Goal: Information Seeking & Learning: Find specific fact

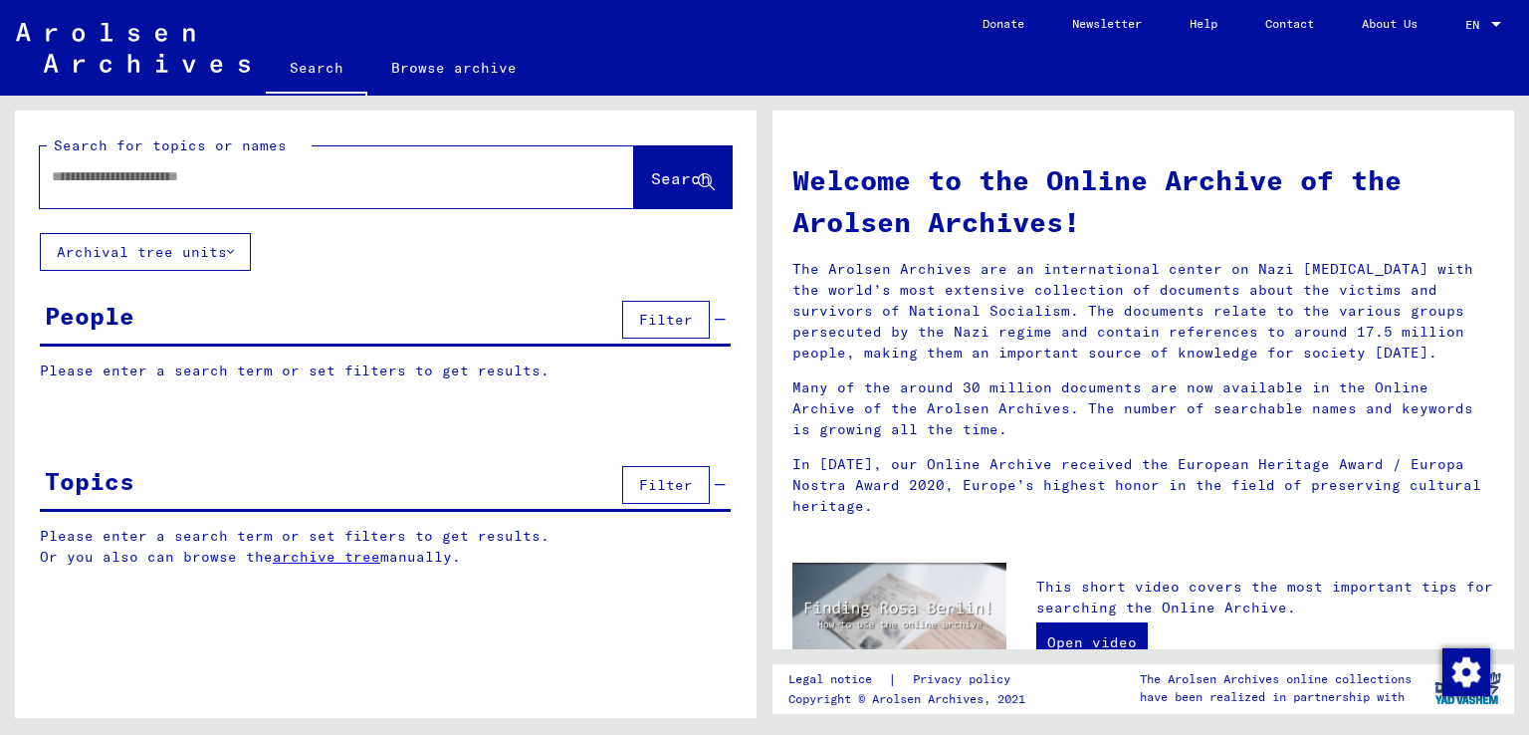
click at [226, 182] on input "text" at bounding box center [313, 176] width 523 height 21
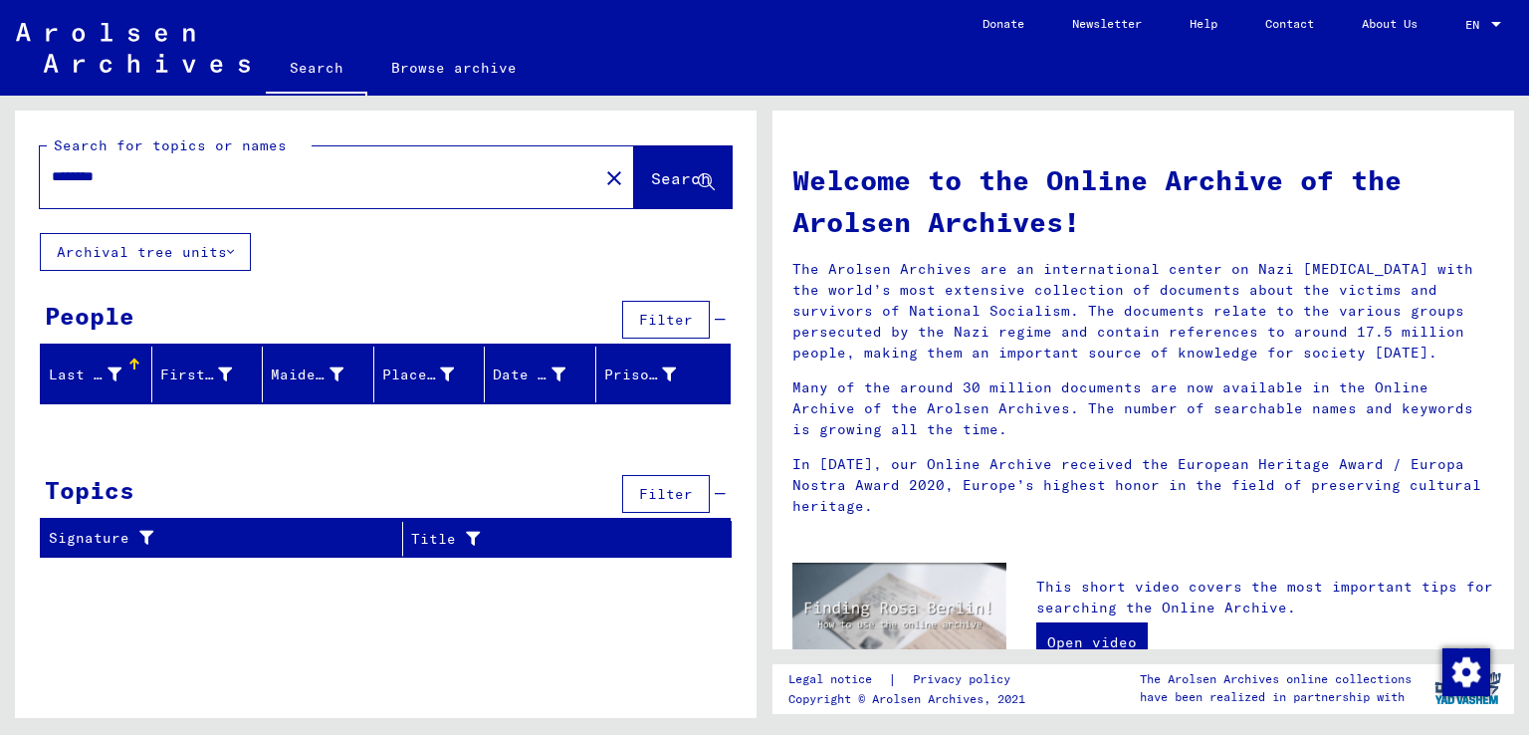
drag, startPoint x: 92, startPoint y: 180, endPoint x: 0, endPoint y: 191, distance: 92.2
click at [0, 182] on div "Search for topics or names ******** close Search Archival tree units People Fil…" at bounding box center [382, 407] width 765 height 622
type input "********"
click at [651, 170] on span "Search" at bounding box center [681, 178] width 60 height 20
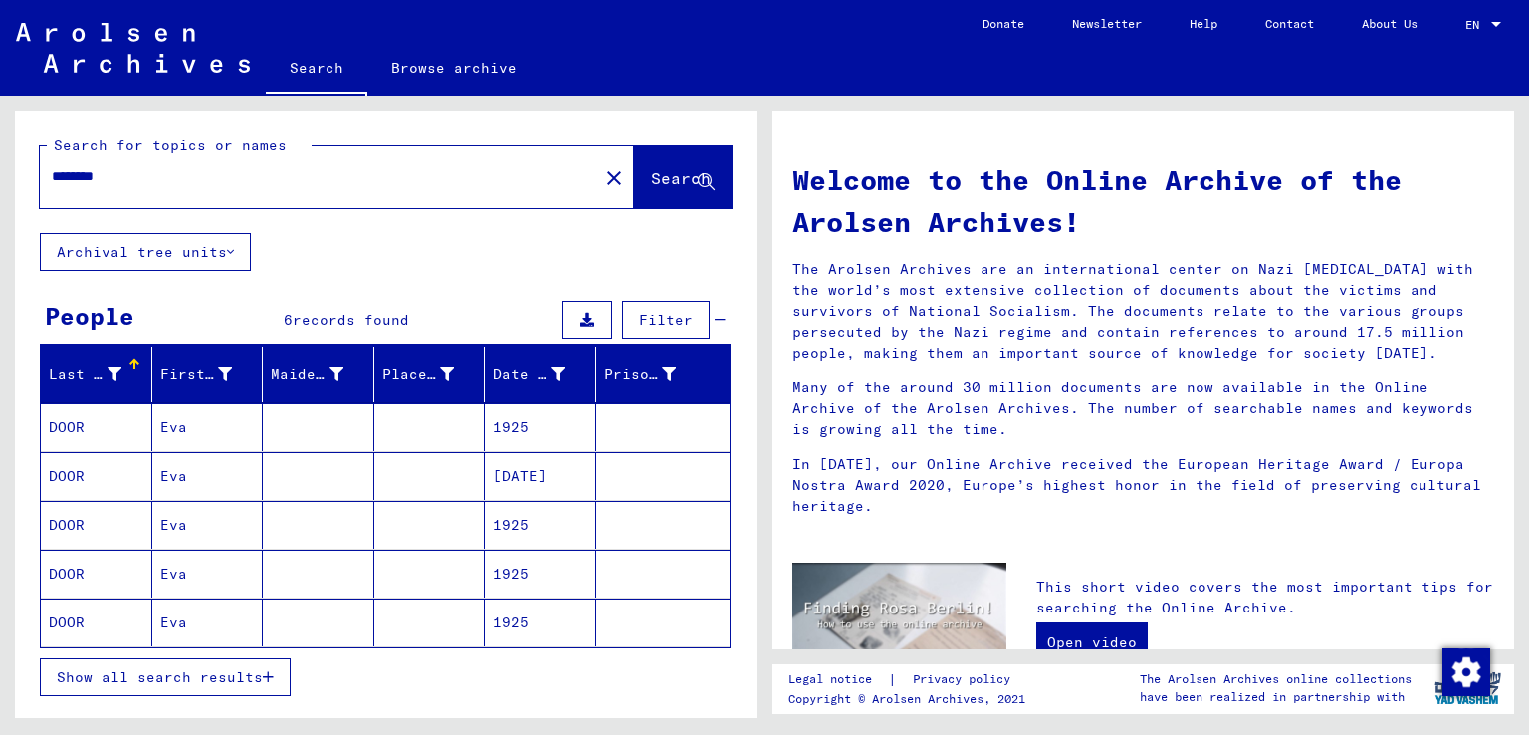
scroll to position [136, 0]
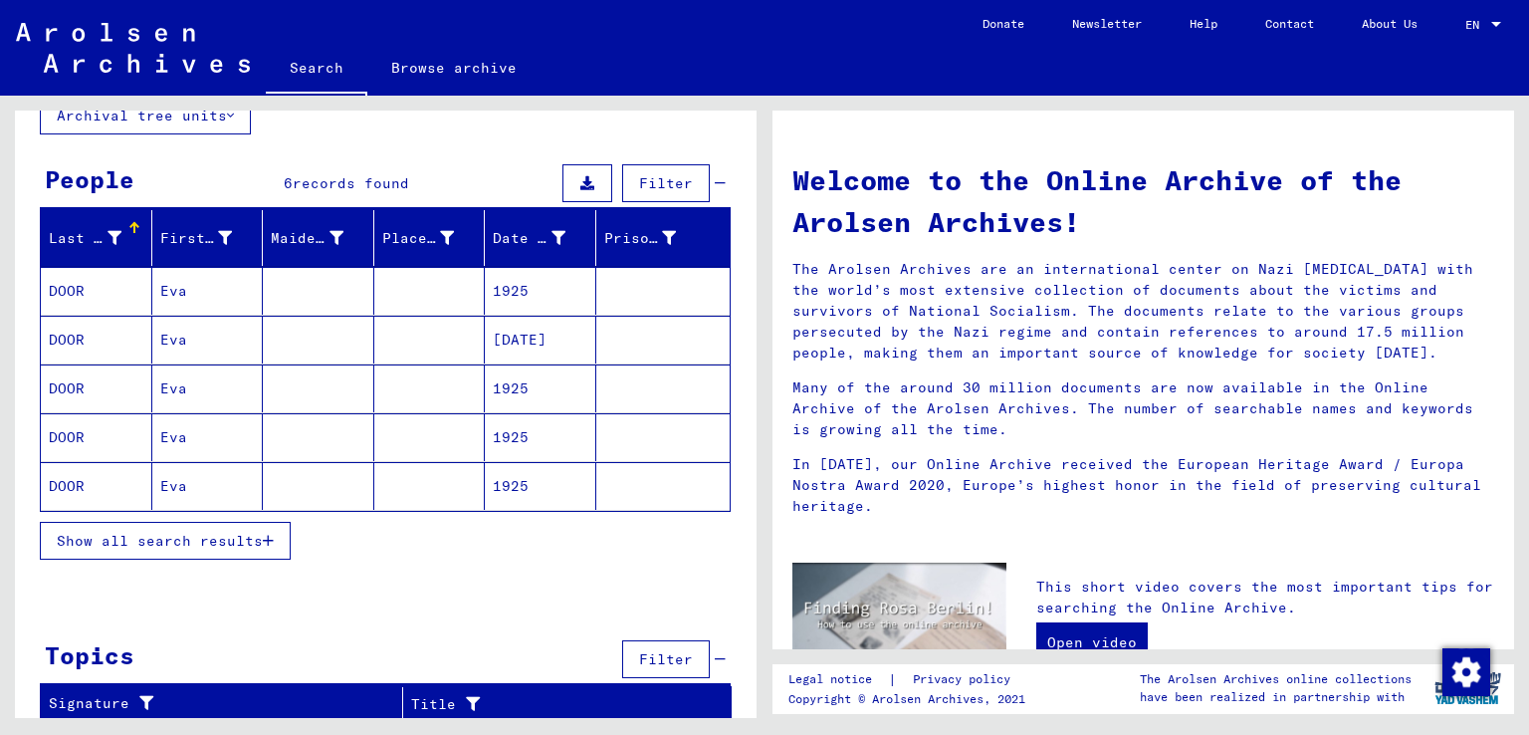
click at [497, 288] on mat-cell "1925" at bounding box center [541, 291] width 112 height 48
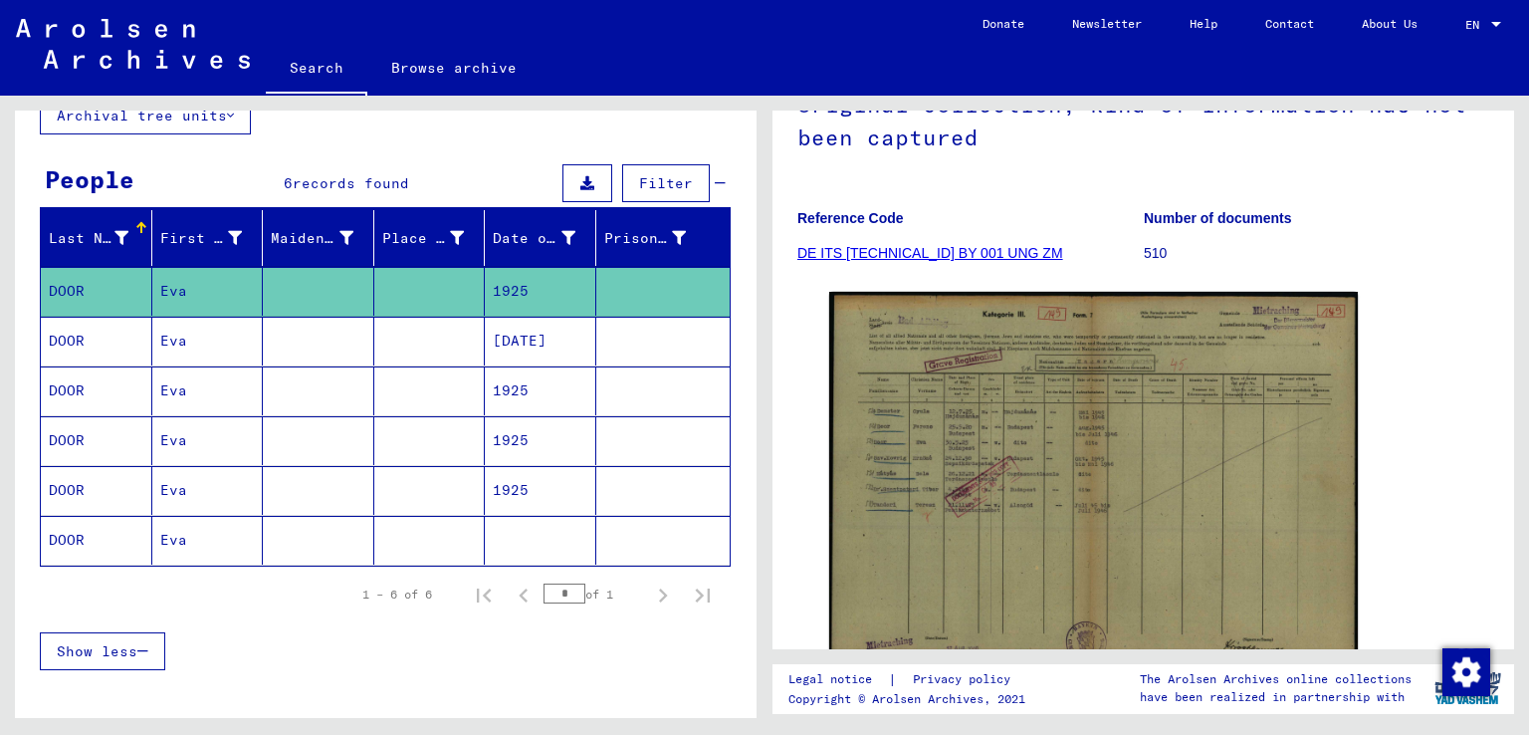
scroll to position [232, 0]
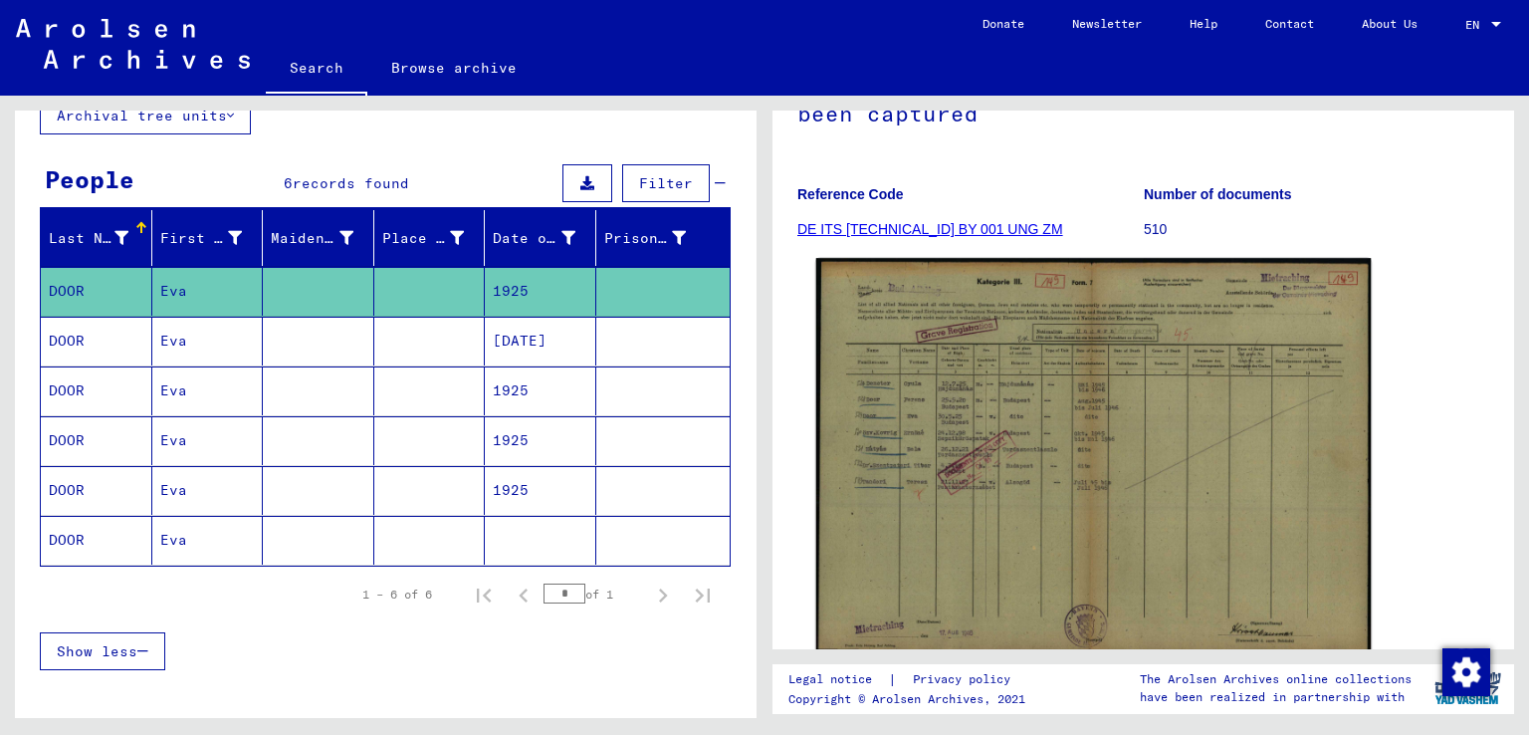
click at [904, 455] on img at bounding box center [1094, 455] width 556 height 394
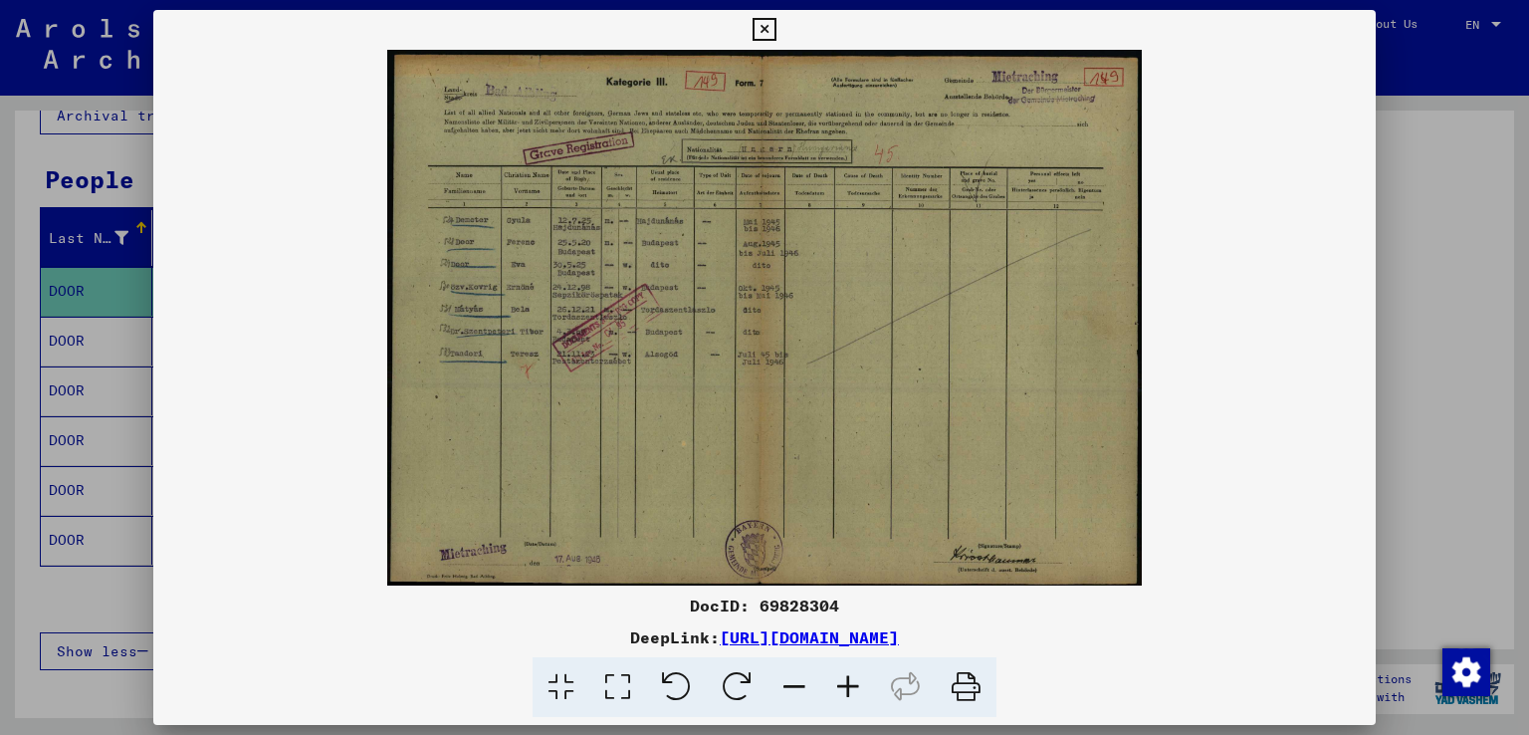
click at [848, 675] on icon at bounding box center [848, 687] width 54 height 61
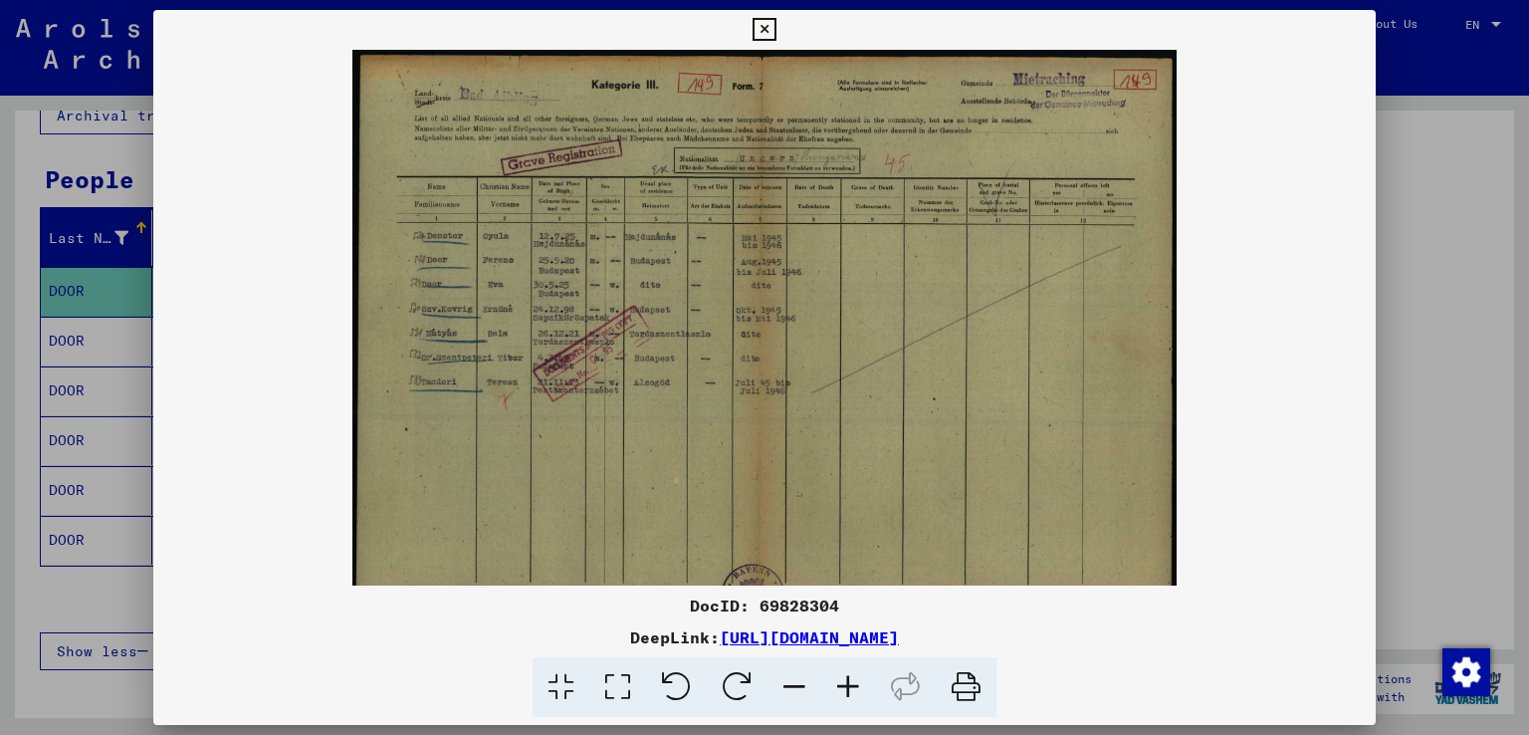
click at [848, 675] on icon at bounding box center [848, 687] width 54 height 61
click at [849, 675] on icon at bounding box center [848, 687] width 54 height 61
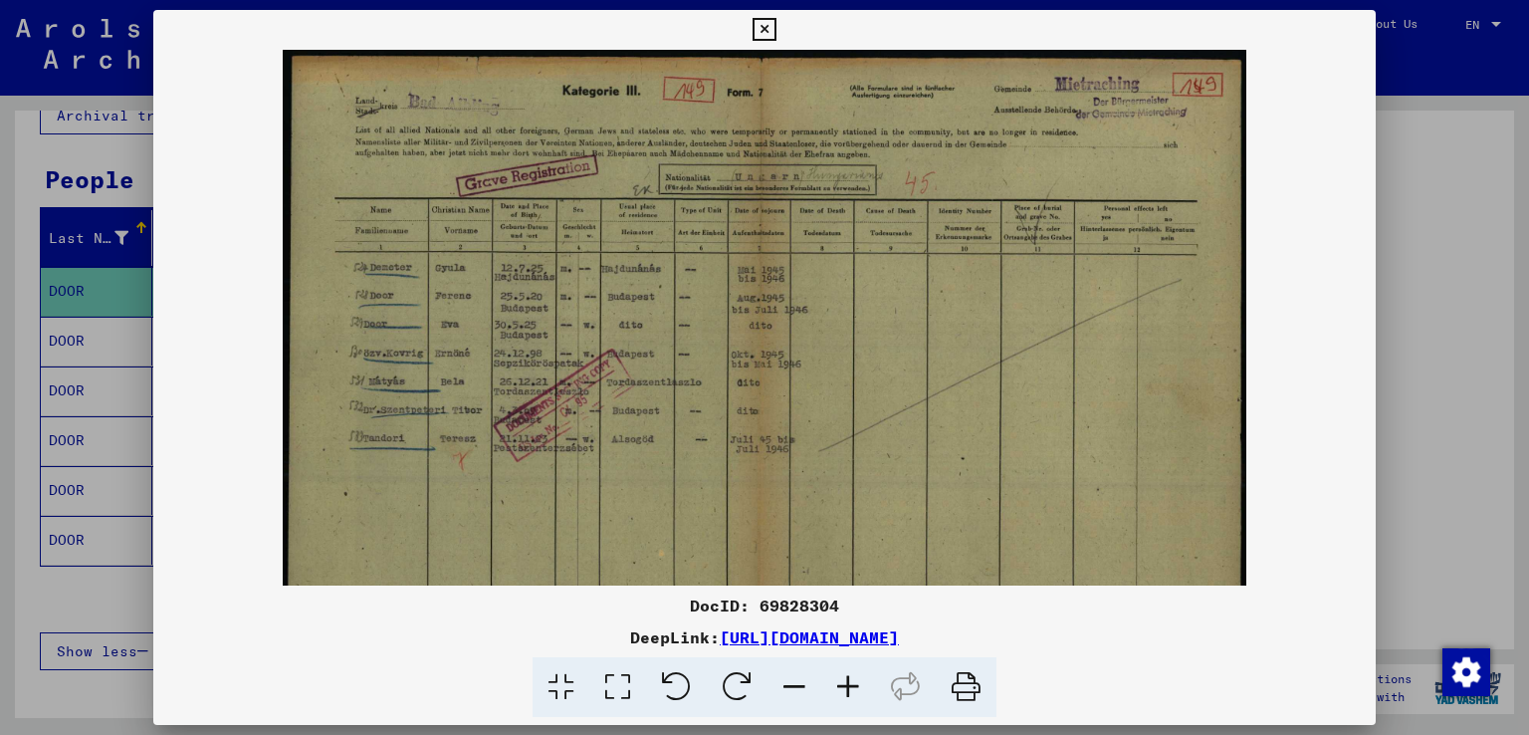
click at [849, 675] on icon at bounding box center [848, 687] width 54 height 61
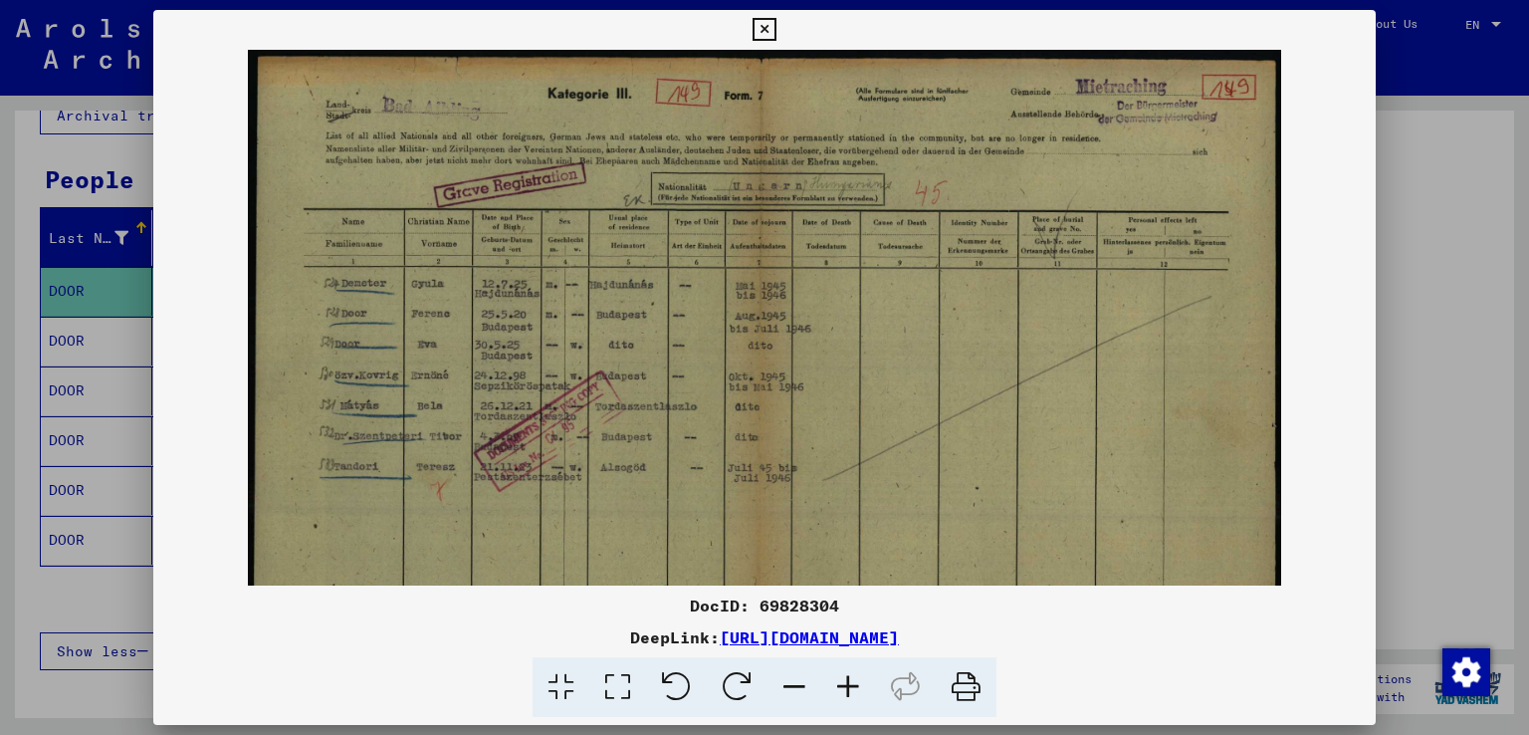
click at [849, 675] on icon at bounding box center [848, 687] width 54 height 61
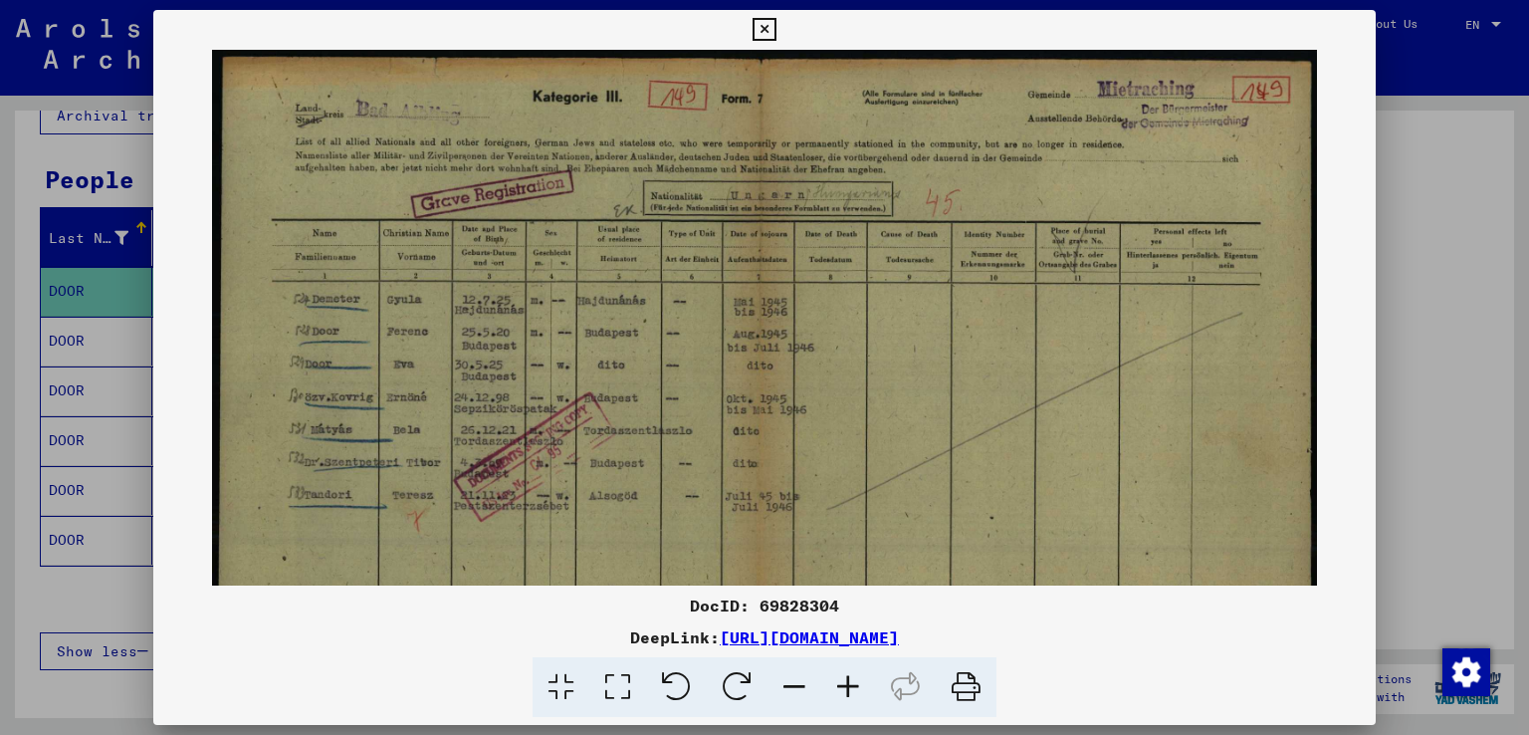
click at [849, 675] on icon at bounding box center [848, 687] width 54 height 61
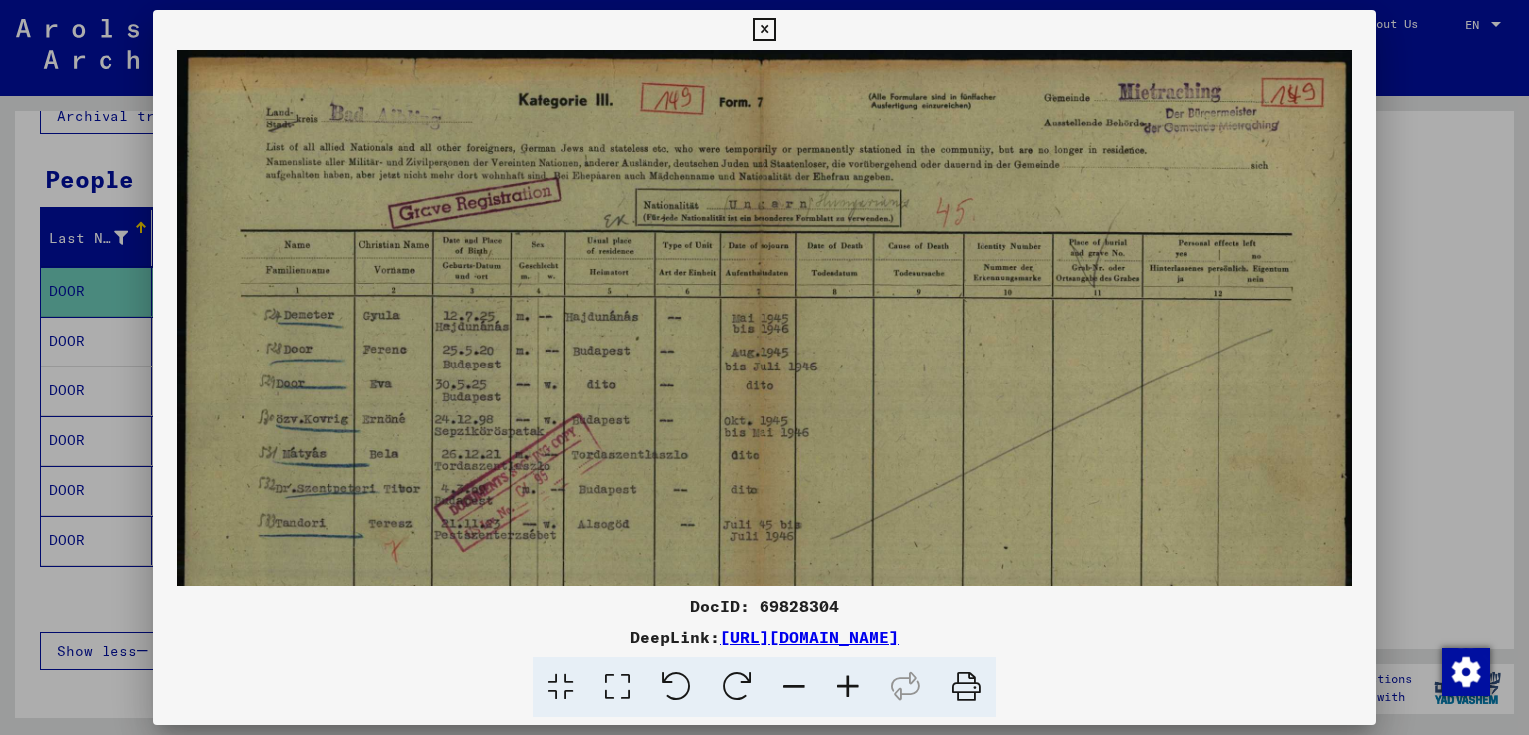
click at [1436, 393] on div at bounding box center [764, 367] width 1529 height 735
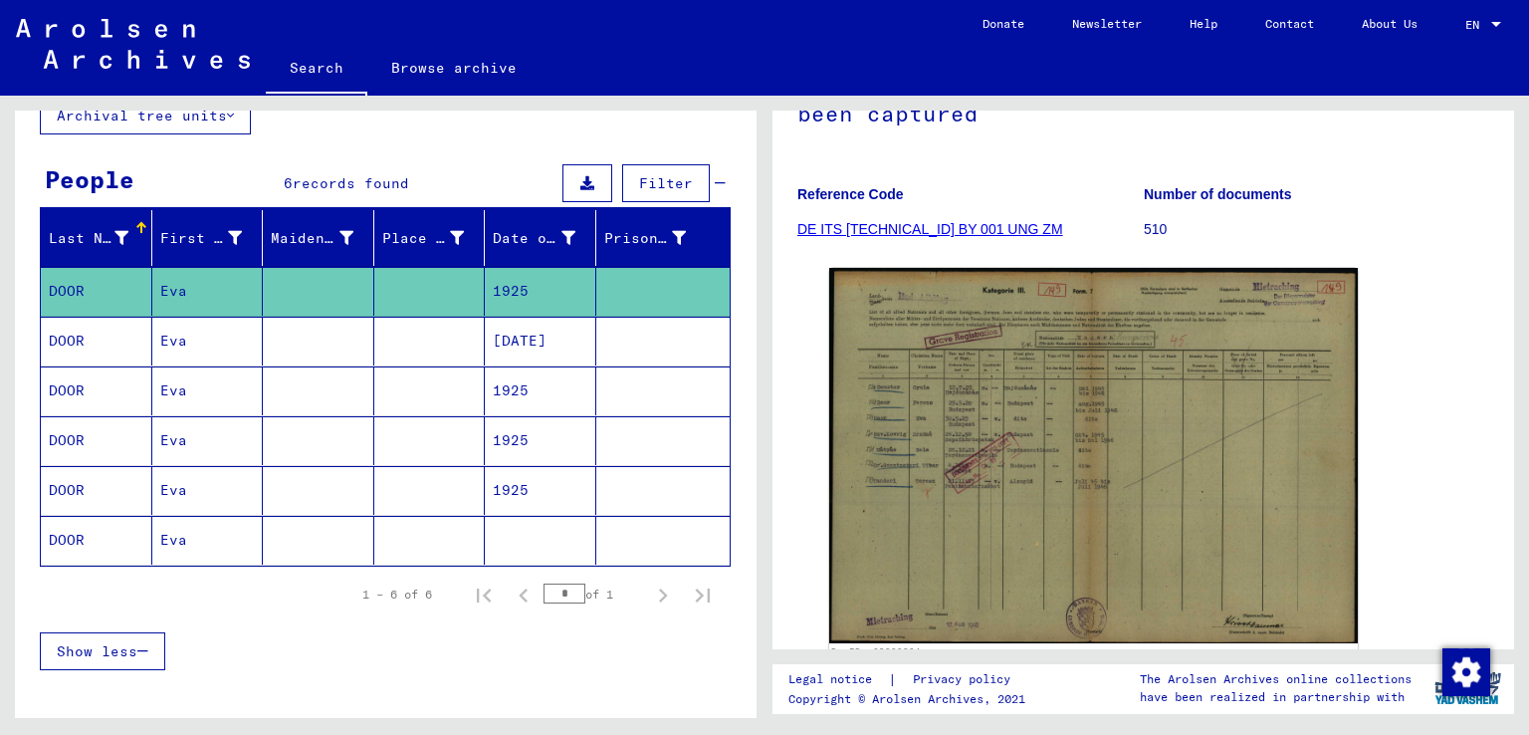
click at [547, 340] on mat-cell "[DATE]" at bounding box center [541, 341] width 112 height 49
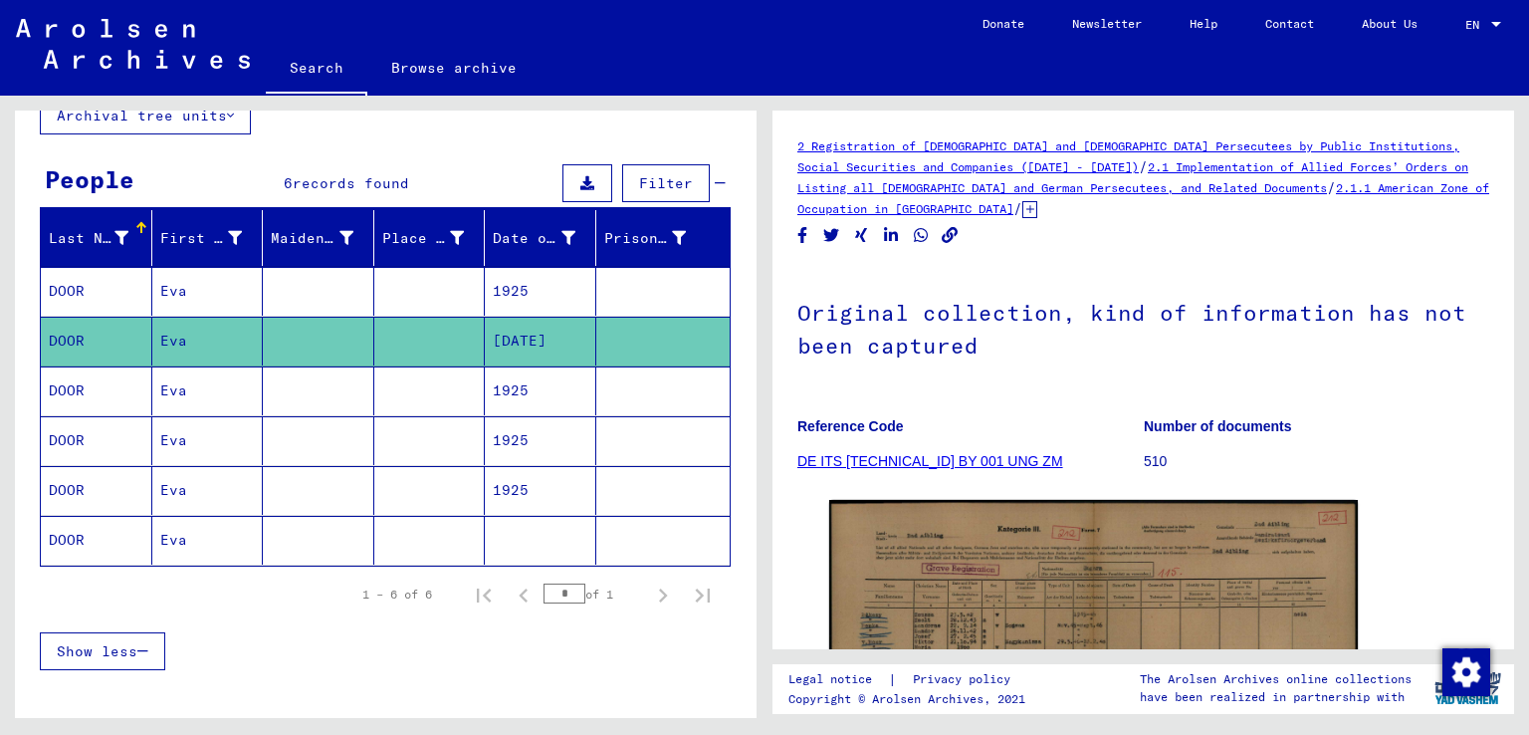
scroll to position [232, 0]
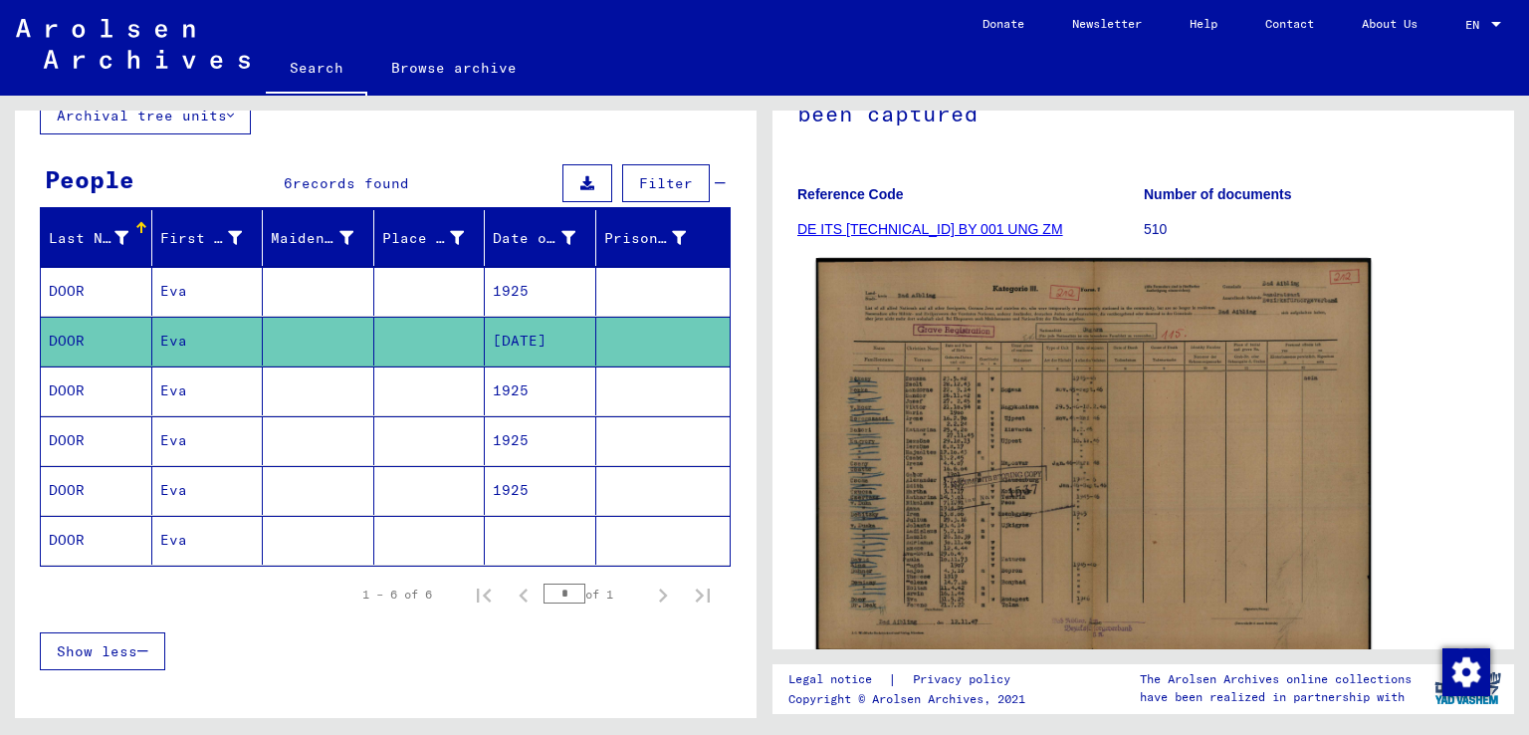
click at [912, 479] on img at bounding box center [1094, 456] width 556 height 396
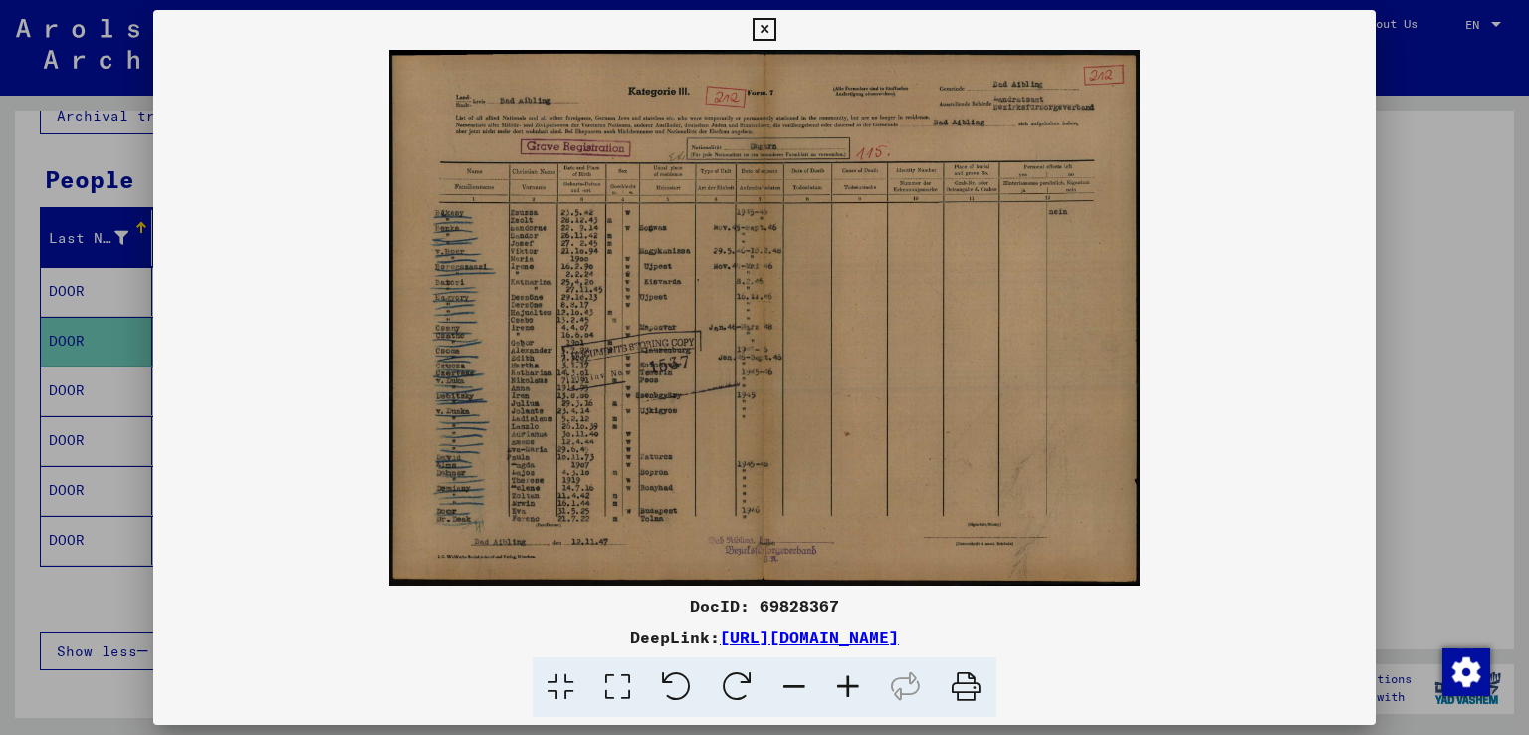
click at [852, 682] on icon at bounding box center [848, 687] width 54 height 61
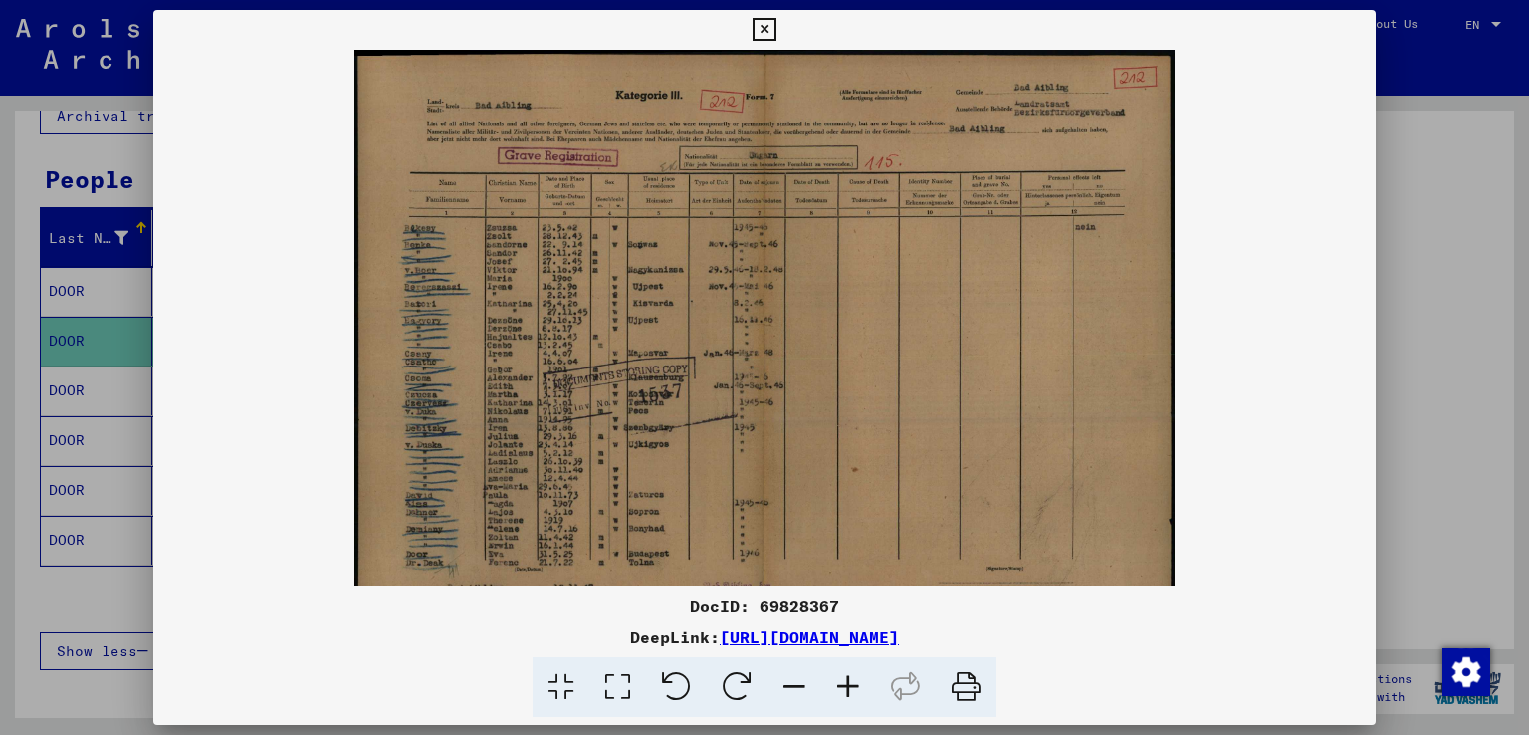
click at [852, 682] on icon at bounding box center [848, 687] width 54 height 61
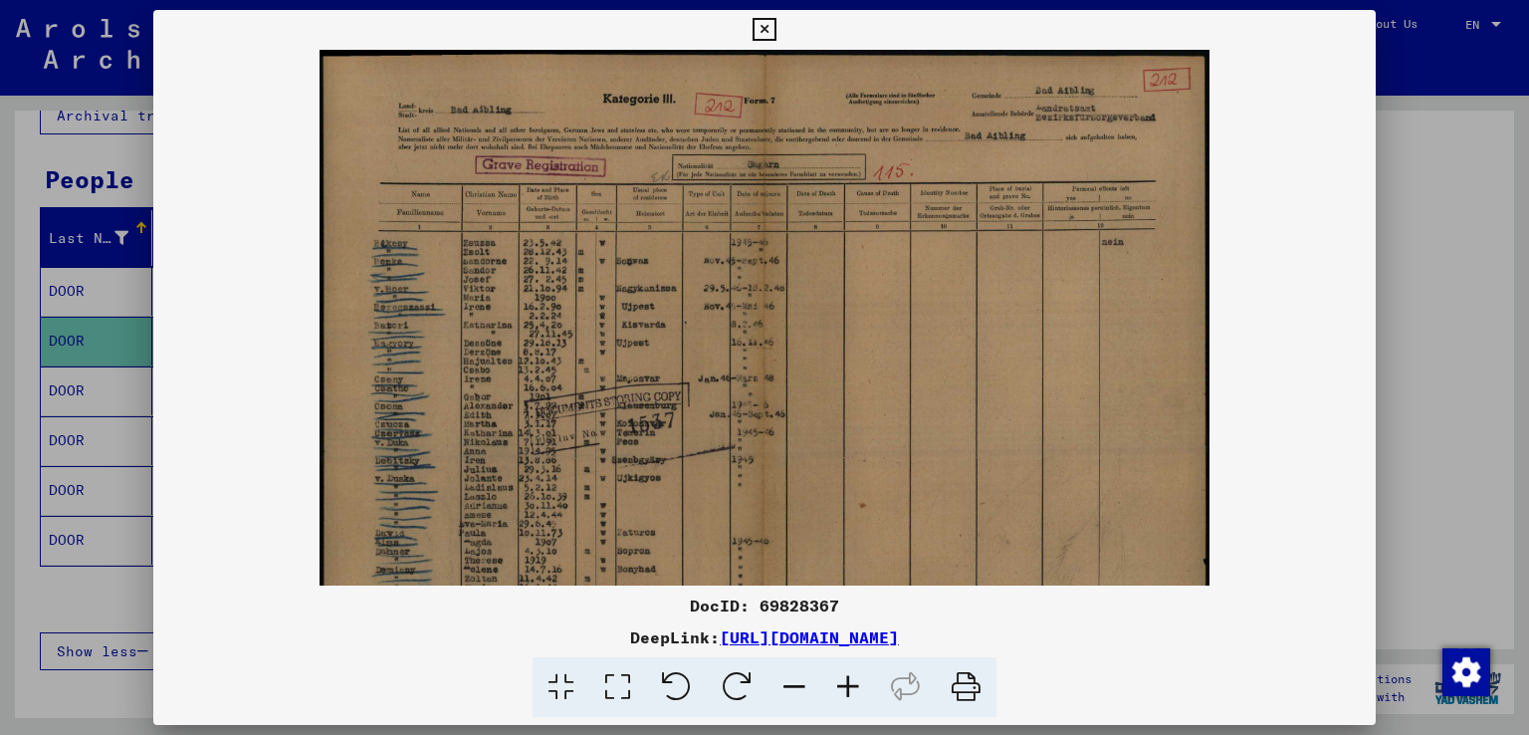
click at [852, 682] on icon at bounding box center [848, 687] width 54 height 61
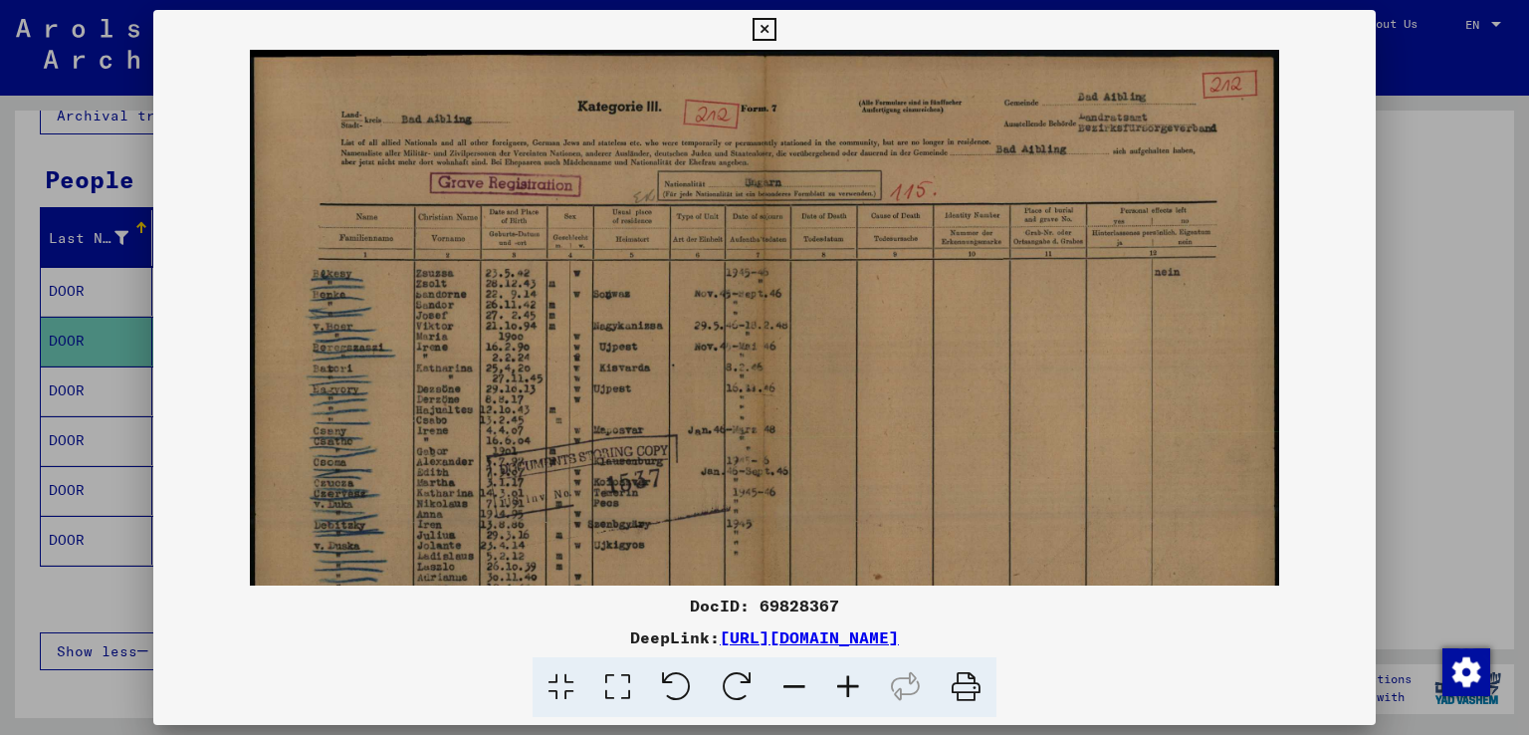
click at [852, 682] on icon at bounding box center [848, 687] width 54 height 61
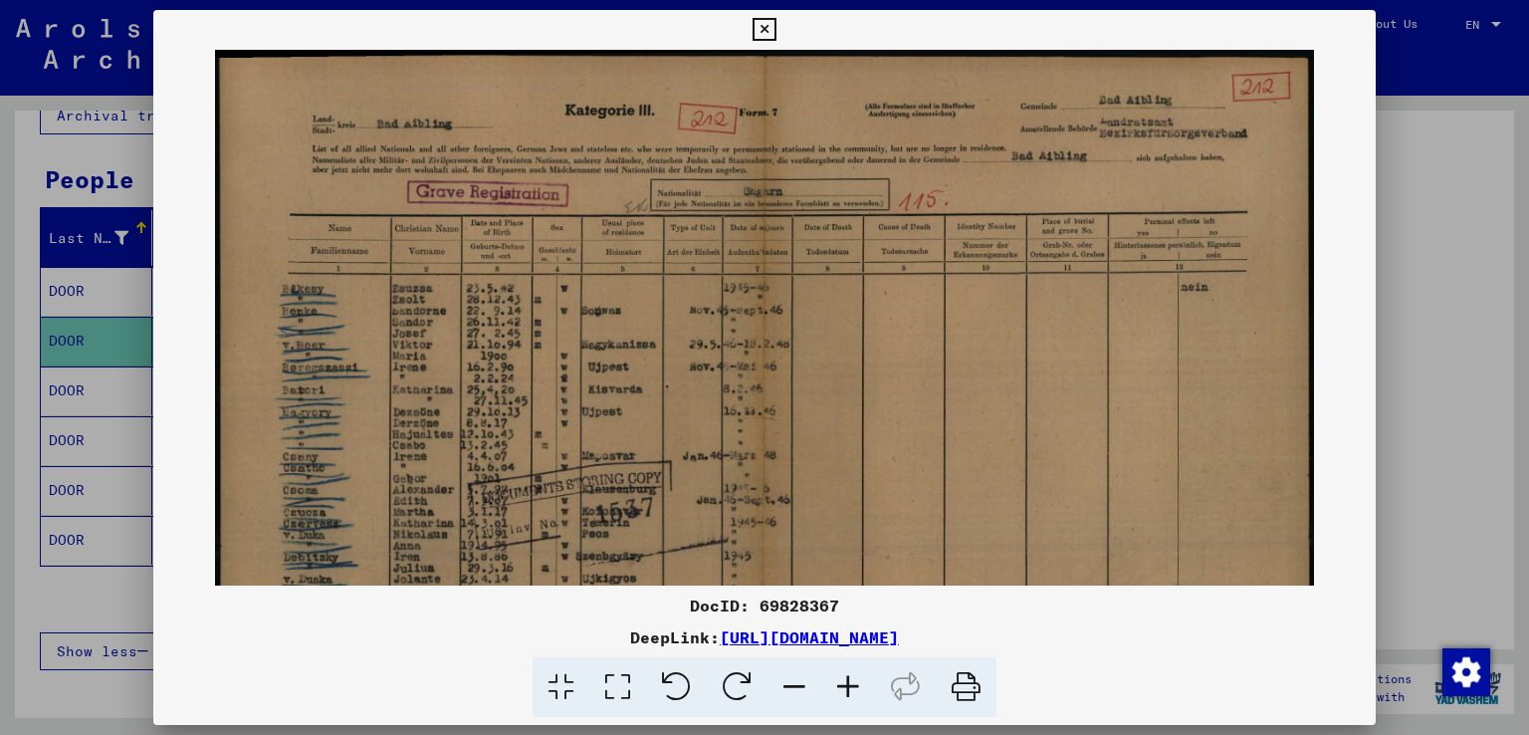
click at [852, 682] on icon at bounding box center [848, 687] width 54 height 61
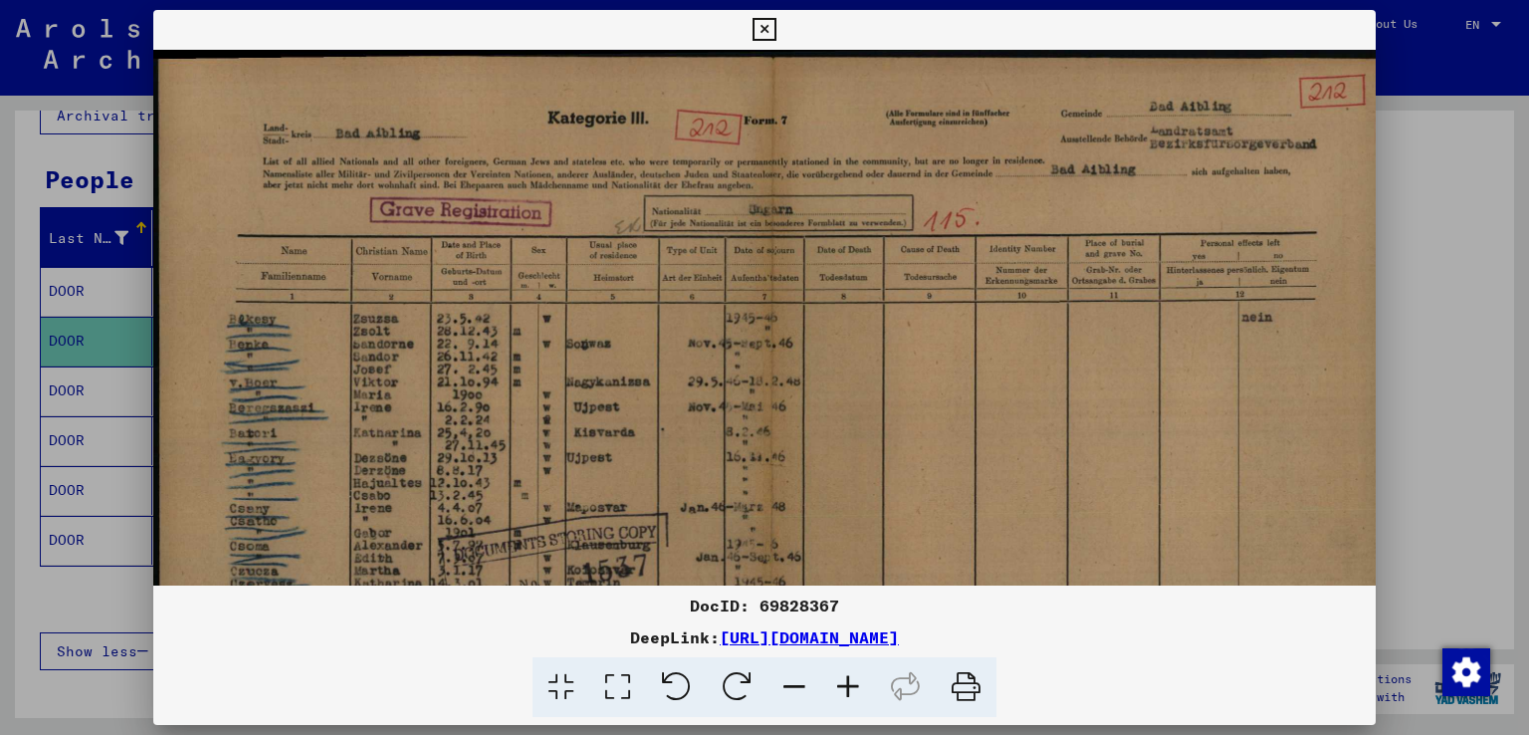
click at [852, 682] on icon at bounding box center [848, 687] width 54 height 61
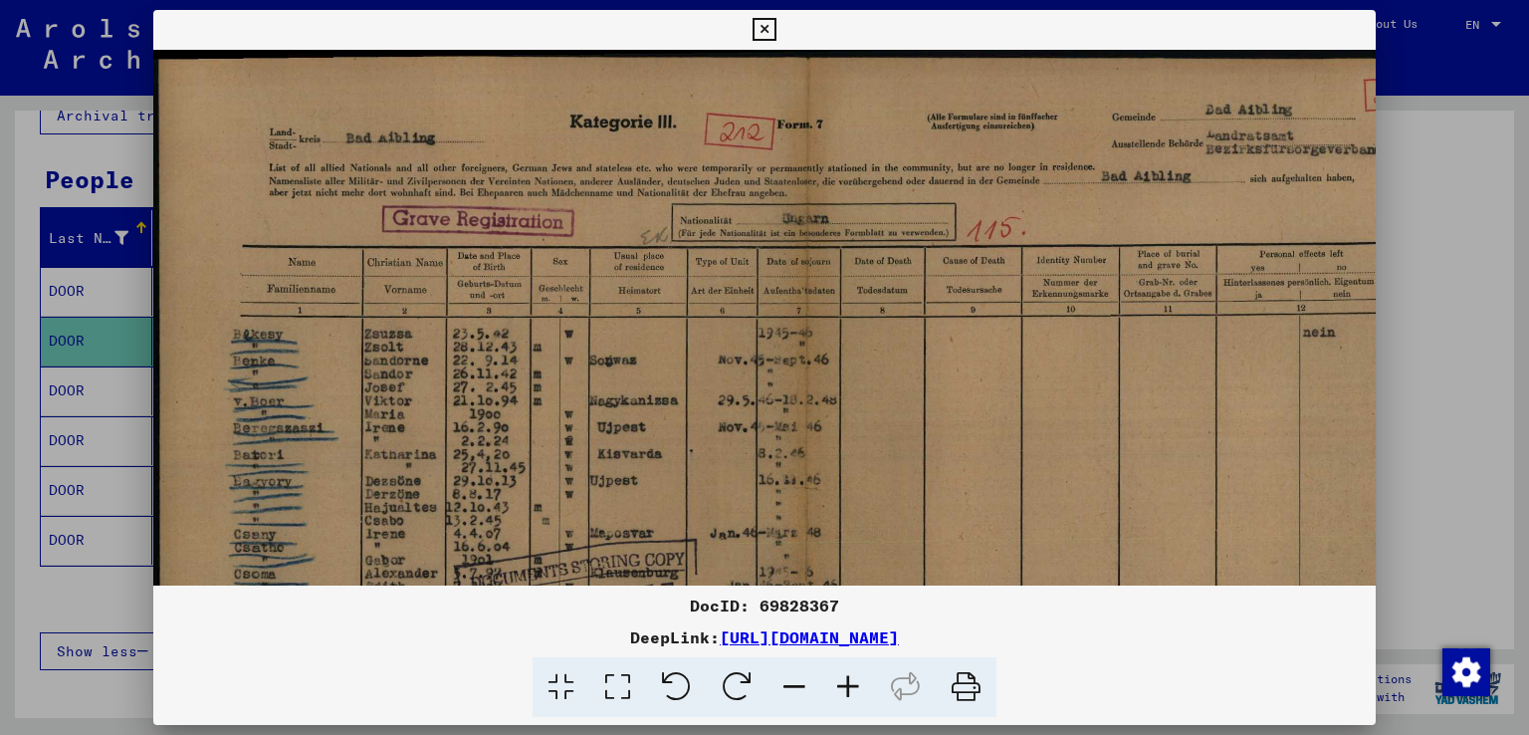
click at [852, 682] on icon at bounding box center [848, 687] width 54 height 61
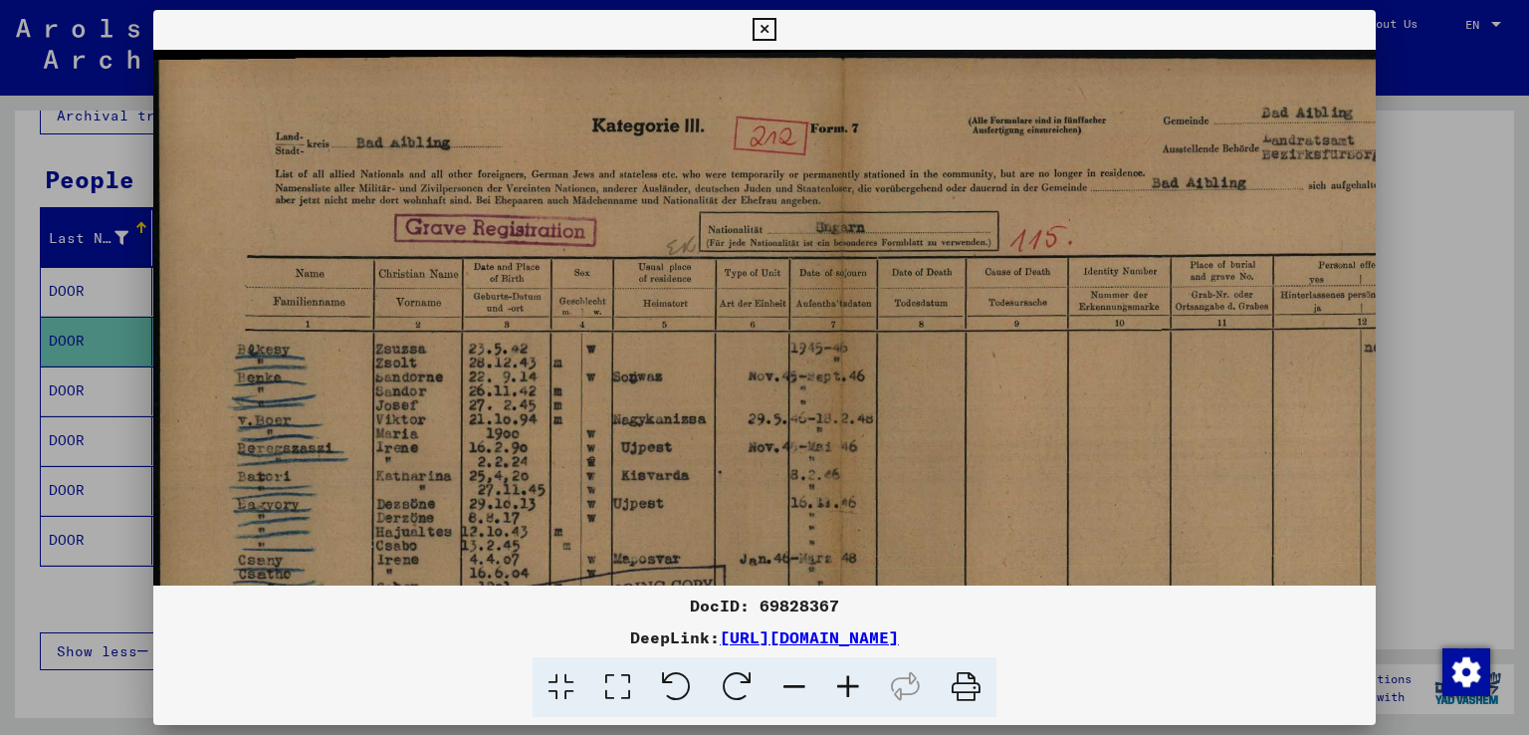
click at [852, 682] on icon at bounding box center [848, 687] width 54 height 61
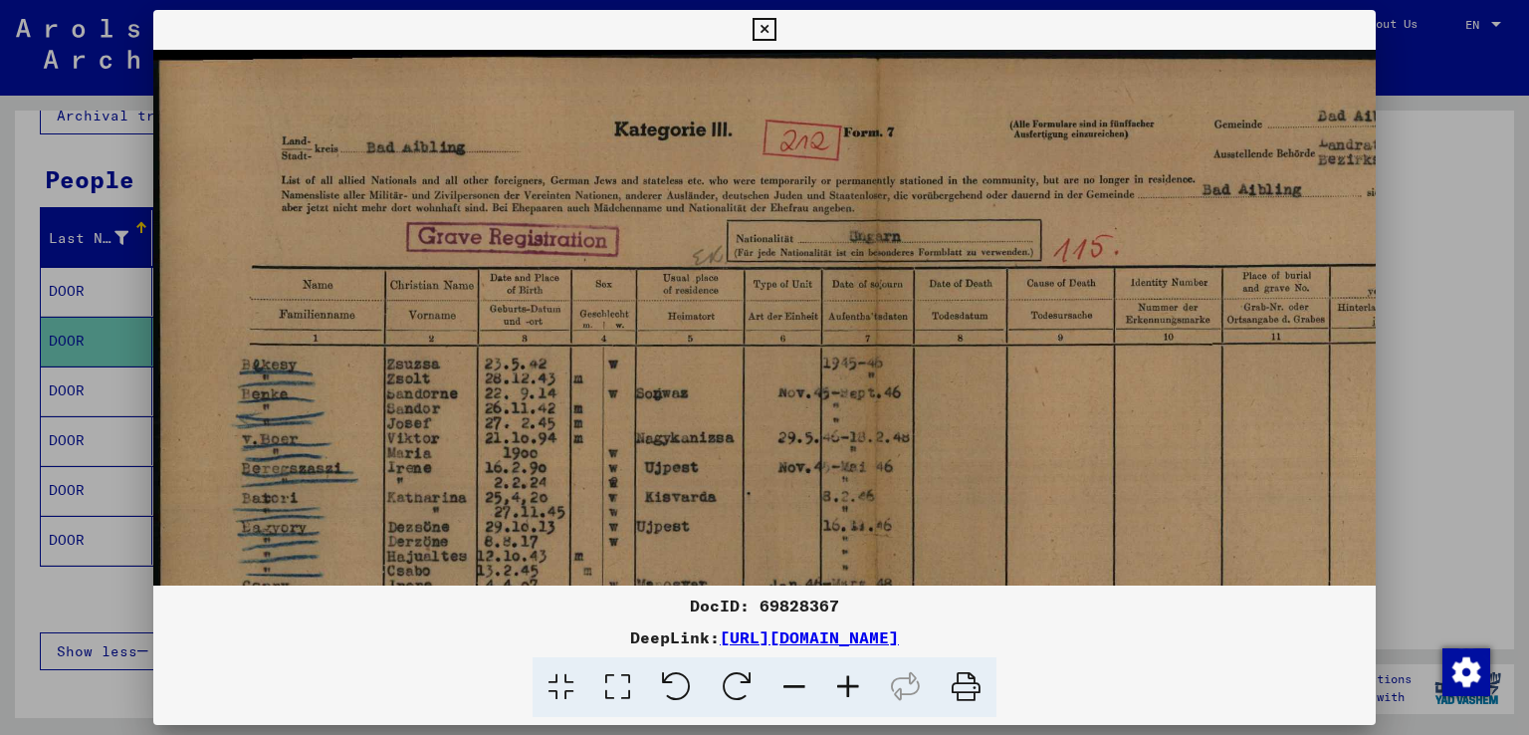
click at [852, 682] on icon at bounding box center [848, 687] width 54 height 61
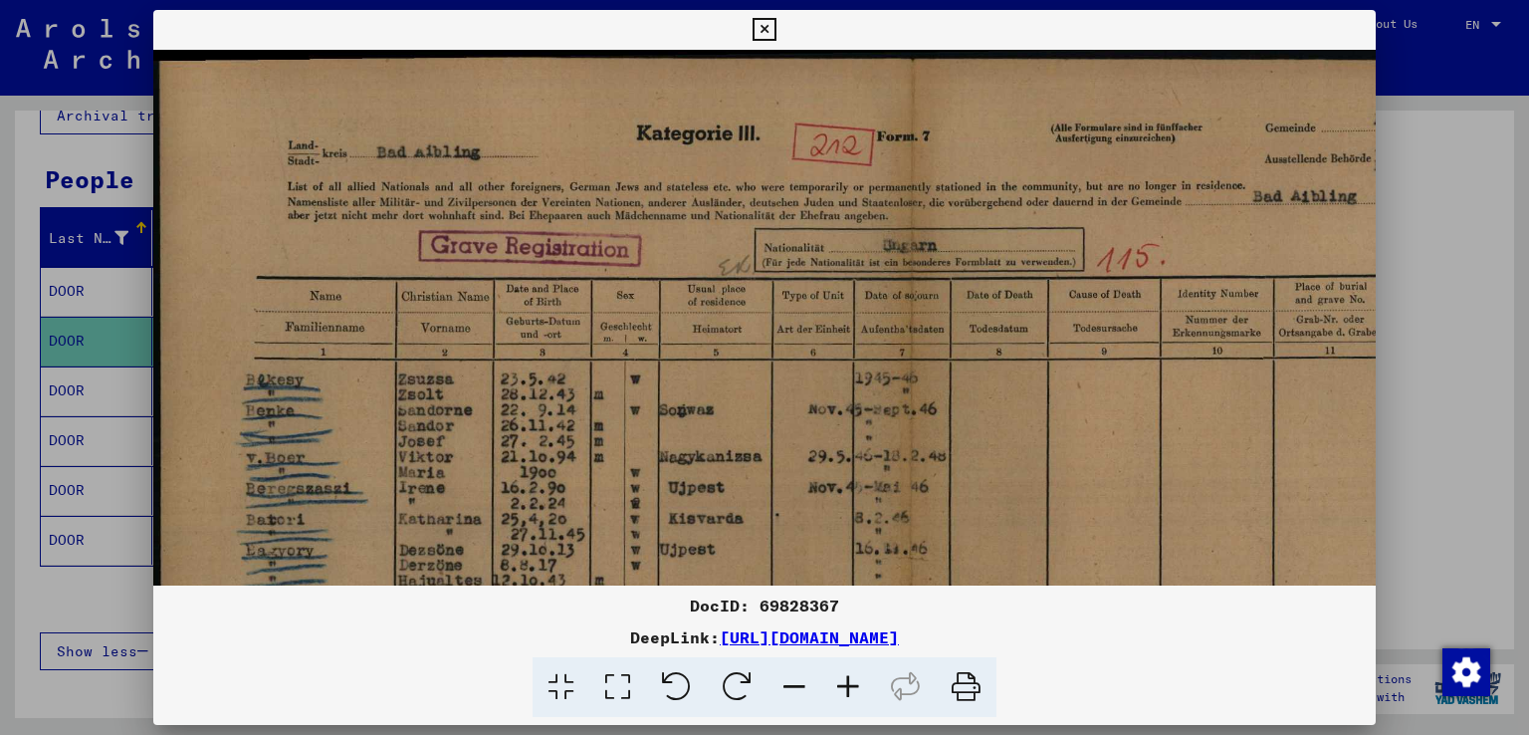
click at [852, 682] on icon at bounding box center [848, 687] width 54 height 61
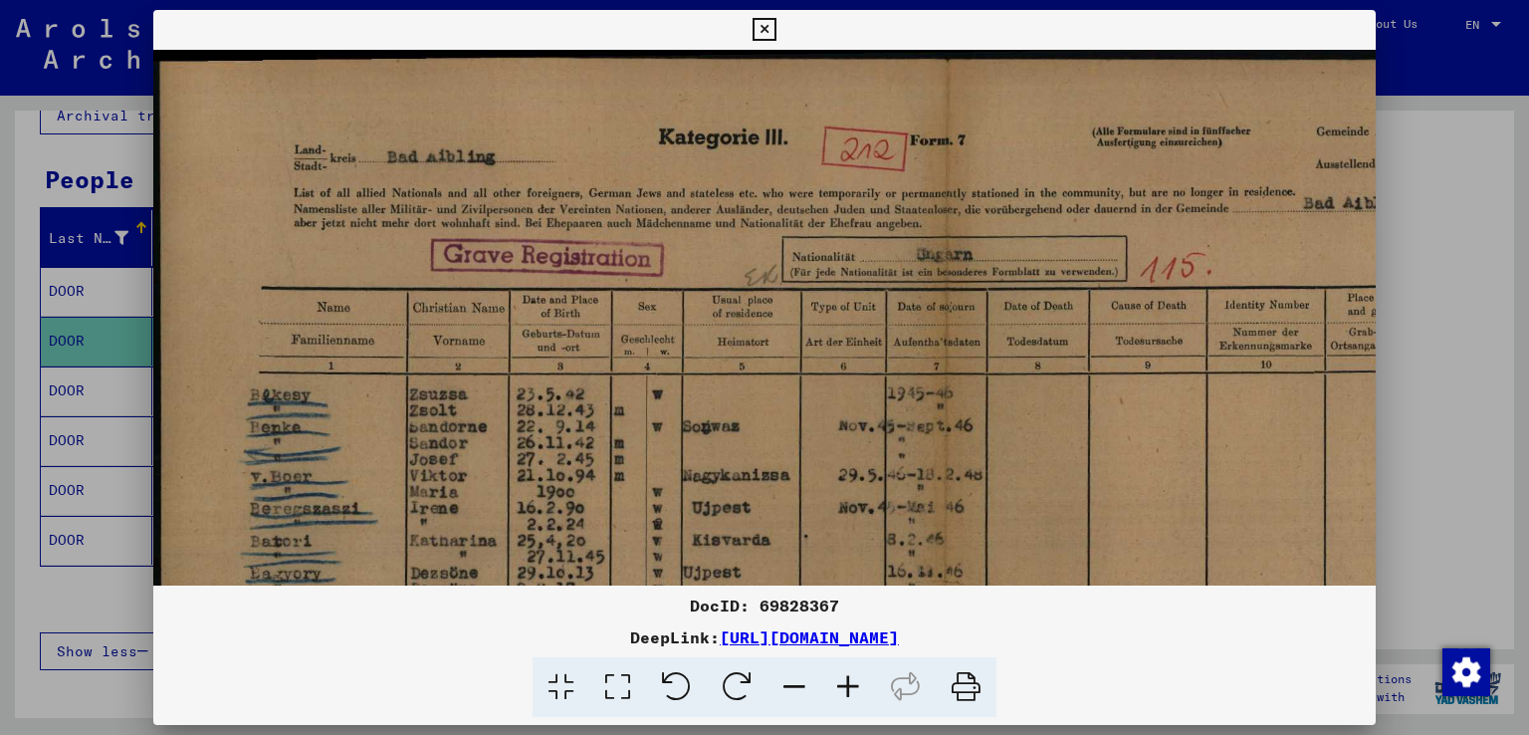
click at [852, 682] on icon at bounding box center [848, 687] width 54 height 61
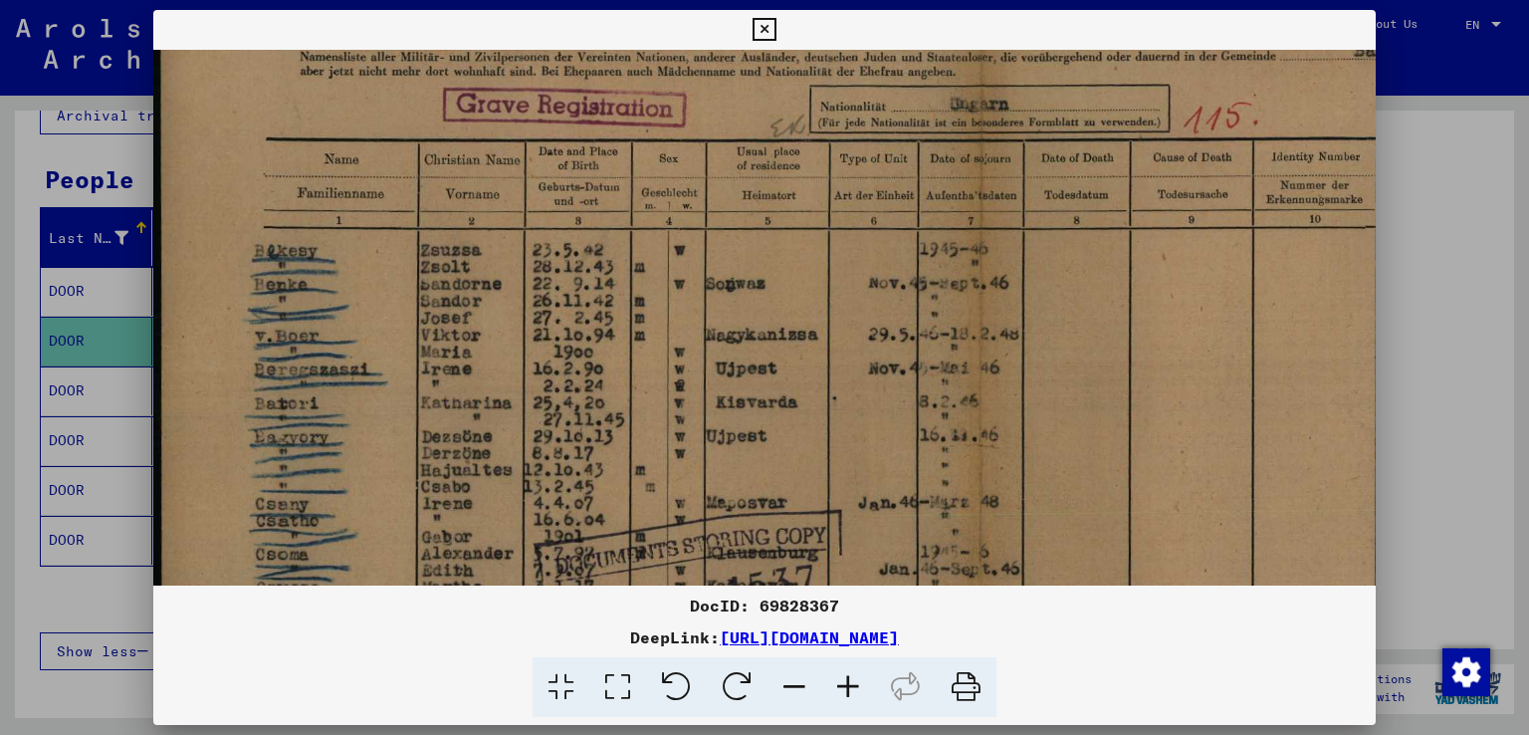
scroll to position [164, 0]
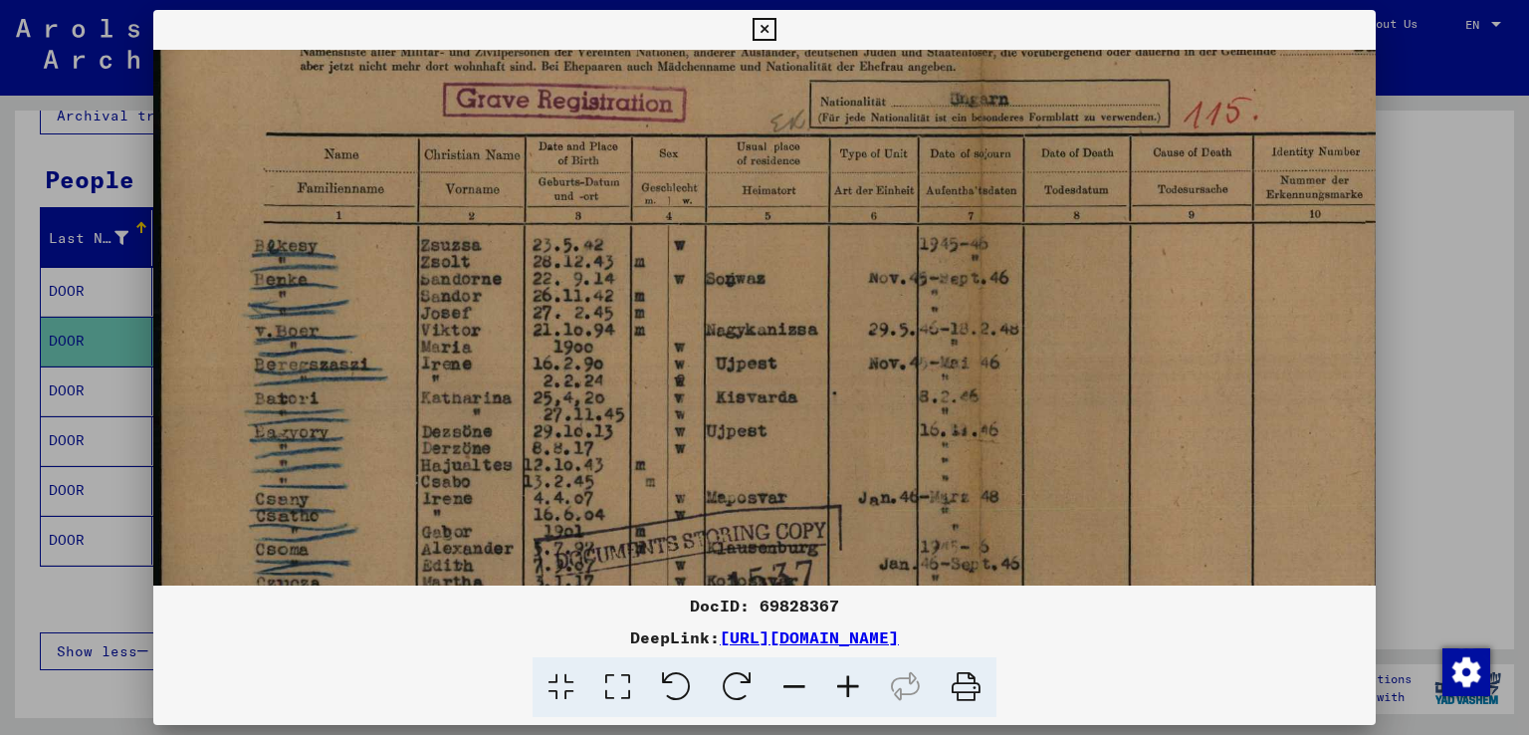
drag, startPoint x: 508, startPoint y: 454, endPoint x: 669, endPoint y: 292, distance: 228.8
click at [669, 292] on img at bounding box center [982, 477] width 1658 height 1183
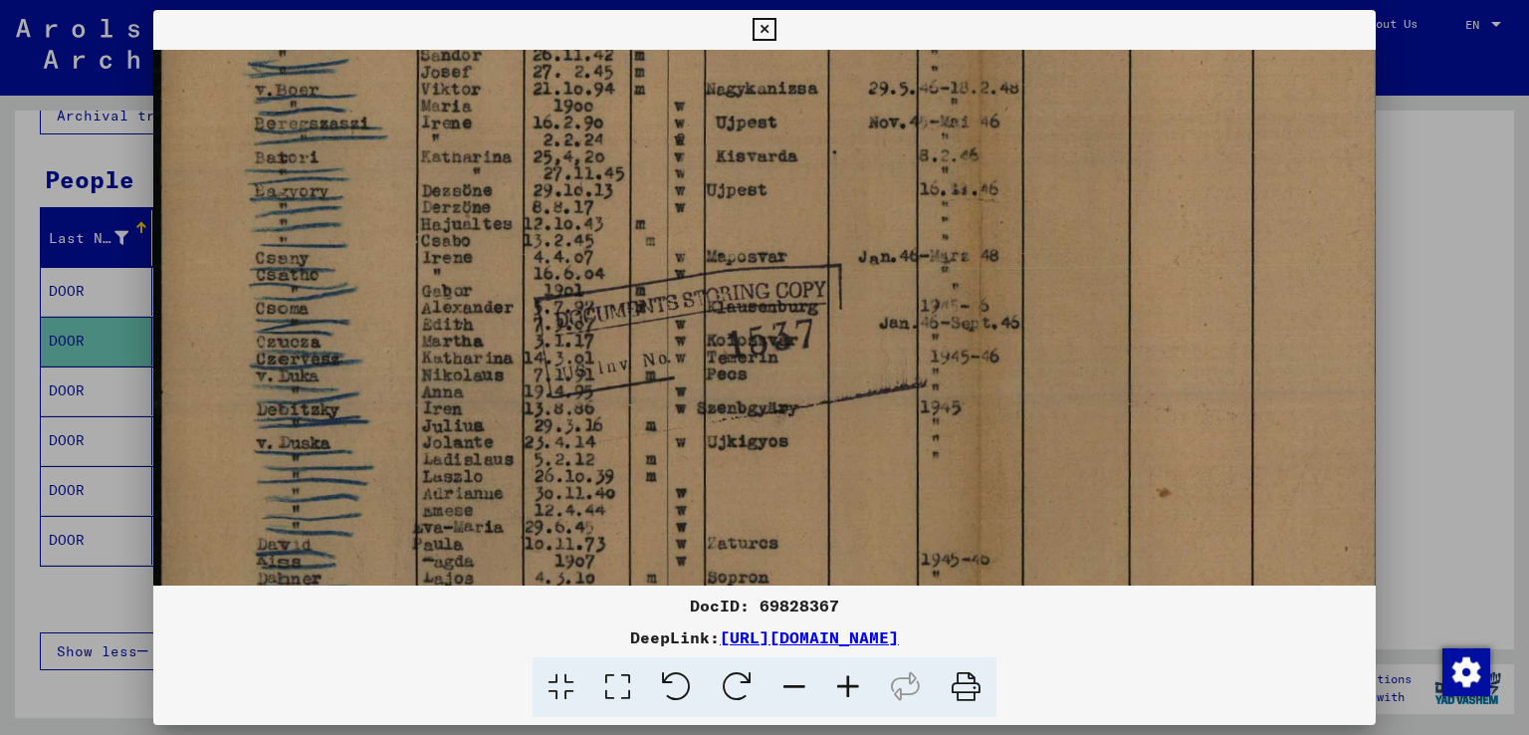
scroll to position [451, 0]
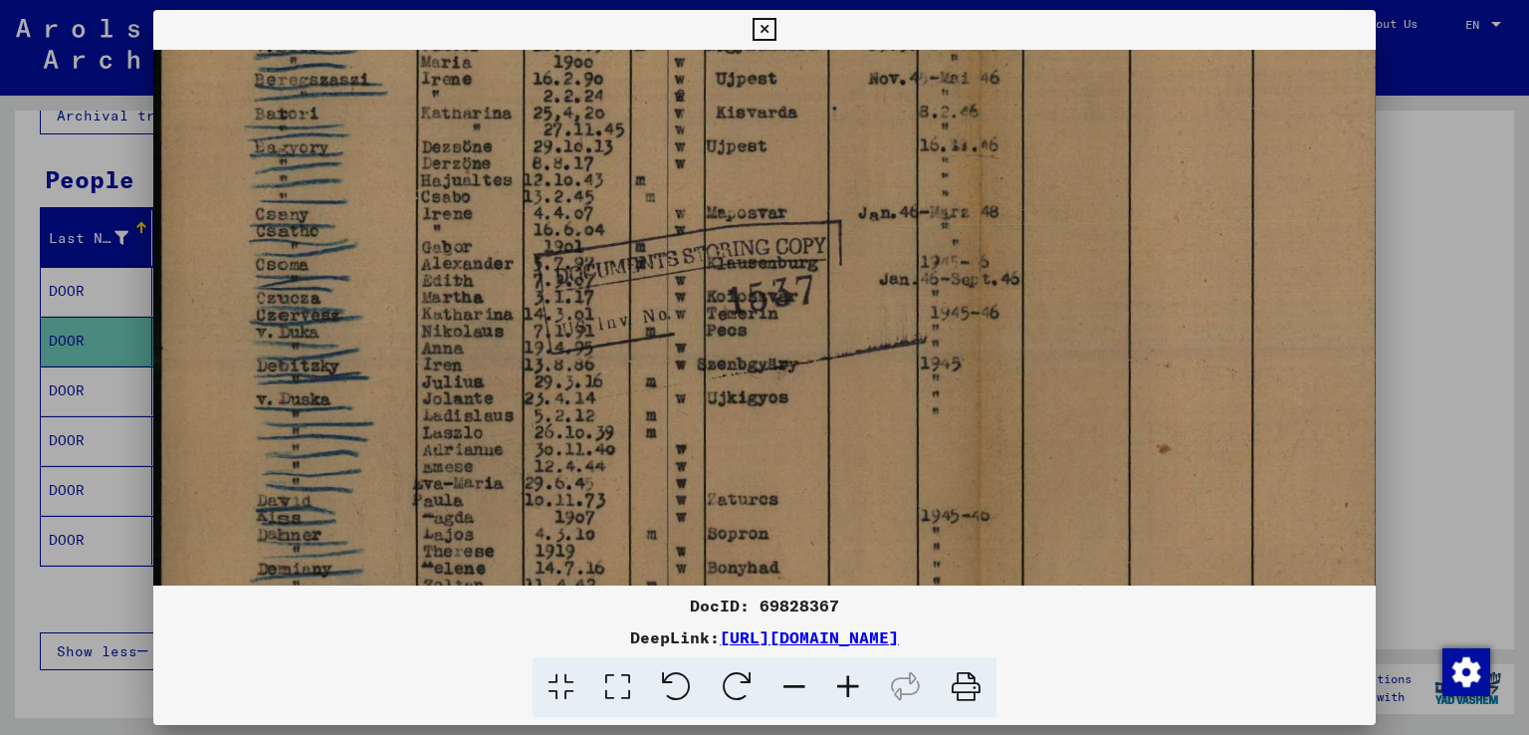
drag, startPoint x: 358, startPoint y: 508, endPoint x: 419, endPoint y: 232, distance: 282.4
click at [419, 232] on img at bounding box center [982, 192] width 1658 height 1183
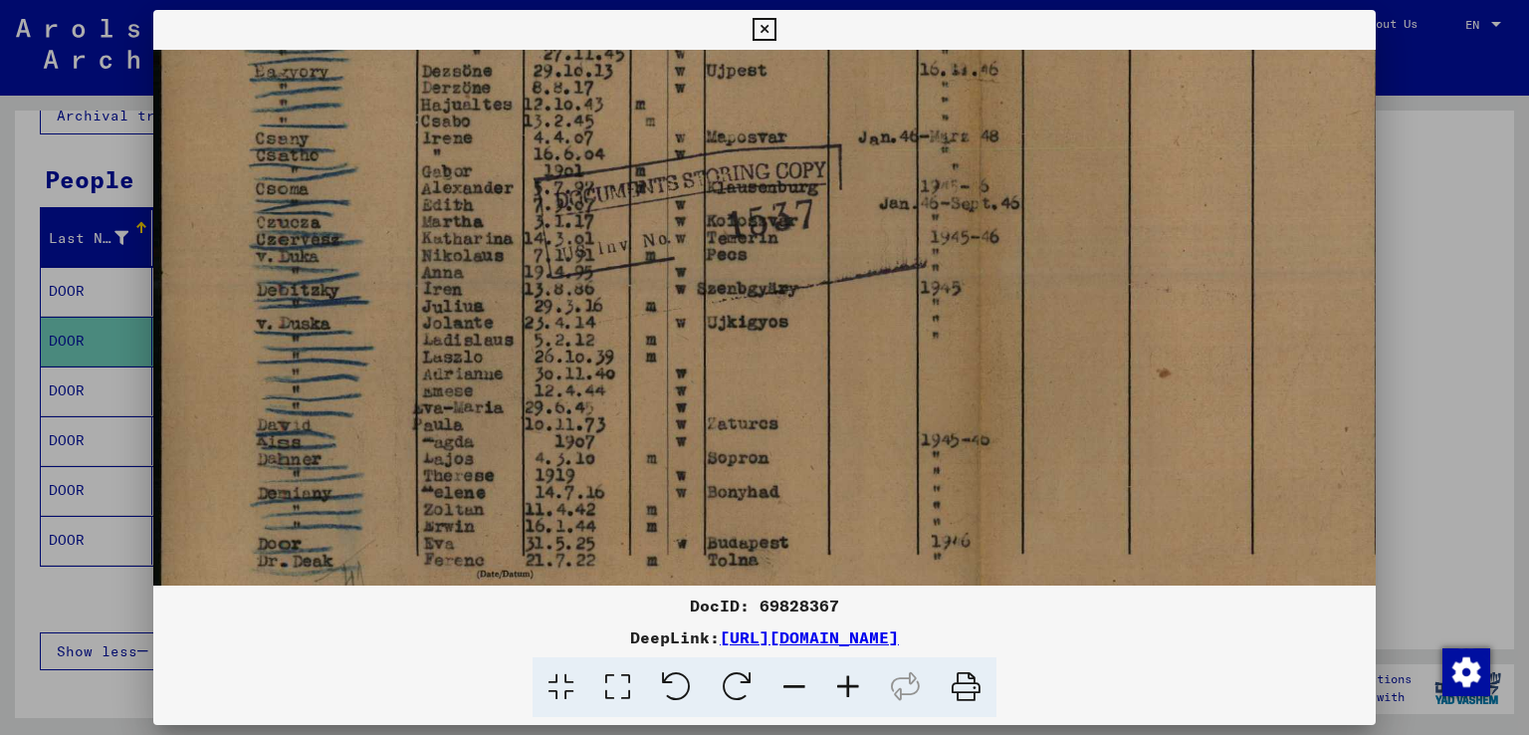
scroll to position [556, 0]
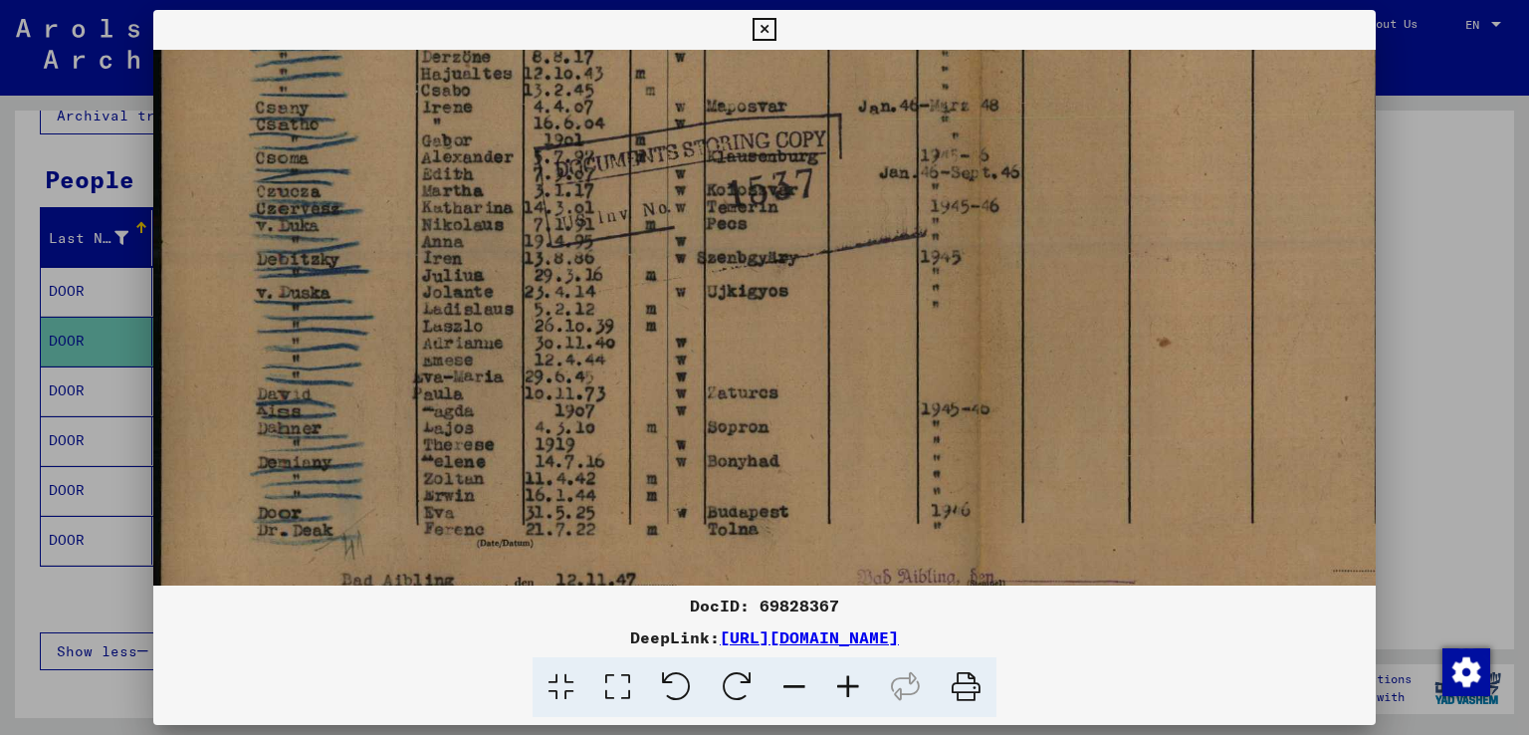
drag, startPoint x: 382, startPoint y: 455, endPoint x: 410, endPoint y: 385, distance: 75.1
click at [410, 385] on img at bounding box center [982, 85] width 1658 height 1183
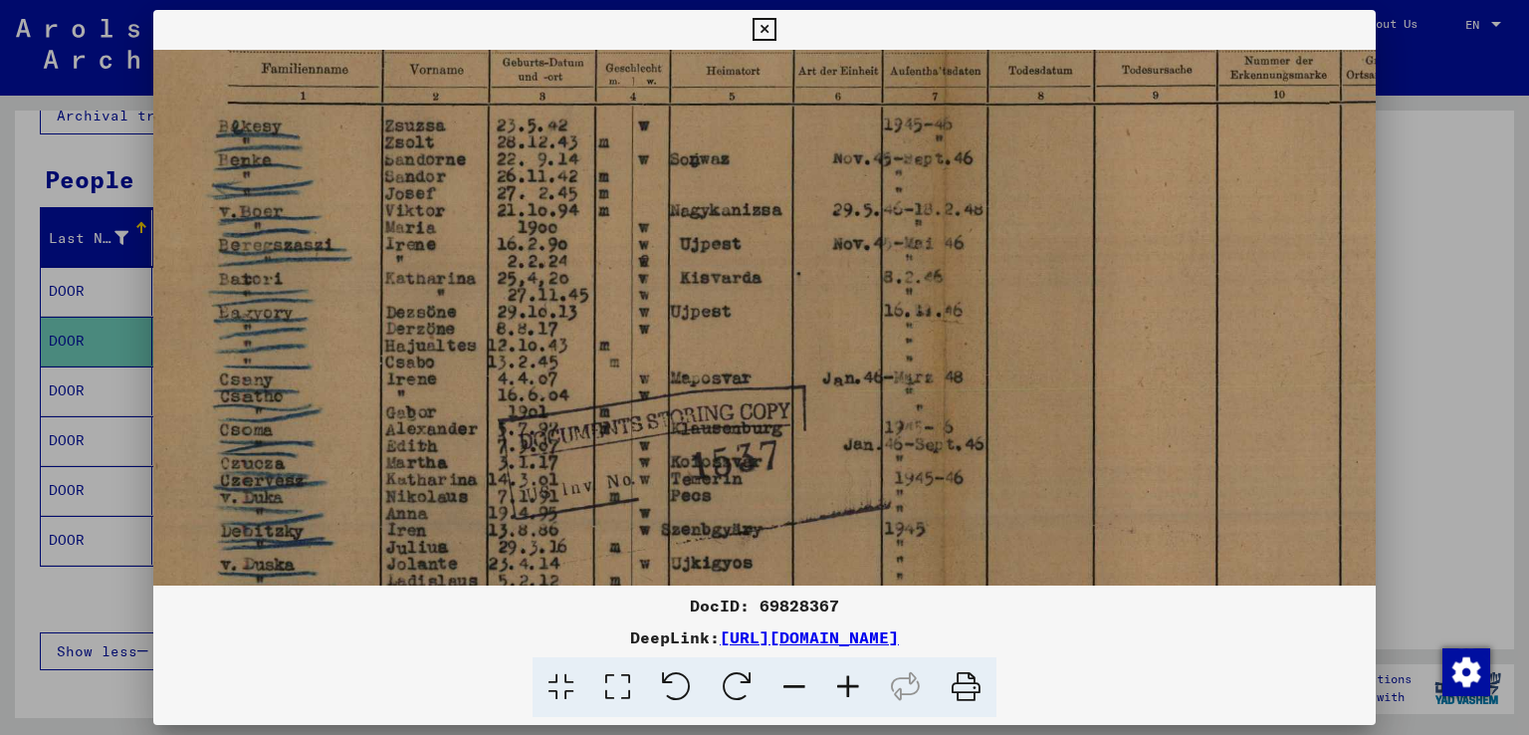
drag, startPoint x: 650, startPoint y: 265, endPoint x: 616, endPoint y: 530, distance: 267.0
click at [616, 530] on img at bounding box center [946, 357] width 1658 height 1183
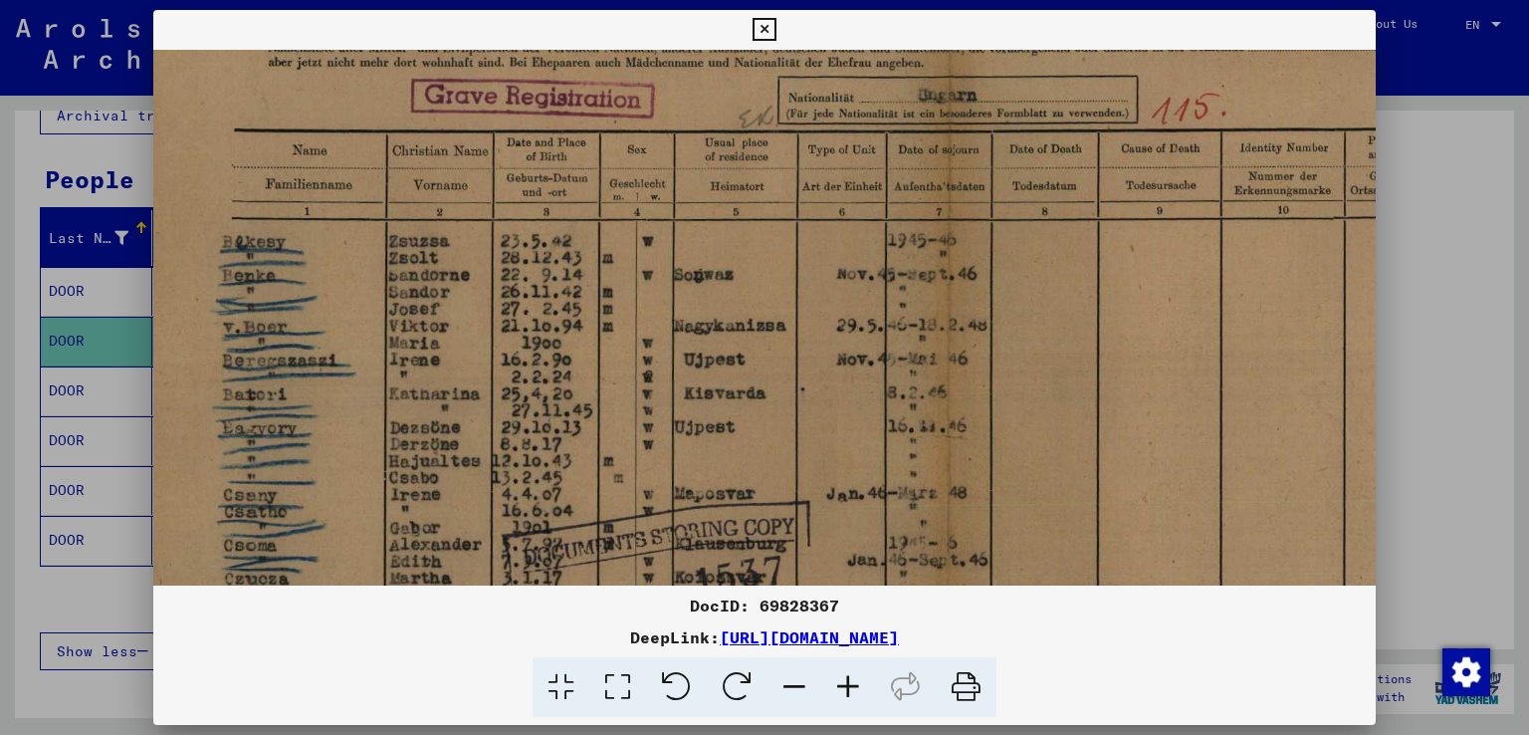
scroll to position [155, 32]
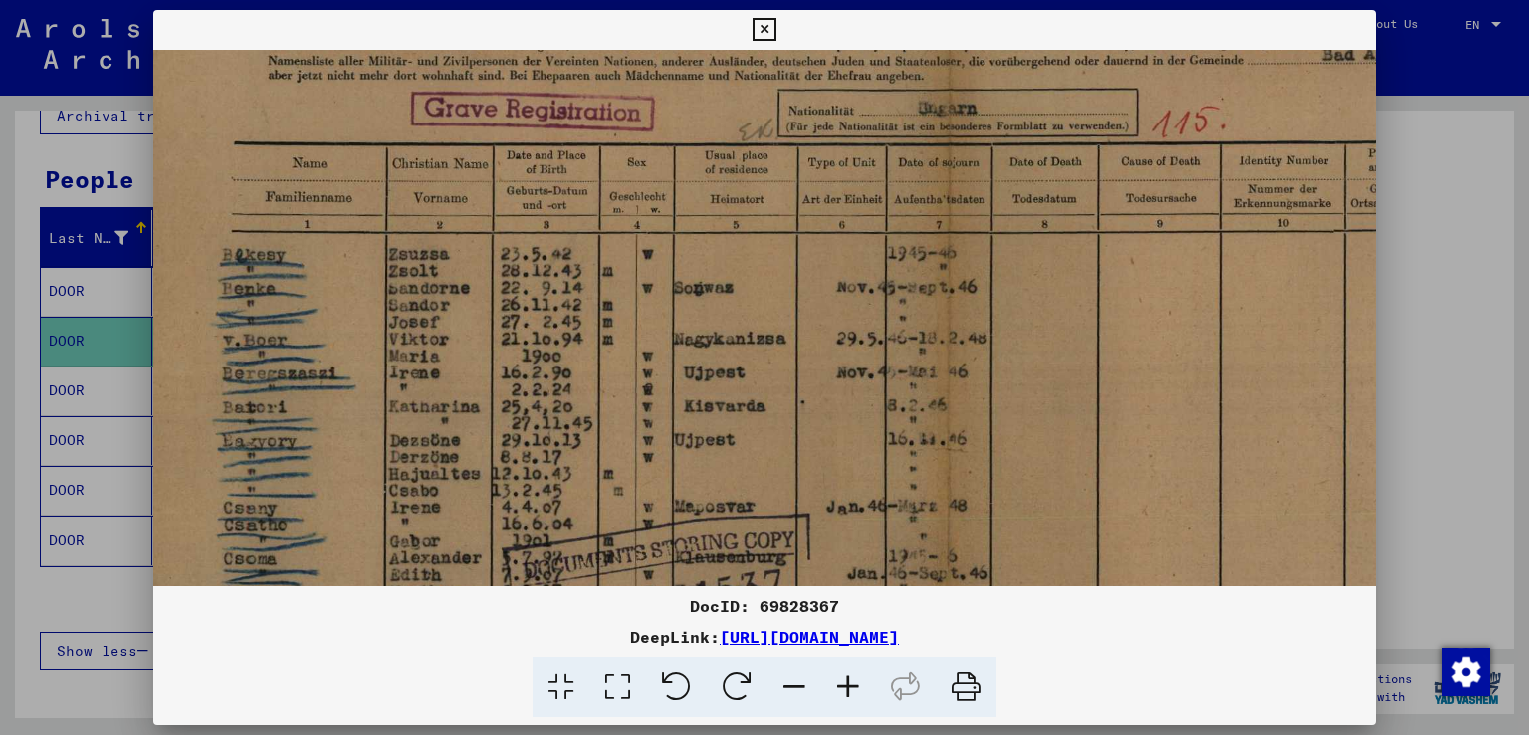
drag, startPoint x: 616, startPoint y: 291, endPoint x: 621, endPoint y: 429, distance: 138.5
click at [621, 429] on img at bounding box center [950, 485] width 1658 height 1183
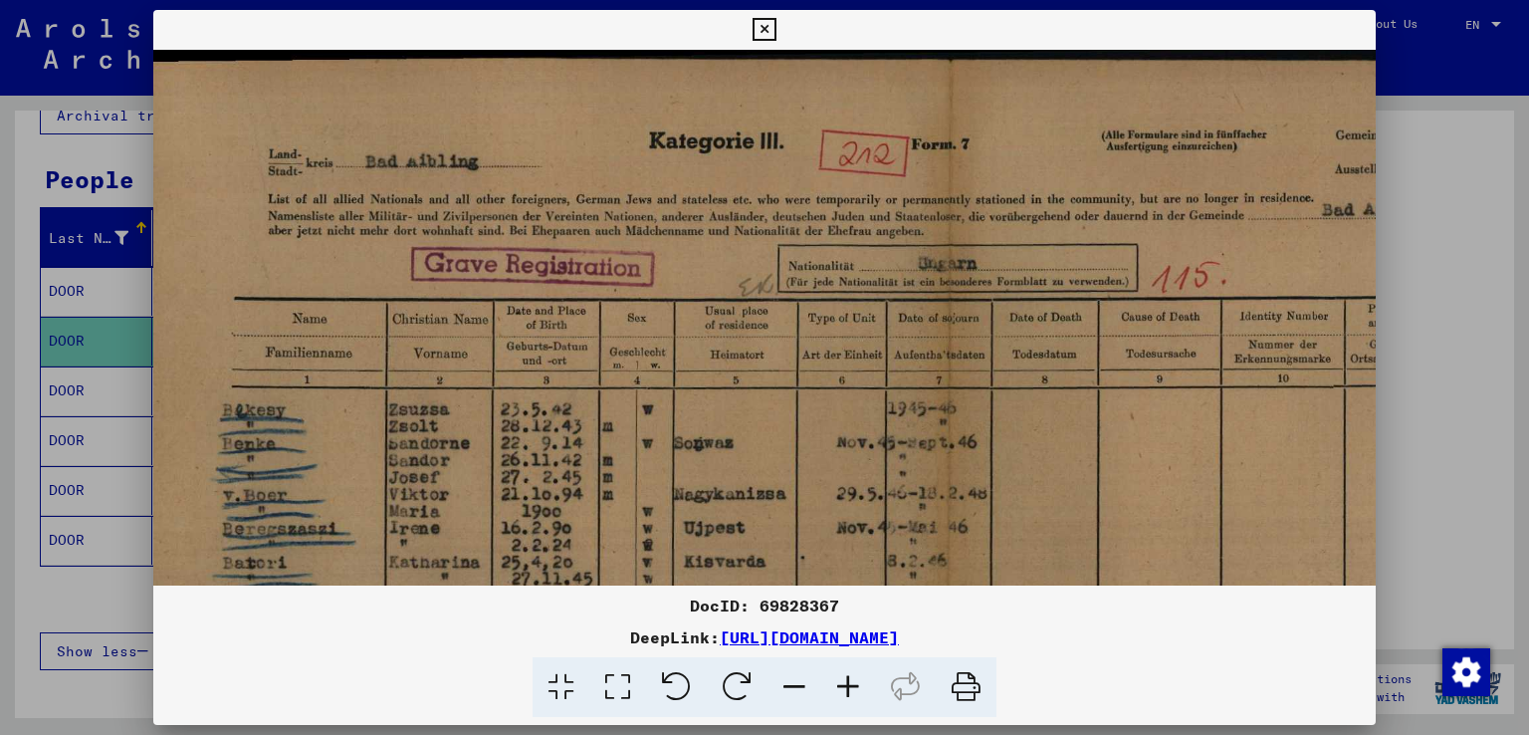
scroll to position [8, 28]
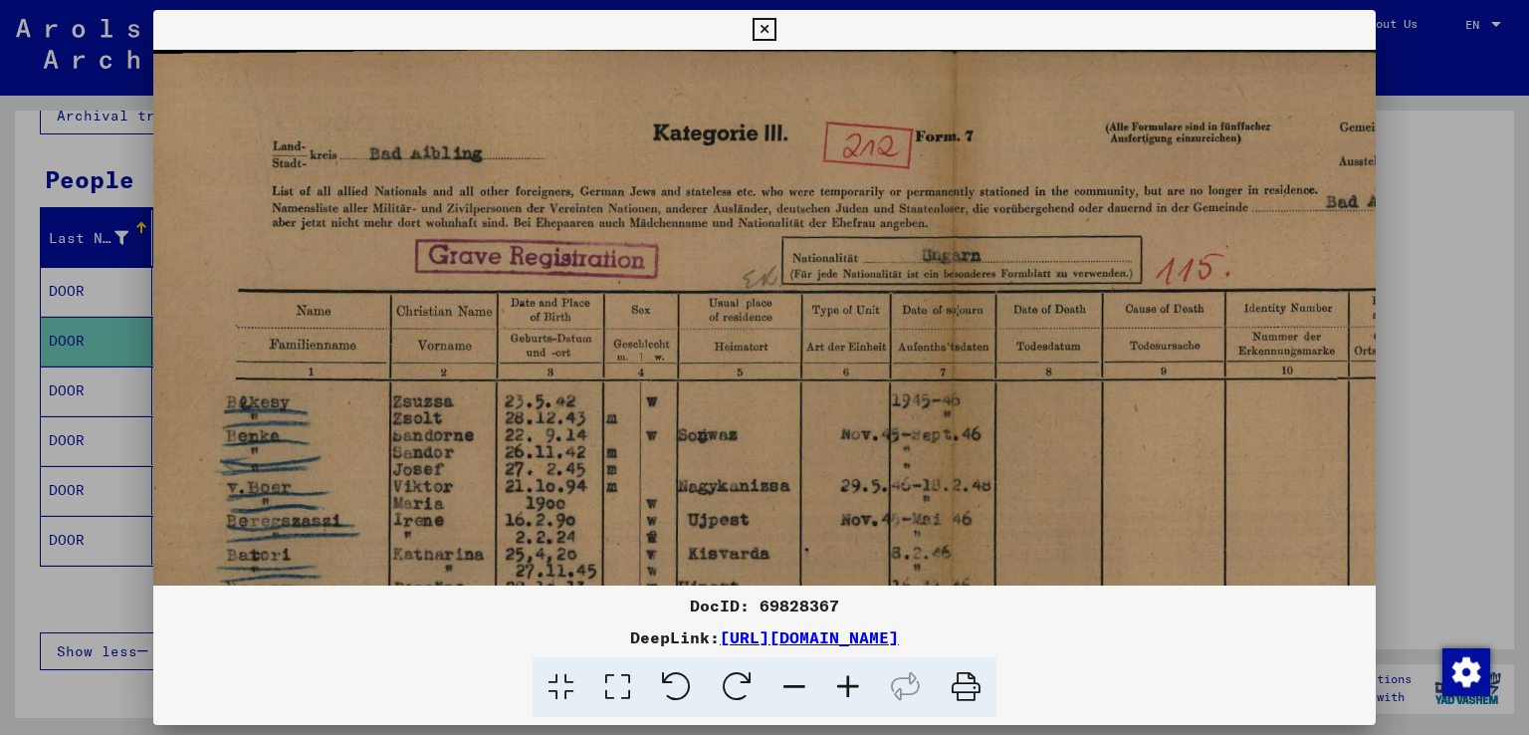
drag, startPoint x: 661, startPoint y: 210, endPoint x: 665, endPoint y: 367, distance: 157.4
click at [665, 367] on img at bounding box center [954, 633] width 1658 height 1183
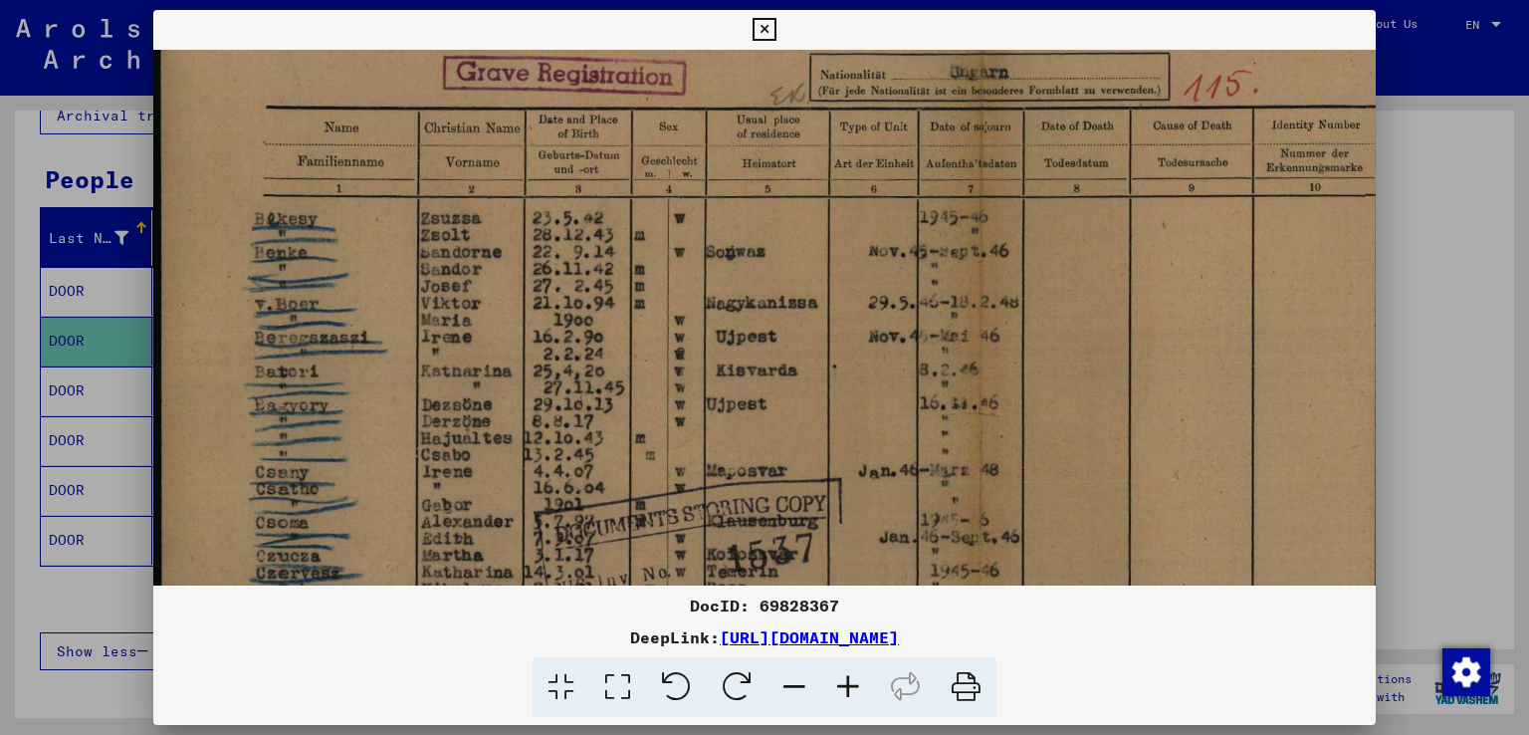
scroll to position [245, 0]
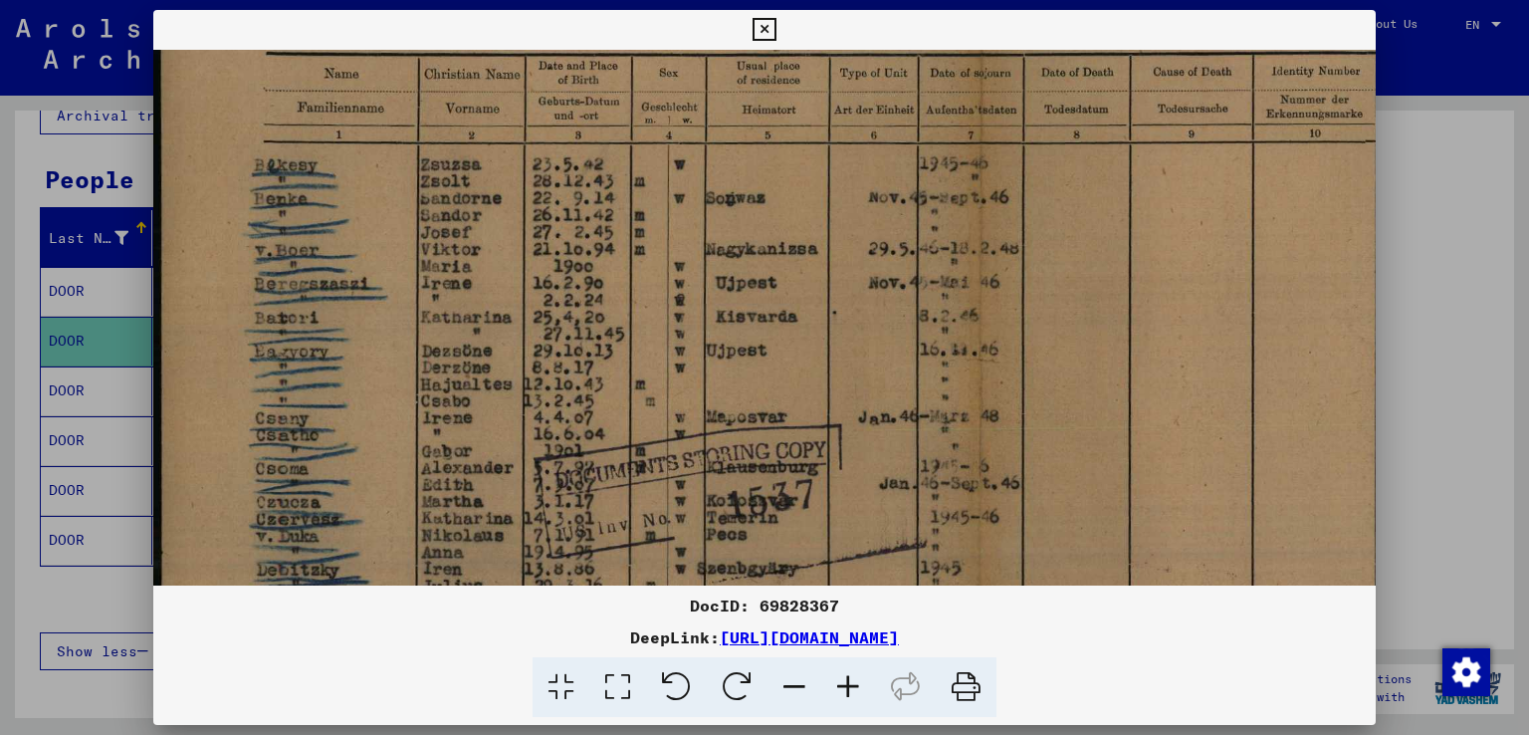
drag, startPoint x: 681, startPoint y: 439, endPoint x: 796, endPoint y: 204, distance: 261.8
click at [791, 204] on img at bounding box center [982, 396] width 1658 height 1183
drag, startPoint x: 846, startPoint y: 411, endPoint x: 362, endPoint y: 459, distance: 486.2
click at [362, 459] on img at bounding box center [982, 396] width 1658 height 1183
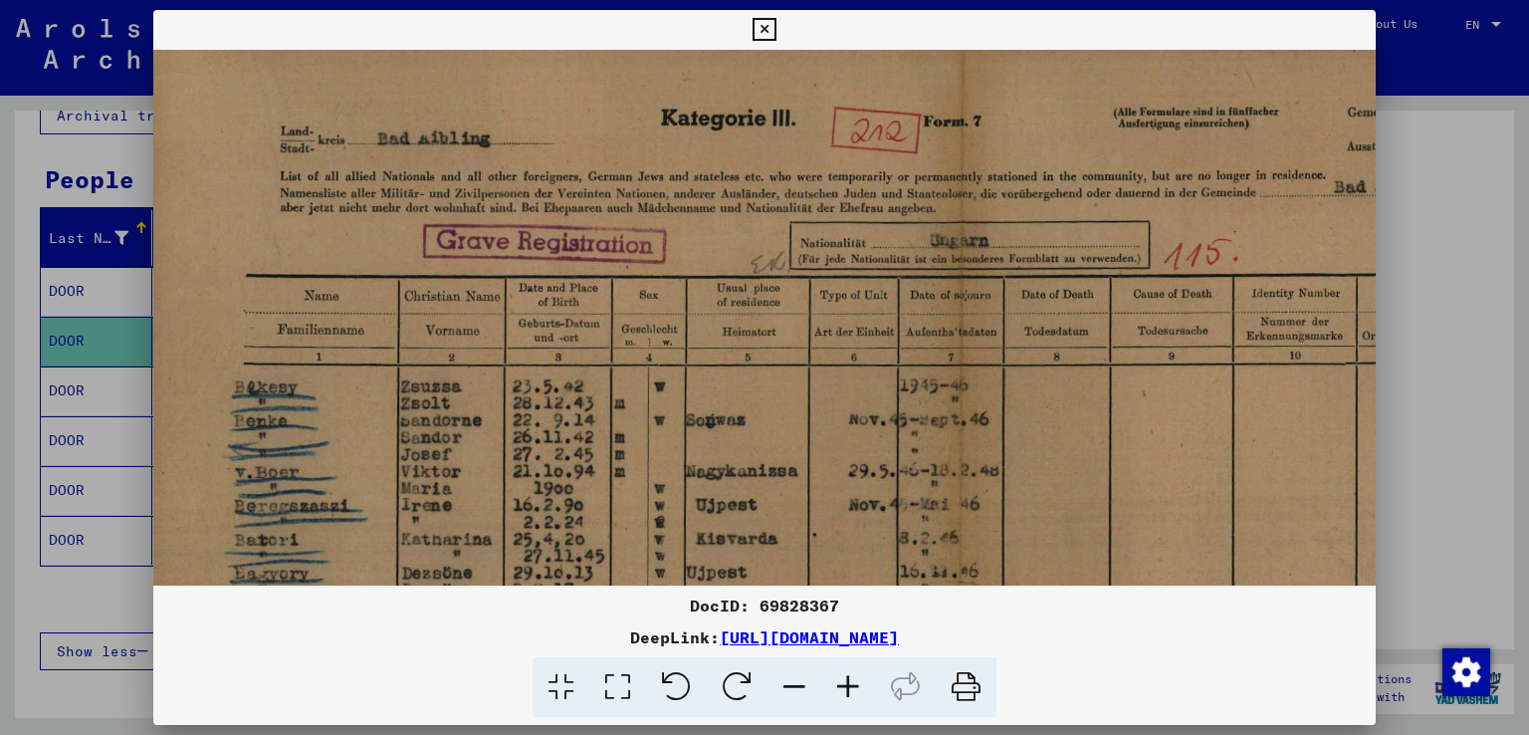
scroll to position [20, 20]
drag, startPoint x: 1088, startPoint y: 320, endPoint x: 1068, endPoint y: 551, distance: 231.8
click at [1068, 551] on img at bounding box center [962, 621] width 1658 height 1183
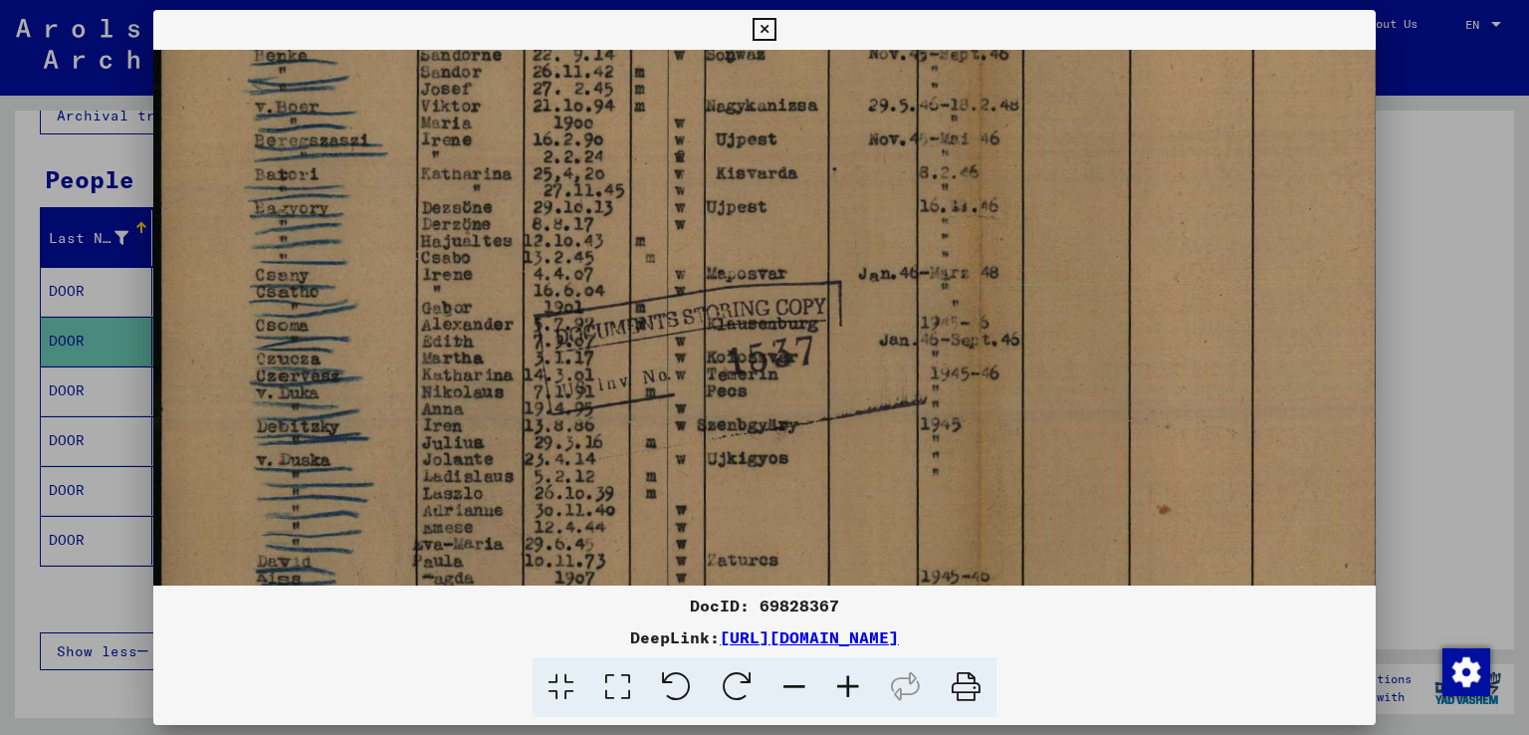
drag, startPoint x: 862, startPoint y: 495, endPoint x: 914, endPoint y: 125, distance: 373.0
click at [914, 125] on img at bounding box center [982, 253] width 1658 height 1183
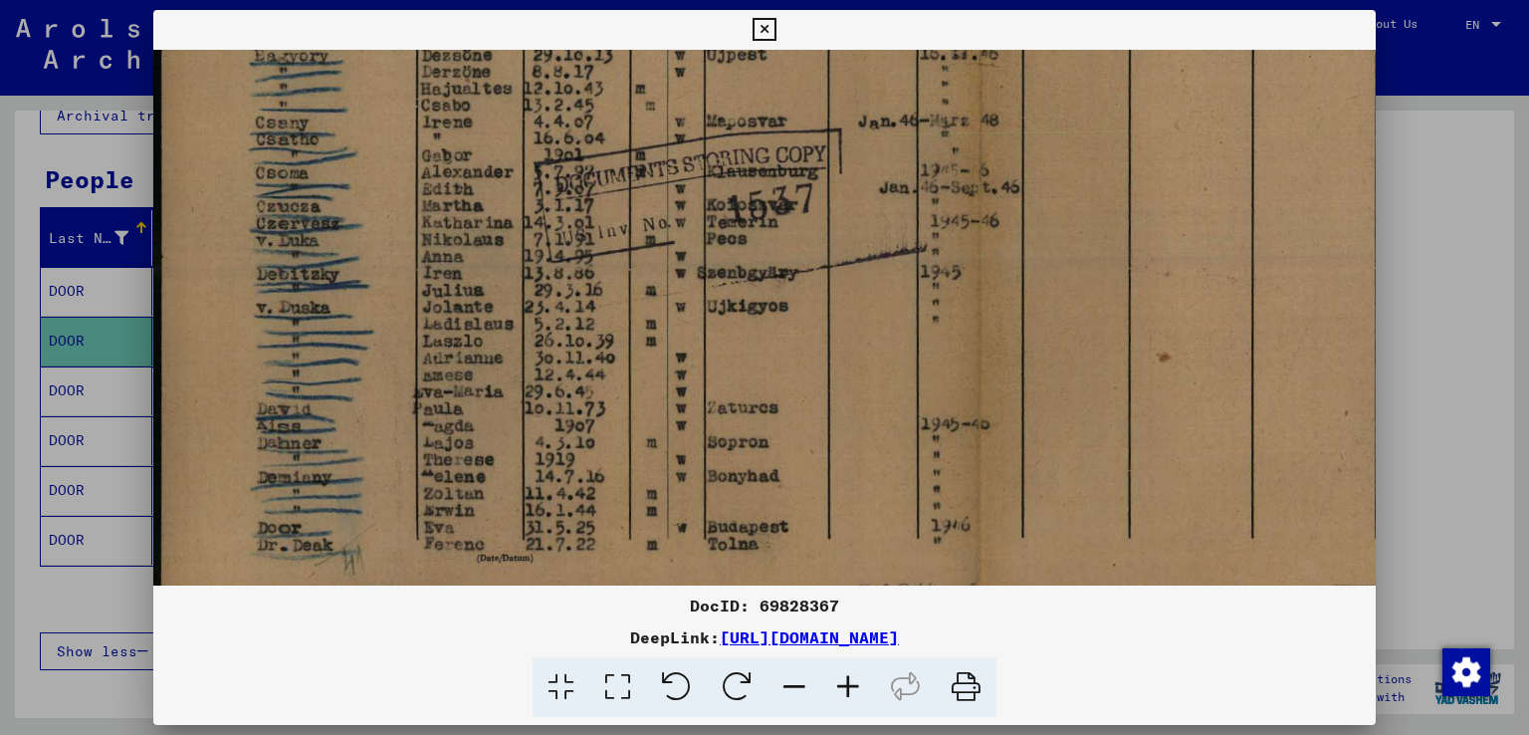
scroll to position [646, 0]
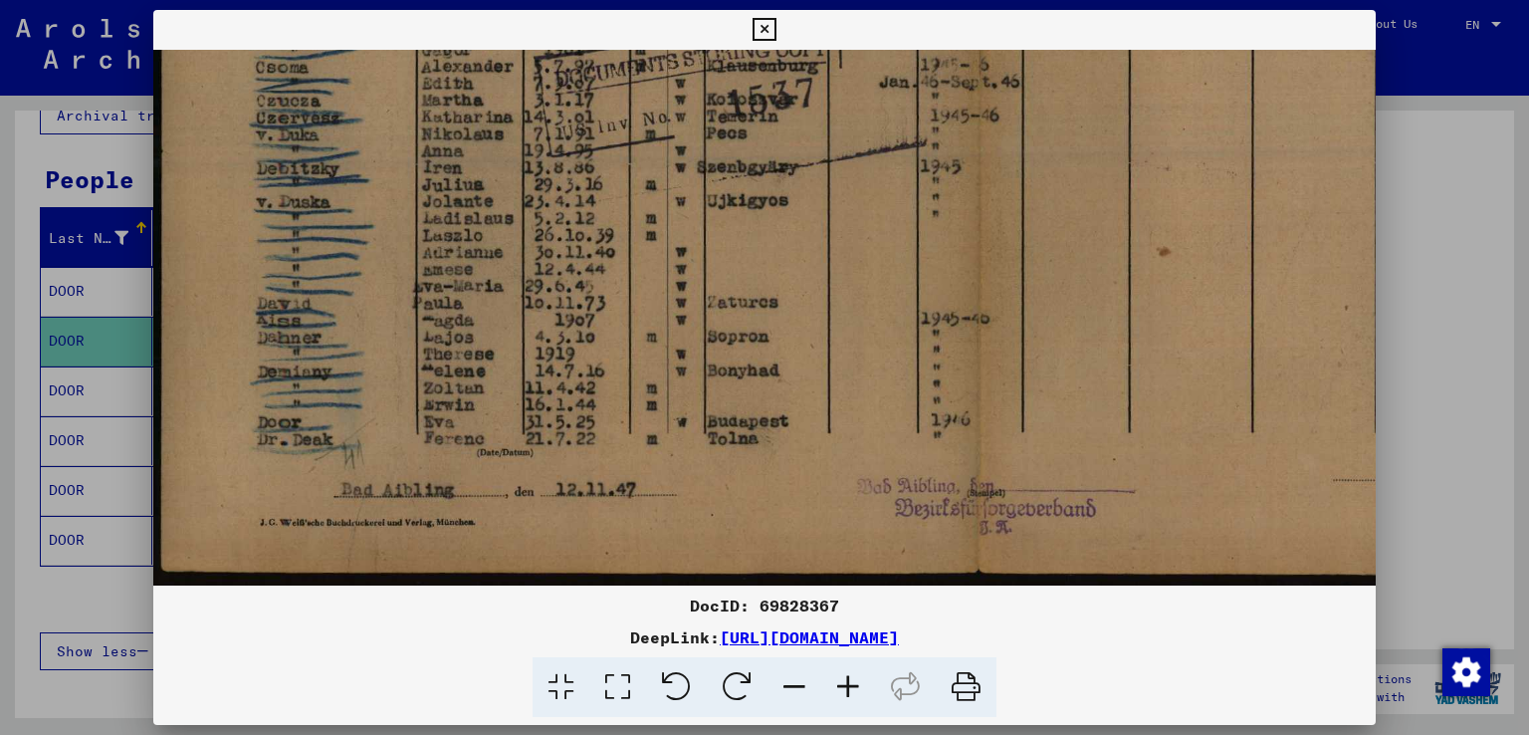
drag, startPoint x: 713, startPoint y: 468, endPoint x: 820, endPoint y: 224, distance: 266.6
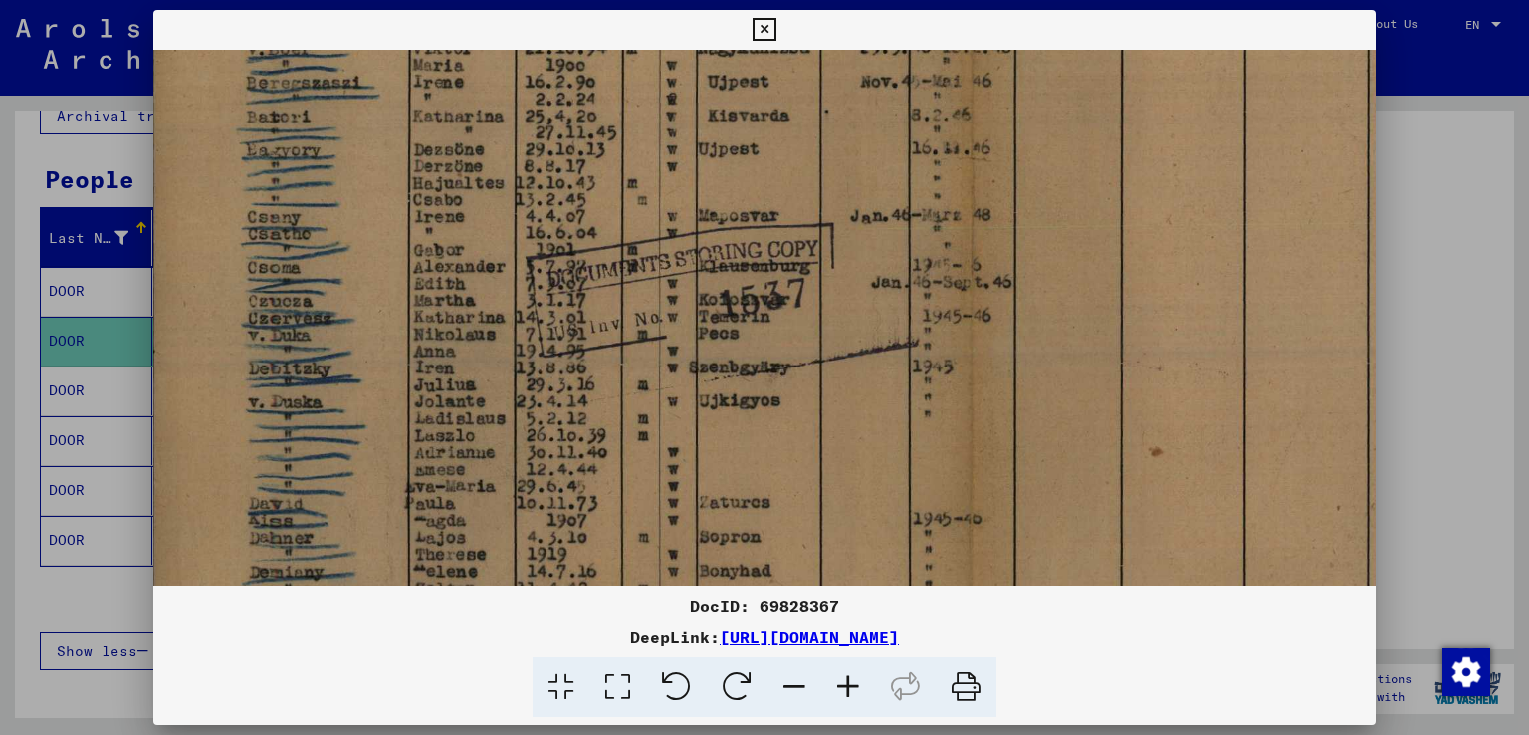
drag, startPoint x: 745, startPoint y: 263, endPoint x: 736, endPoint y: 465, distance: 202.3
click at [736, 465] on img at bounding box center [974, 195] width 1658 height 1183
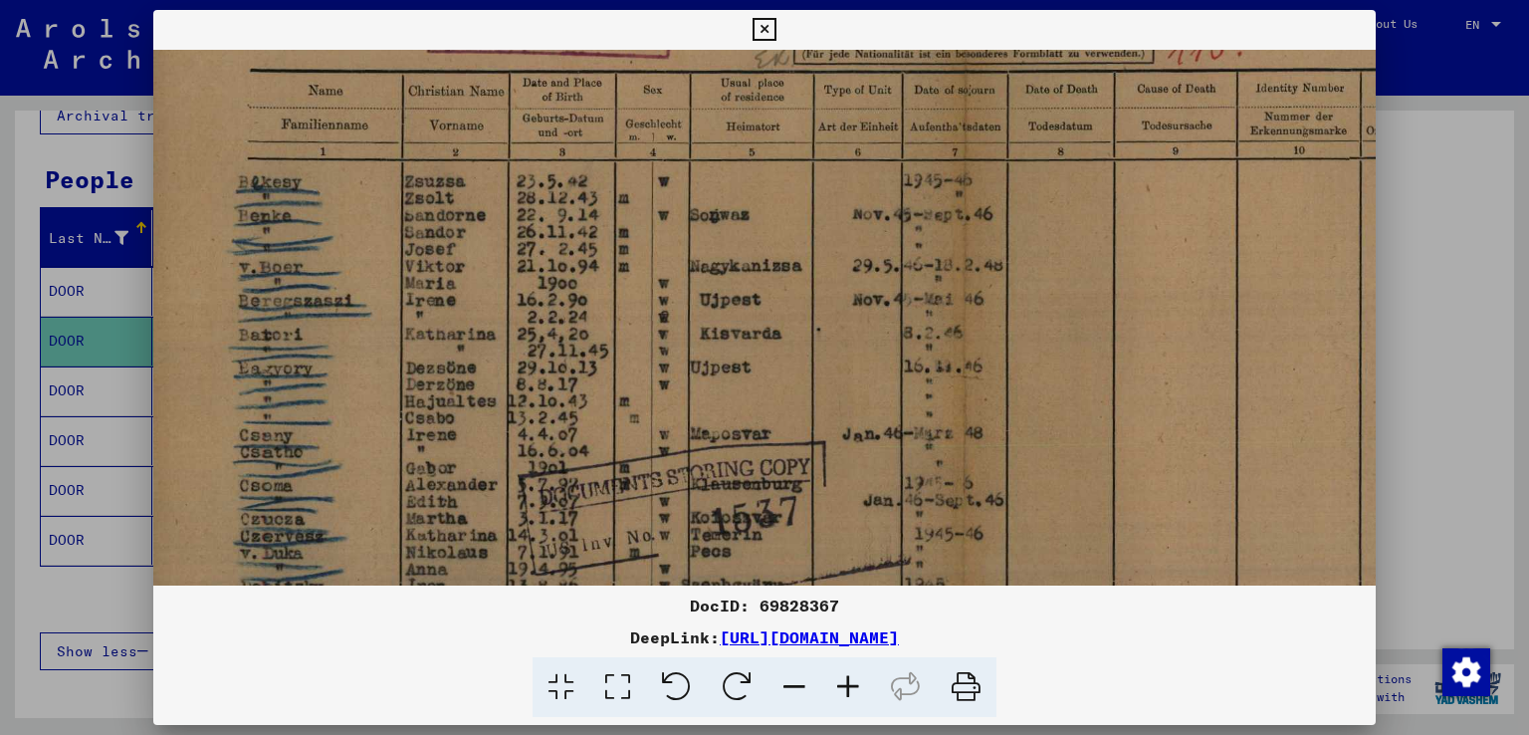
drag, startPoint x: 761, startPoint y: 276, endPoint x: 752, endPoint y: 497, distance: 221.2
click at [752, 497] on img at bounding box center [966, 413] width 1658 height 1183
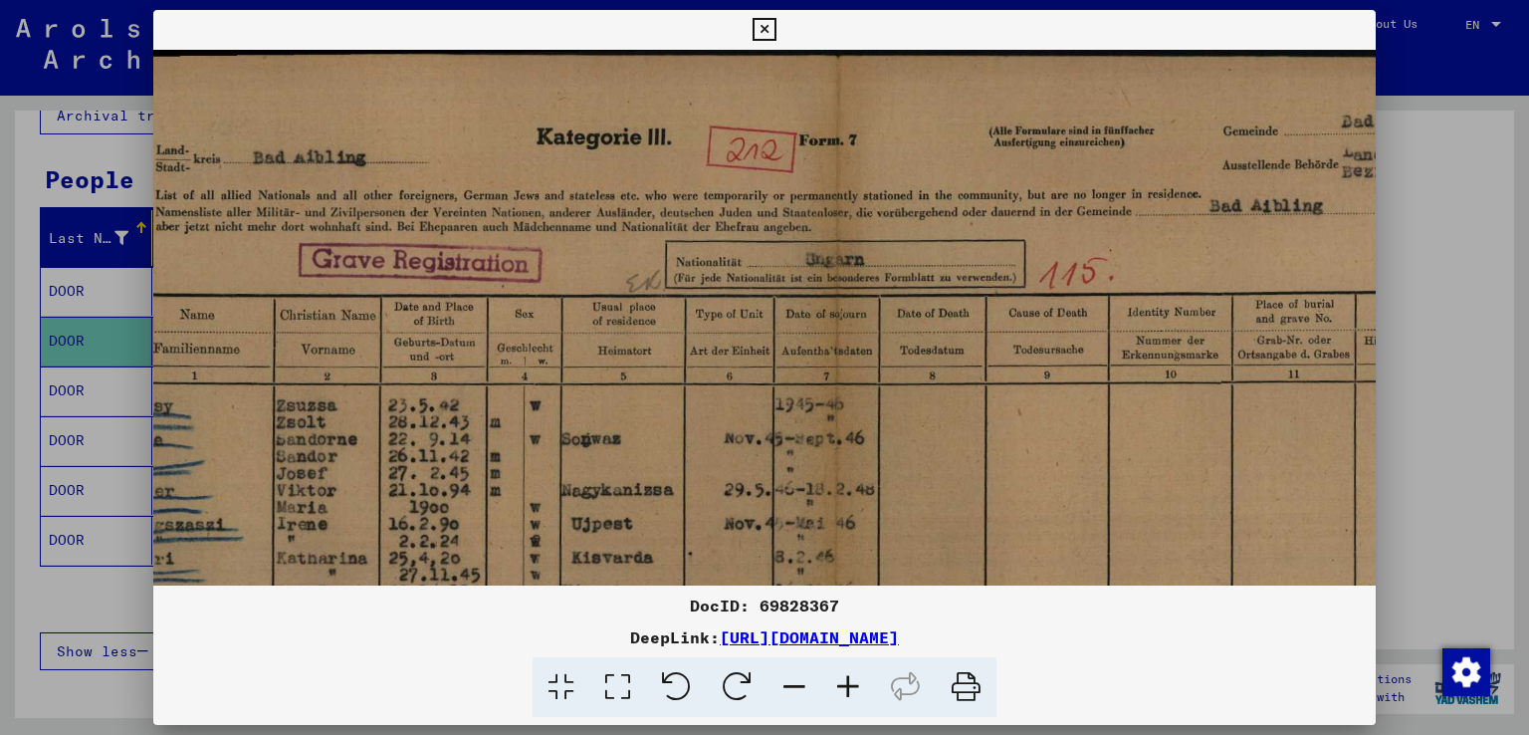
scroll to position [5, 135]
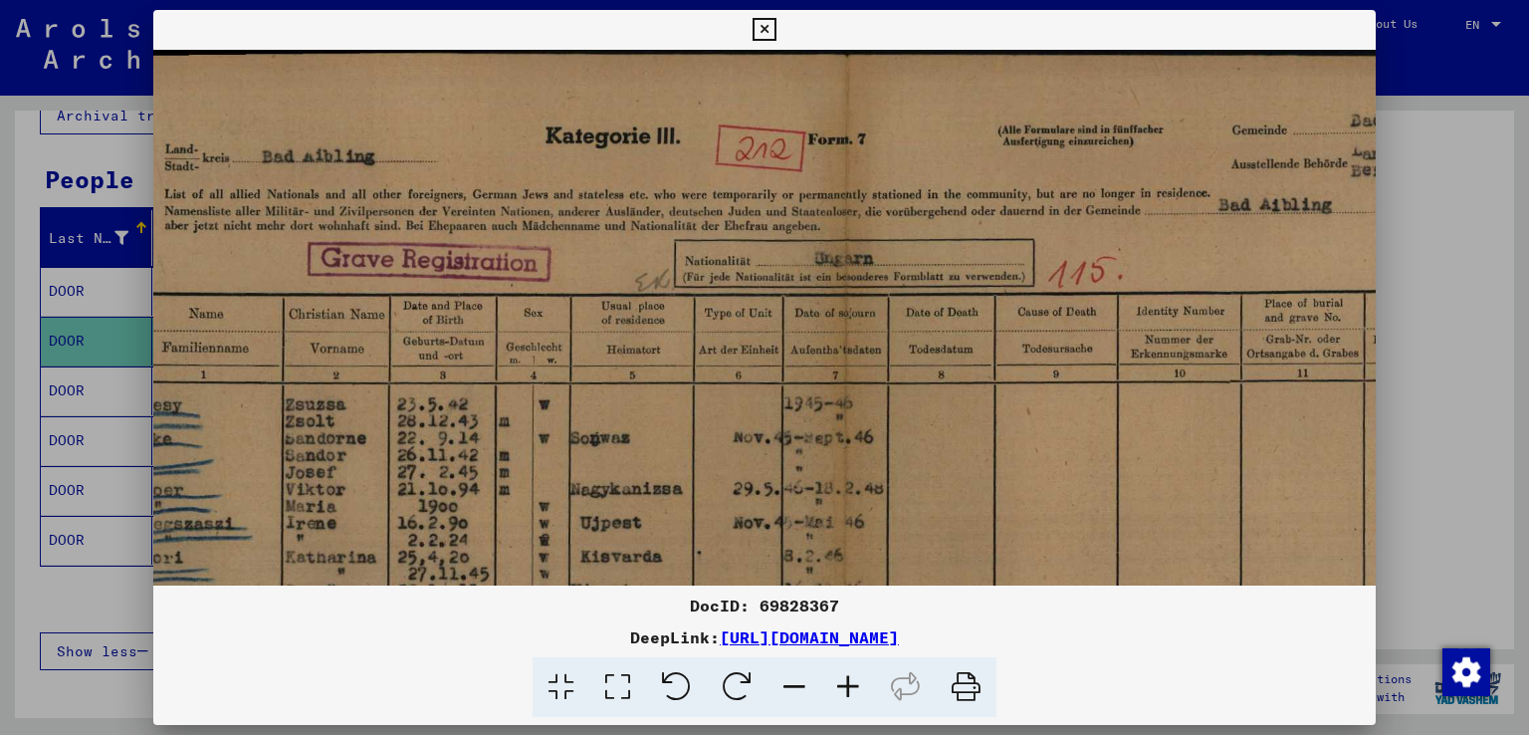
drag, startPoint x: 777, startPoint y: 321, endPoint x: 661, endPoint y: 466, distance: 185.6
click at [661, 466] on img at bounding box center [847, 636] width 1658 height 1183
click at [785, 689] on icon at bounding box center [795, 687] width 54 height 61
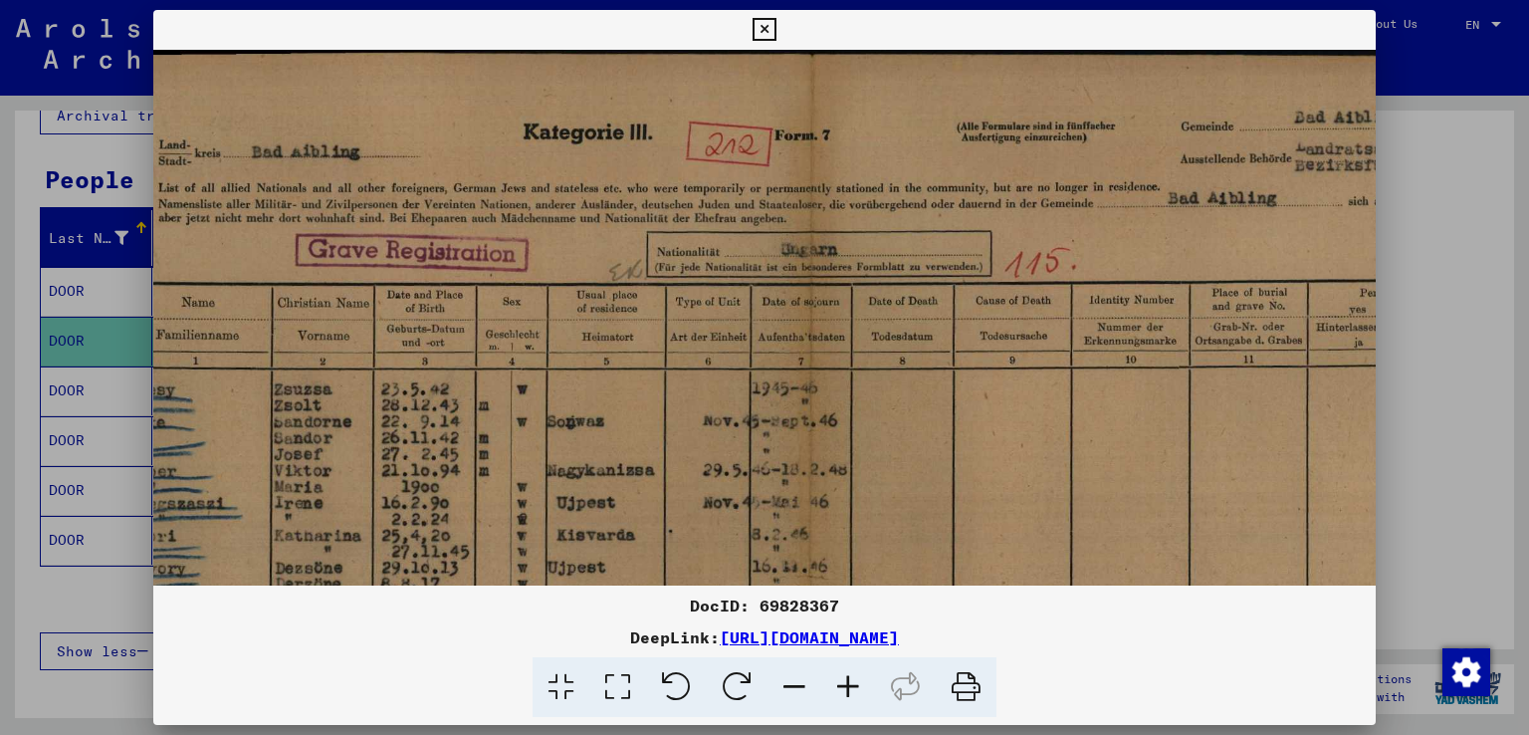
click at [785, 689] on icon at bounding box center [795, 687] width 54 height 61
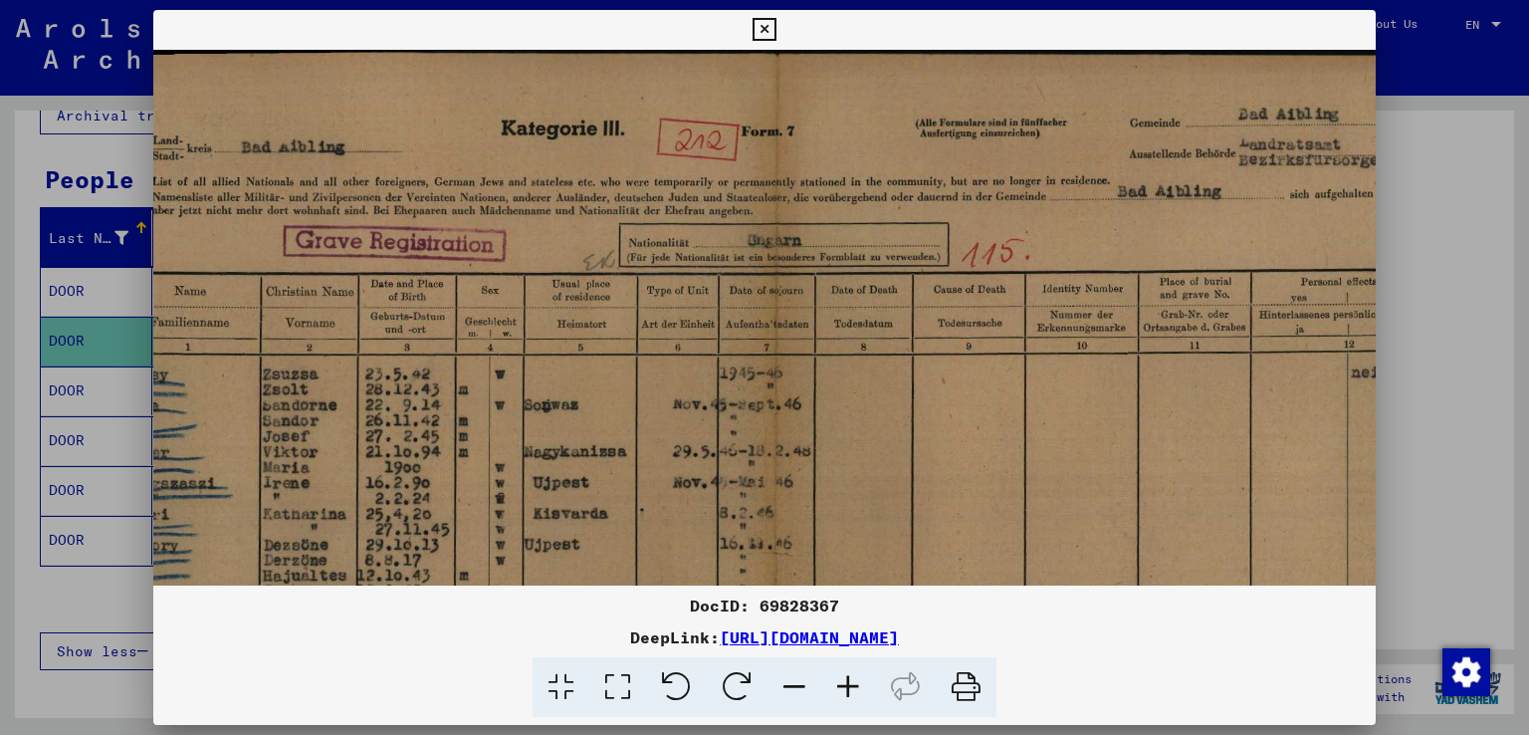
click at [786, 688] on icon at bounding box center [795, 687] width 54 height 61
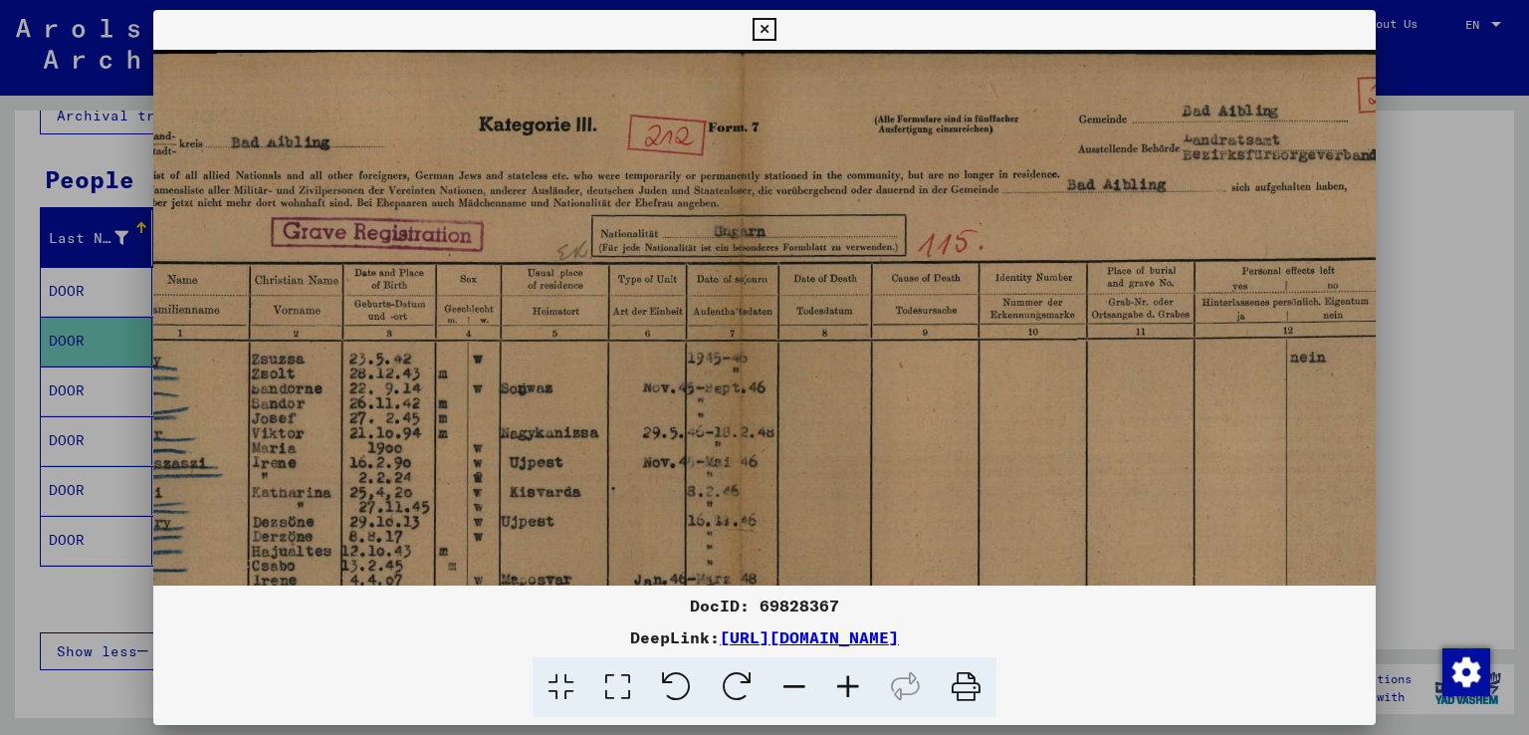
click at [786, 688] on icon at bounding box center [795, 687] width 54 height 61
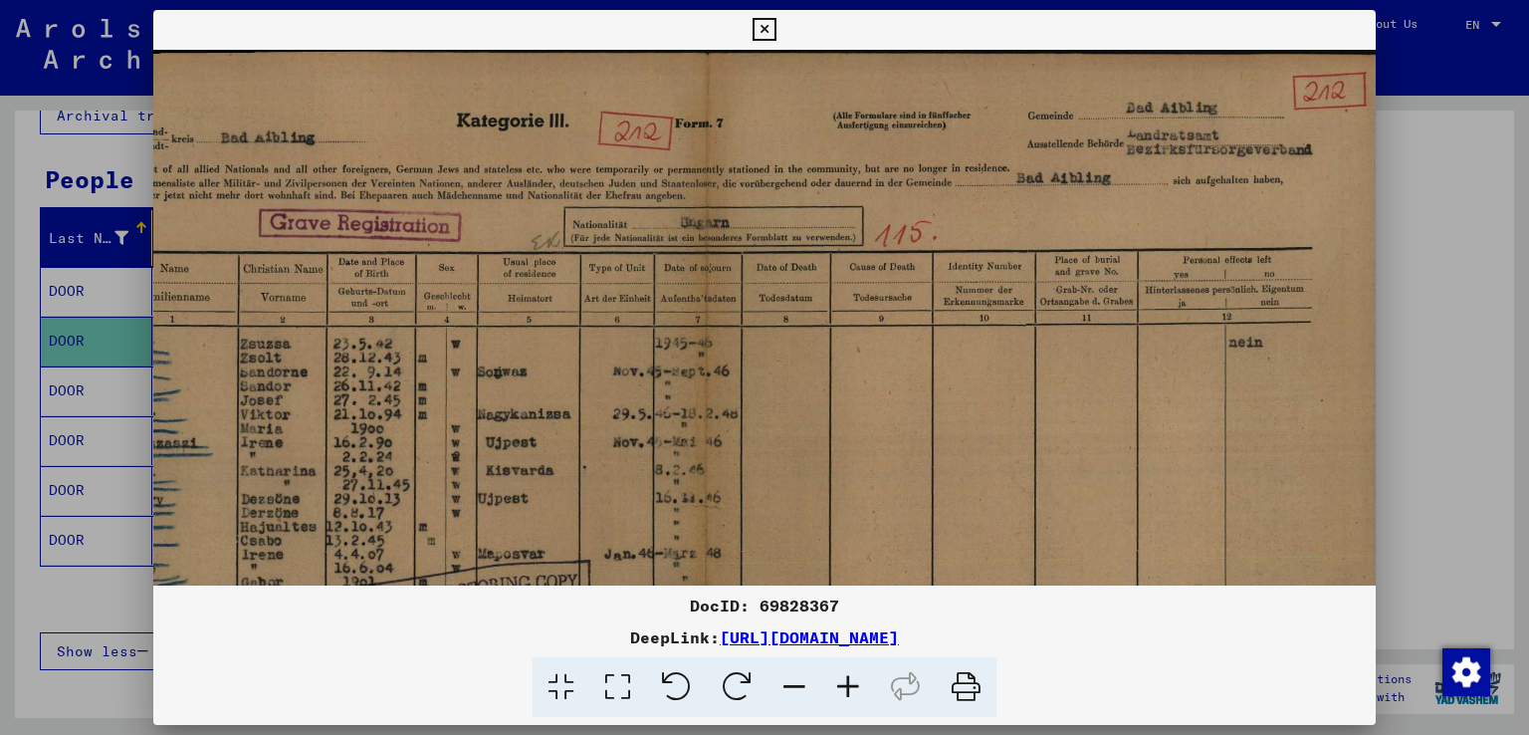
click at [786, 688] on icon at bounding box center [795, 687] width 54 height 61
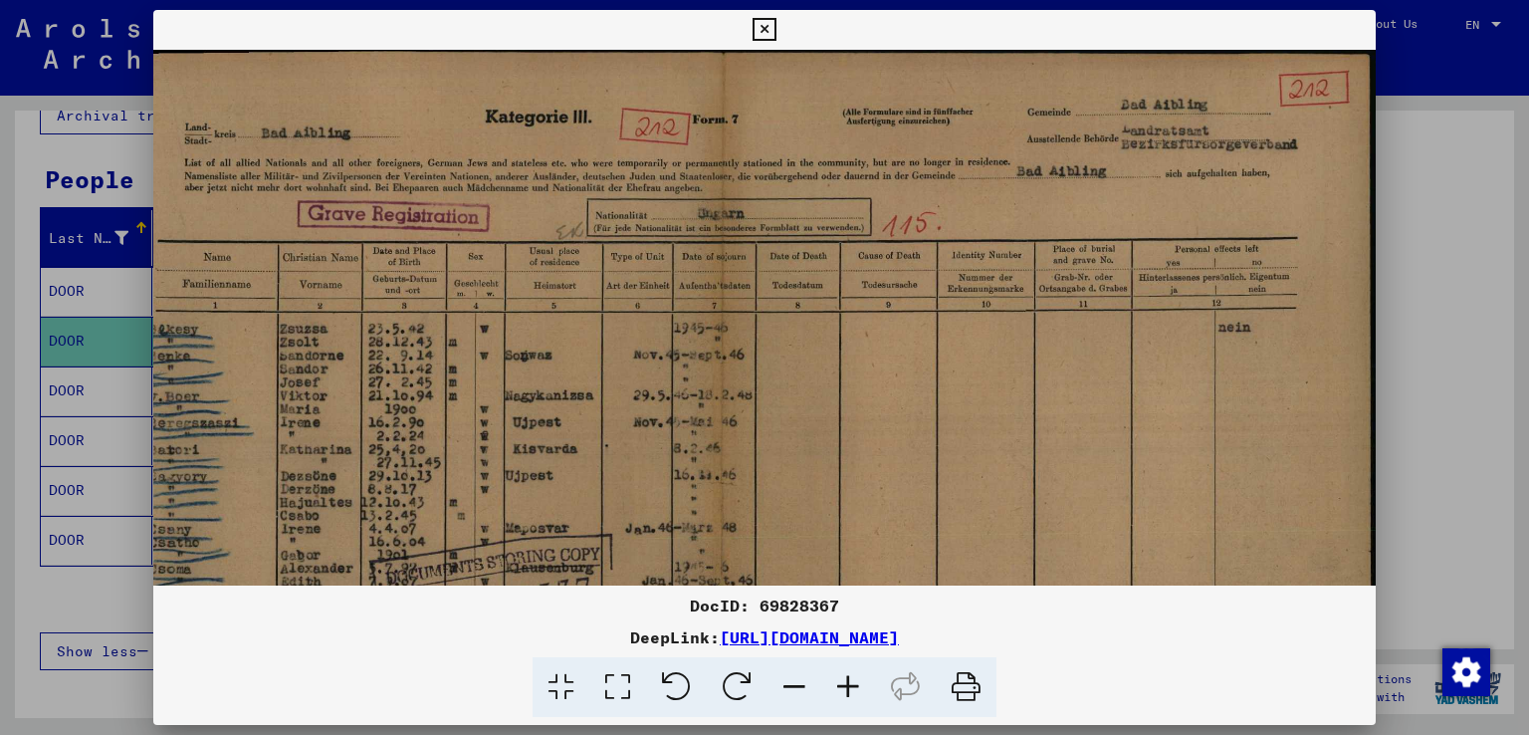
click at [786, 688] on icon at bounding box center [795, 687] width 54 height 61
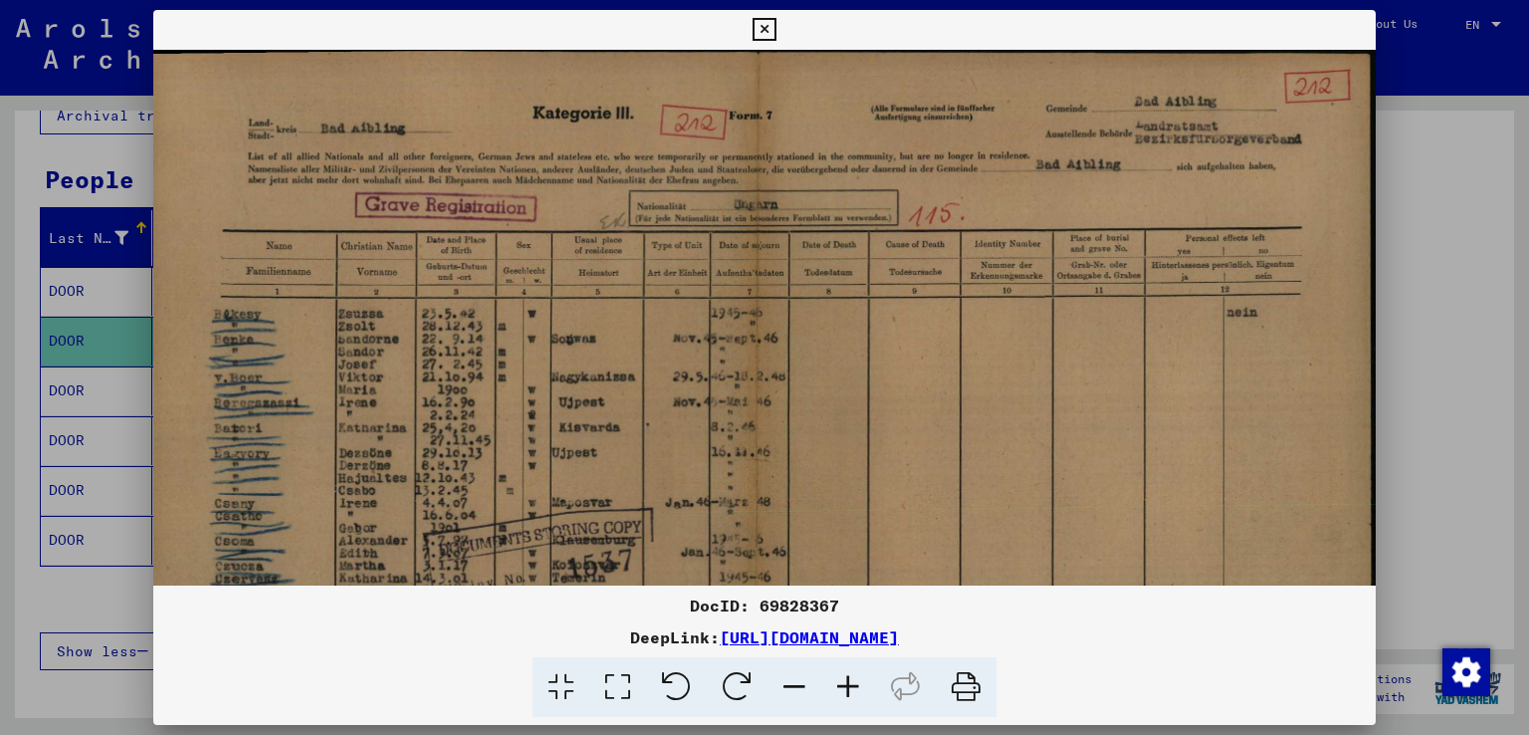
click at [786, 688] on icon at bounding box center [795, 687] width 54 height 61
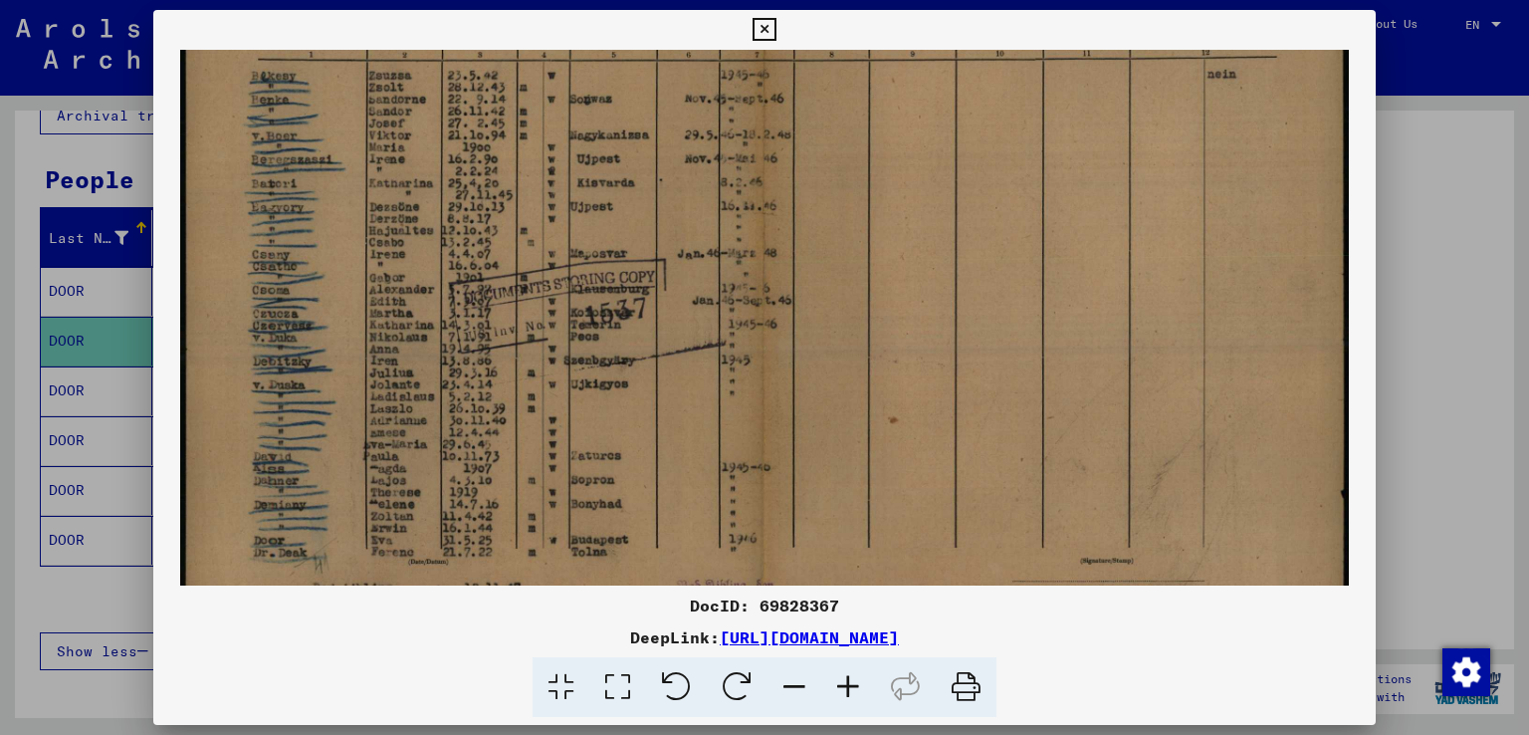
scroll to position [249, 0]
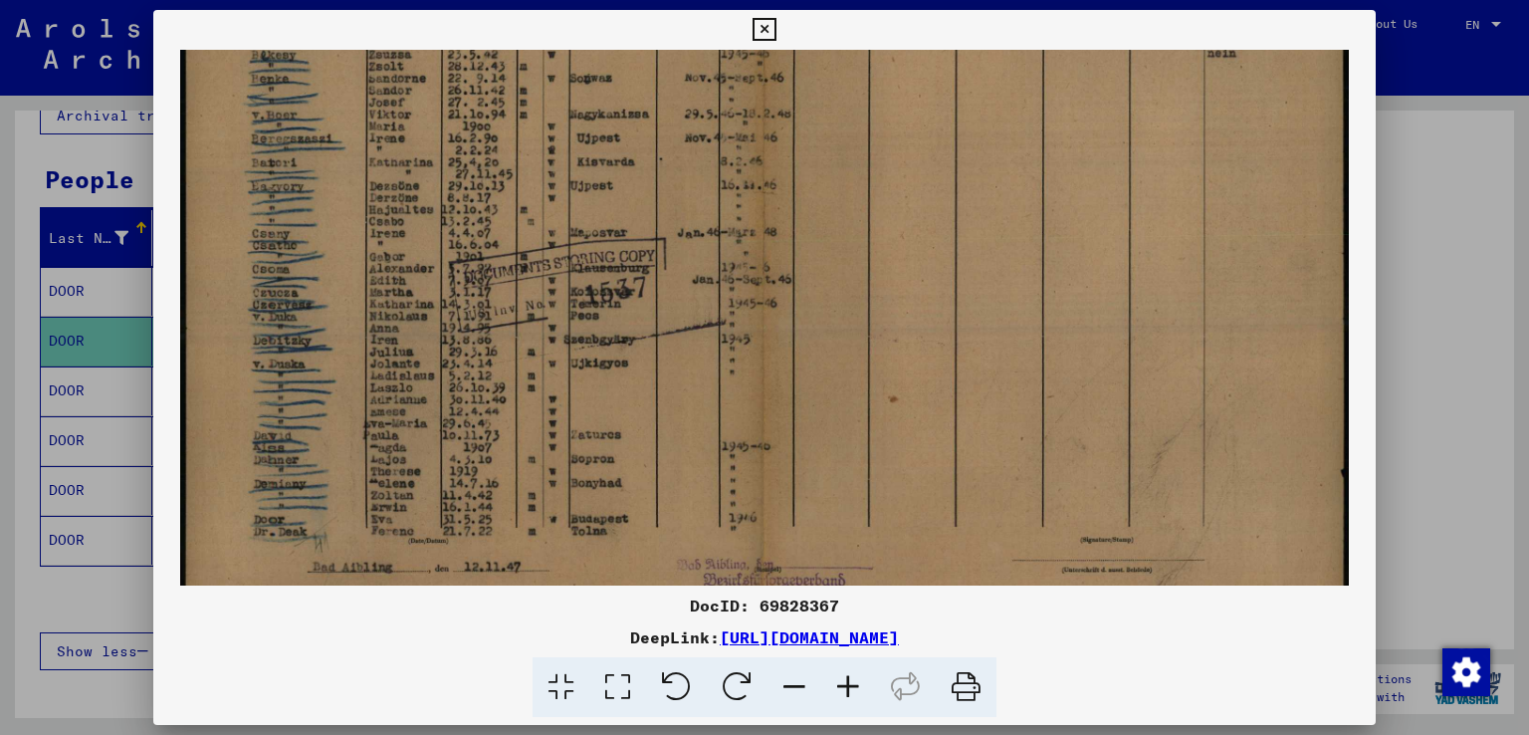
drag, startPoint x: 757, startPoint y: 513, endPoint x: 920, endPoint y: 276, distance: 287.8
click at [920, 276] on img at bounding box center [764, 218] width 1169 height 834
click at [1418, 301] on div at bounding box center [764, 367] width 1529 height 735
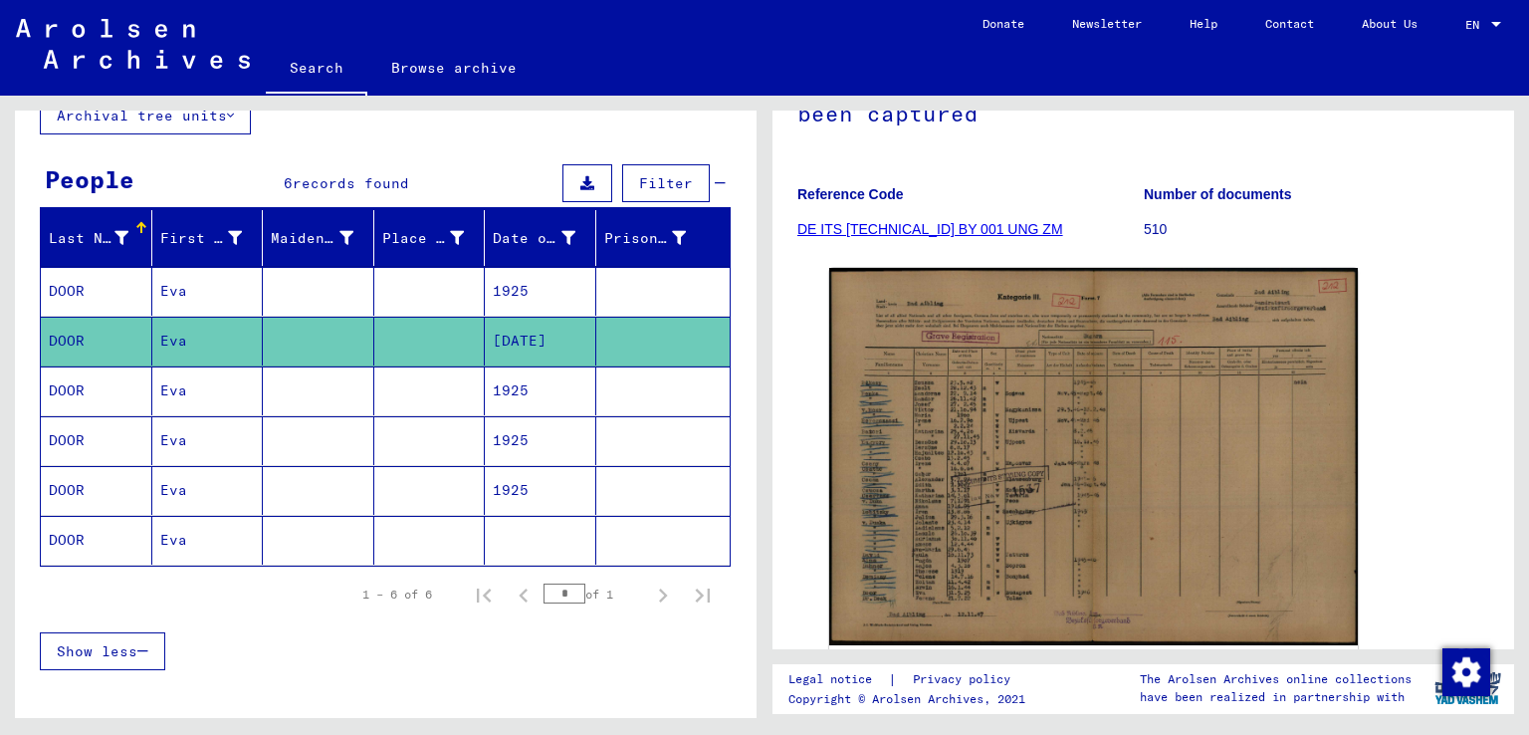
click at [506, 393] on mat-cell "1925" at bounding box center [541, 390] width 112 height 49
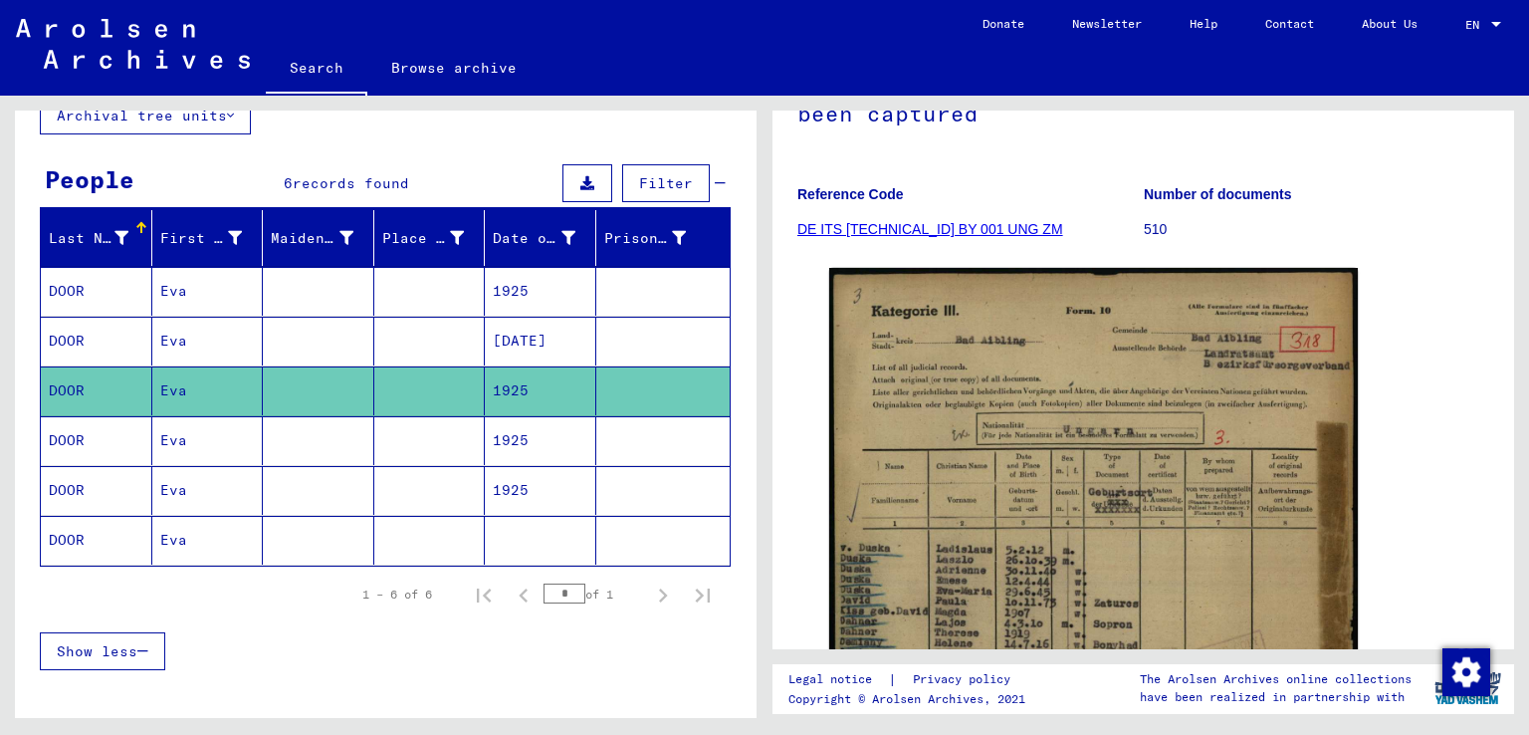
scroll to position [464, 0]
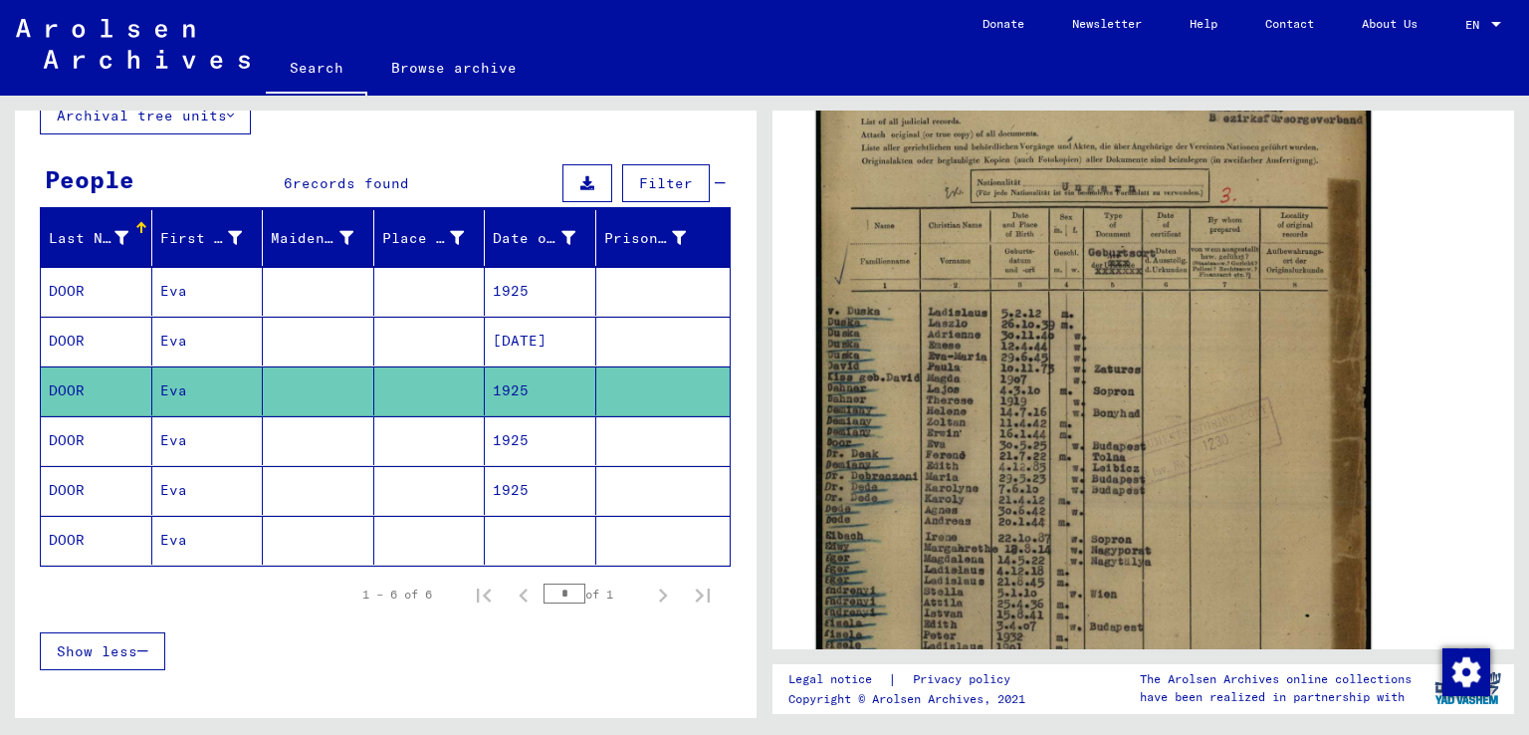
click at [964, 520] on img at bounding box center [1094, 401] width 556 height 768
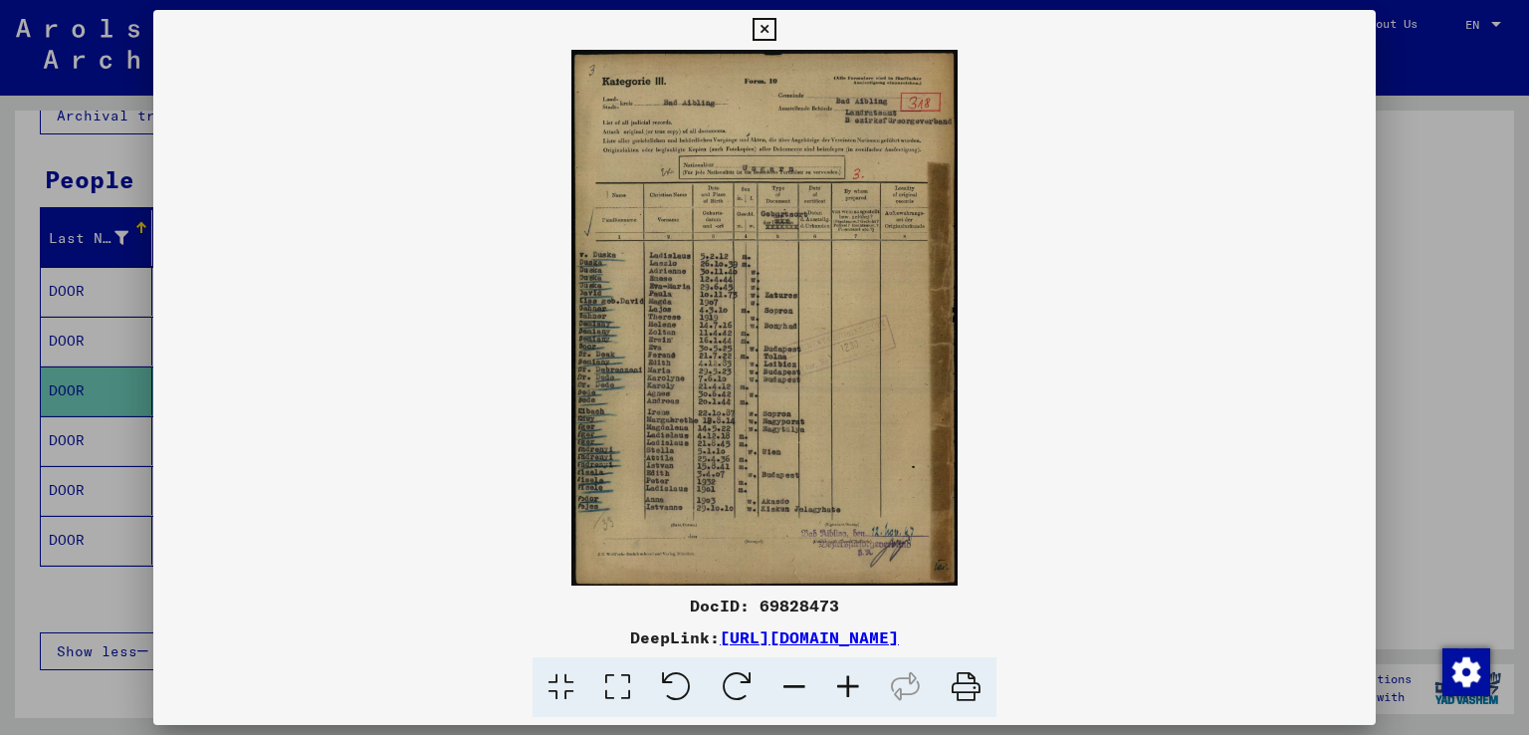
scroll to position [463, 0]
click at [845, 684] on icon at bounding box center [848, 687] width 54 height 61
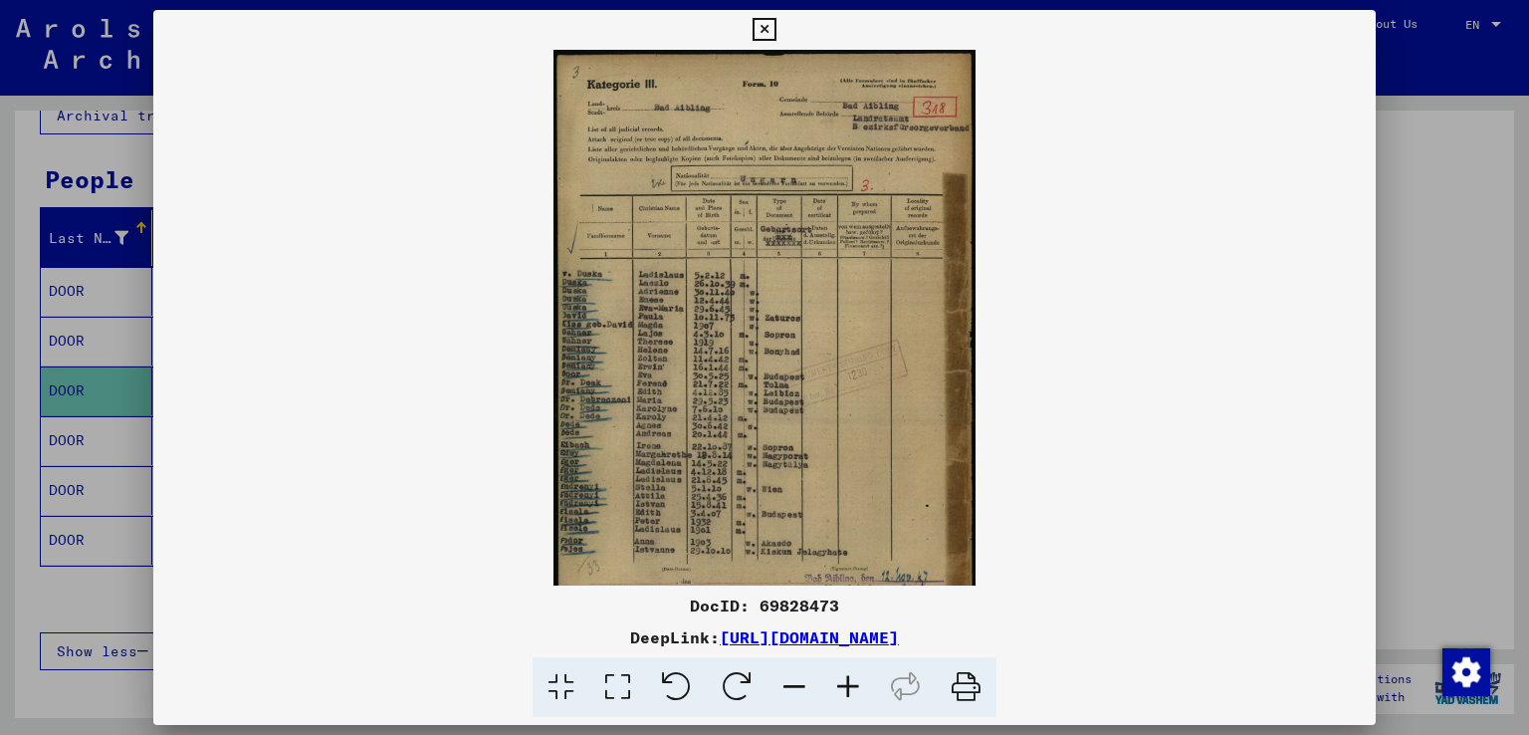
click at [845, 684] on icon at bounding box center [848, 687] width 54 height 61
click at [848, 682] on icon at bounding box center [848, 687] width 54 height 61
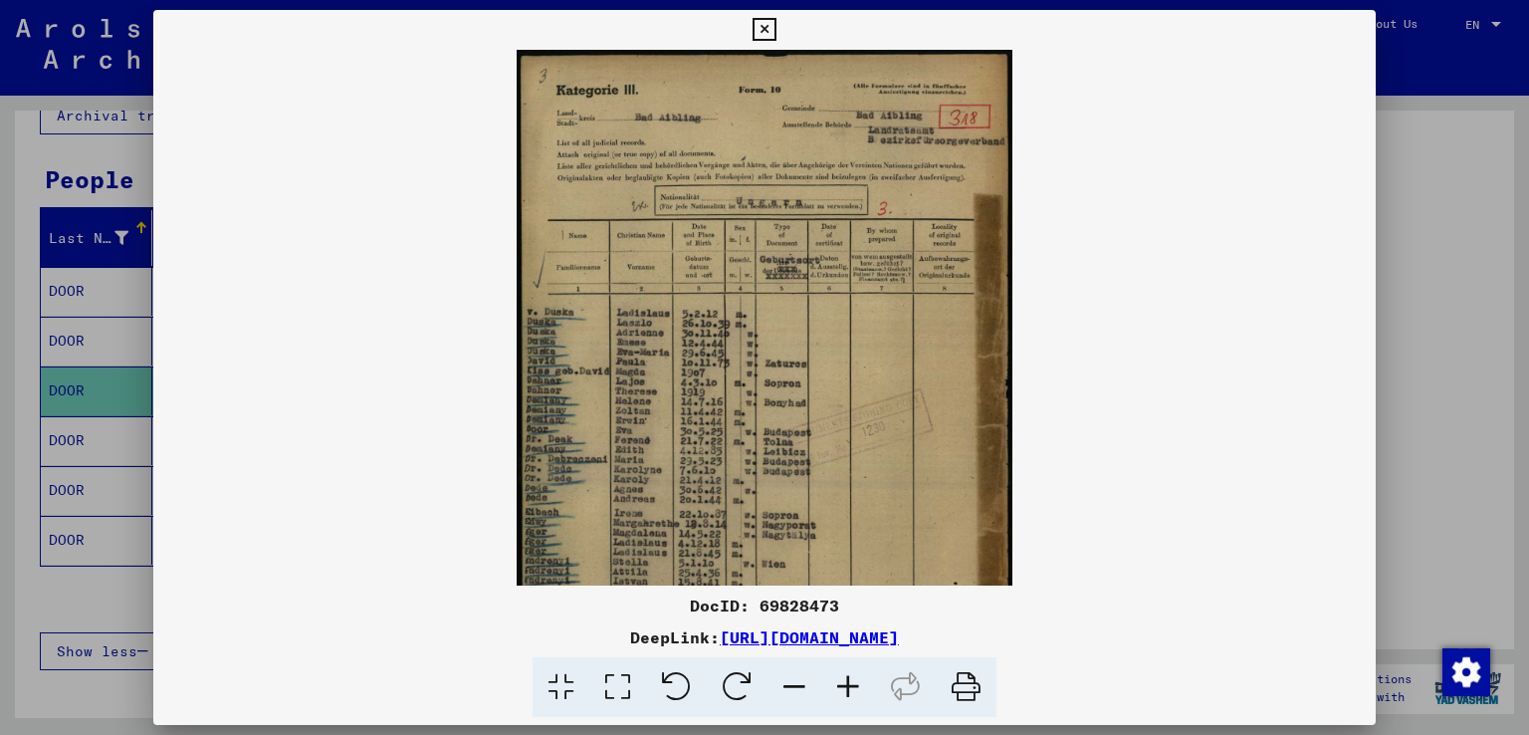
click at [848, 682] on icon at bounding box center [848, 687] width 54 height 61
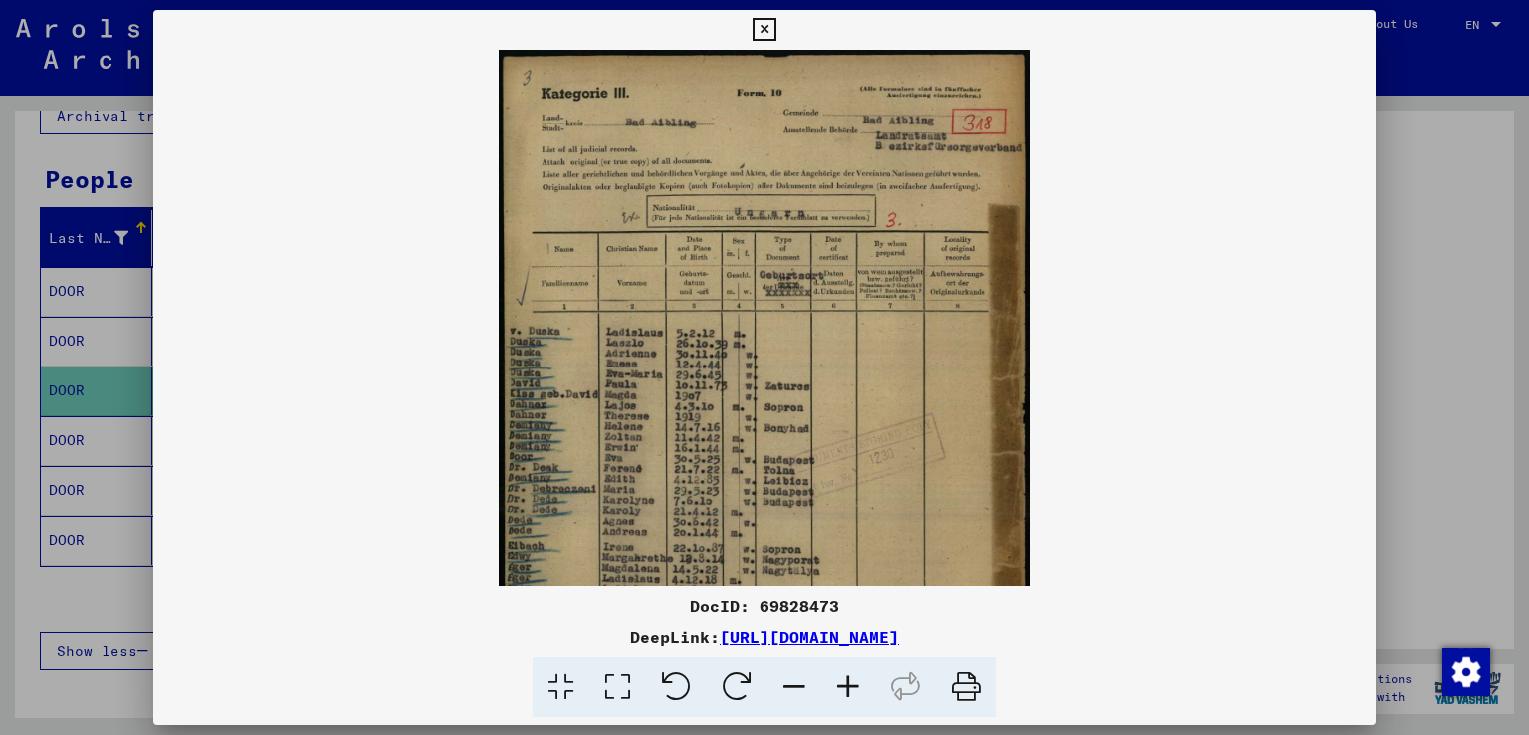
click at [848, 682] on icon at bounding box center [848, 687] width 54 height 61
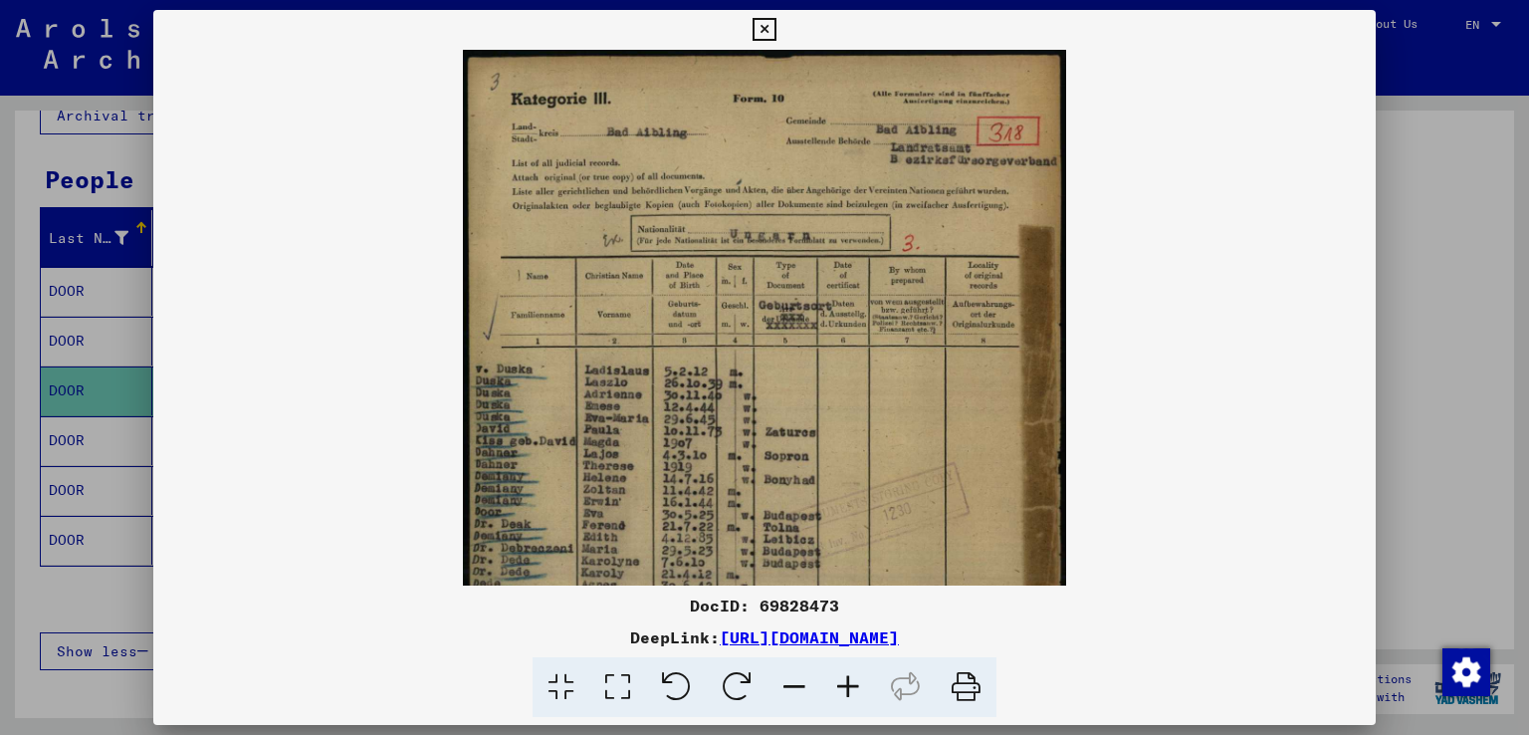
click at [848, 682] on icon at bounding box center [848, 687] width 54 height 61
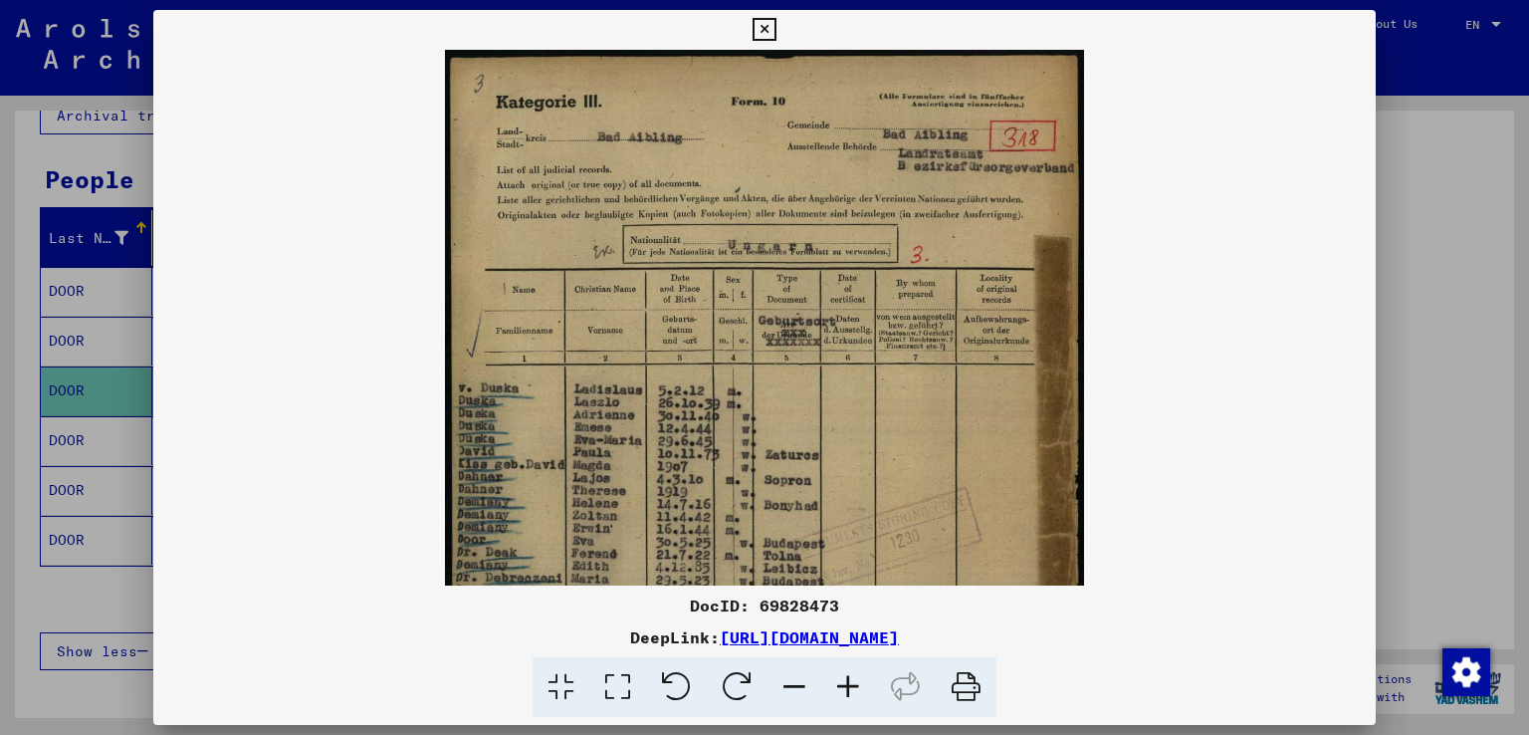
click at [848, 682] on icon at bounding box center [848, 687] width 54 height 61
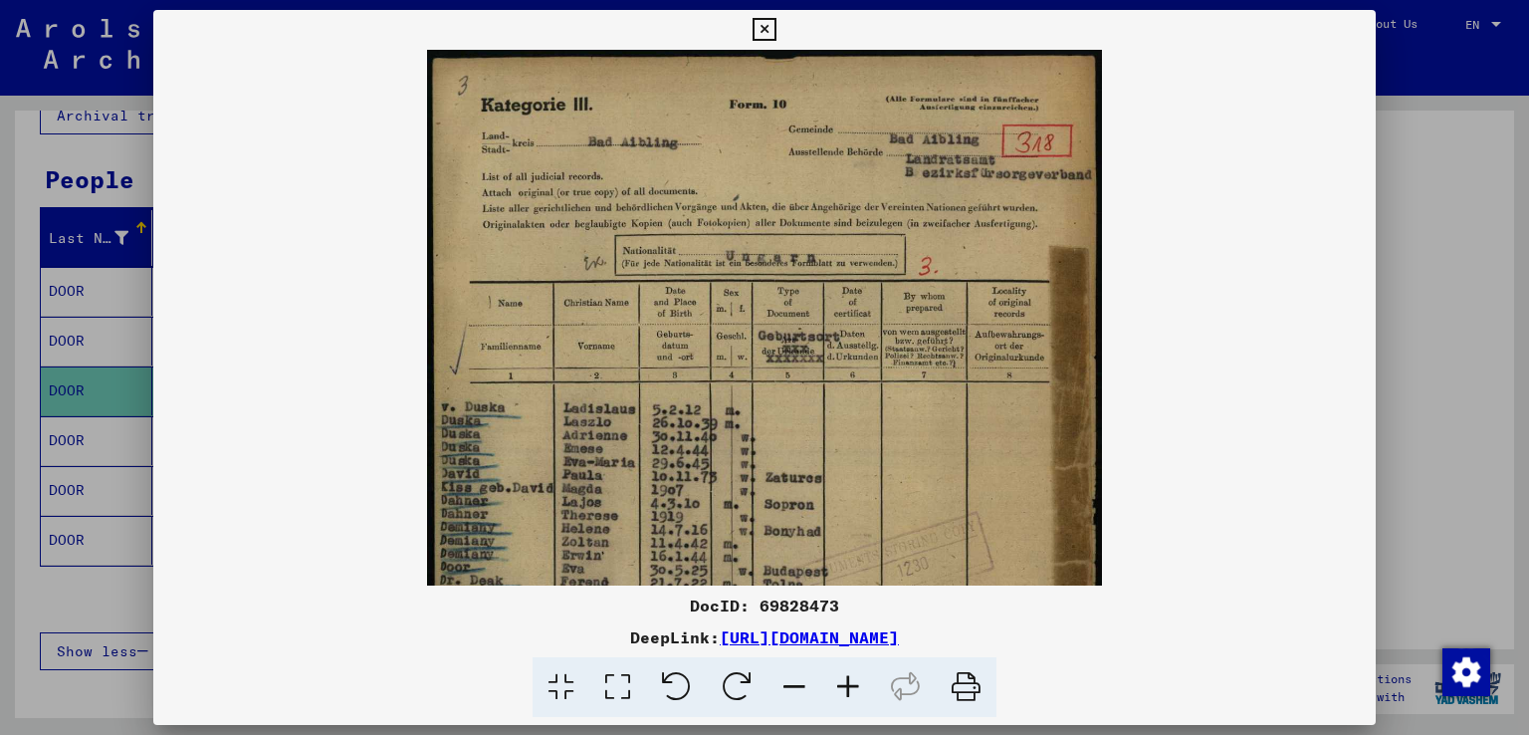
click at [848, 682] on icon at bounding box center [848, 687] width 54 height 61
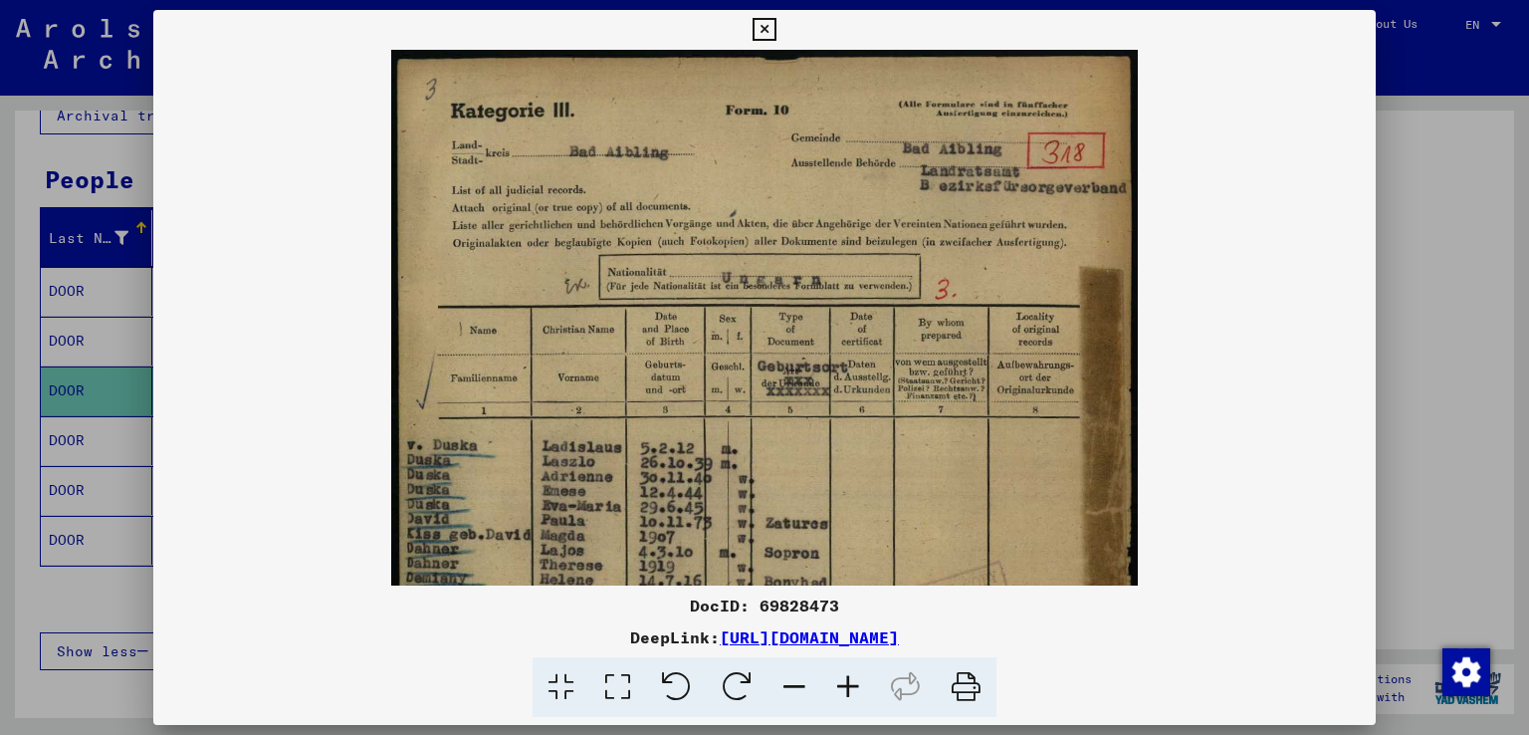
click at [848, 682] on icon at bounding box center [848, 687] width 54 height 61
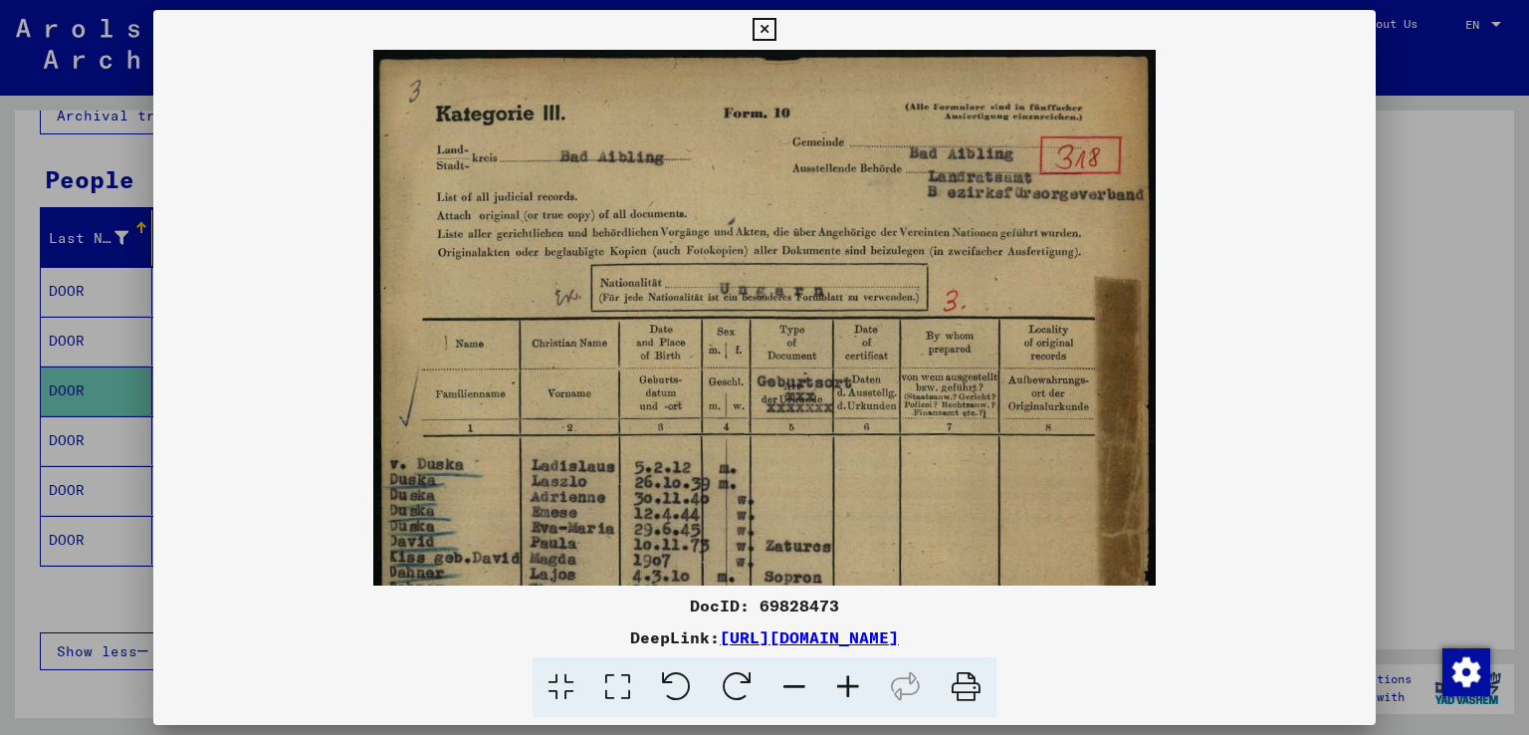
click at [848, 682] on icon at bounding box center [848, 687] width 54 height 61
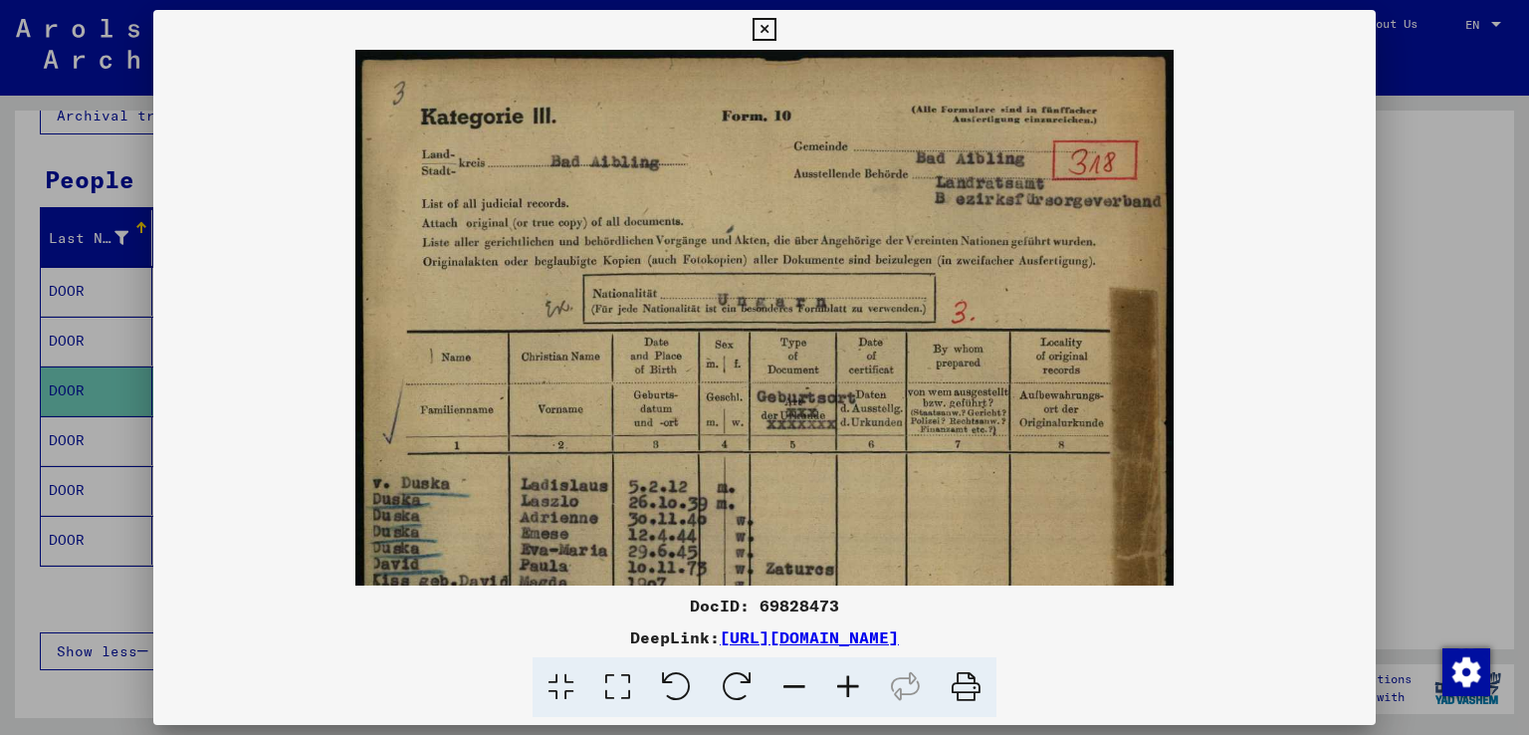
click at [849, 681] on icon at bounding box center [848, 687] width 54 height 61
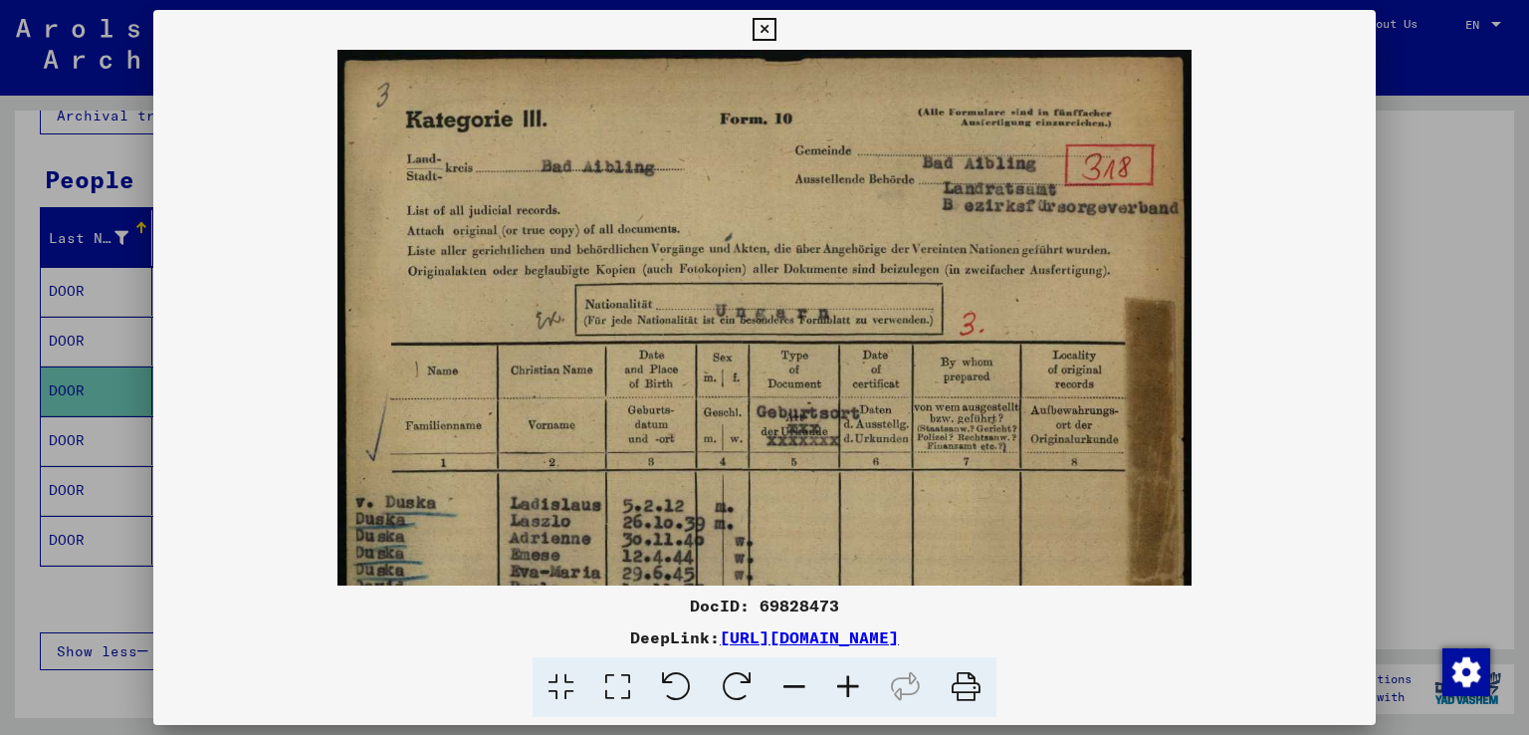
click at [849, 681] on icon at bounding box center [848, 687] width 54 height 61
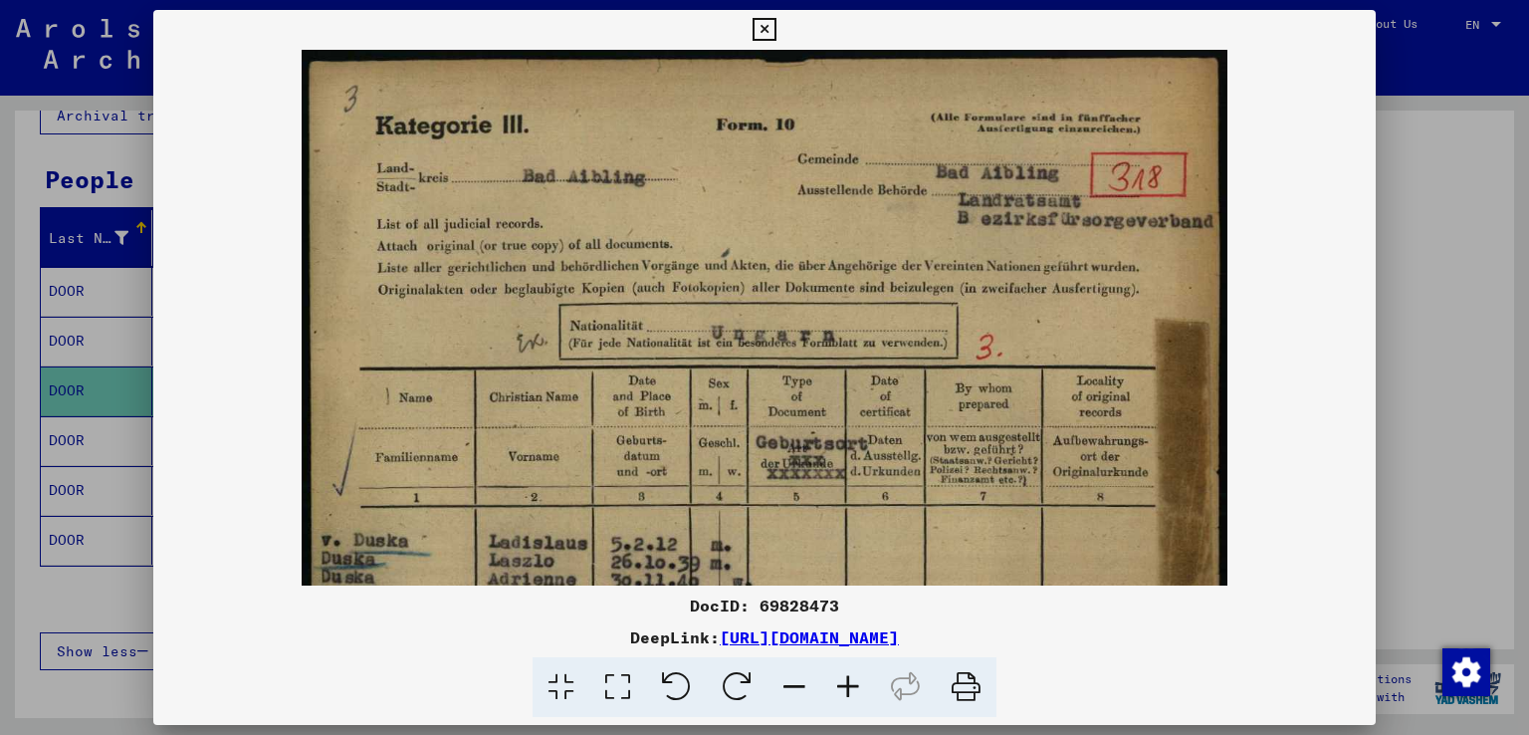
click at [849, 681] on icon at bounding box center [848, 687] width 54 height 61
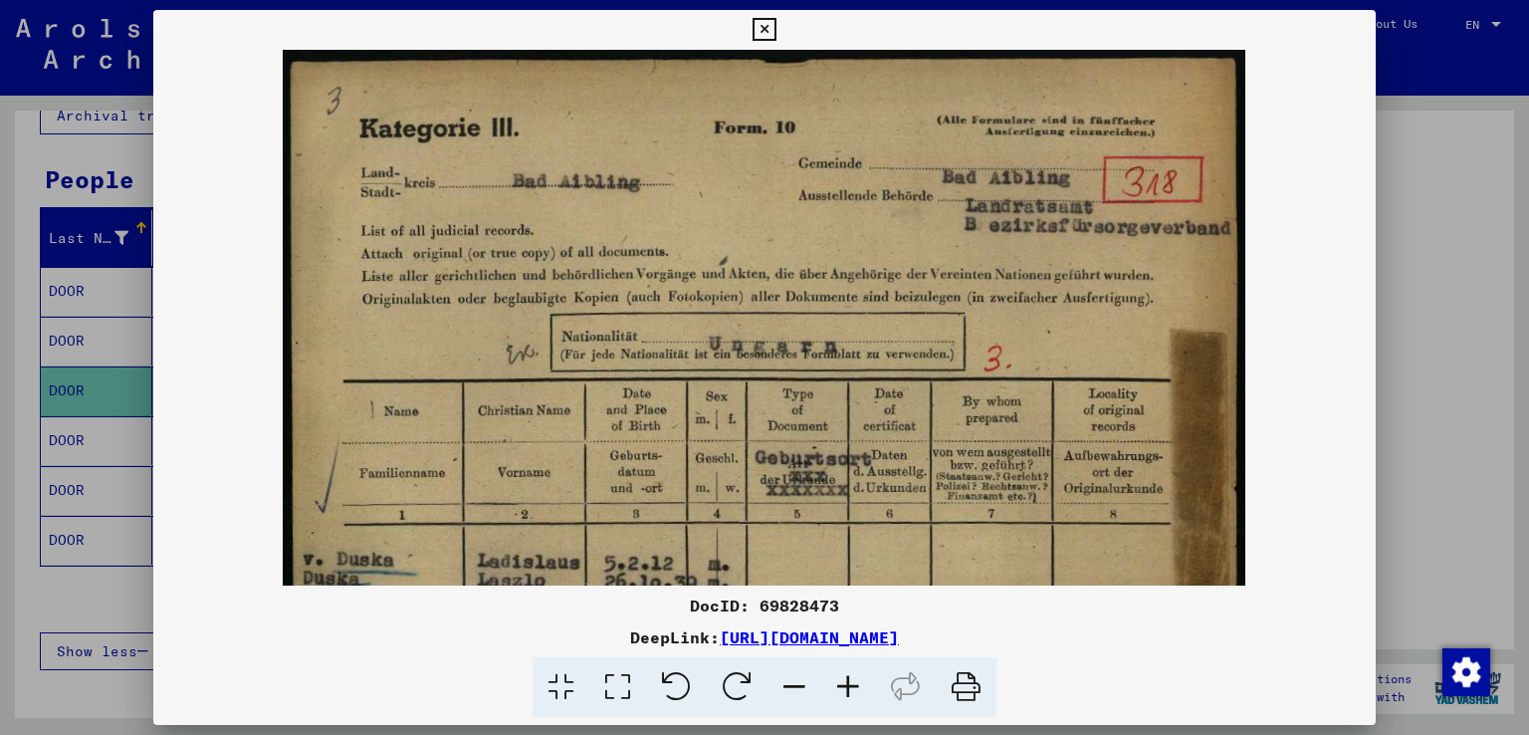
click at [849, 681] on icon at bounding box center [848, 687] width 54 height 61
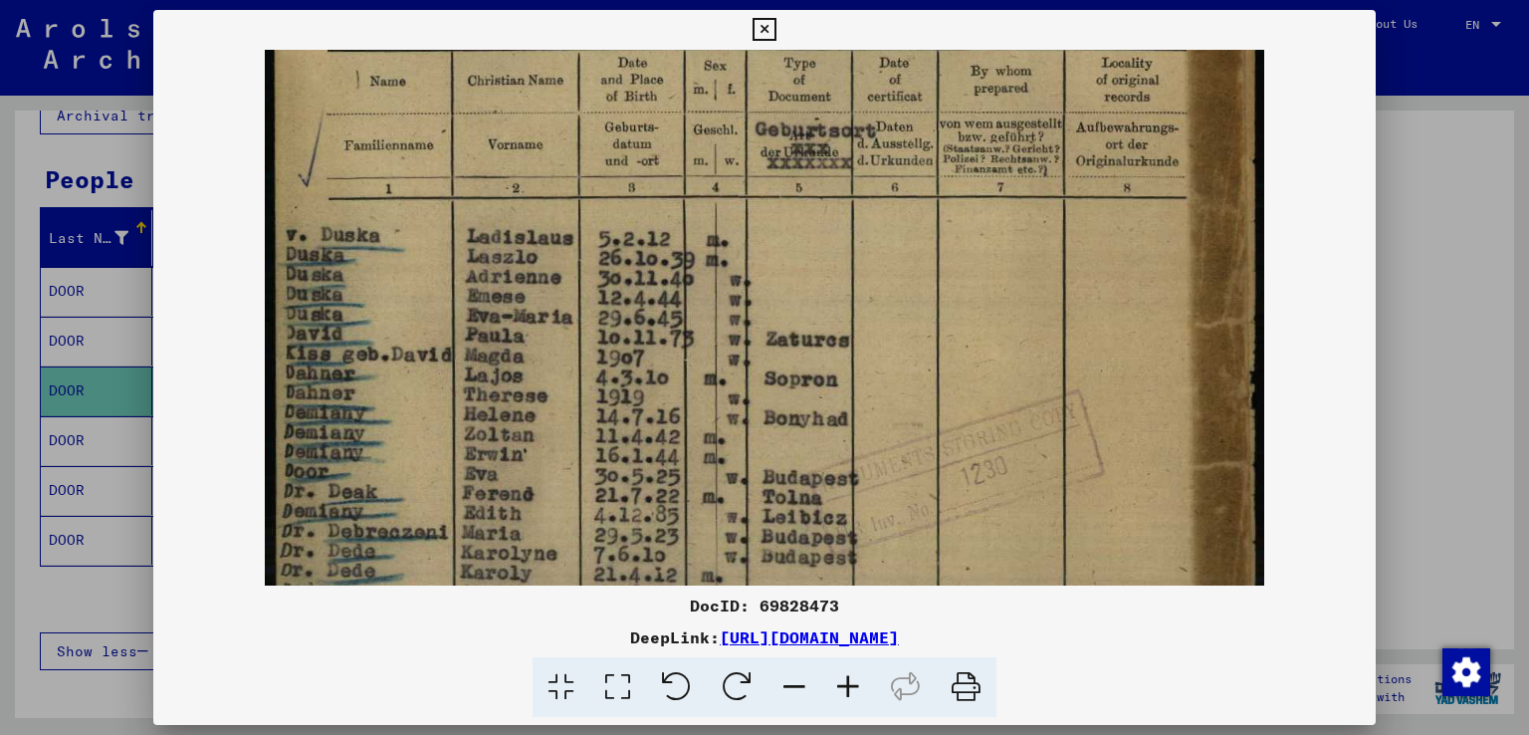
drag, startPoint x: 610, startPoint y: 514, endPoint x: 832, endPoint y: 160, distance: 417.4
click at [832, 160] on img at bounding box center [764, 397] width 999 height 1382
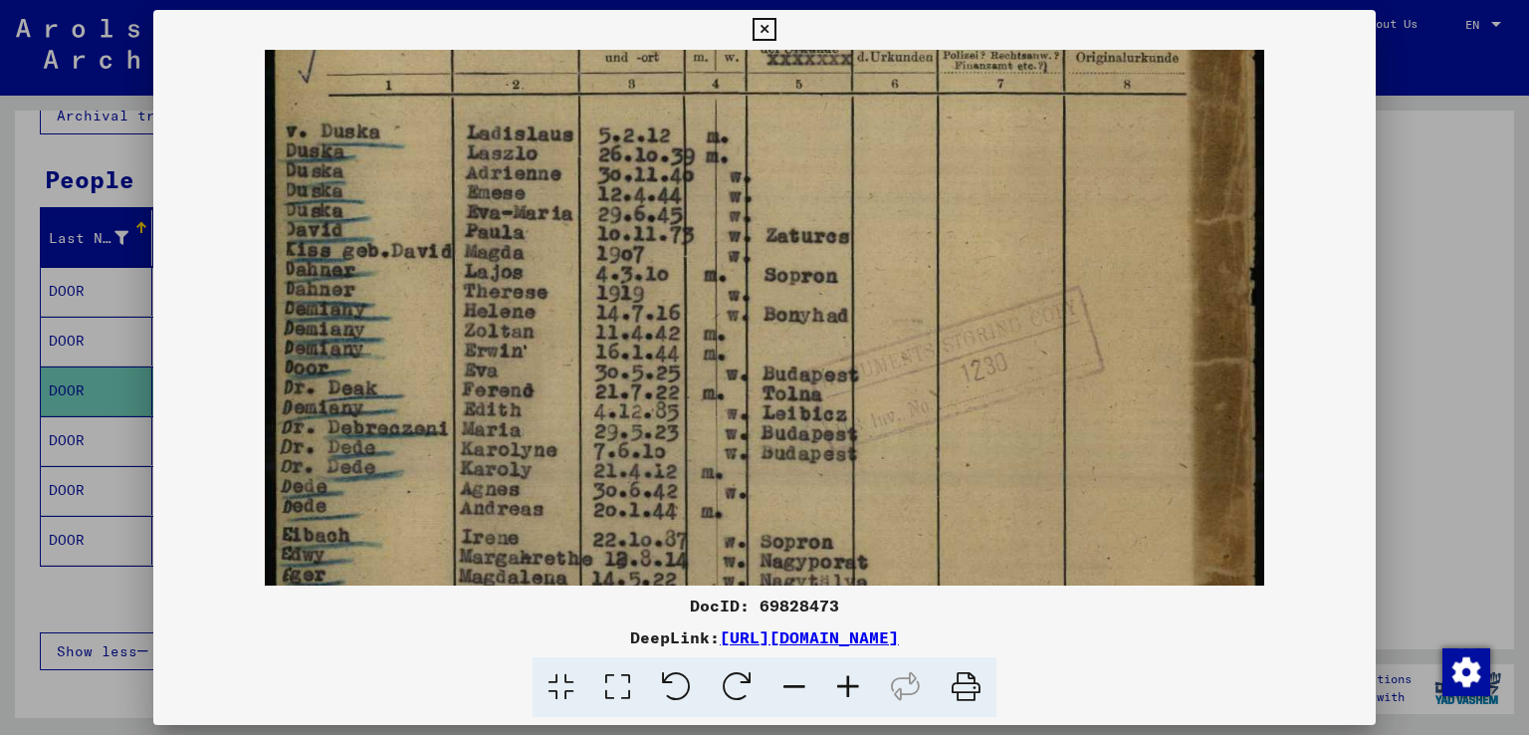
scroll to position [468, 0]
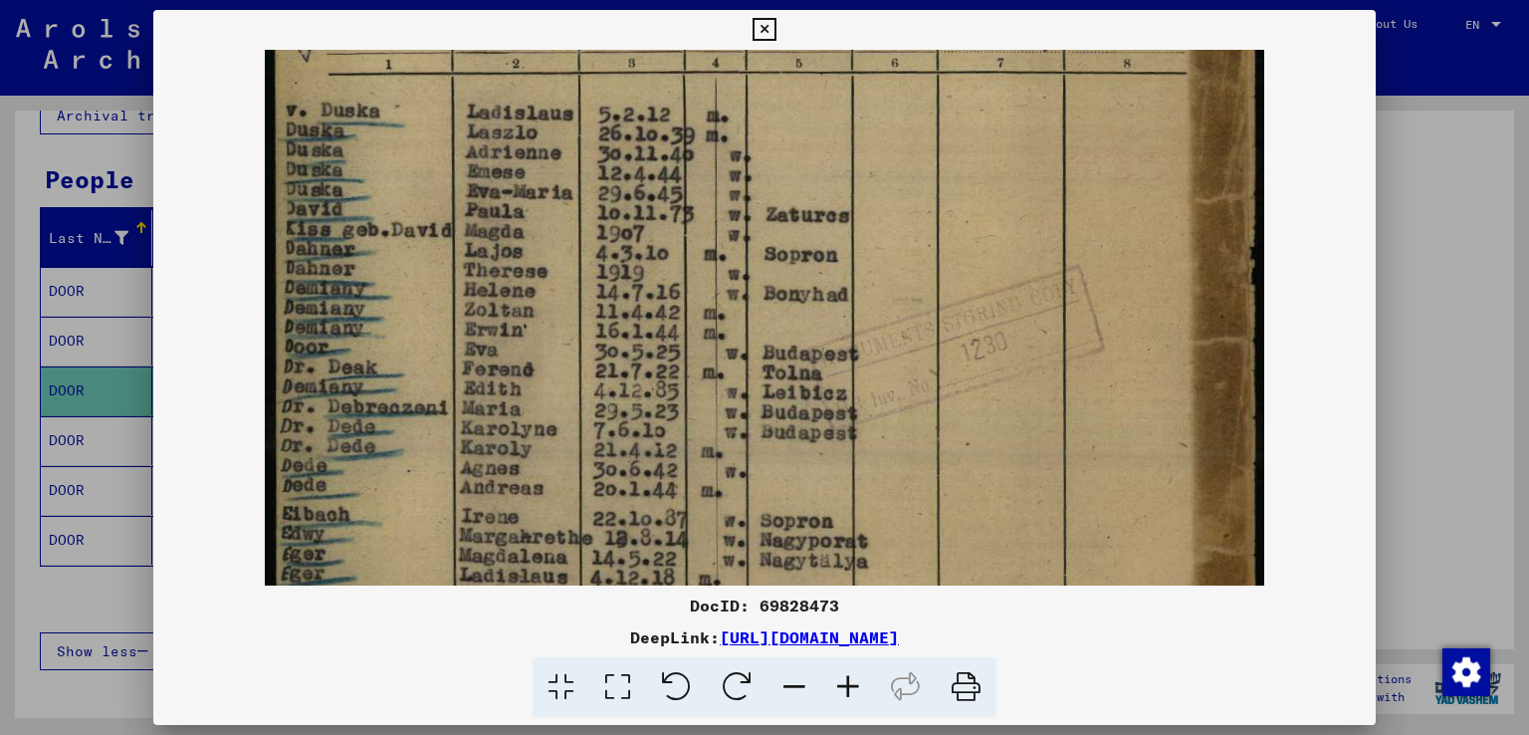
drag, startPoint x: 522, startPoint y: 475, endPoint x: 561, endPoint y: 400, distance: 84.2
click at [561, 400] on img at bounding box center [764, 273] width 999 height 1382
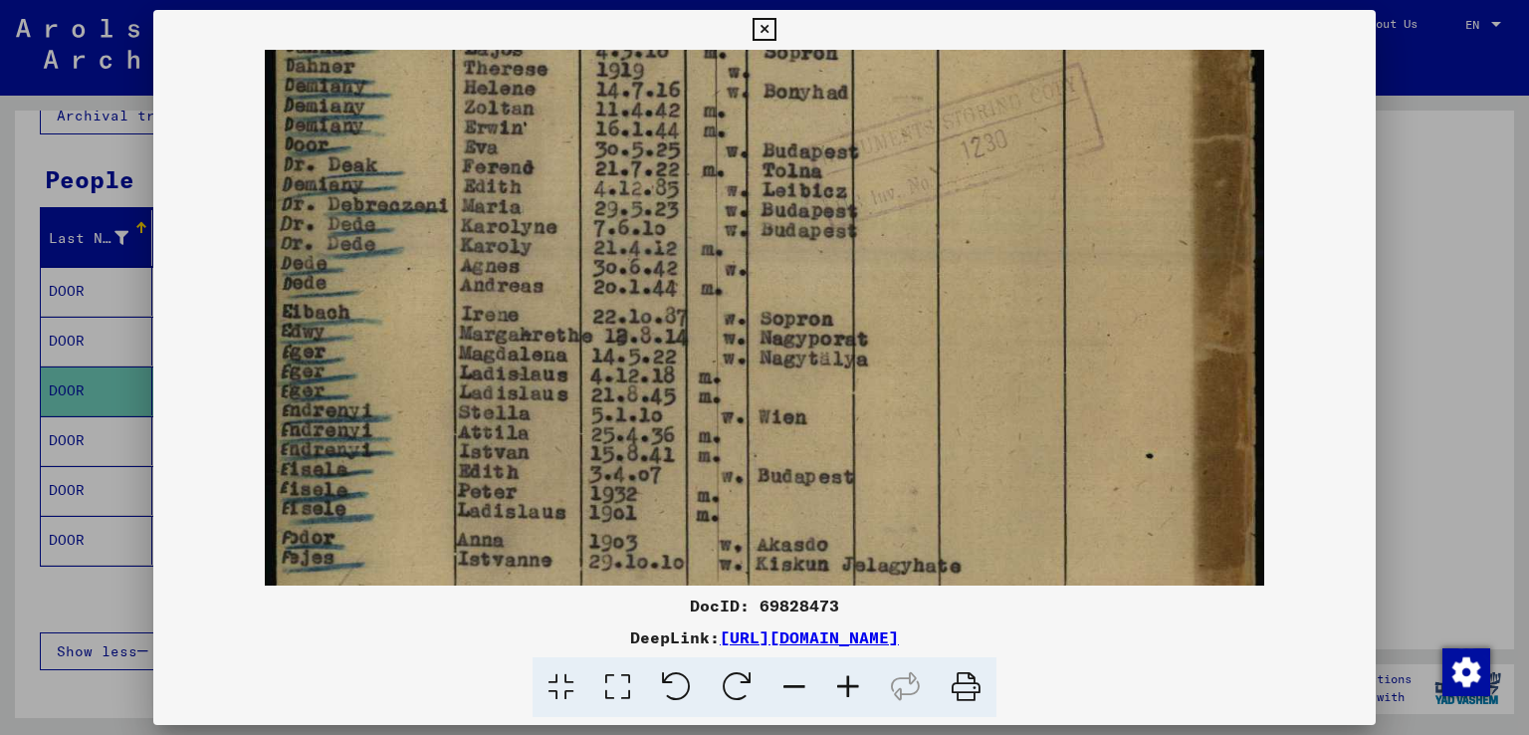
drag, startPoint x: 546, startPoint y: 475, endPoint x: 636, endPoint y: 268, distance: 226.0
click at [636, 268] on img at bounding box center [764, 71] width 999 height 1382
drag, startPoint x: 544, startPoint y: 492, endPoint x: 614, endPoint y: 332, distance: 175.2
click at [635, 479] on img at bounding box center [764, 69] width 999 height 1382
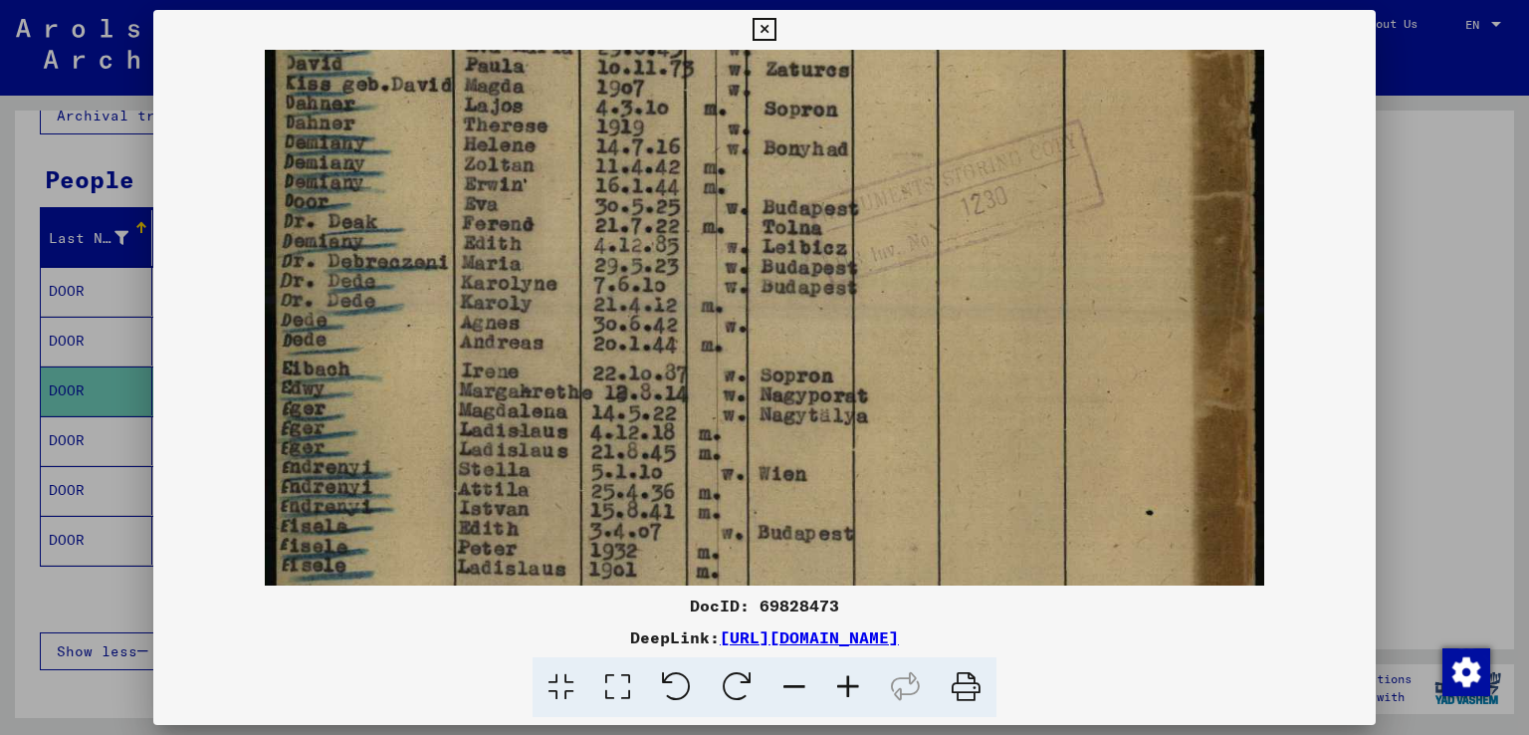
scroll to position [585, 0]
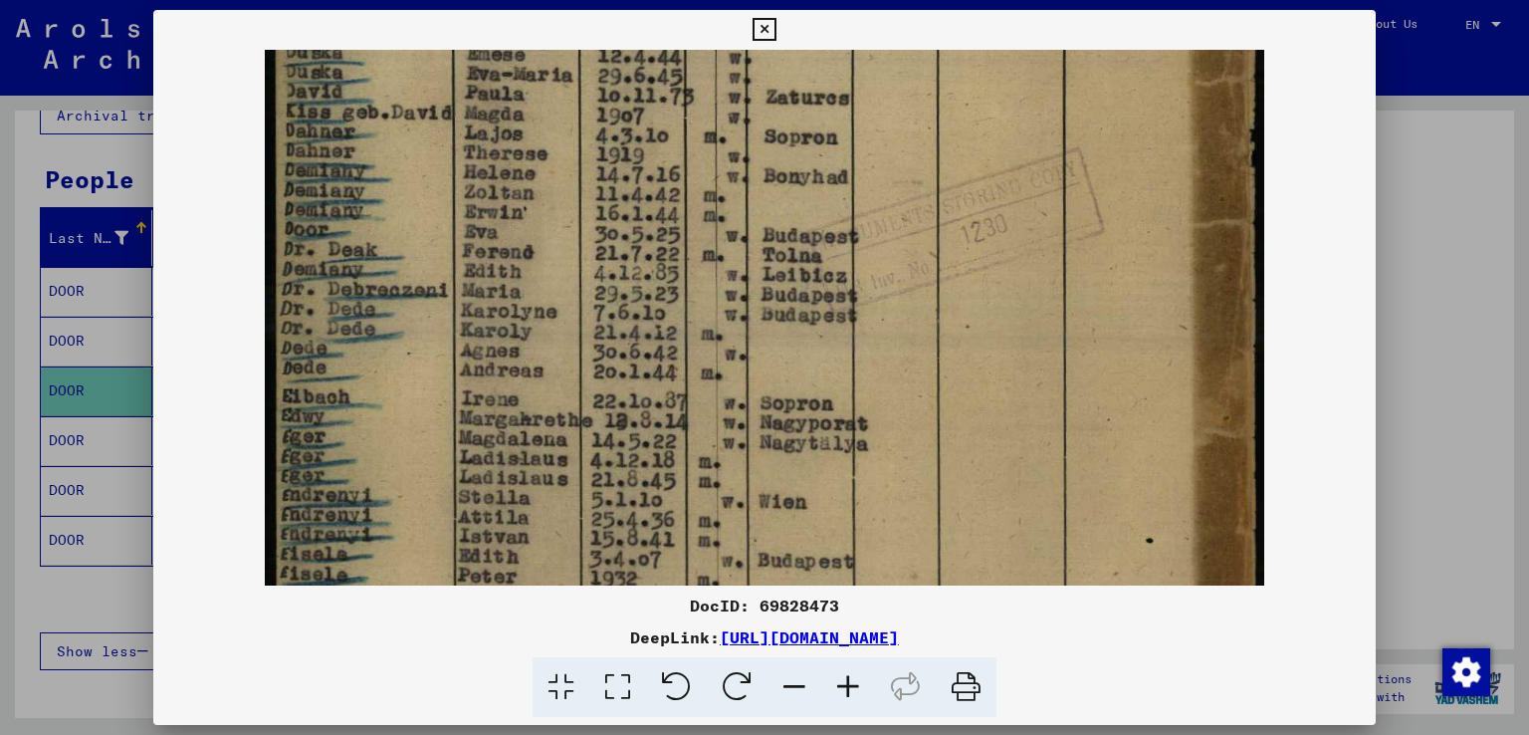
drag, startPoint x: 614, startPoint y: 311, endPoint x: 614, endPoint y: 396, distance: 85.6
click at [614, 396] on img at bounding box center [764, 155] width 999 height 1382
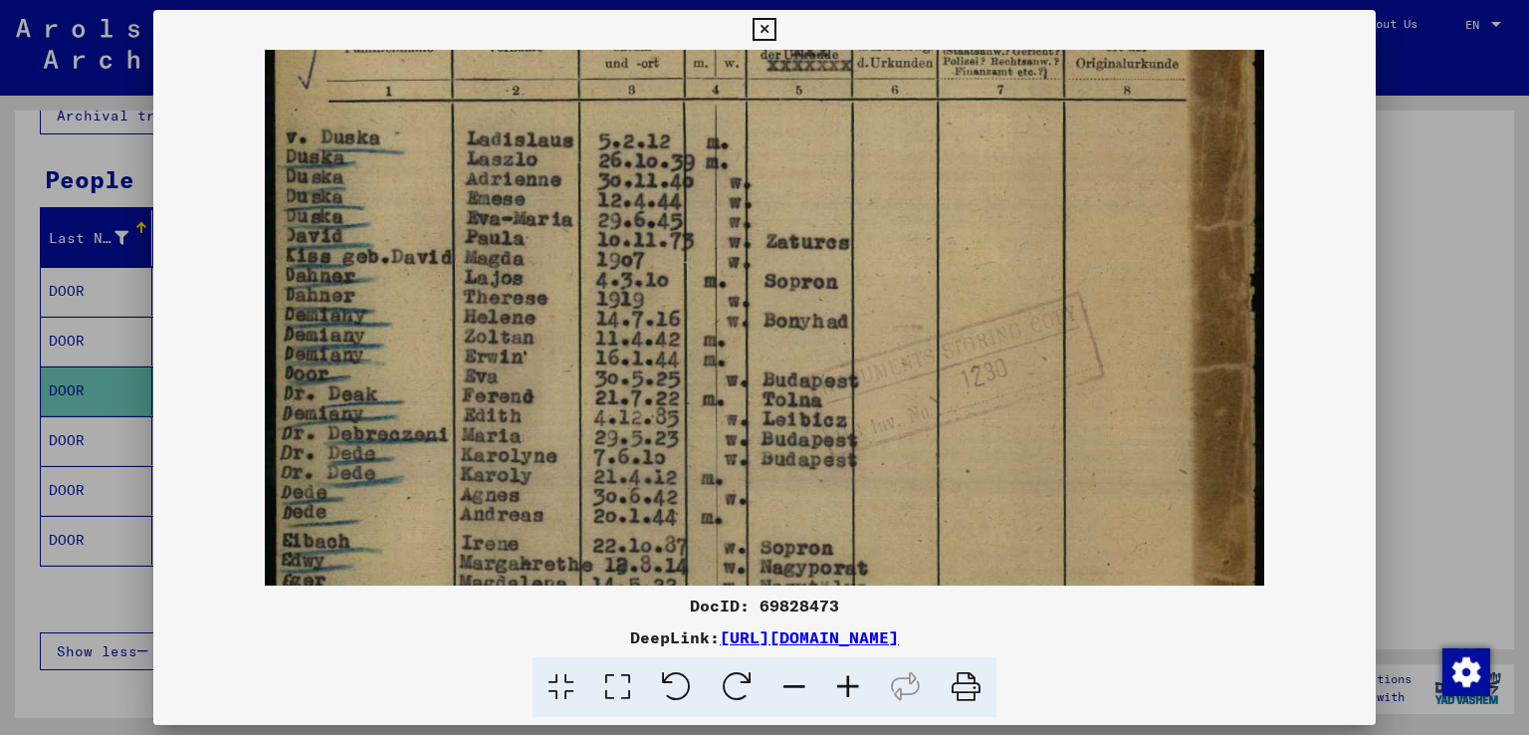
scroll to position [437, 0]
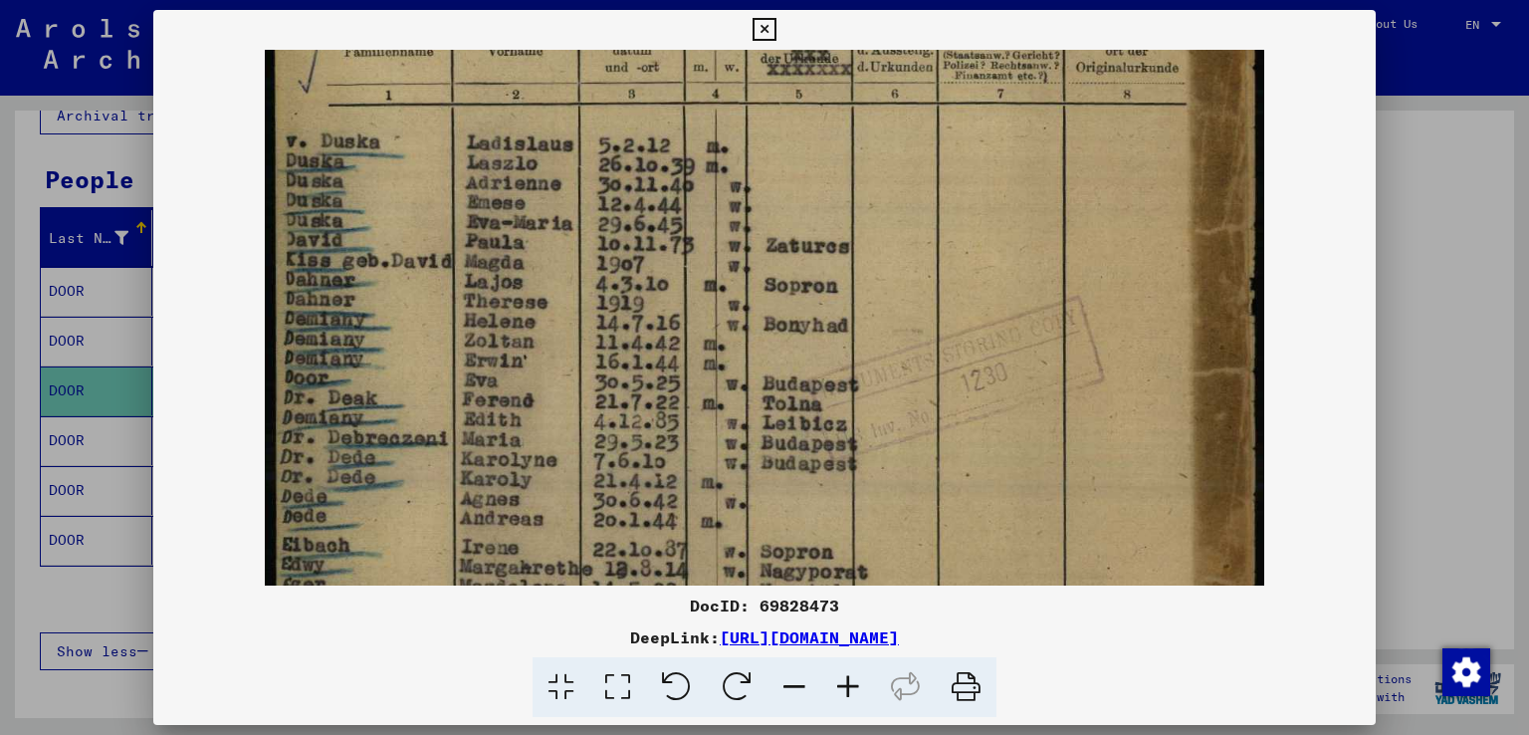
drag, startPoint x: 489, startPoint y: 365, endPoint x: 502, endPoint y: 519, distance: 153.9
click at [502, 519] on img at bounding box center [764, 304] width 999 height 1382
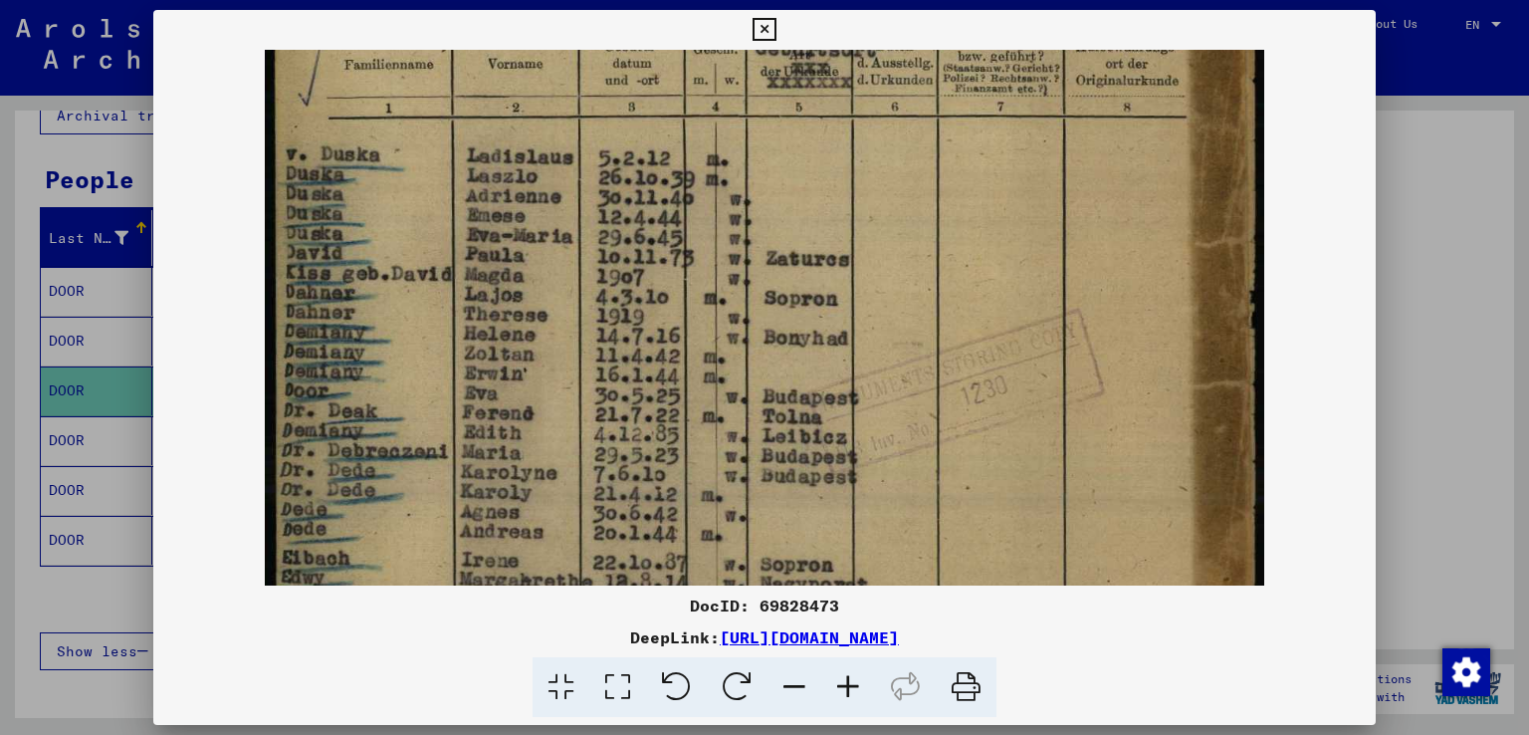
scroll to position [426, 0]
drag, startPoint x: 489, startPoint y: 446, endPoint x: 492, endPoint y: 458, distance: 12.3
click at [492, 458] on img at bounding box center [764, 315] width 999 height 1382
click at [790, 682] on icon at bounding box center [795, 687] width 54 height 61
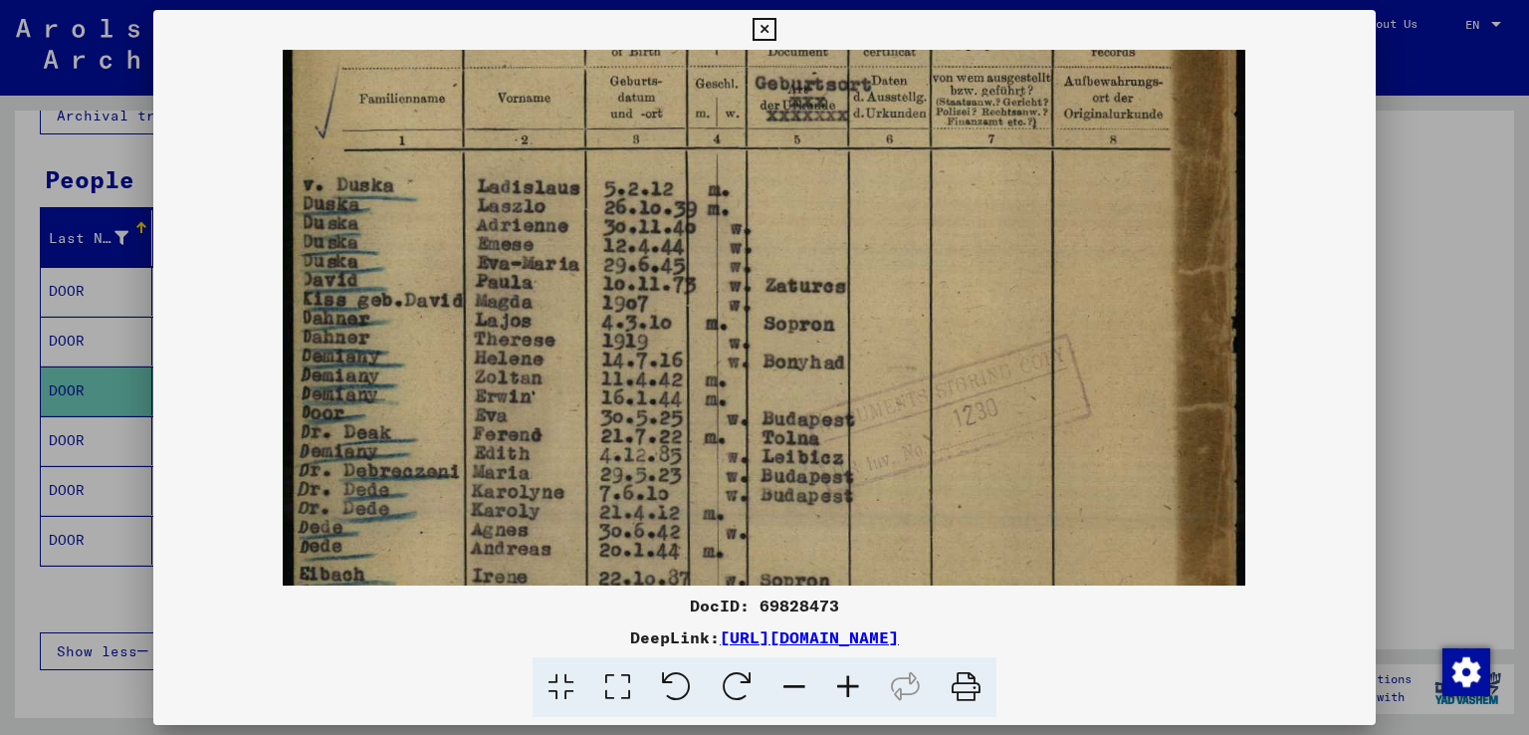
drag, startPoint x: 790, startPoint y: 527, endPoint x: 780, endPoint y: 580, distance: 54.7
click at [780, 580] on img at bounding box center [764, 341] width 963 height 1332
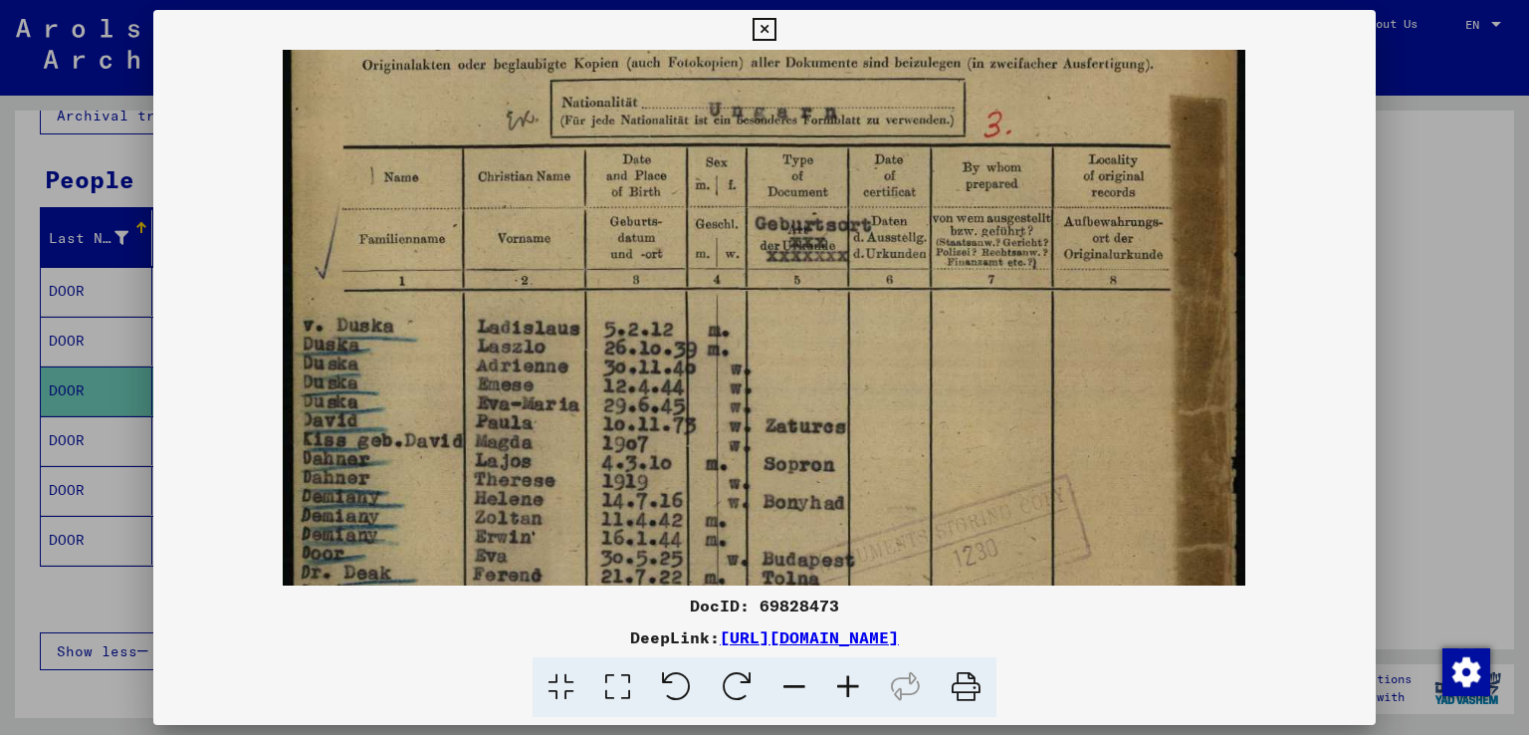
scroll to position [225, 0]
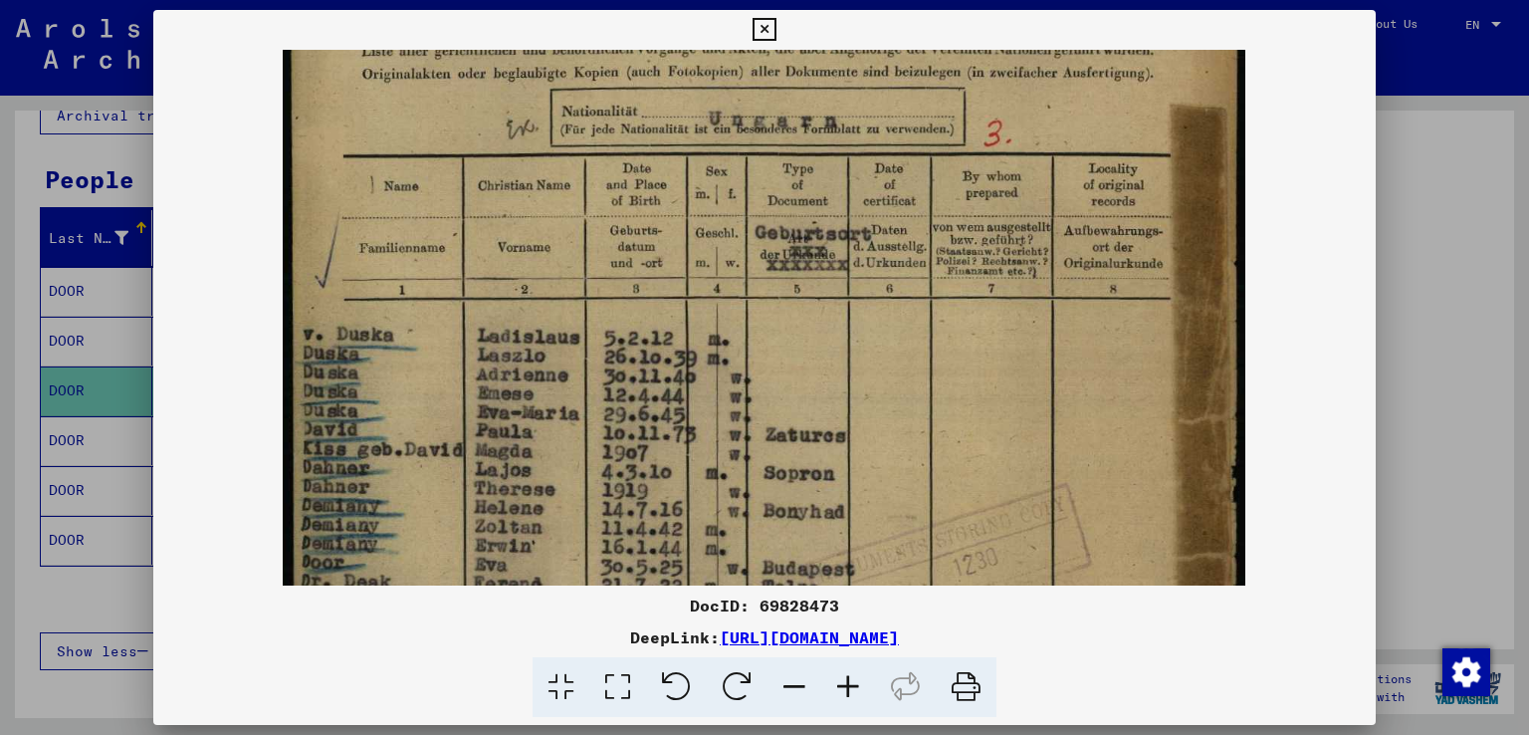
drag, startPoint x: 742, startPoint y: 416, endPoint x: 699, endPoint y: 569, distance: 159.2
click at [699, 569] on img at bounding box center [764, 491] width 963 height 1332
click at [801, 684] on icon at bounding box center [795, 687] width 54 height 61
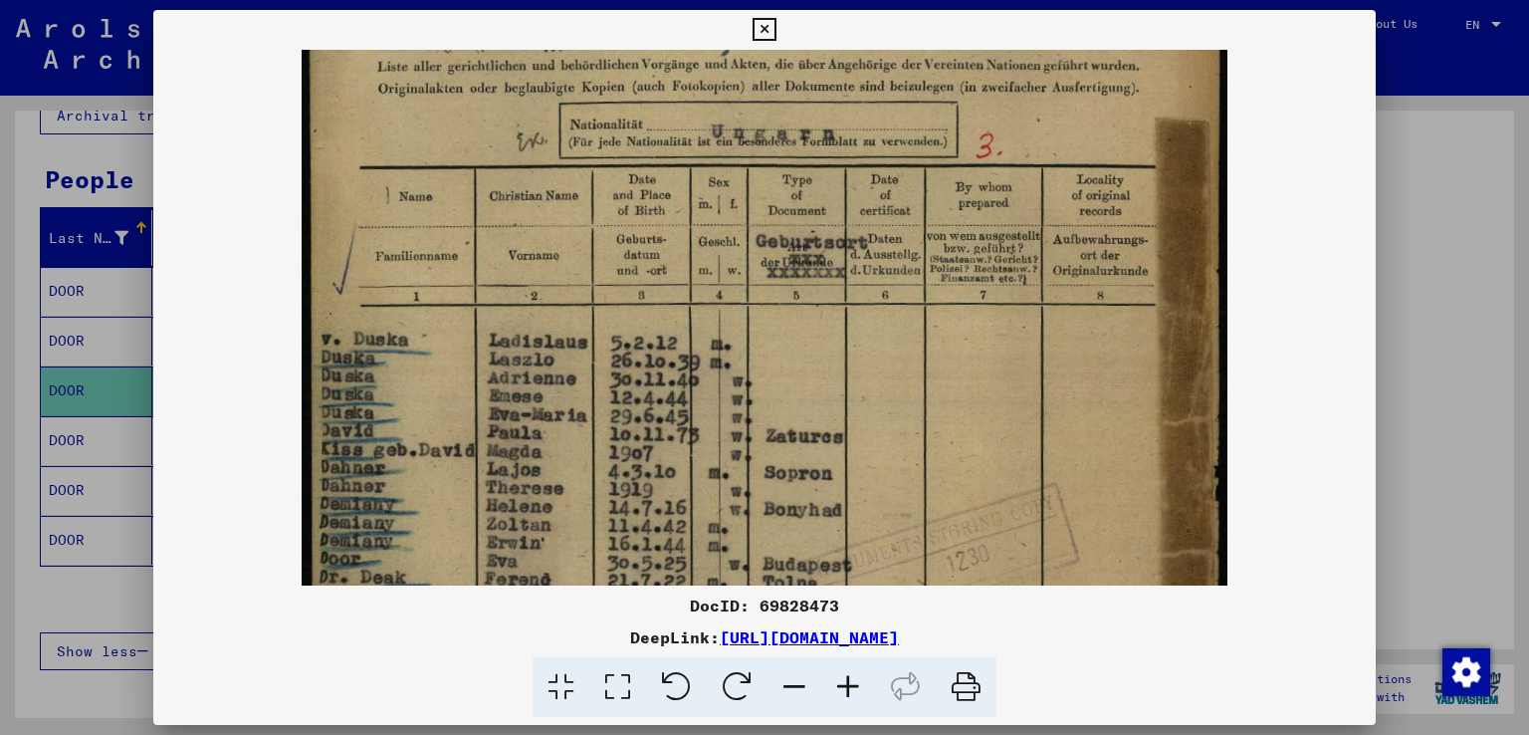
scroll to position [188, 0]
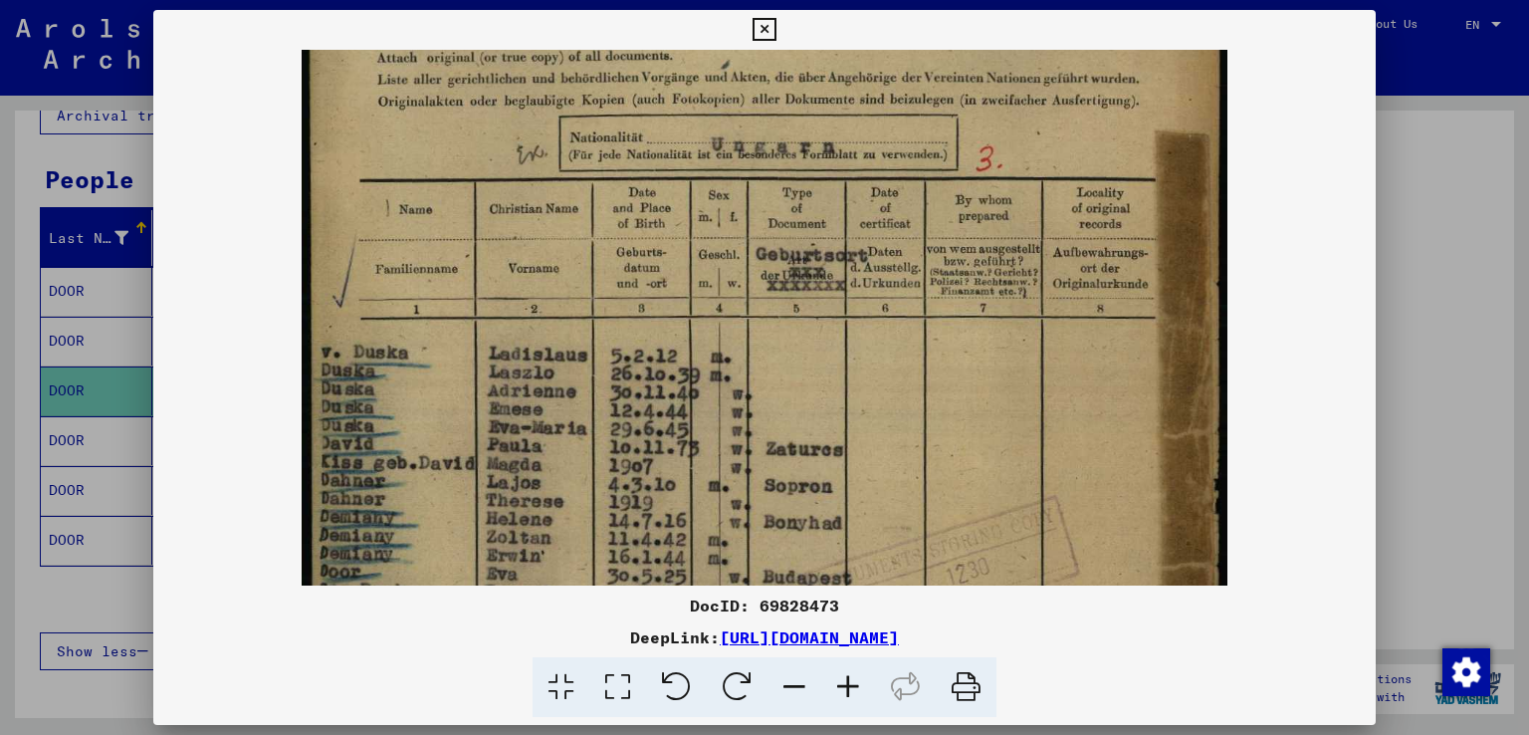
drag, startPoint x: 710, startPoint y: 458, endPoint x: 701, endPoint y: 497, distance: 39.8
click at [701, 497] on img at bounding box center [765, 503] width 927 height 1282
click at [791, 682] on icon at bounding box center [795, 687] width 54 height 61
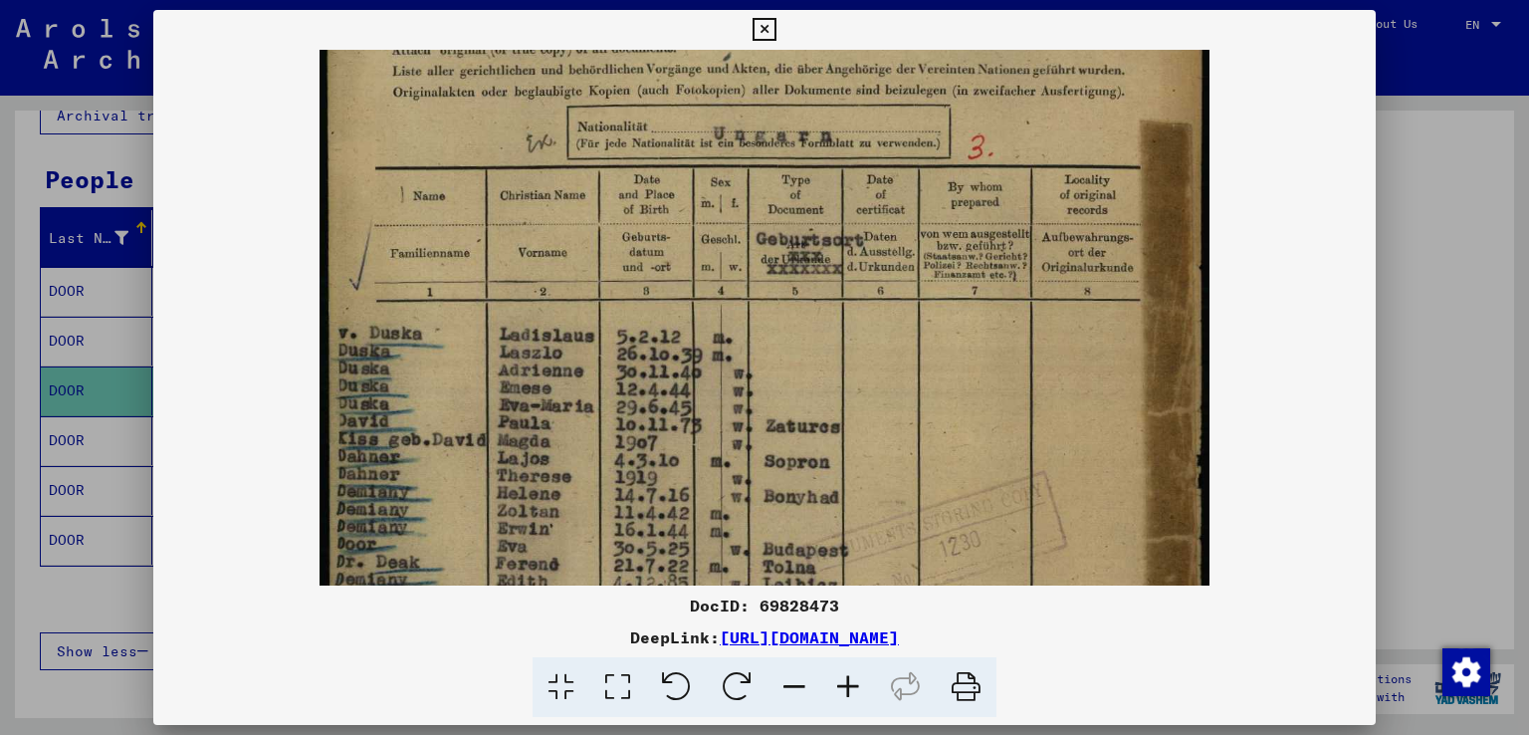
click at [791, 682] on icon at bounding box center [795, 687] width 54 height 61
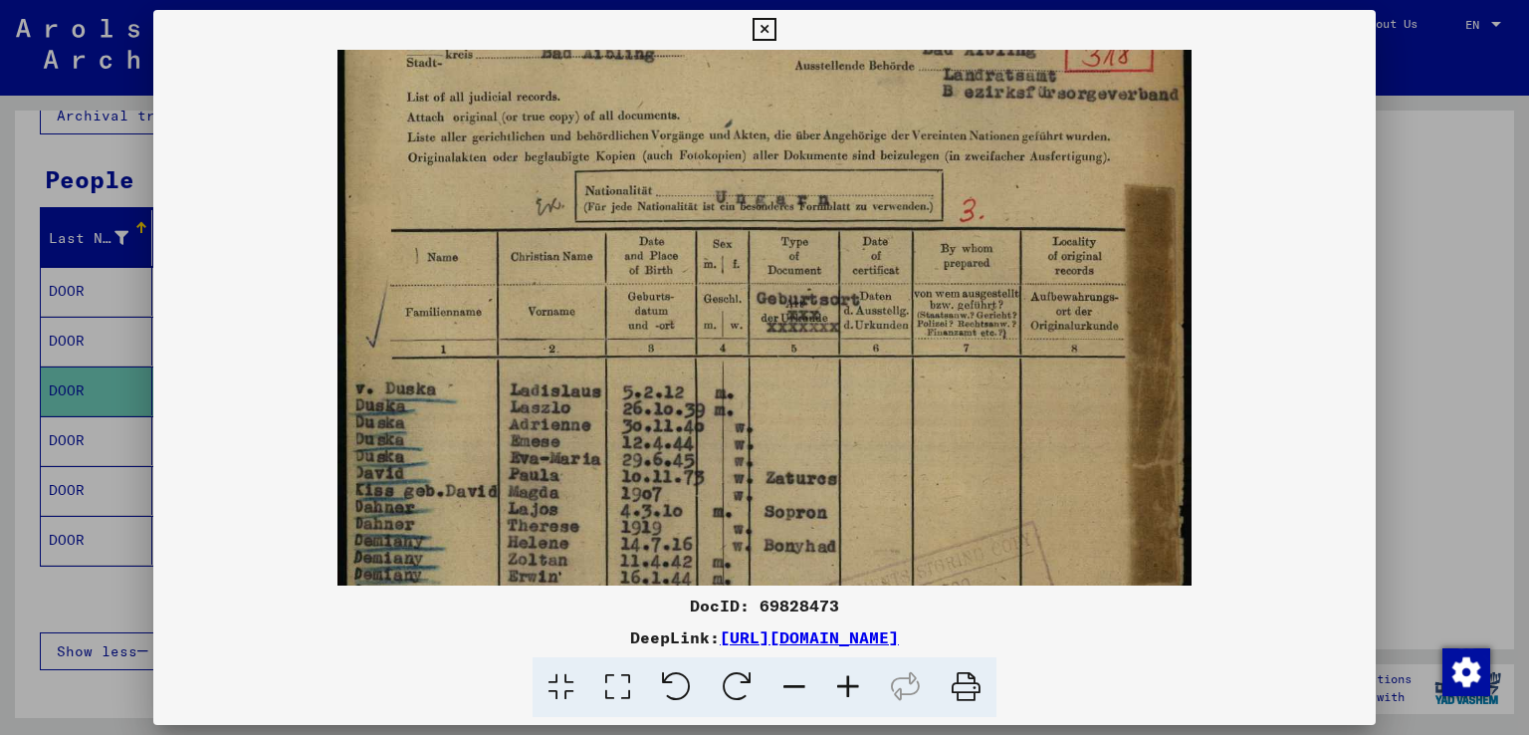
drag, startPoint x: 770, startPoint y: 493, endPoint x: 757, endPoint y: 563, distance: 70.9
click at [757, 566] on img at bounding box center [765, 527] width 855 height 1183
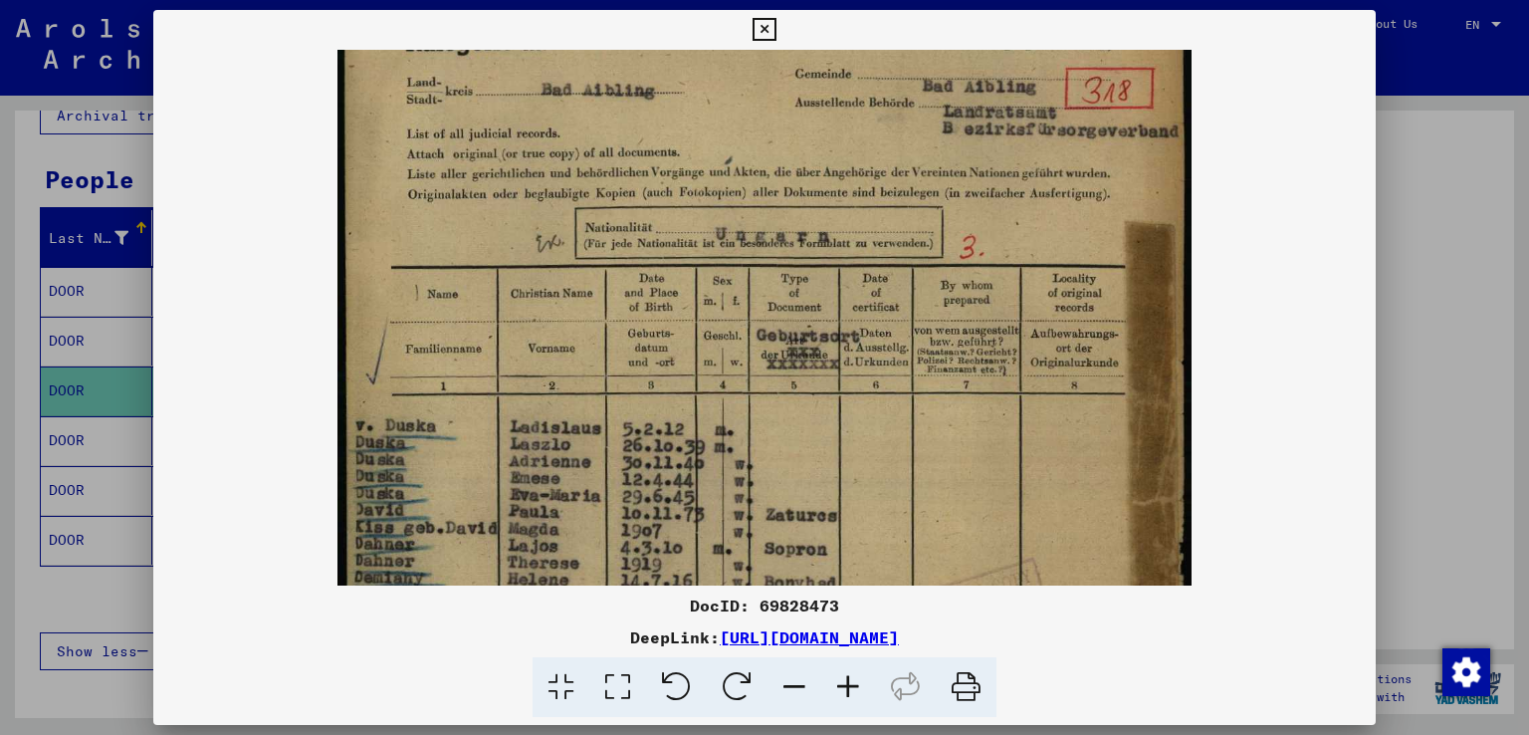
scroll to position [92, 0]
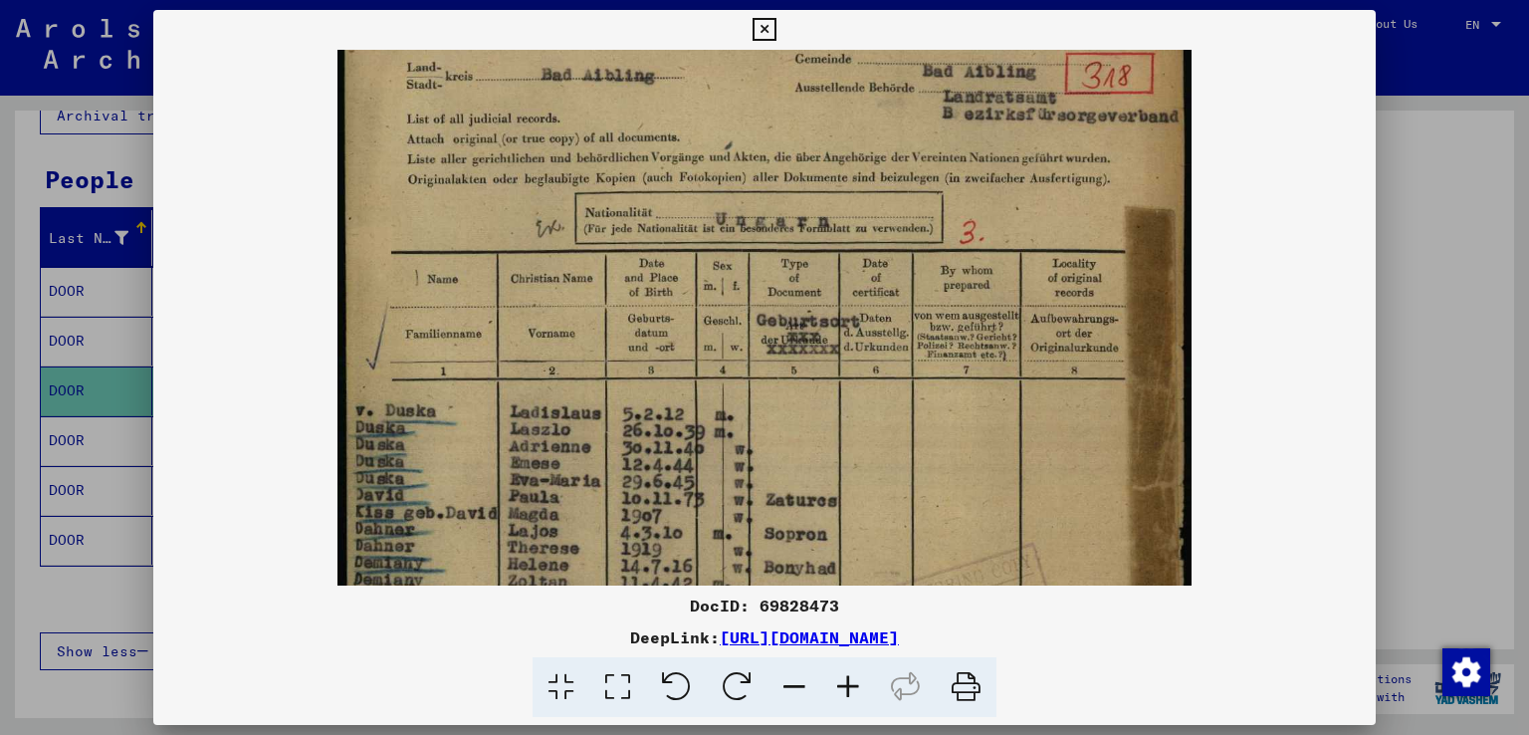
drag, startPoint x: 773, startPoint y: 414, endPoint x: 772, endPoint y: 441, distance: 26.9
click at [772, 441] on img at bounding box center [765, 549] width 855 height 1183
click at [783, 690] on icon at bounding box center [795, 687] width 54 height 61
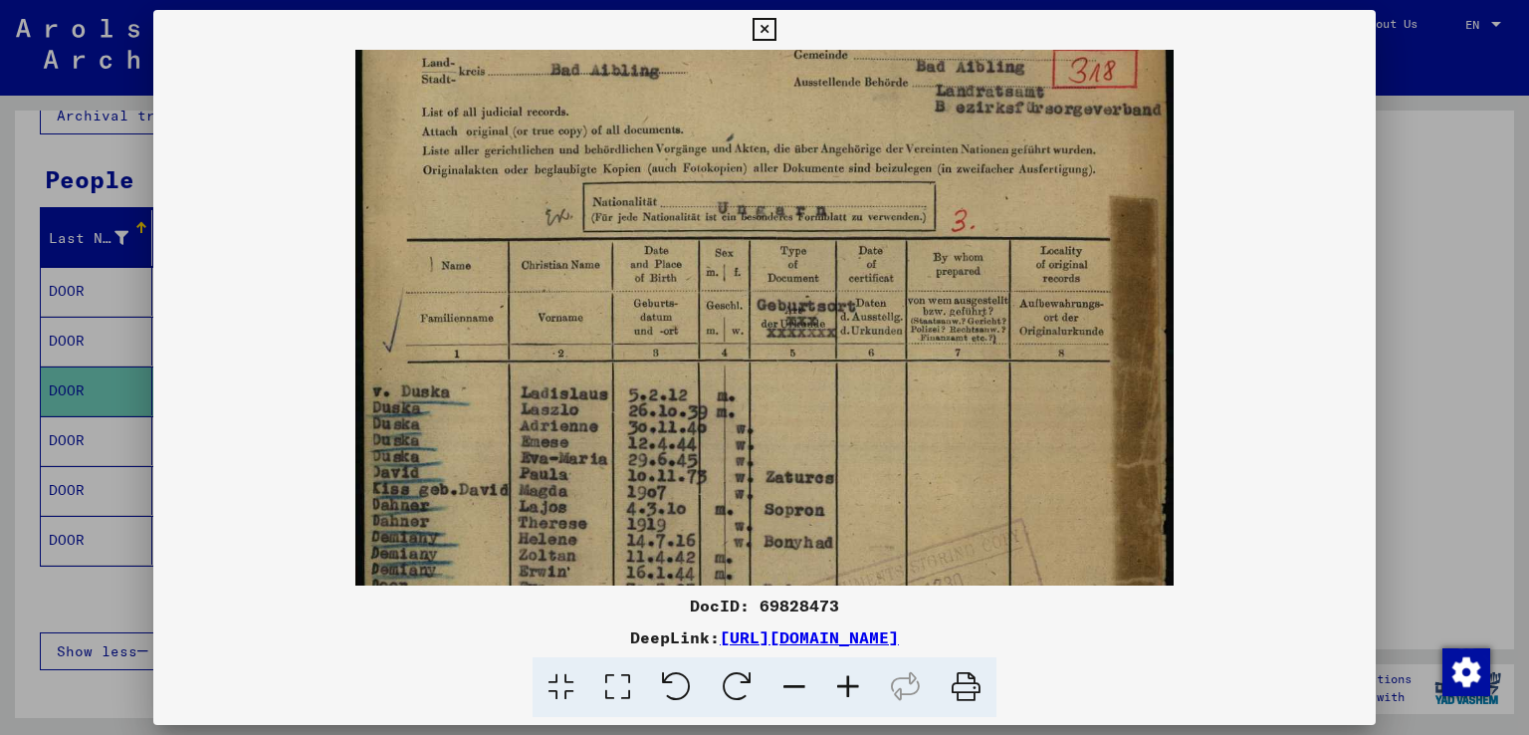
click at [784, 688] on icon at bounding box center [795, 687] width 54 height 61
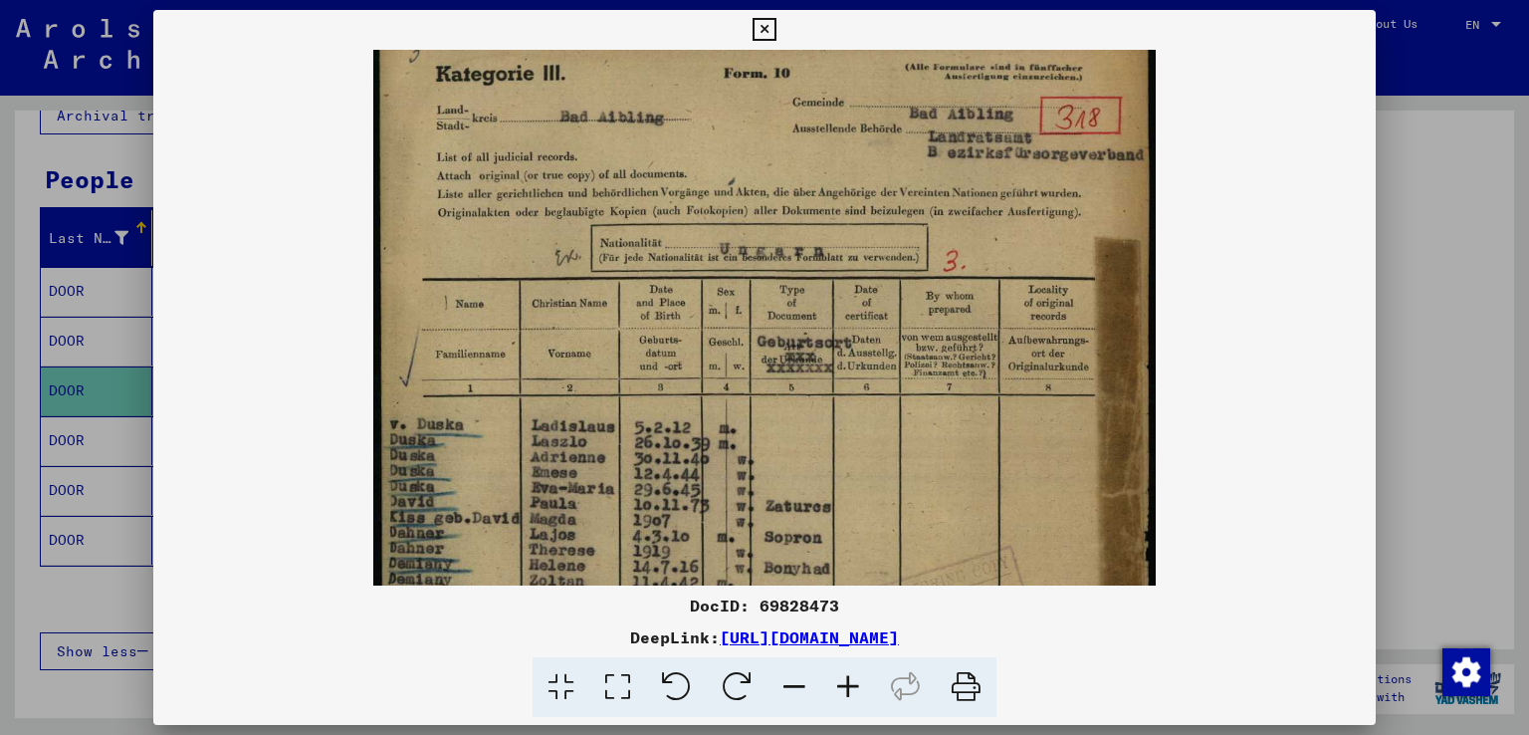
scroll to position [41, 0]
drag, startPoint x: 804, startPoint y: 472, endPoint x: 750, endPoint y: 527, distance: 77.4
click at [750, 527] on img at bounding box center [764, 550] width 783 height 1083
click at [784, 680] on icon at bounding box center [795, 687] width 54 height 61
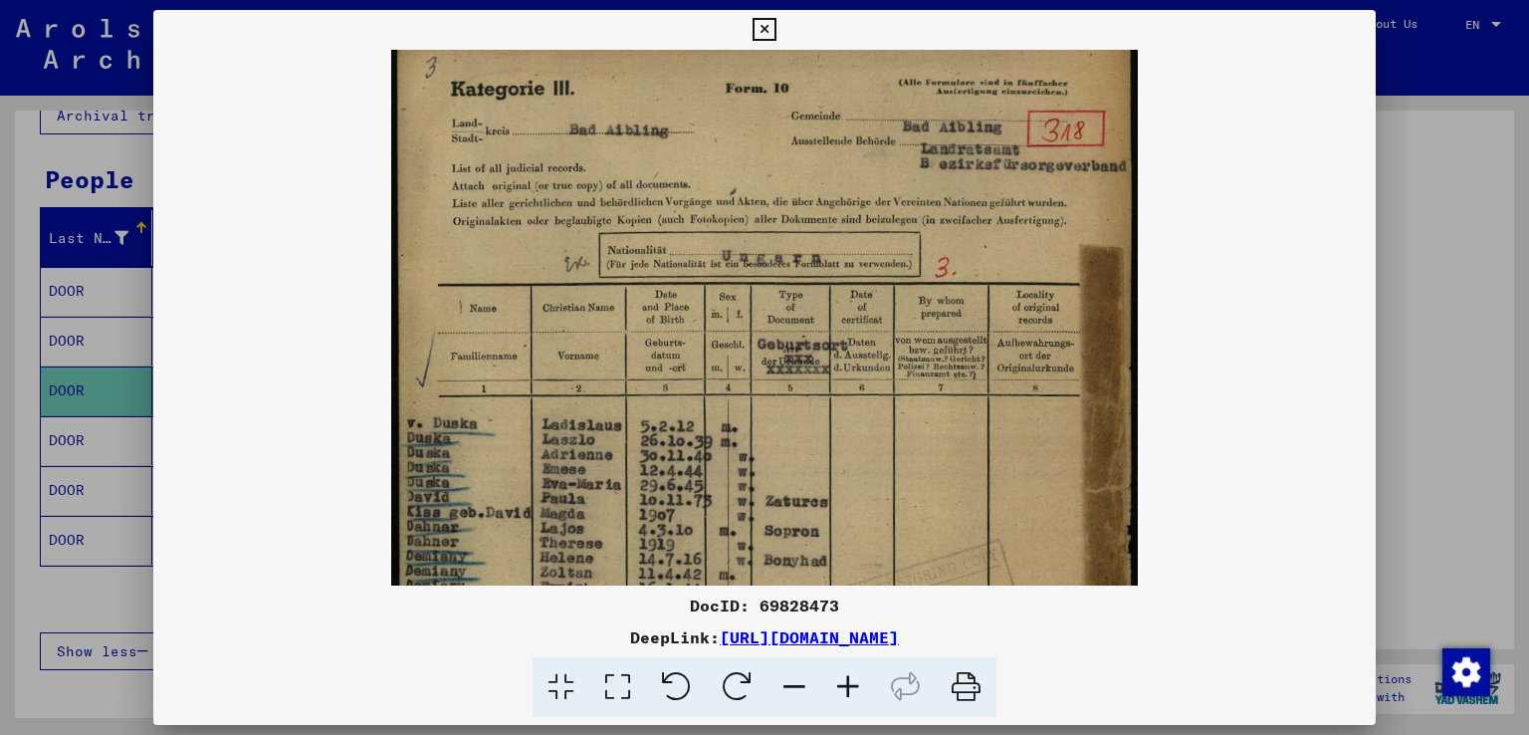
scroll to position [39, 0]
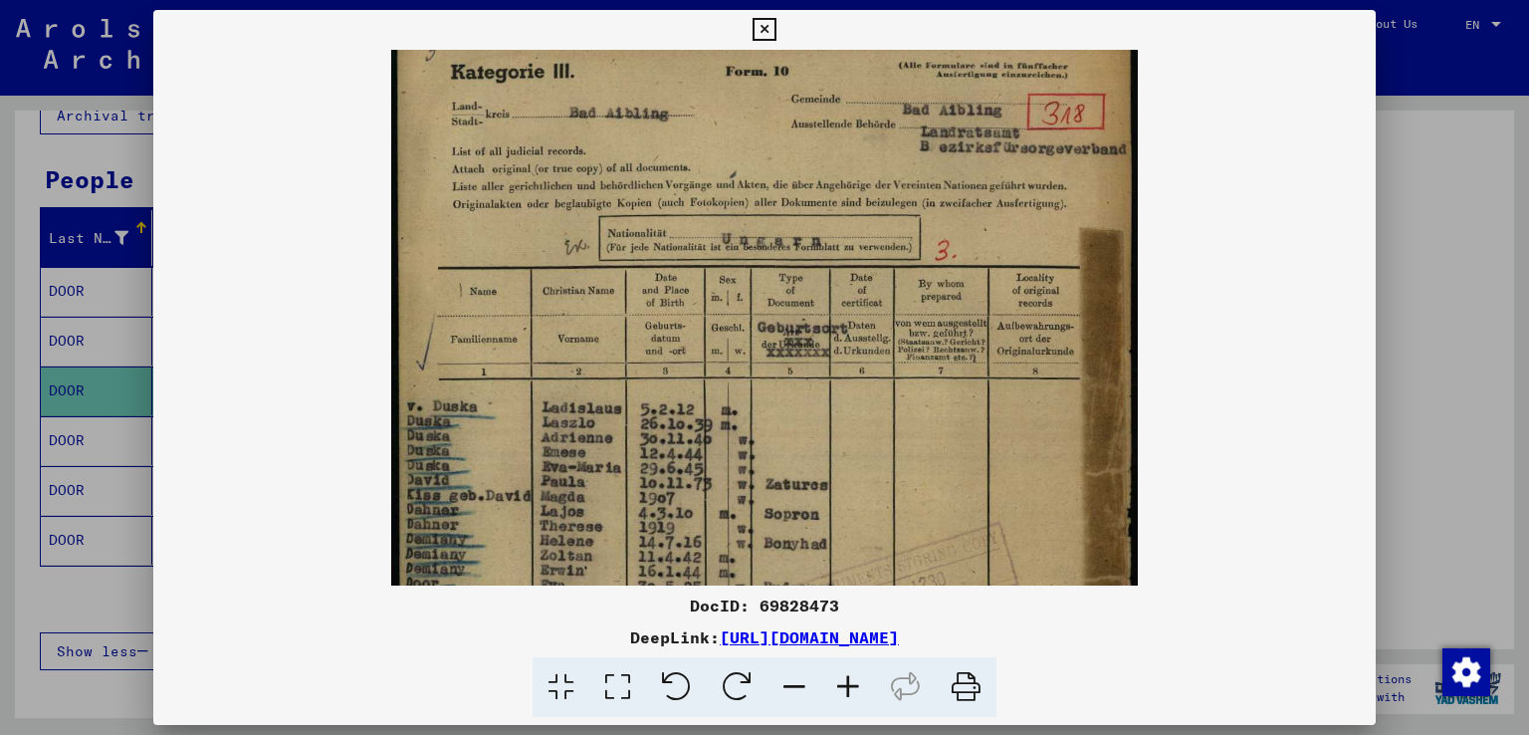
drag, startPoint x: 761, startPoint y: 500, endPoint x: 742, endPoint y: 507, distance: 20.2
click at [742, 507] on img at bounding box center [764, 527] width 747 height 1033
click at [792, 691] on icon at bounding box center [795, 687] width 54 height 61
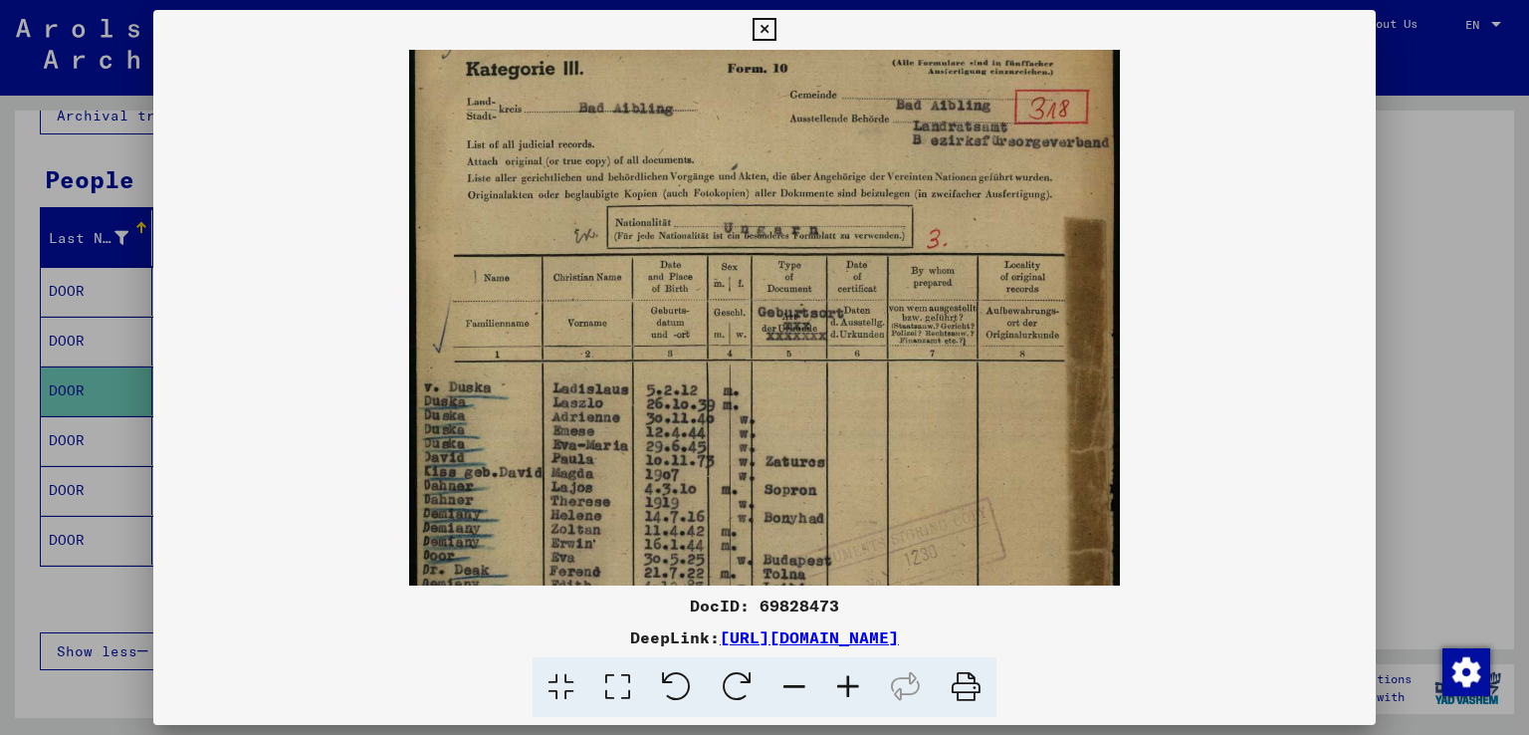
click at [1425, 248] on div at bounding box center [764, 367] width 1529 height 735
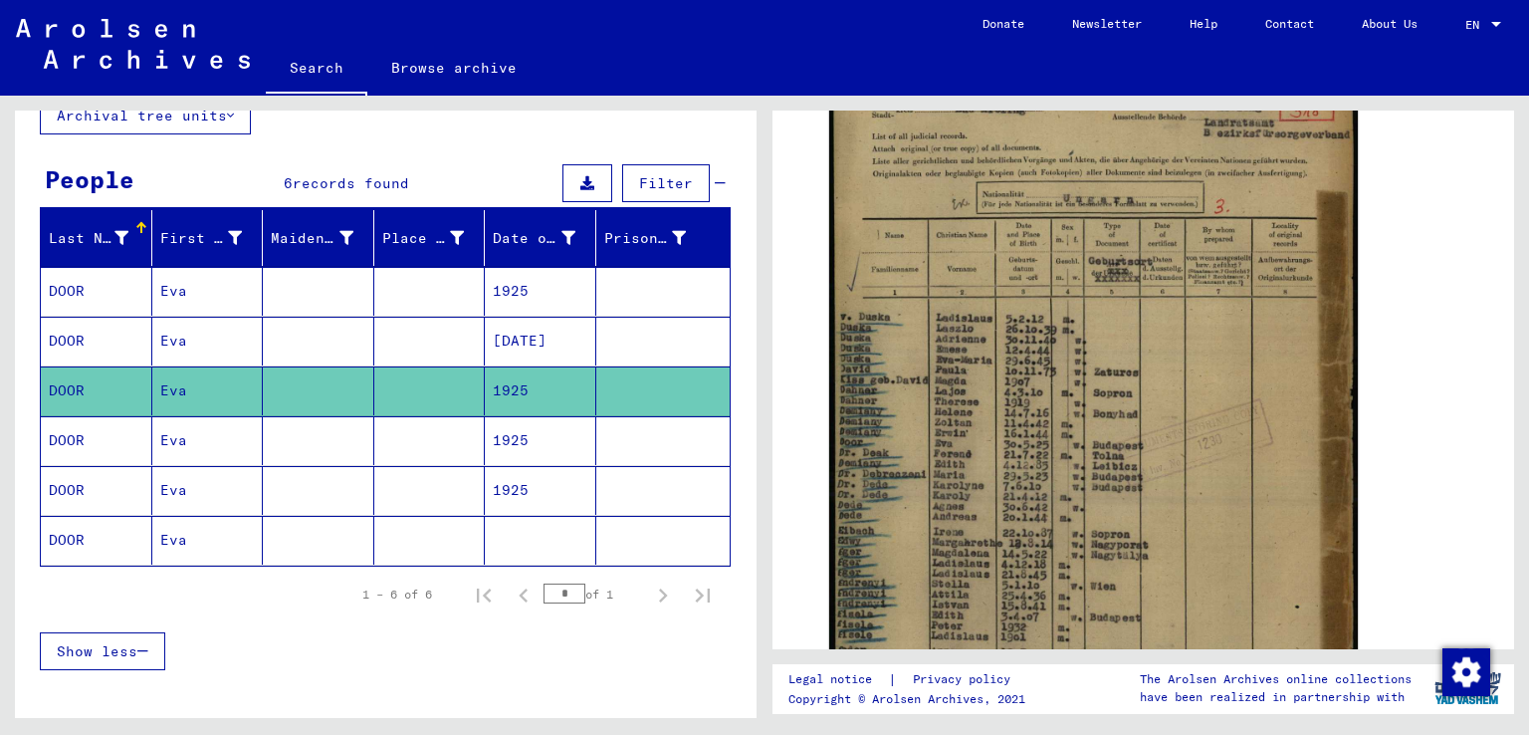
click at [510, 447] on mat-cell "1925" at bounding box center [541, 440] width 112 height 49
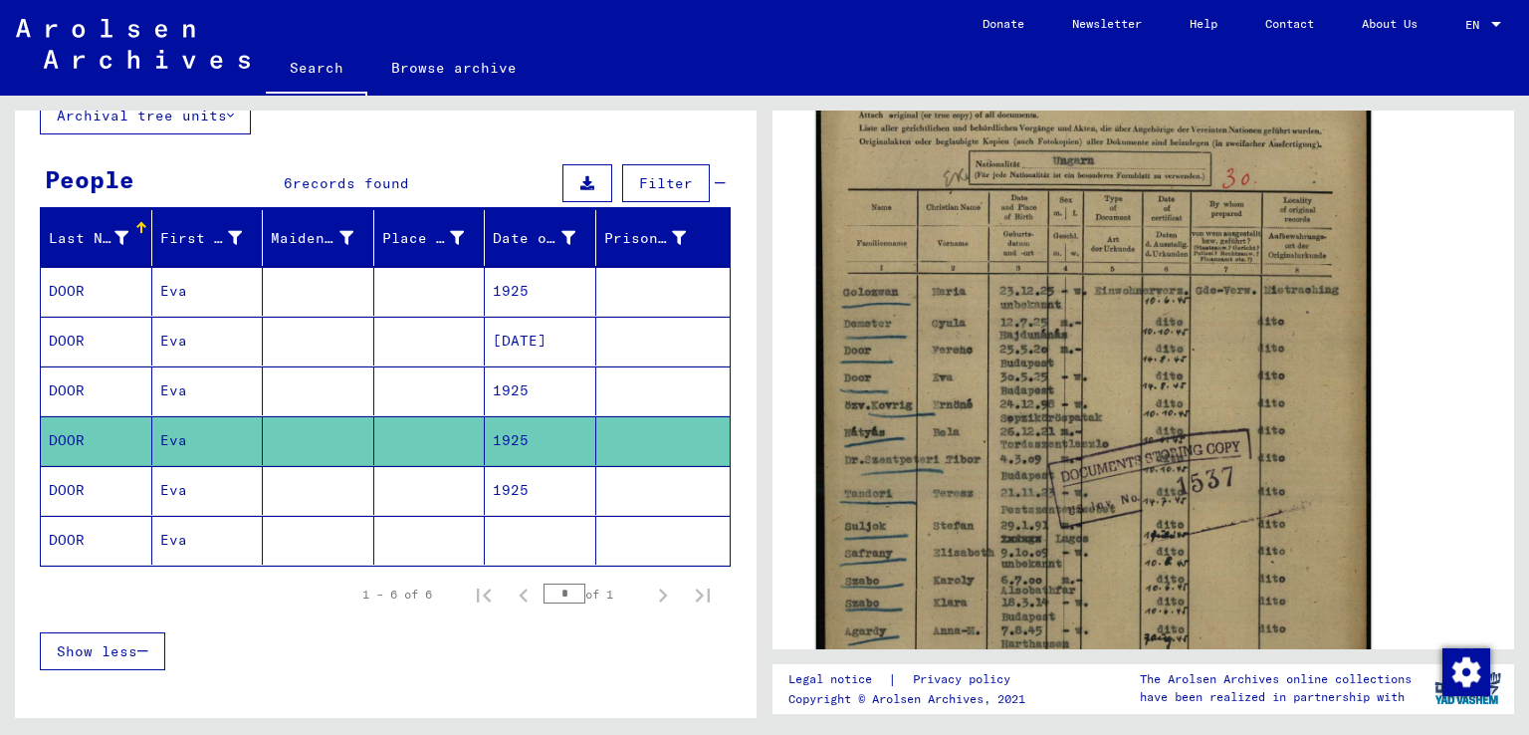
scroll to position [464, 0]
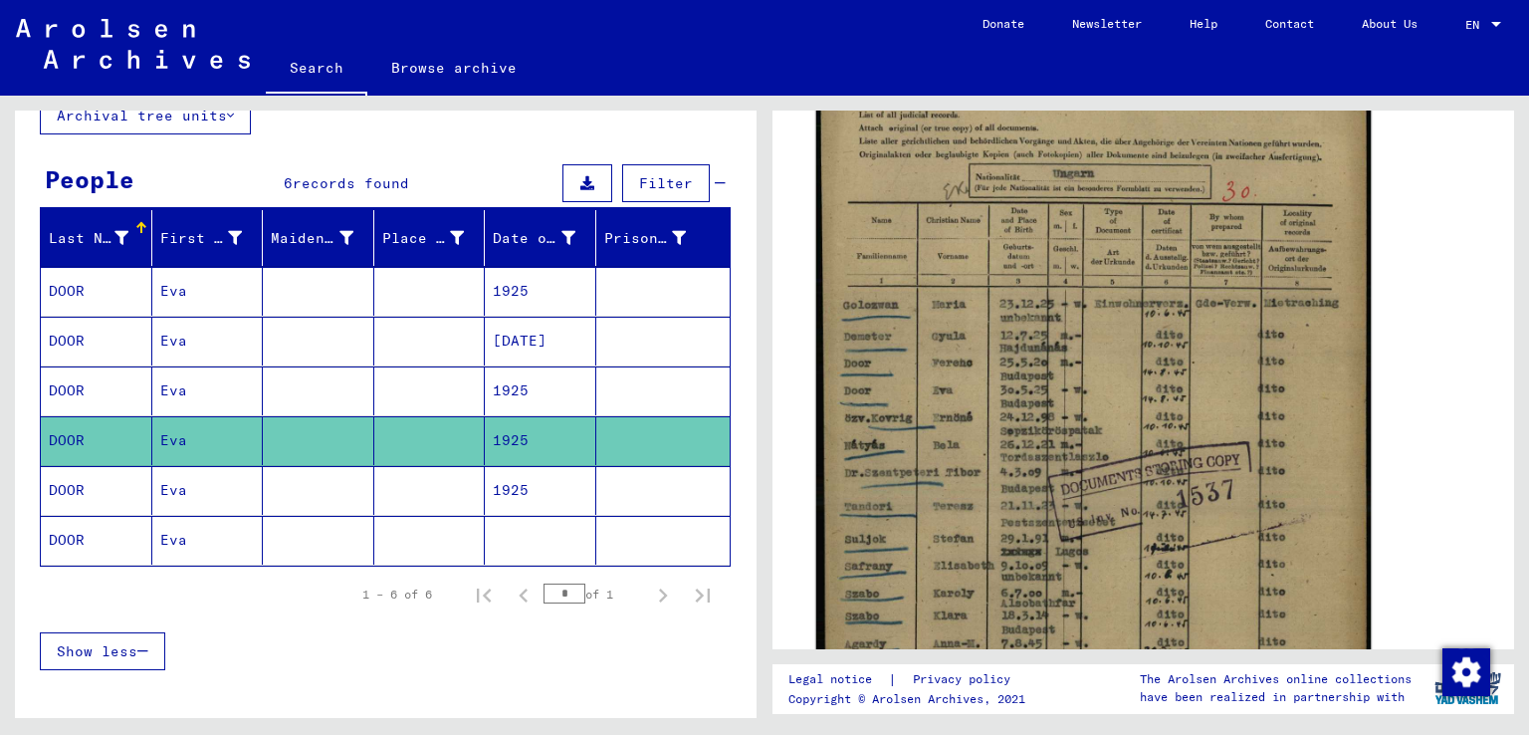
click at [978, 448] on img at bounding box center [1094, 406] width 556 height 778
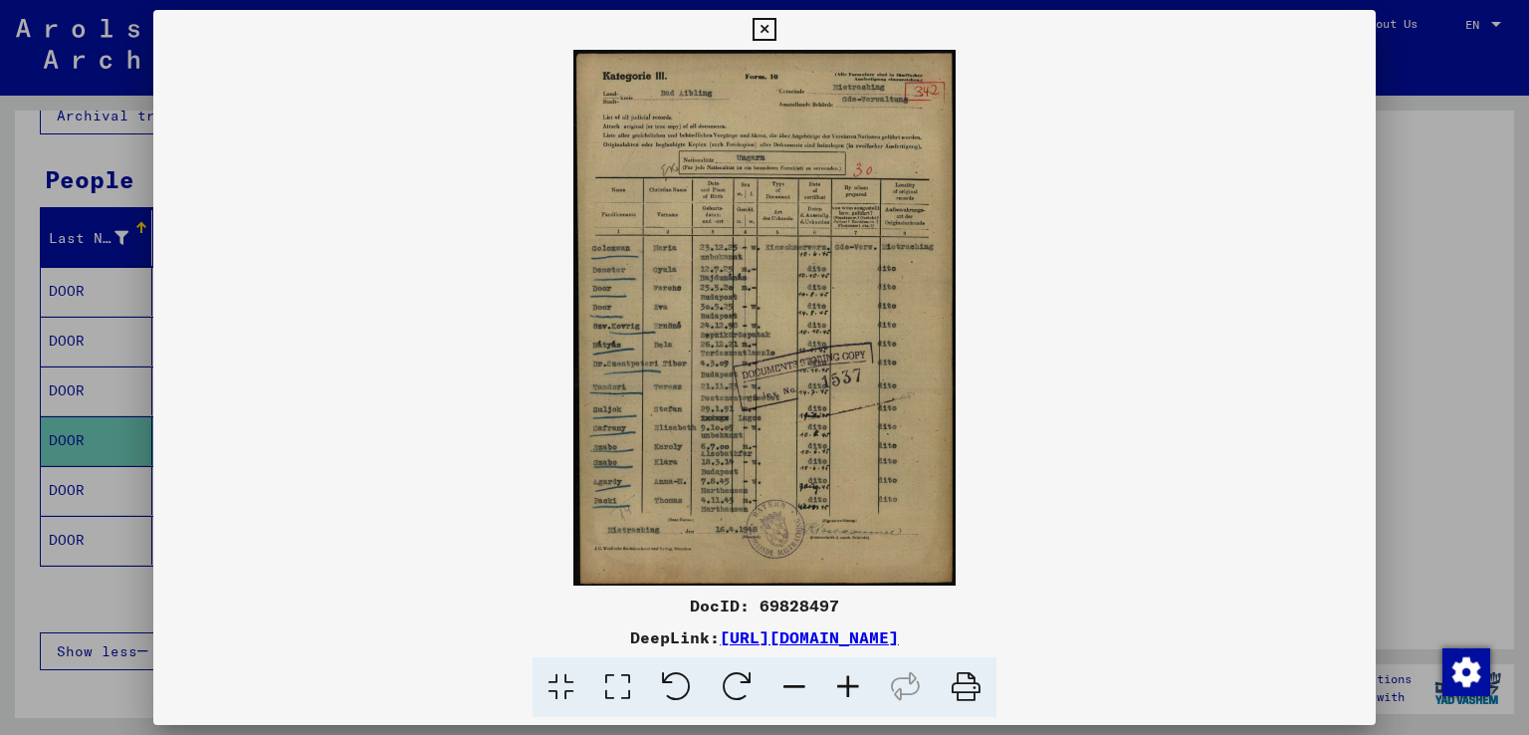
click at [846, 694] on icon at bounding box center [848, 687] width 54 height 61
click at [847, 693] on icon at bounding box center [848, 687] width 54 height 61
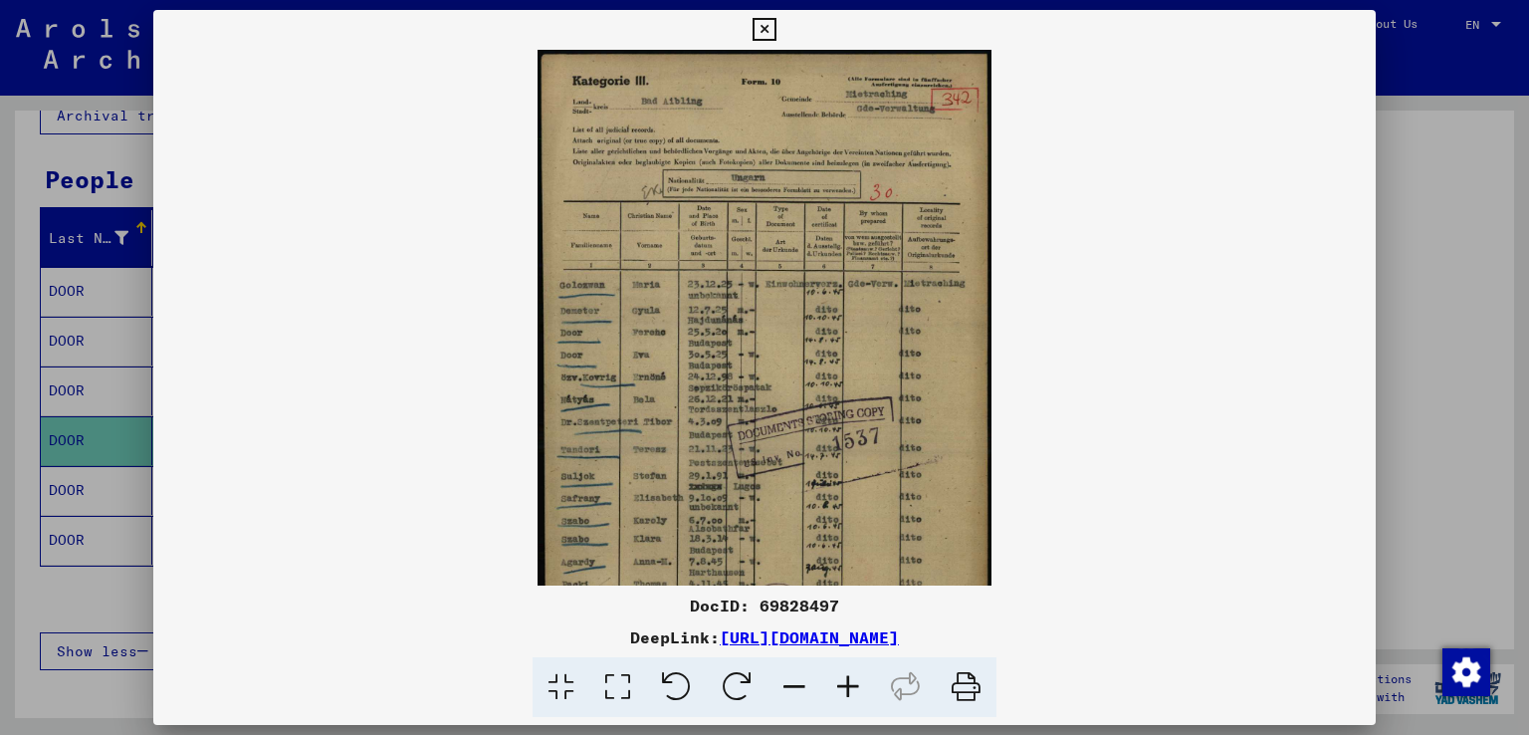
click at [847, 693] on icon at bounding box center [848, 687] width 54 height 61
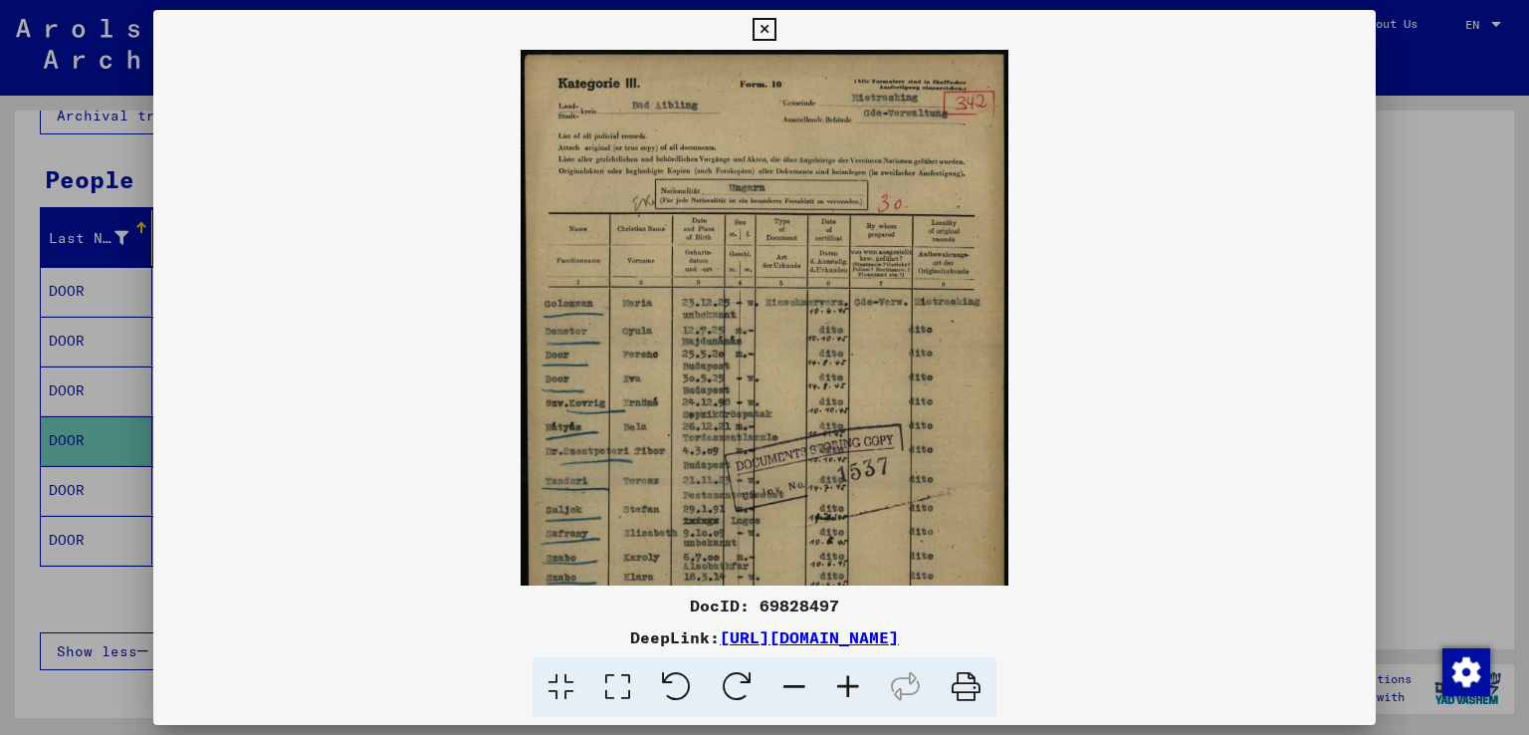
click at [847, 691] on icon at bounding box center [848, 687] width 54 height 61
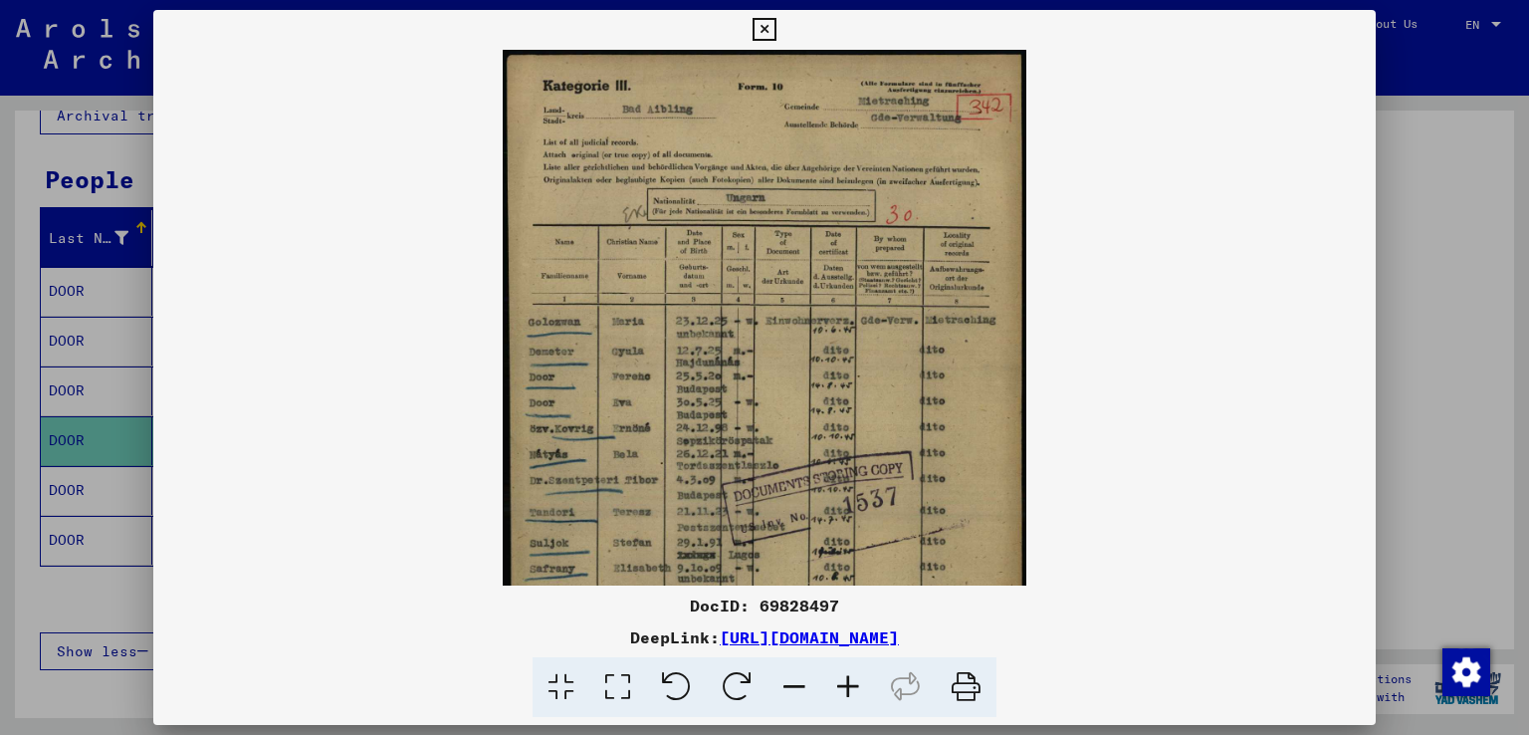
click at [847, 691] on icon at bounding box center [848, 687] width 54 height 61
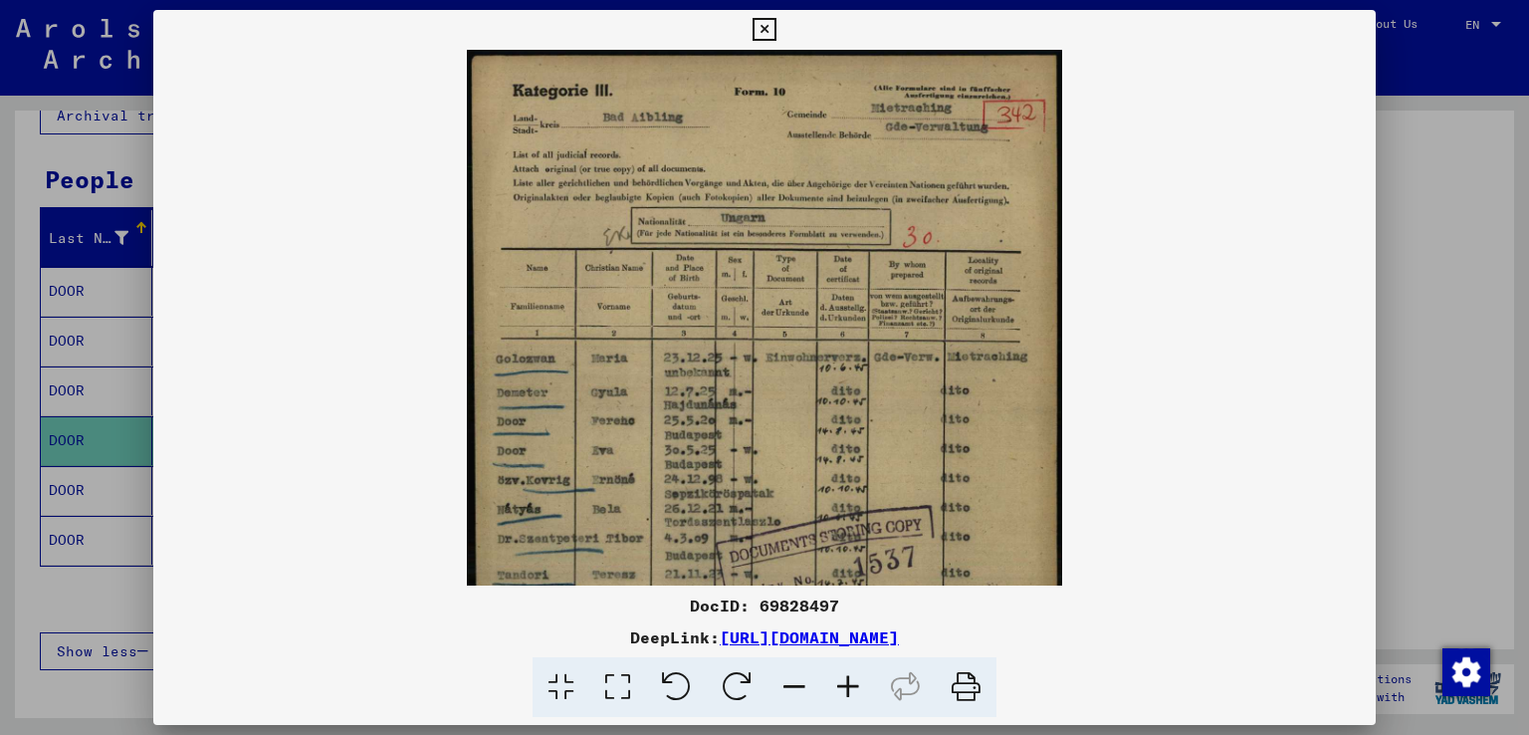
click at [847, 691] on icon at bounding box center [848, 687] width 54 height 61
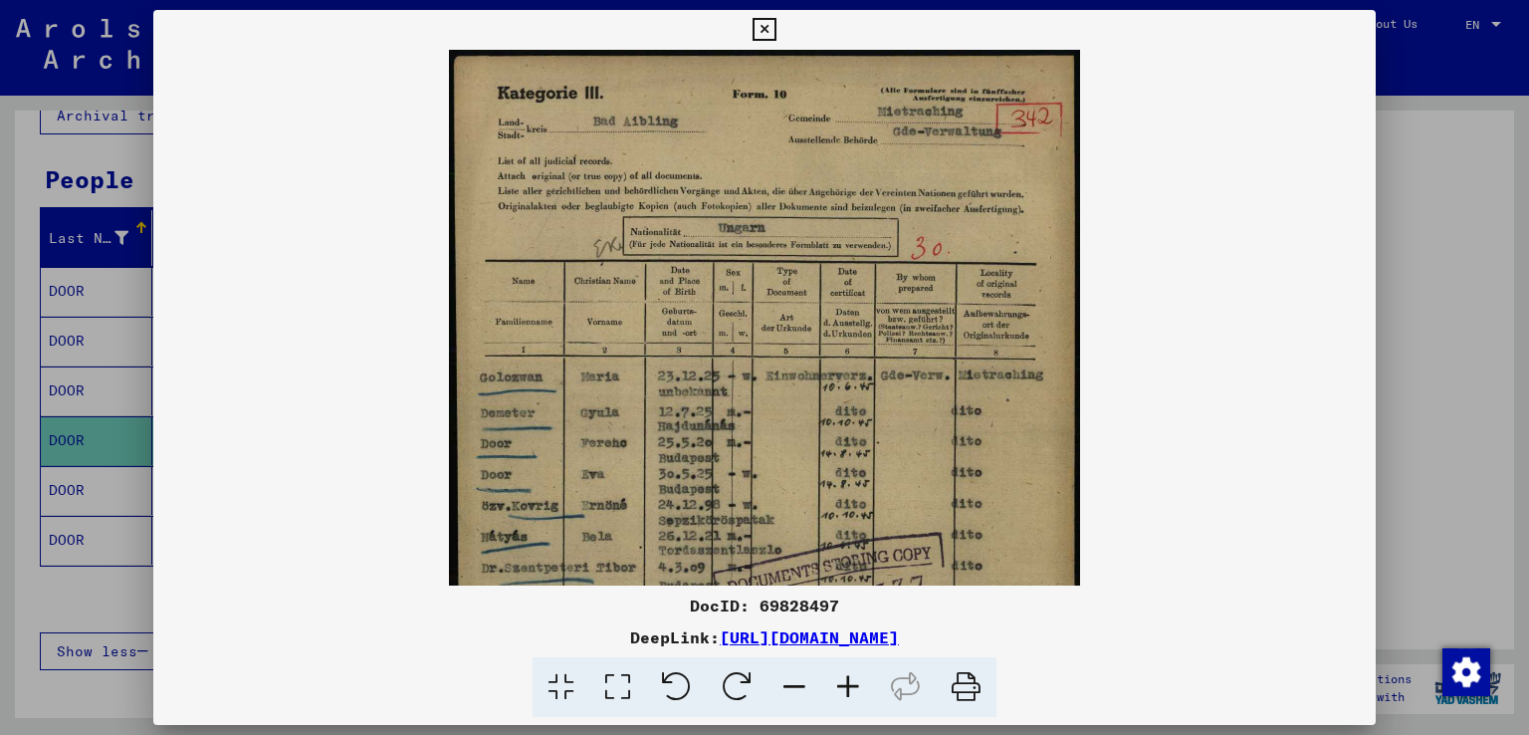
click at [846, 690] on icon at bounding box center [848, 687] width 54 height 61
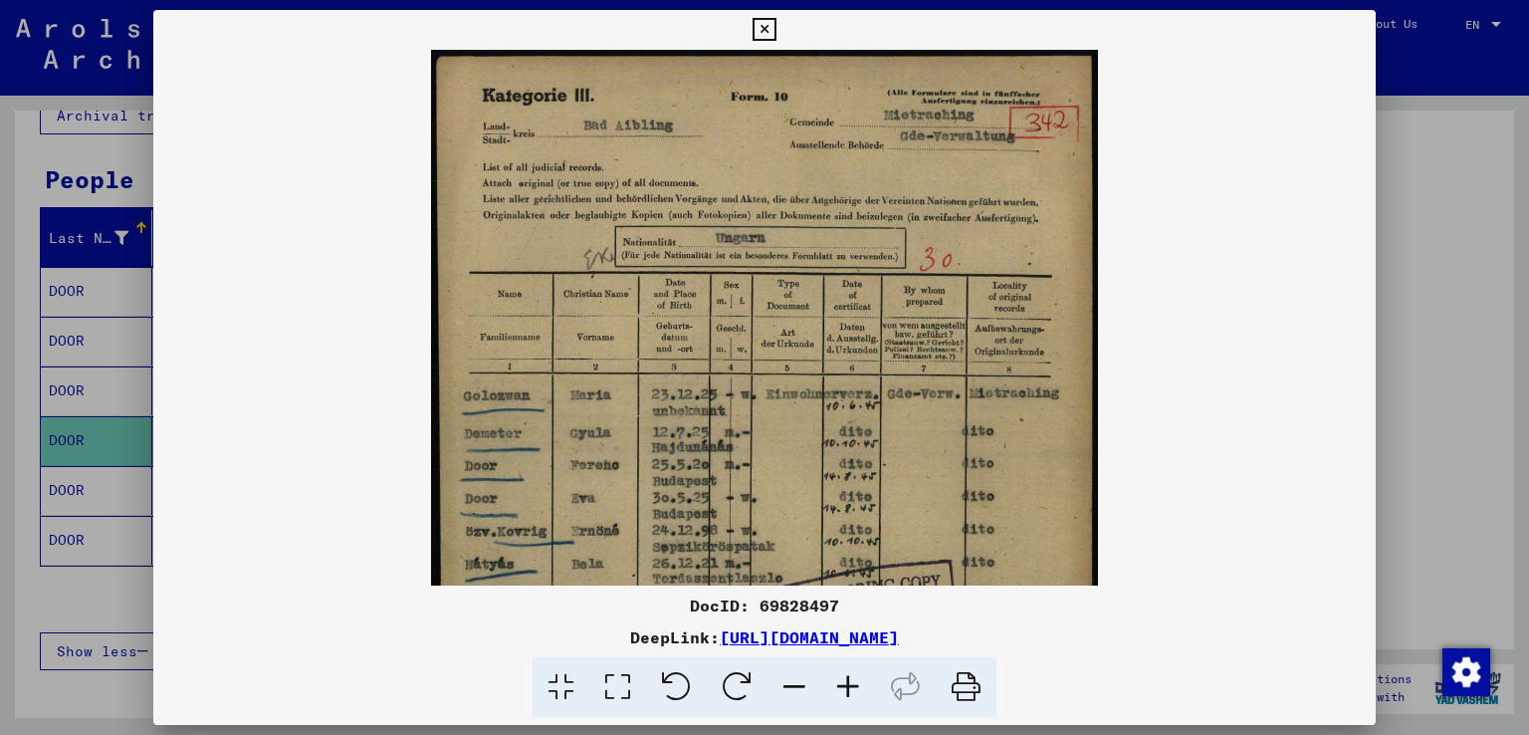
click at [846, 690] on icon at bounding box center [848, 687] width 54 height 61
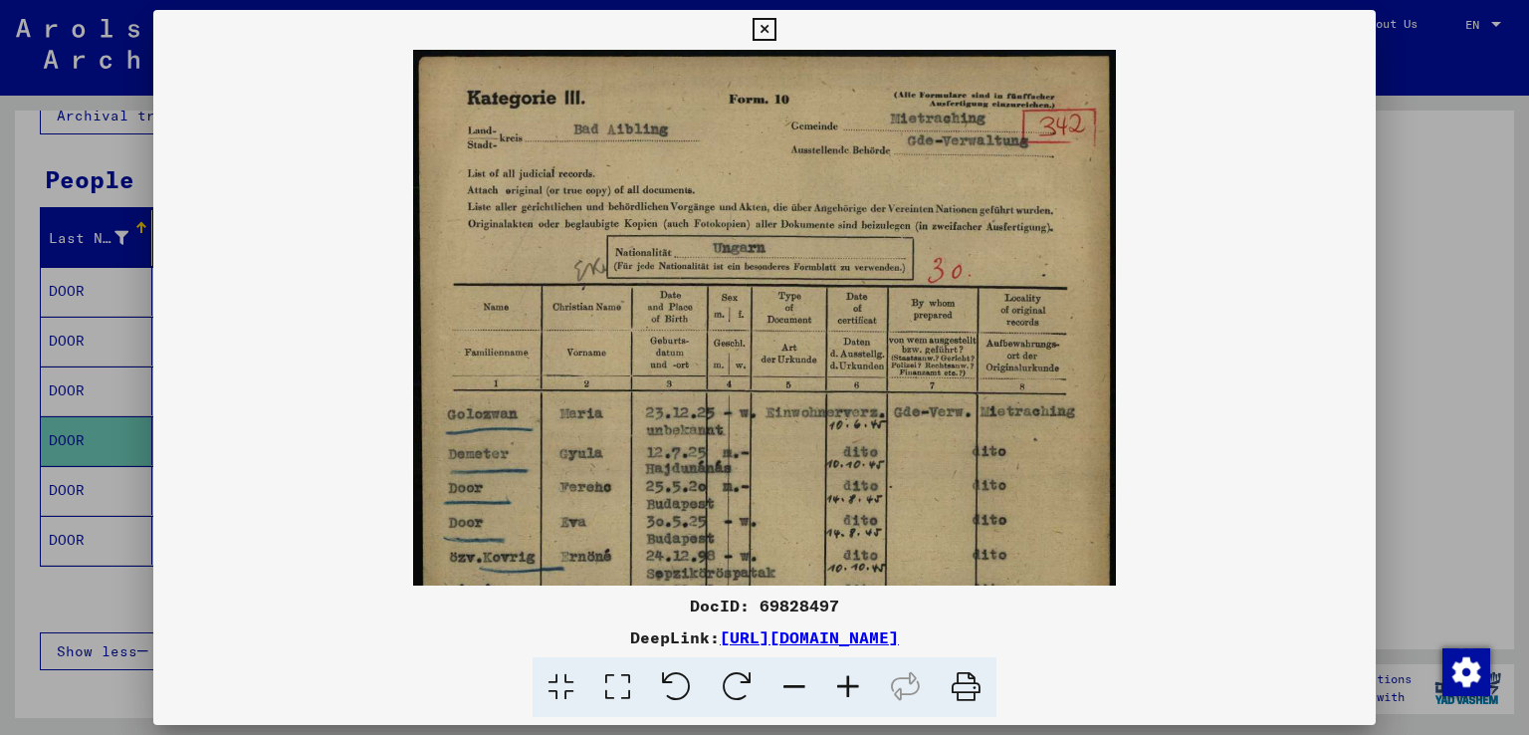
click at [846, 690] on icon at bounding box center [848, 687] width 54 height 61
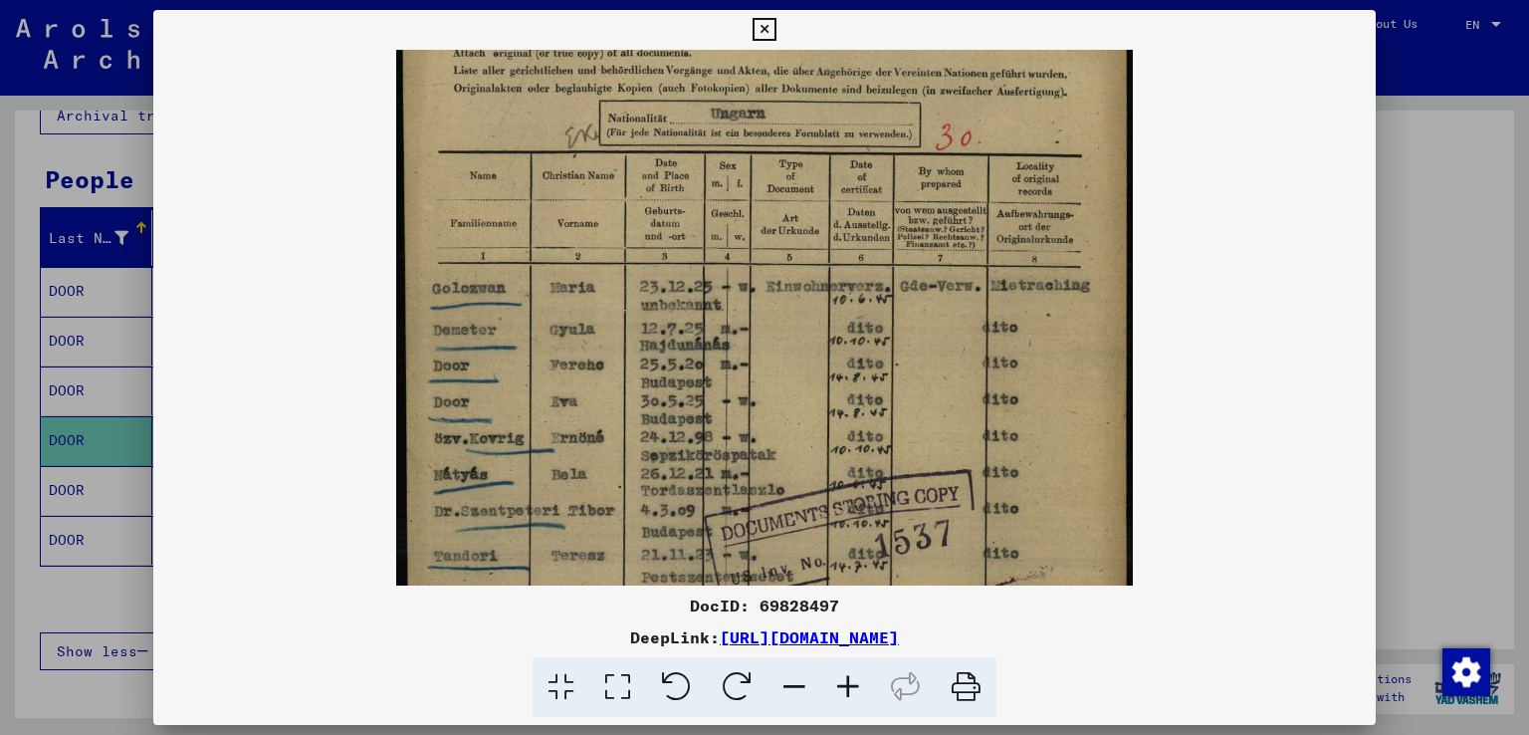
scroll to position [235, 0]
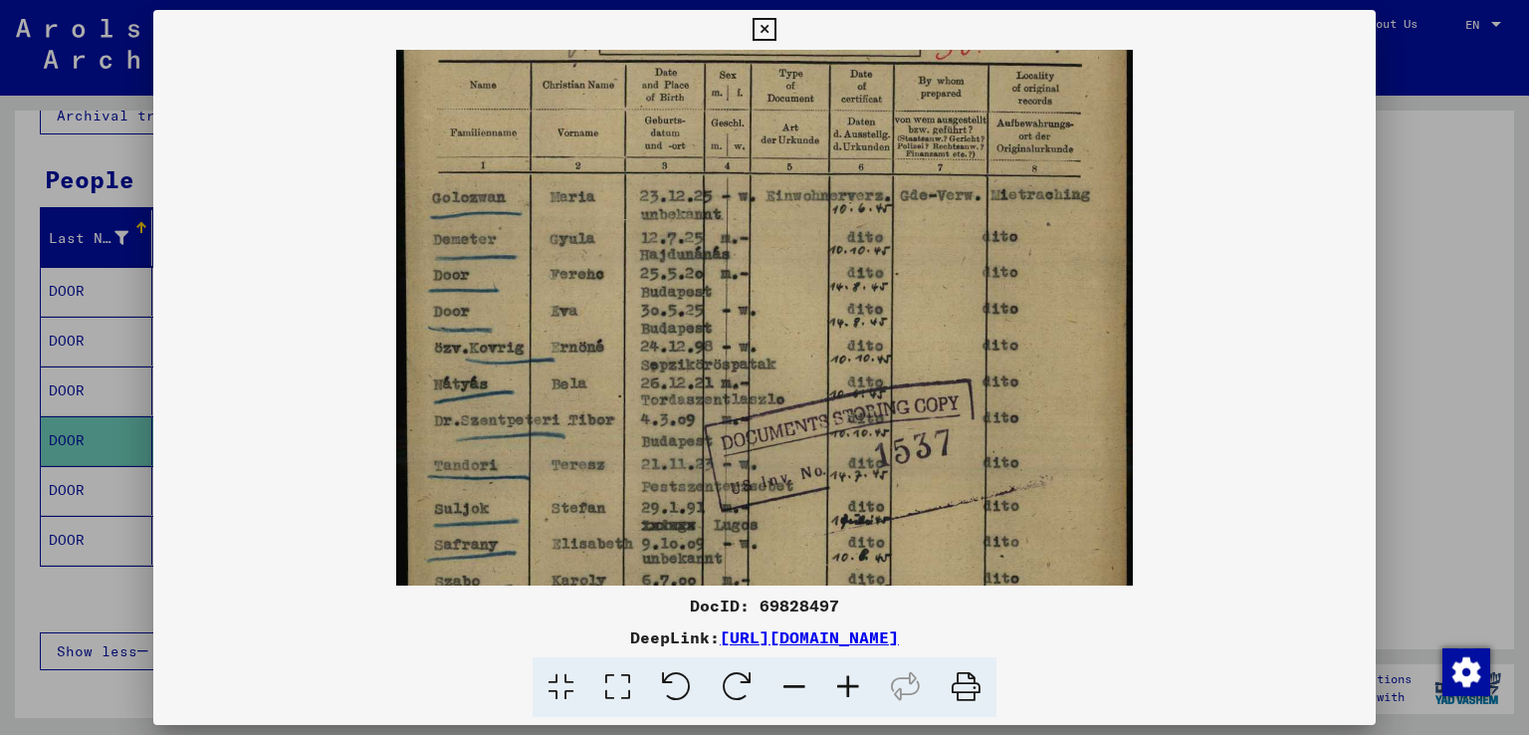
drag, startPoint x: 683, startPoint y: 465, endPoint x: 677, endPoint y: 231, distance: 234.0
click at [677, 231] on img at bounding box center [765, 331] width 738 height 1033
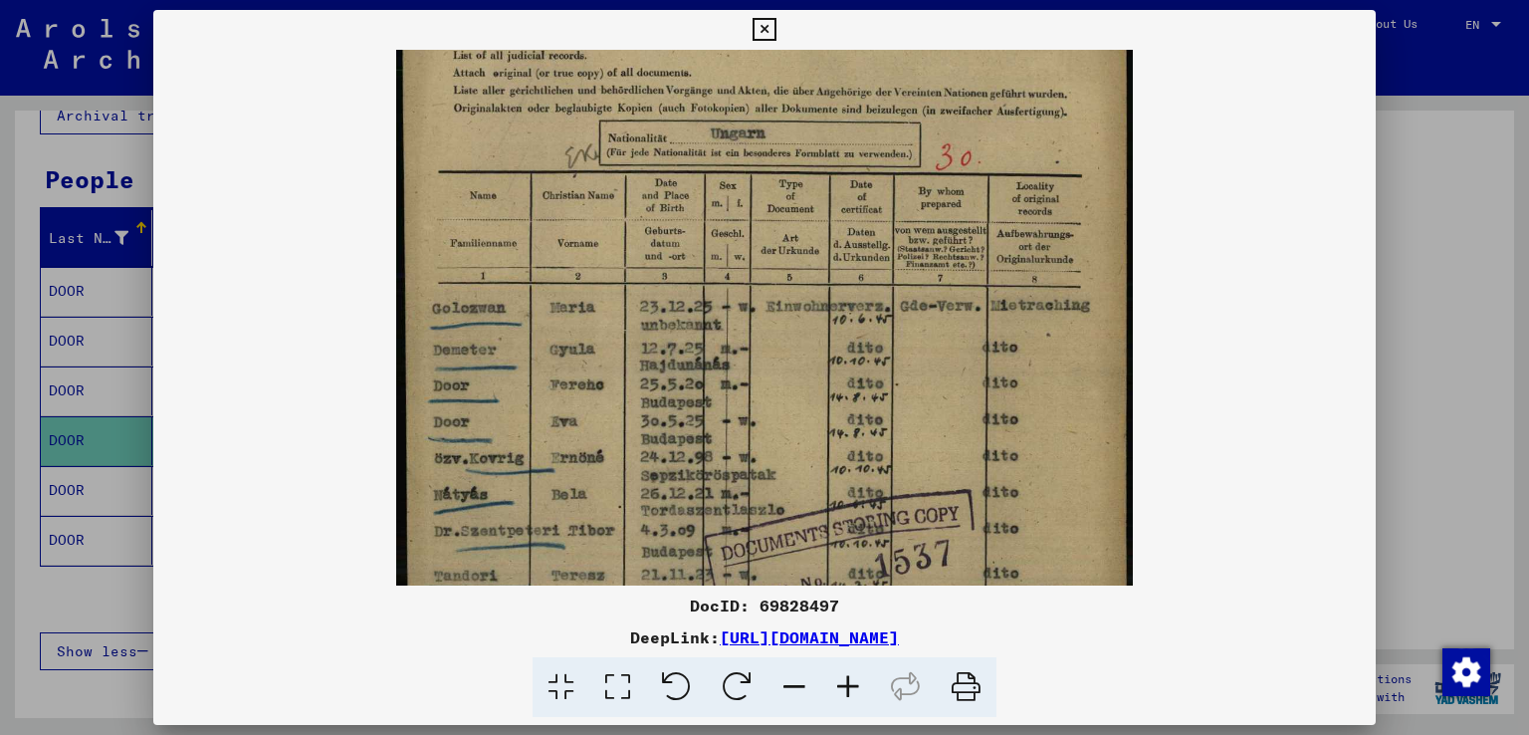
scroll to position [122, 0]
drag, startPoint x: 668, startPoint y: 365, endPoint x: 665, endPoint y: 481, distance: 115.5
click at [665, 481] on img at bounding box center [765, 443] width 738 height 1033
click at [1259, 354] on viewer-one-image at bounding box center [765, 195] width 1224 height 536
click at [1412, 347] on div at bounding box center [764, 367] width 1529 height 735
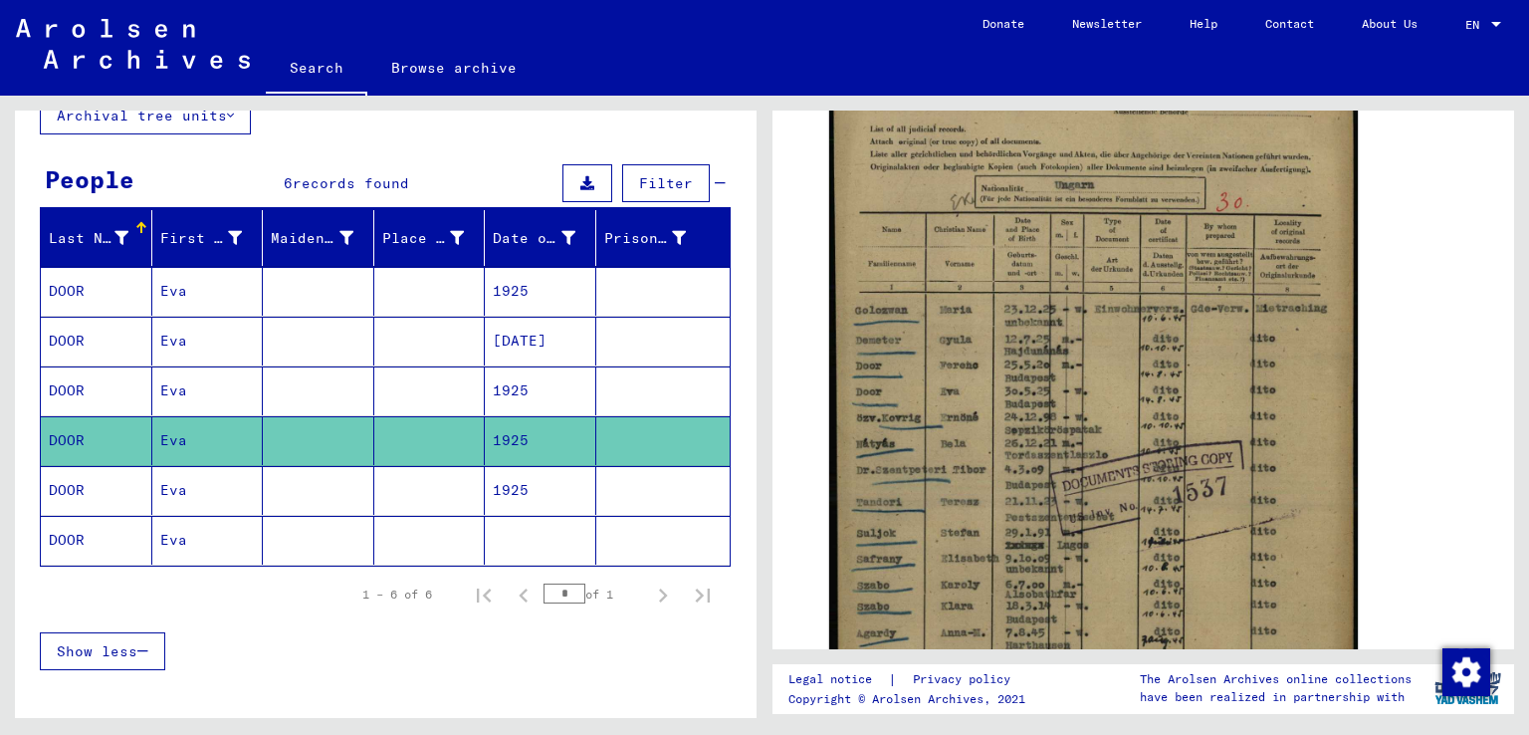
click at [512, 491] on mat-cell "1925" at bounding box center [541, 490] width 112 height 49
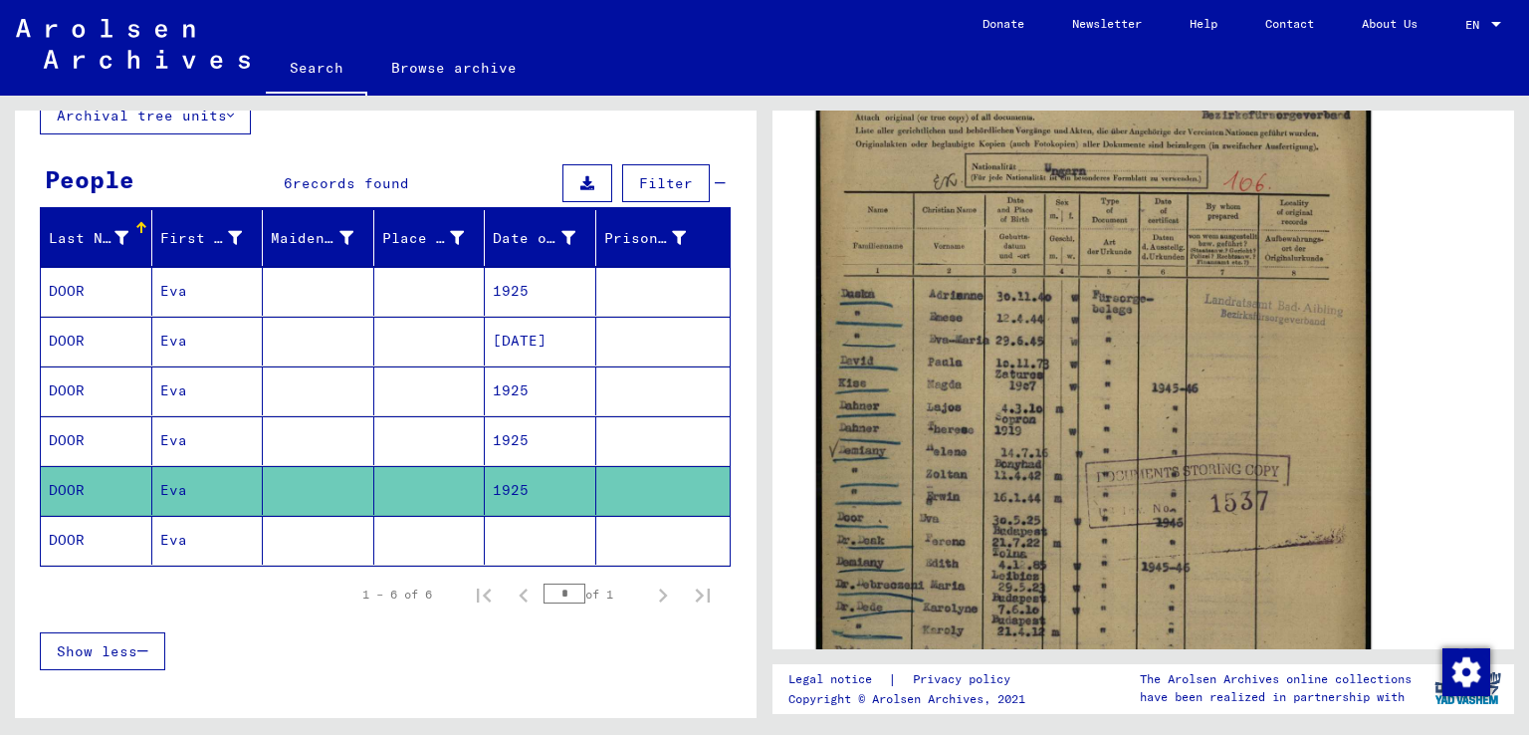
scroll to position [464, 0]
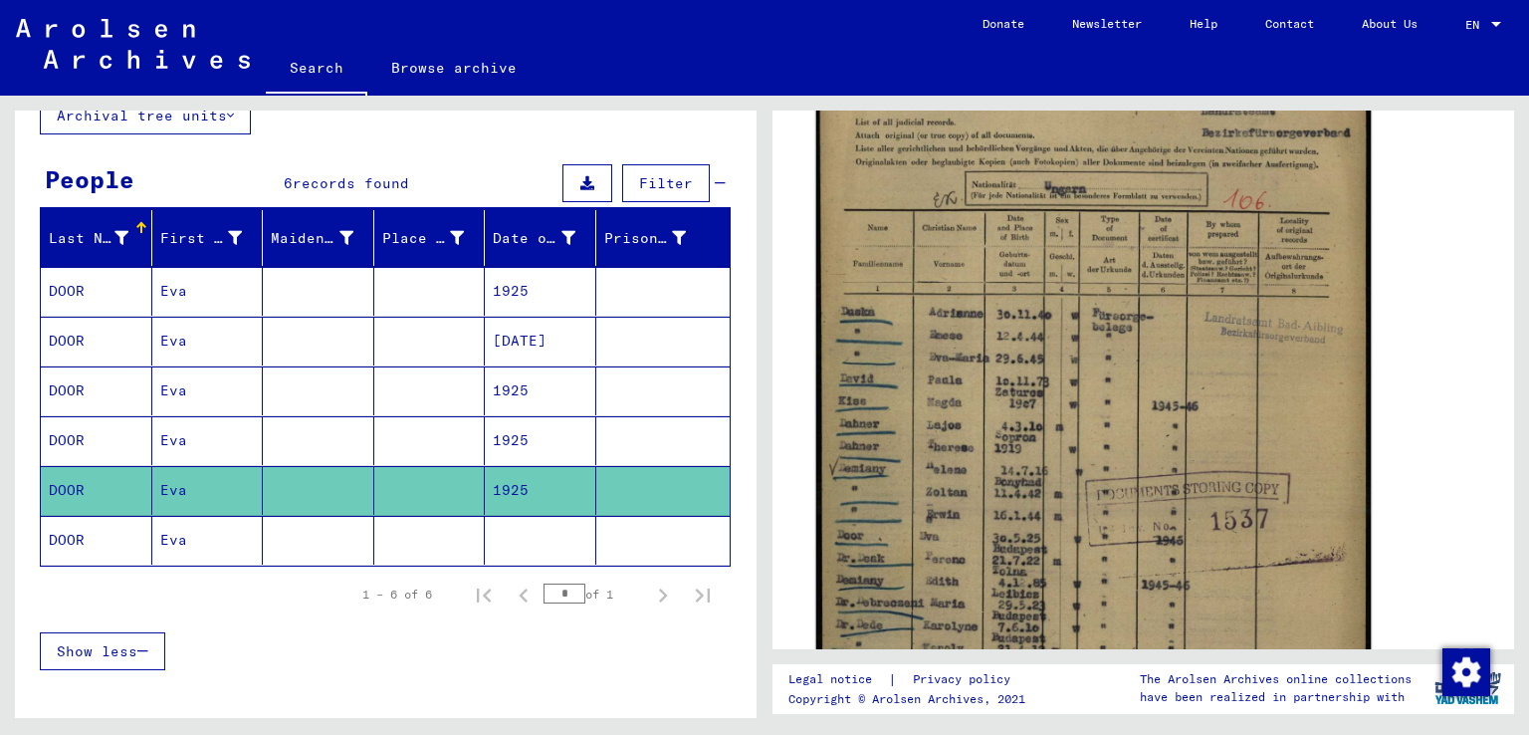
click at [991, 489] on img at bounding box center [1094, 407] width 556 height 781
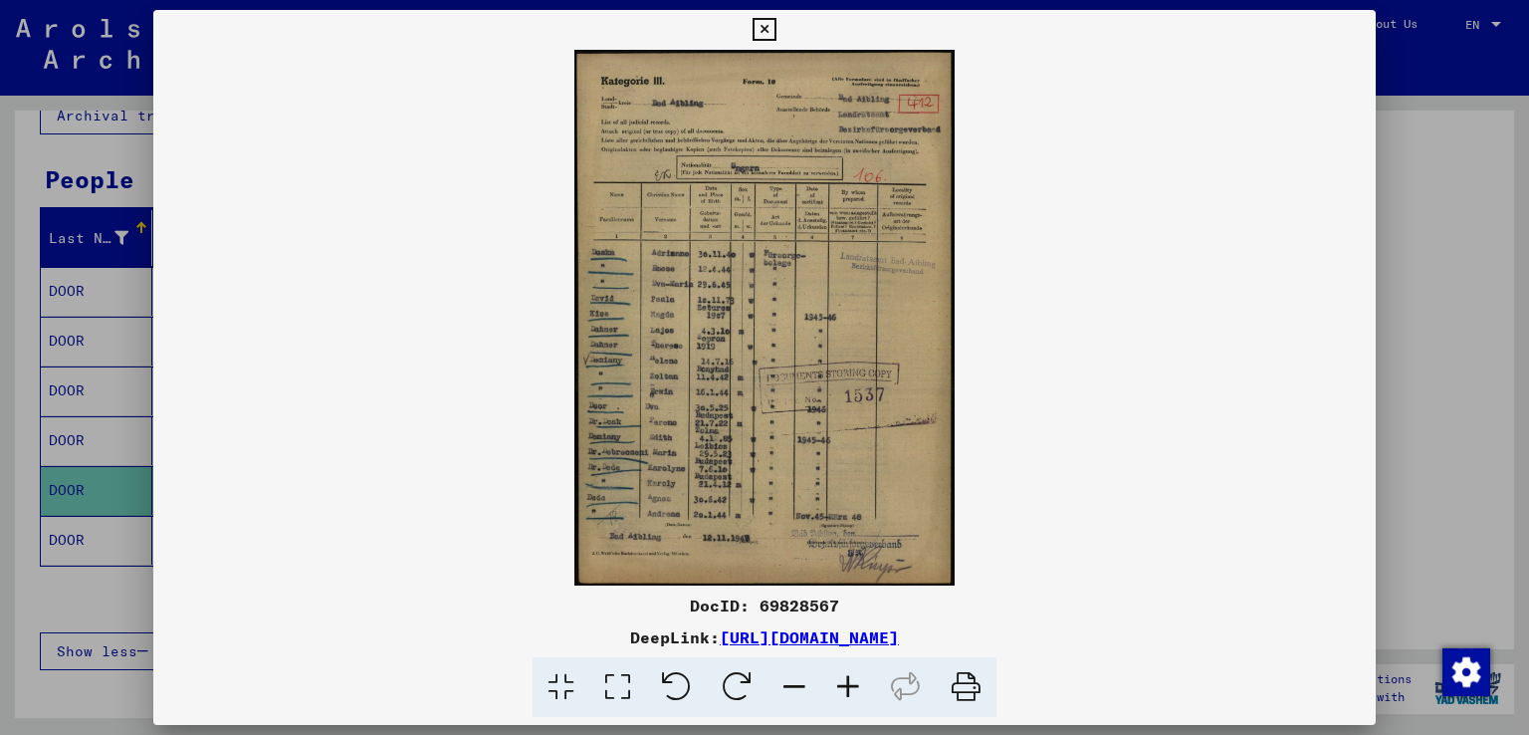
click at [845, 686] on icon at bounding box center [848, 687] width 54 height 61
click at [846, 686] on icon at bounding box center [848, 687] width 54 height 61
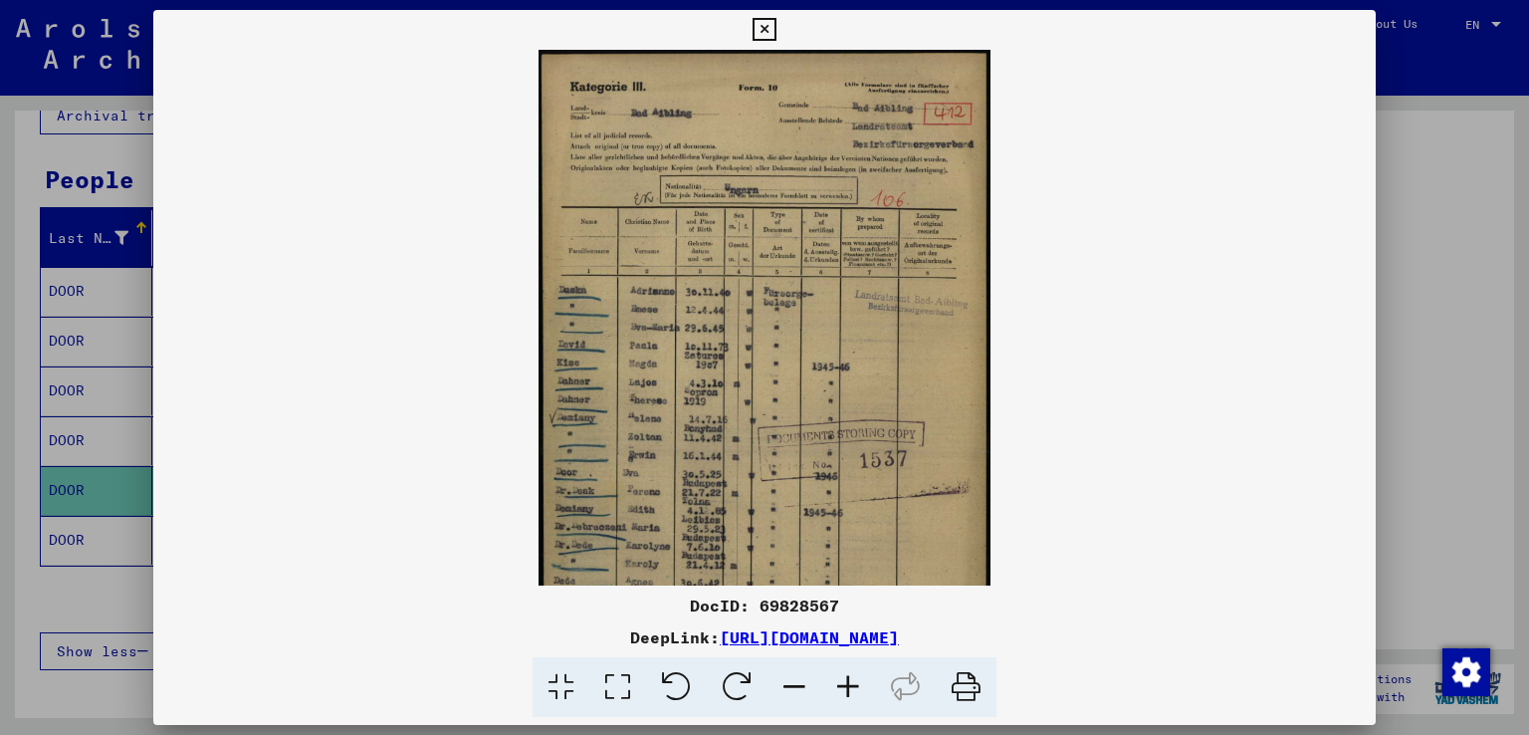
click at [846, 683] on icon at bounding box center [848, 687] width 54 height 61
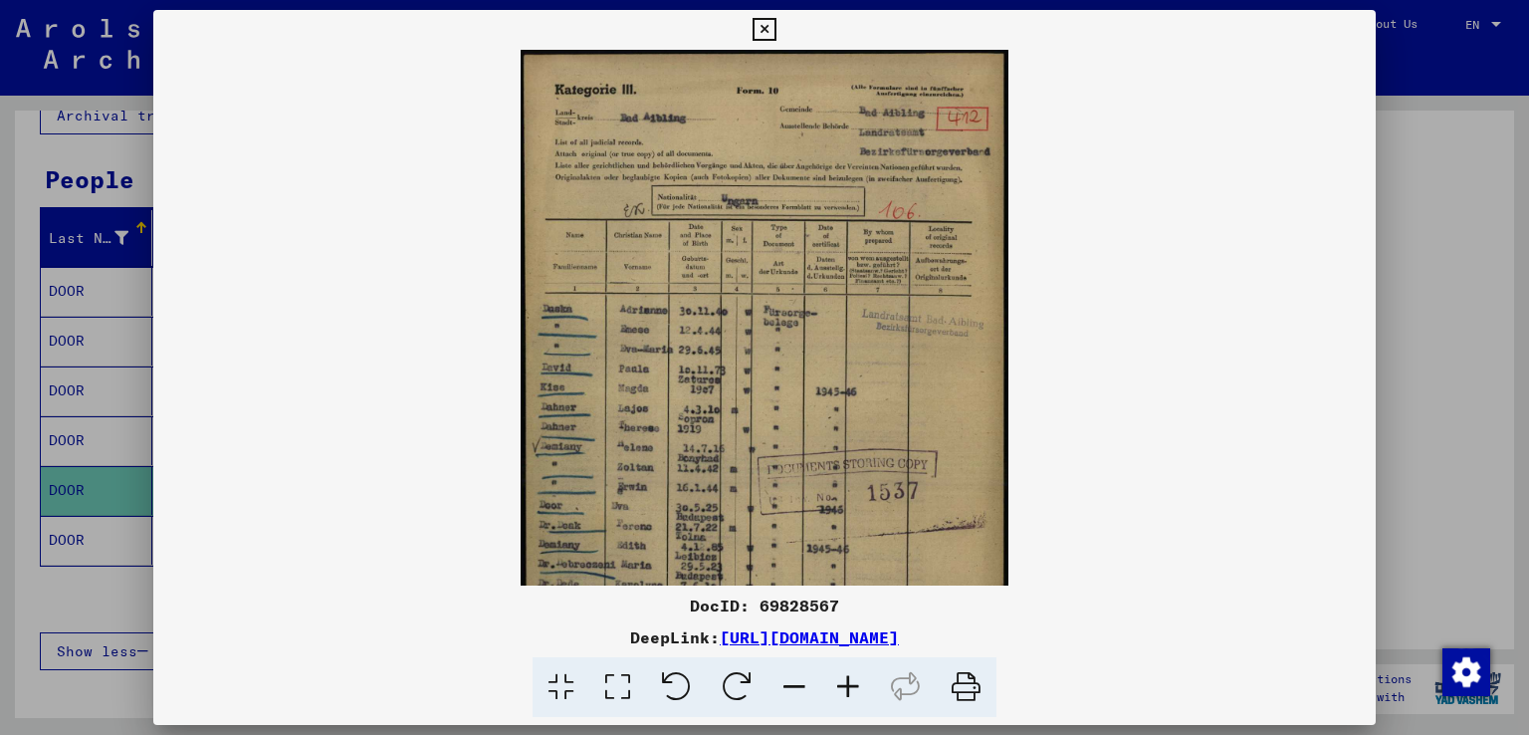
click at [846, 683] on icon at bounding box center [848, 687] width 54 height 61
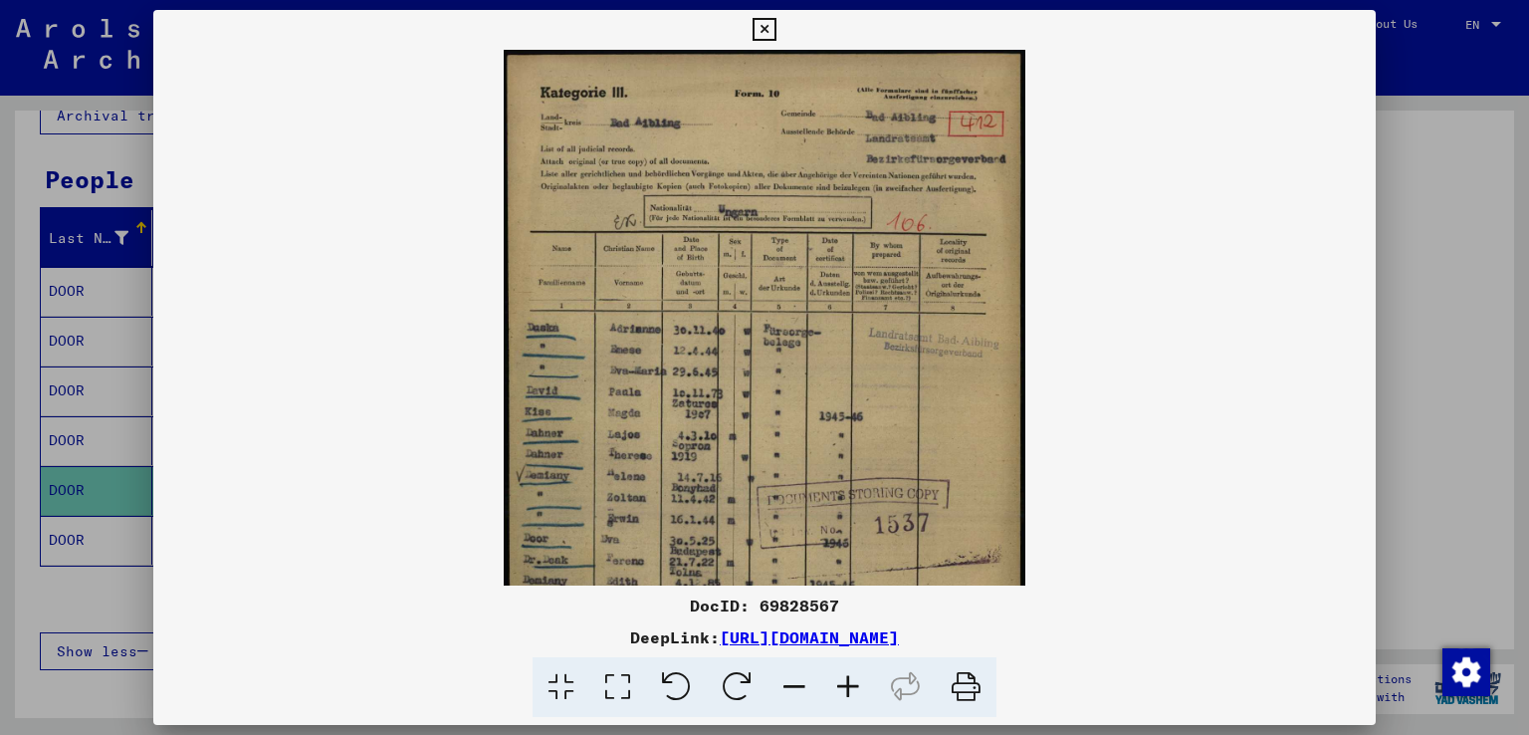
click at [846, 681] on icon at bounding box center [848, 687] width 54 height 61
click at [844, 680] on icon at bounding box center [848, 687] width 54 height 61
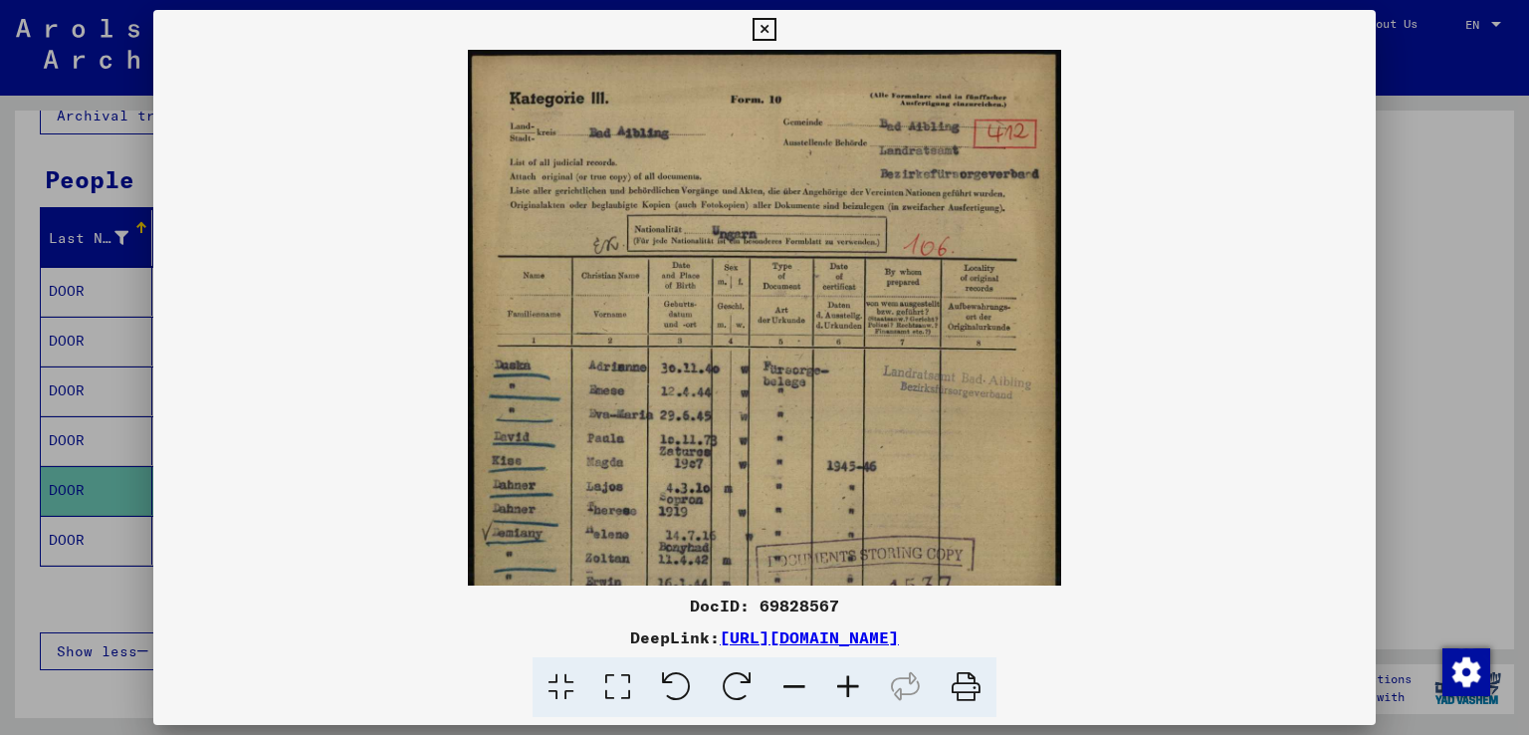
click at [844, 680] on icon at bounding box center [848, 687] width 54 height 61
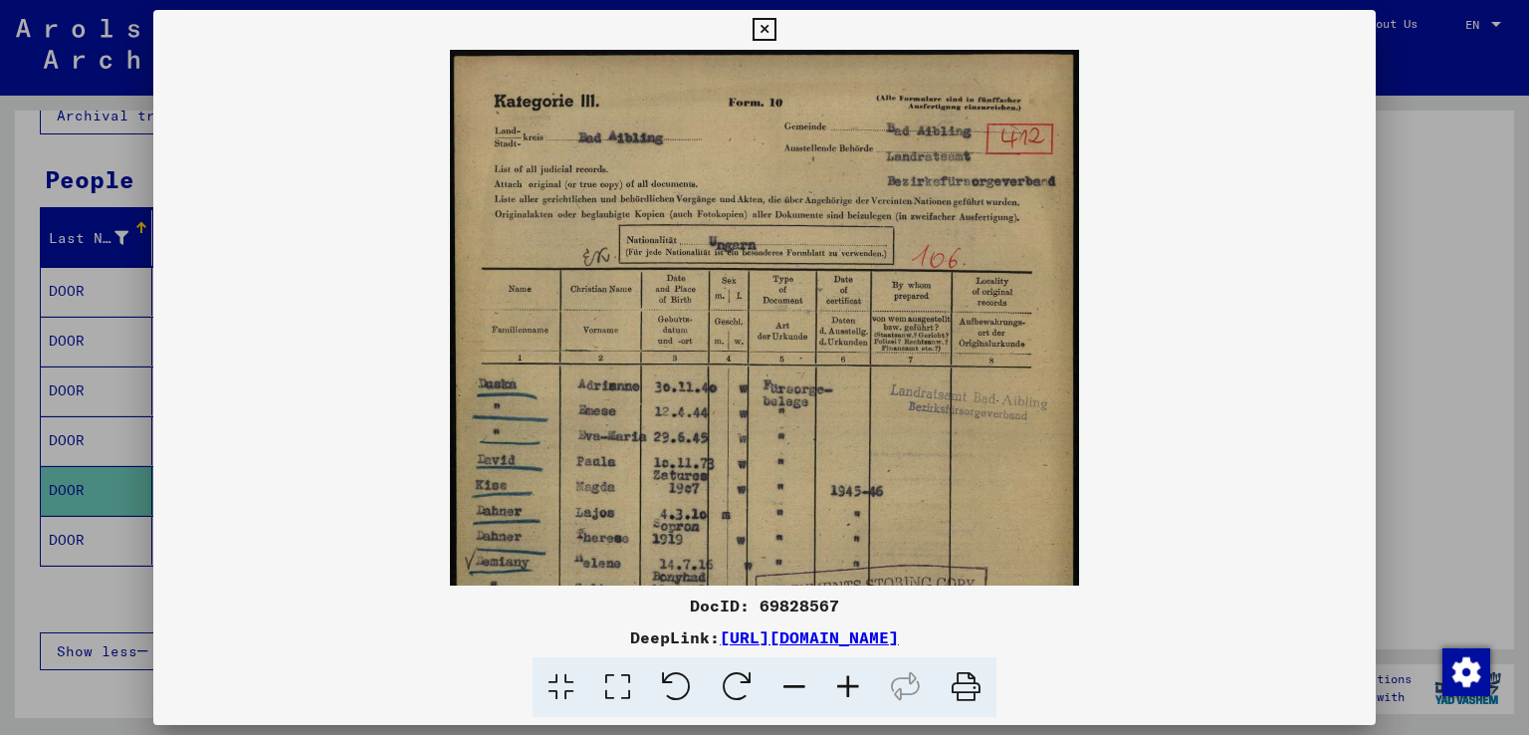
click at [844, 680] on icon at bounding box center [848, 687] width 54 height 61
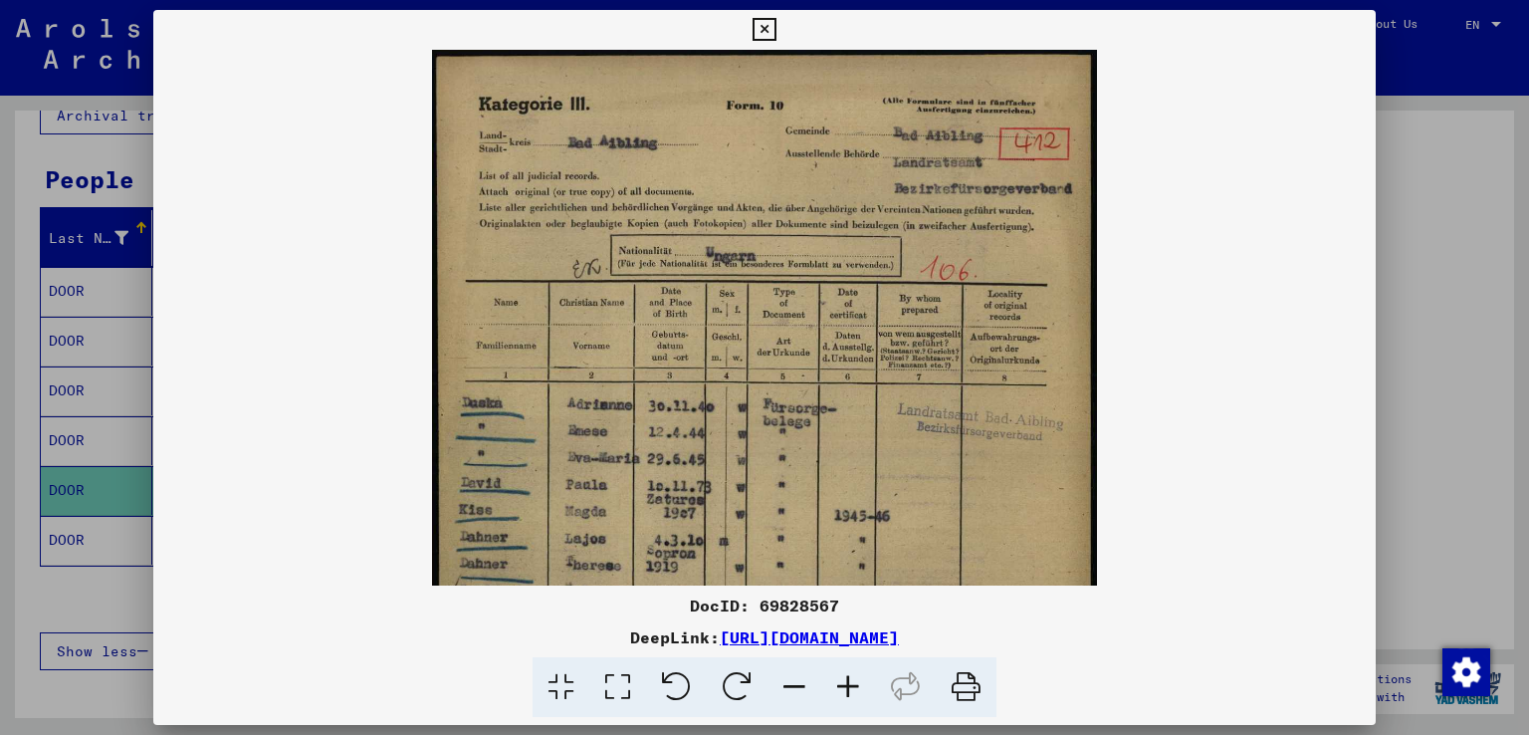
click at [844, 680] on icon at bounding box center [848, 687] width 54 height 61
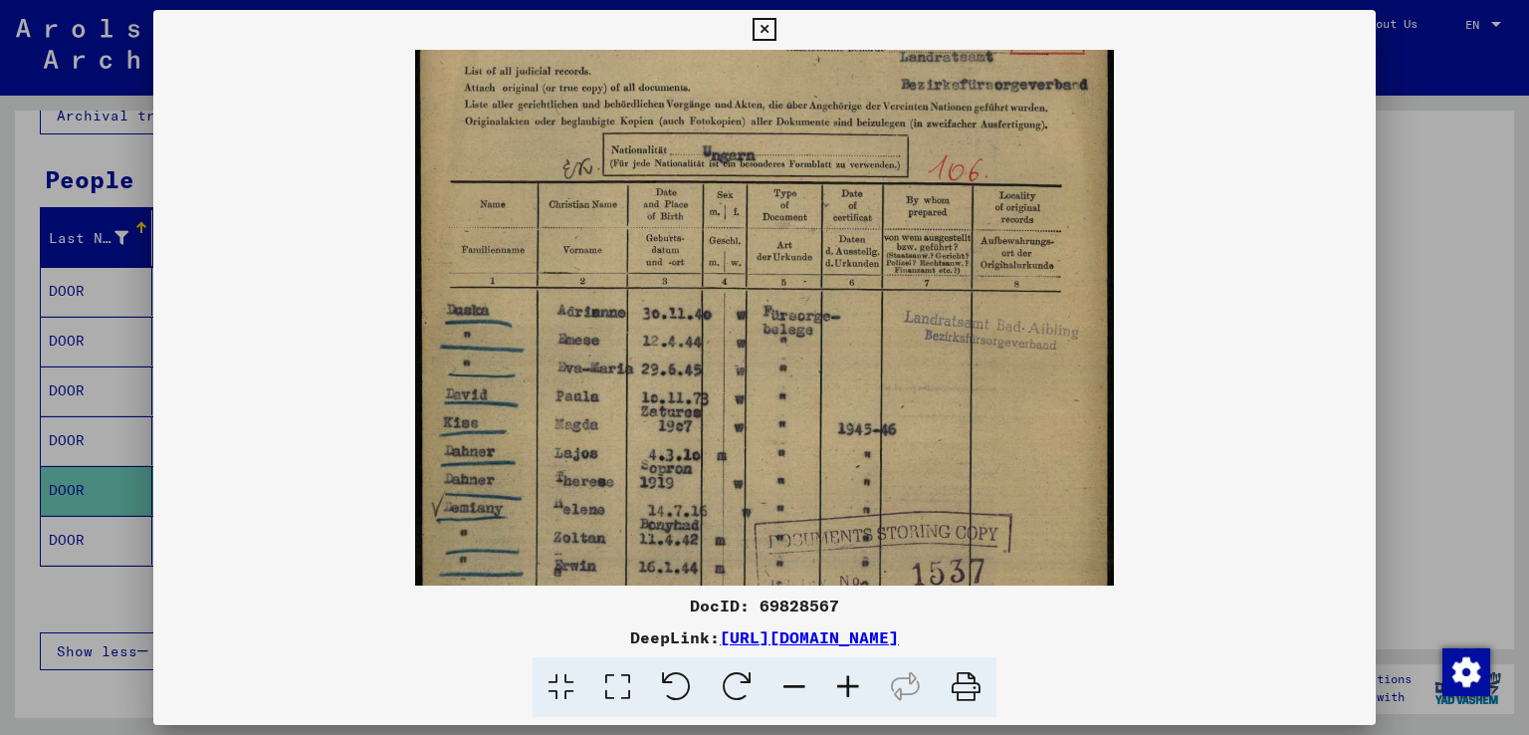
scroll to position [220, 0]
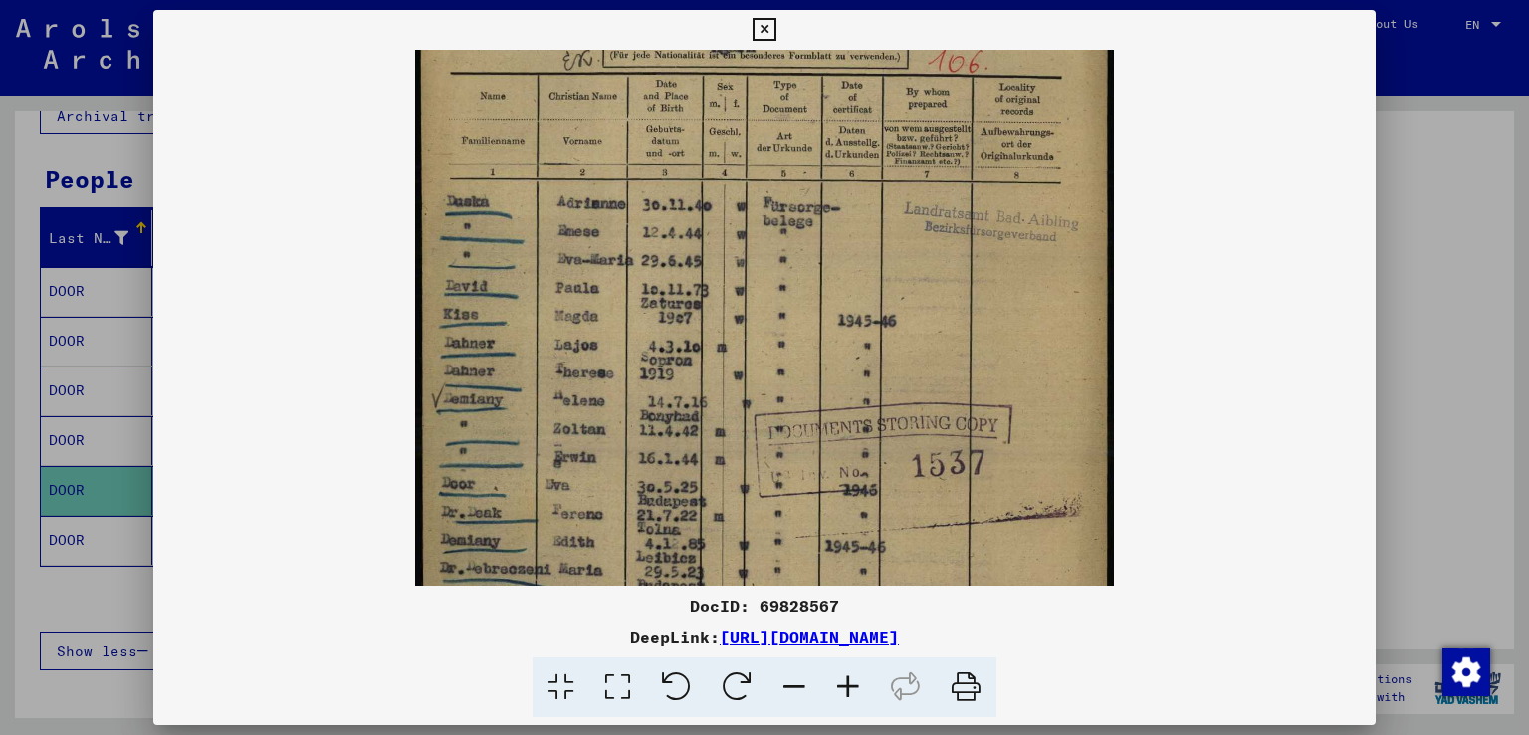
drag, startPoint x: 650, startPoint y: 427, endPoint x: 712, endPoint y: 227, distance: 209.4
click at [712, 227] on img at bounding box center [765, 322] width 700 height 984
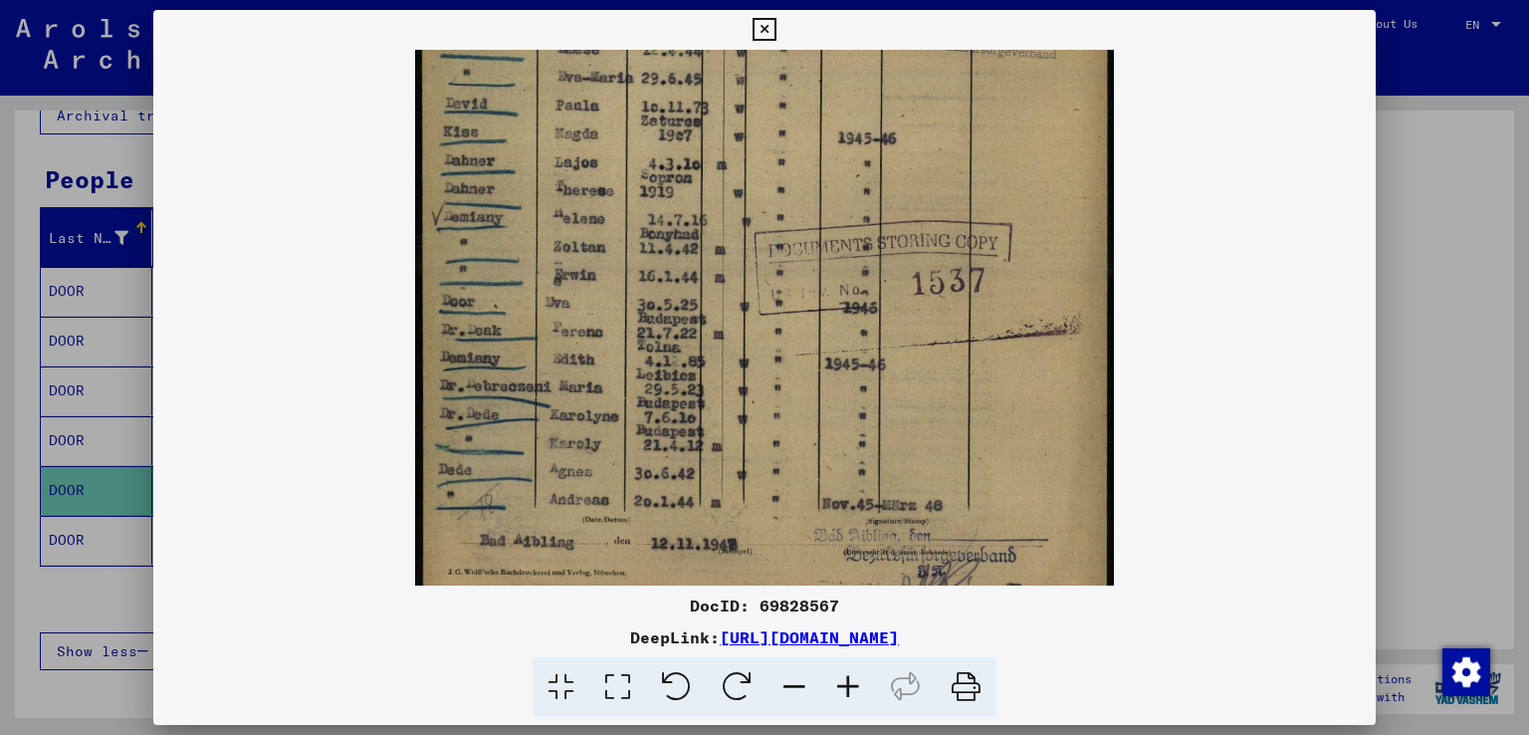
scroll to position [398, 0]
drag, startPoint x: 704, startPoint y: 476, endPoint x: 790, endPoint y: 312, distance: 185.2
click at [790, 312] on img at bounding box center [765, 144] width 700 height 984
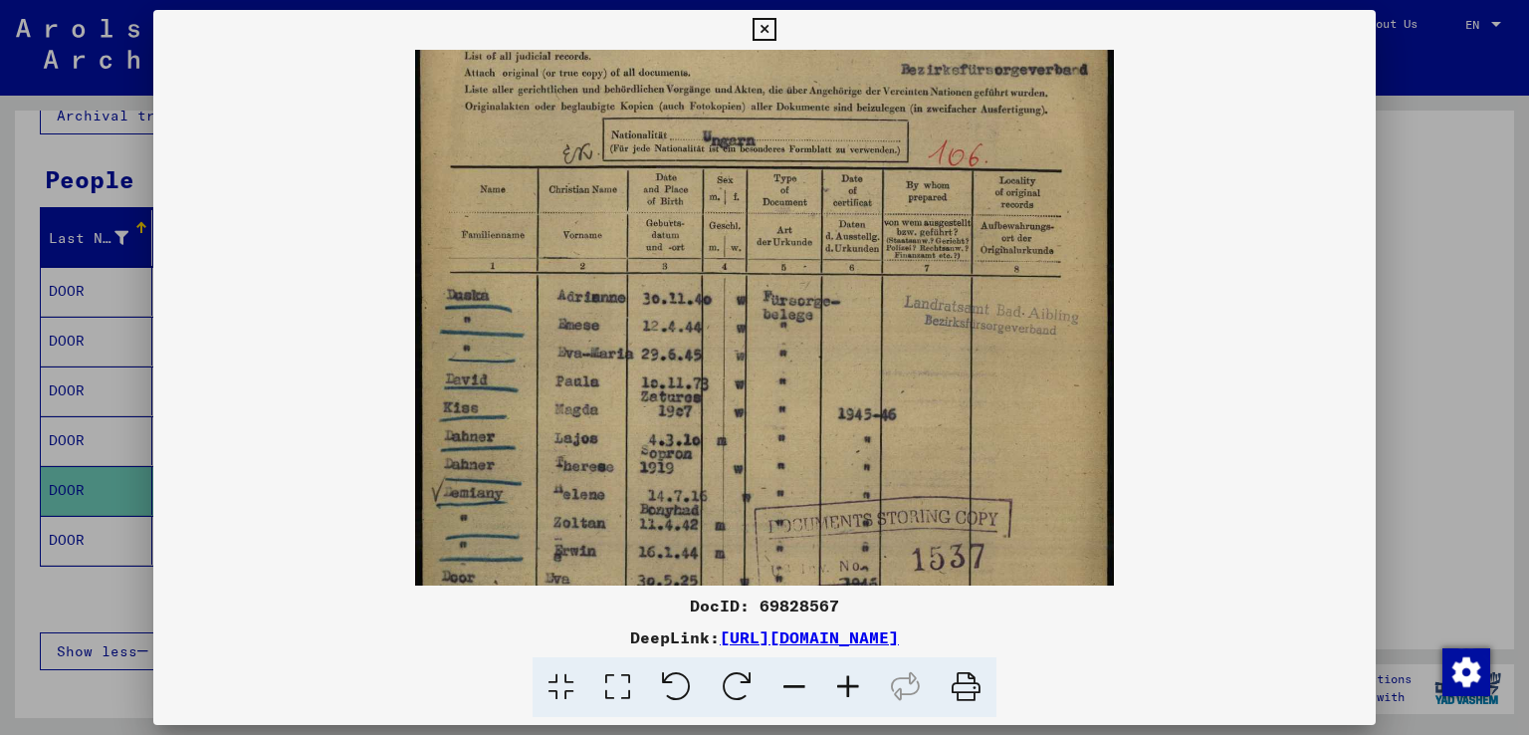
drag, startPoint x: 718, startPoint y: 248, endPoint x: 712, endPoint y: 503, distance: 254.9
click at [712, 522] on img at bounding box center [765, 415] width 700 height 984
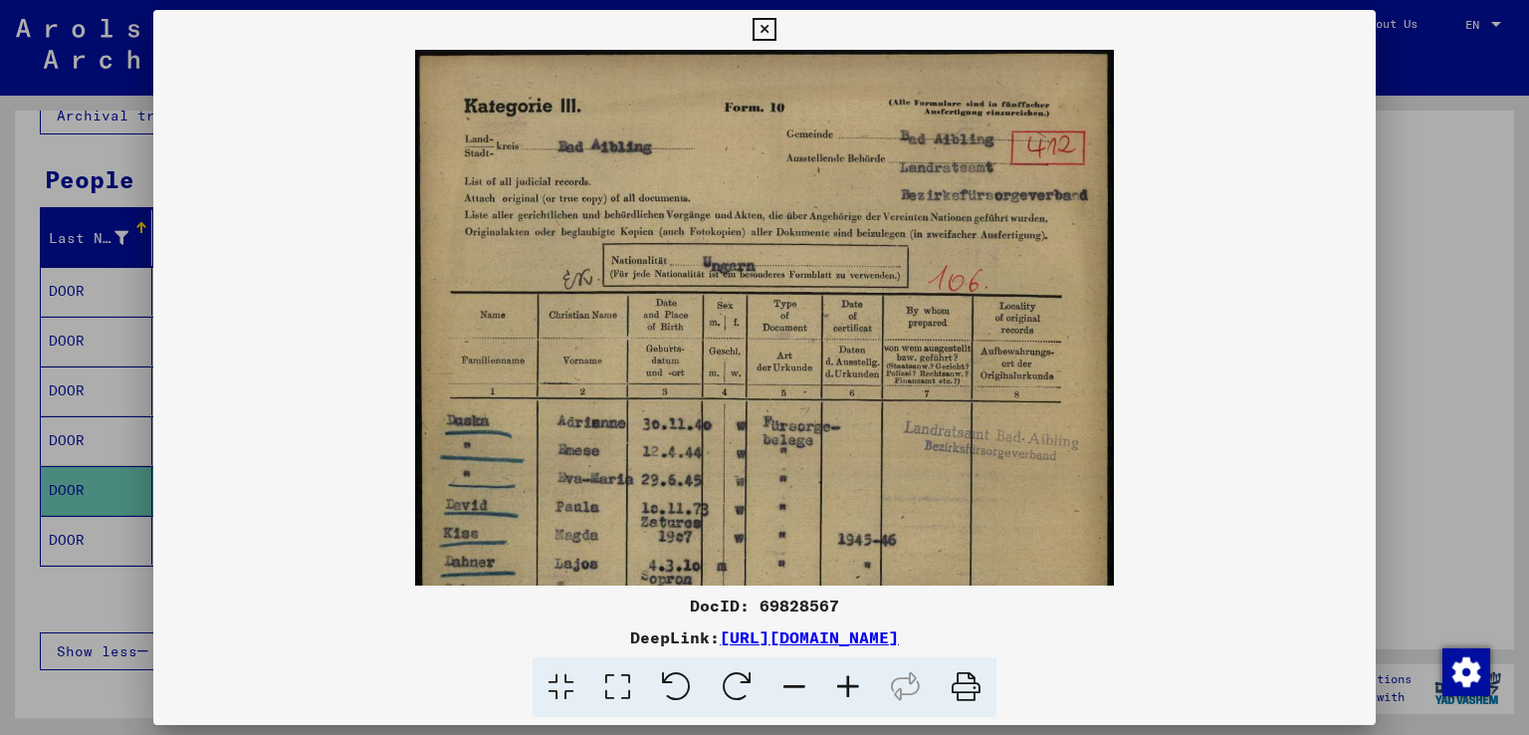
scroll to position [4, 0]
drag, startPoint x: 712, startPoint y: 300, endPoint x: 713, endPoint y: 420, distance: 120.5
click at [713, 420] on img at bounding box center [765, 538] width 700 height 984
click at [1416, 287] on div at bounding box center [764, 367] width 1529 height 735
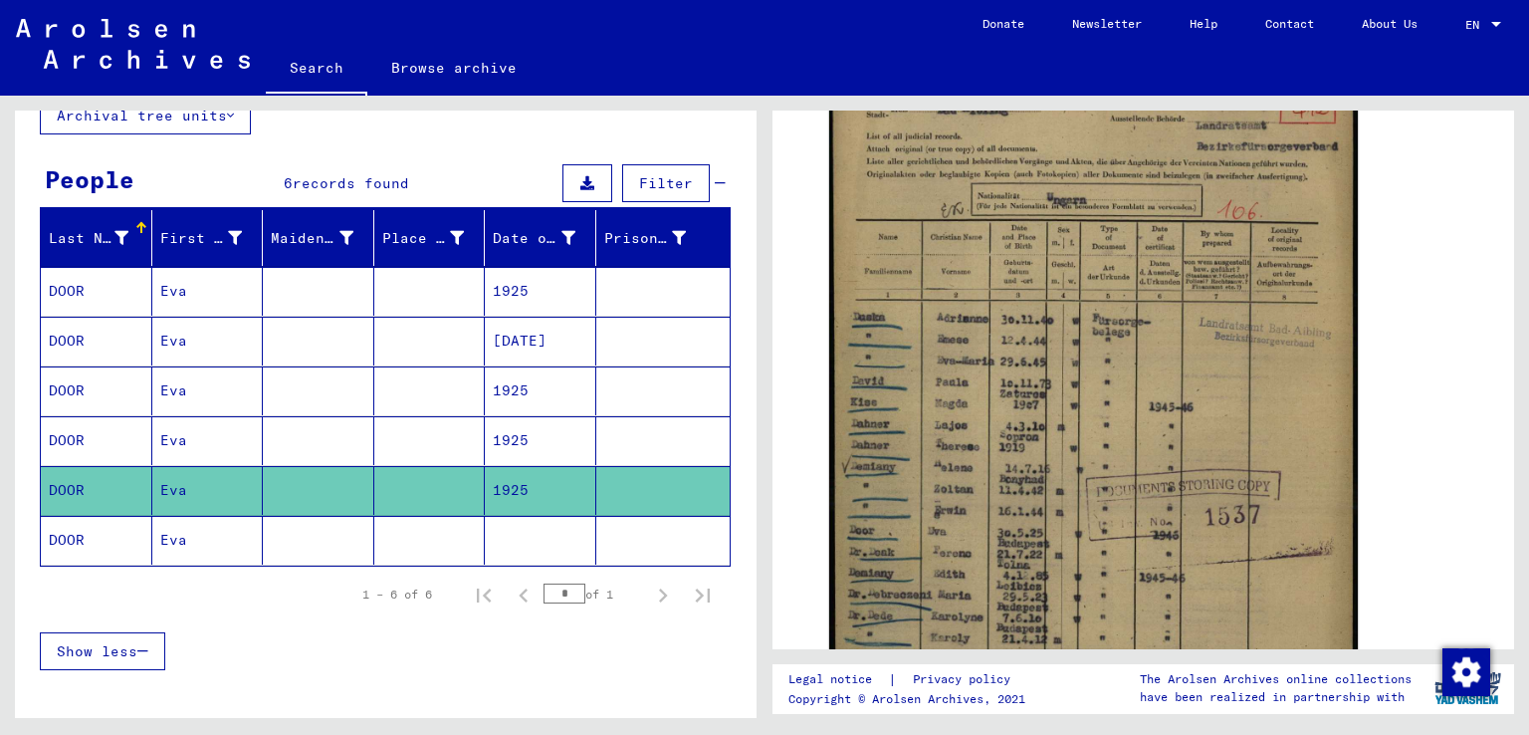
click at [498, 538] on mat-cell at bounding box center [541, 540] width 112 height 49
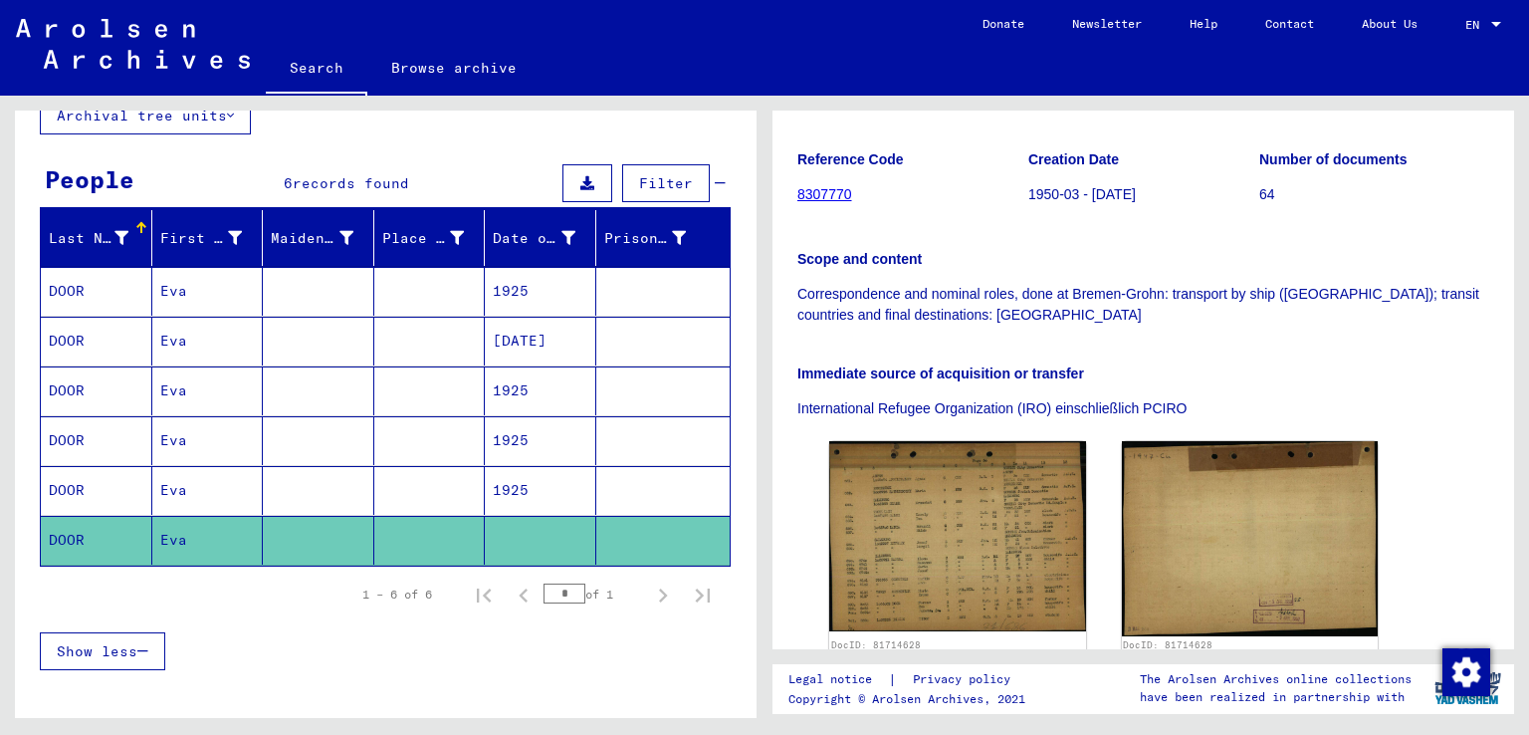
scroll to position [464, 0]
